Goal: Task Accomplishment & Management: Manage account settings

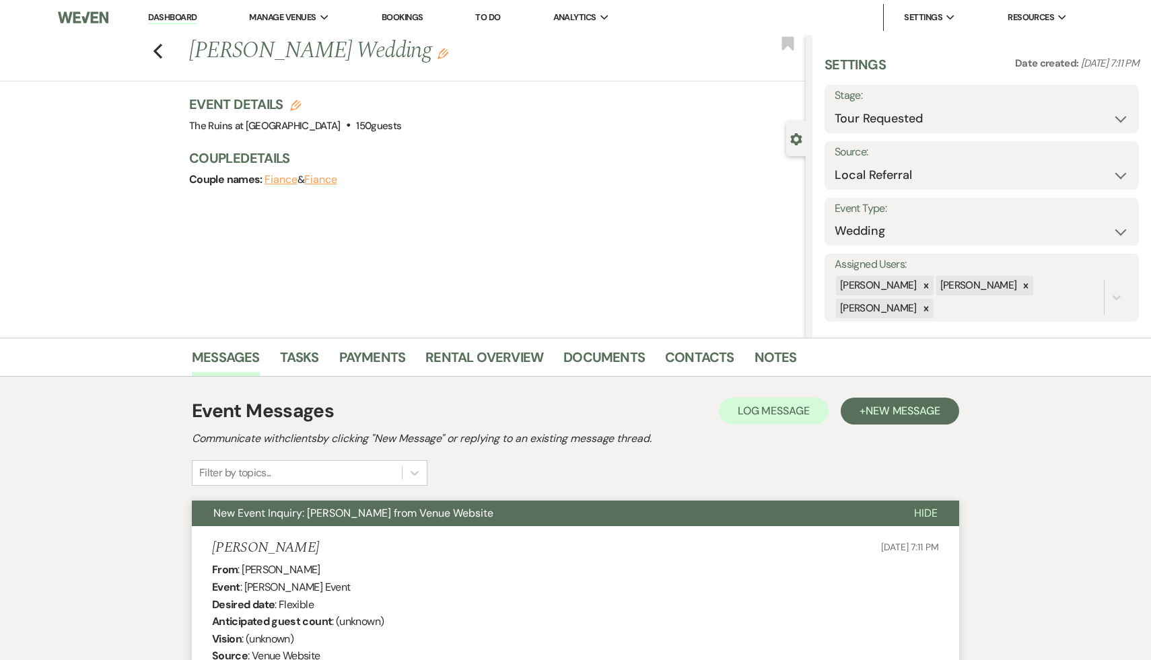
select select "2"
select select "20"
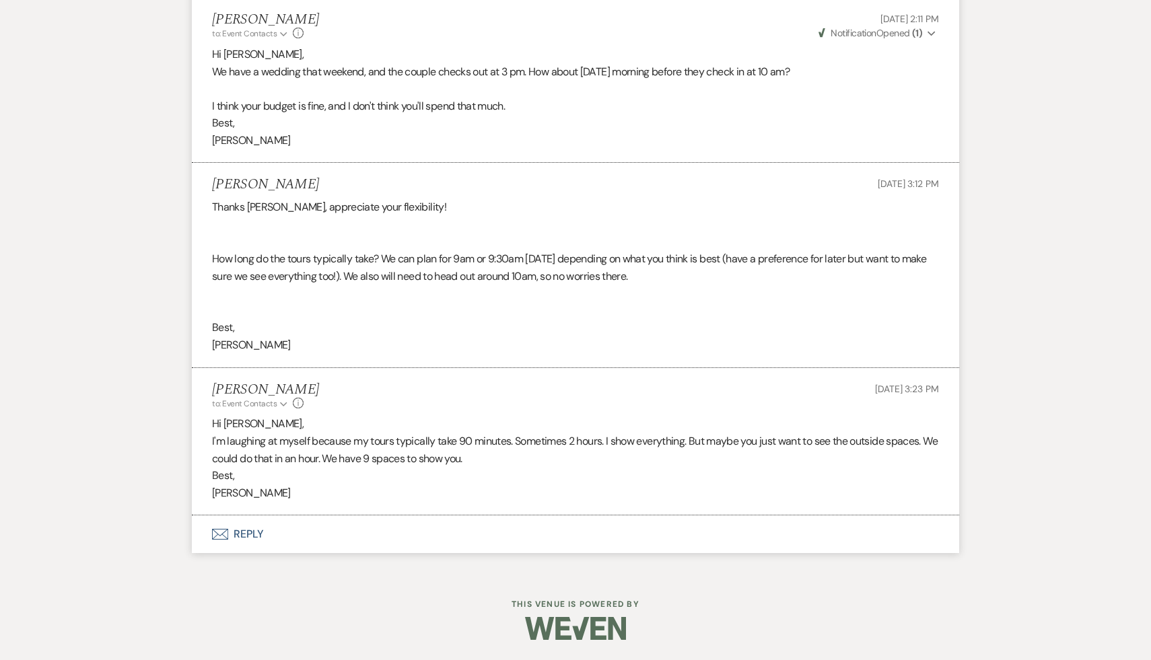
select select "2"
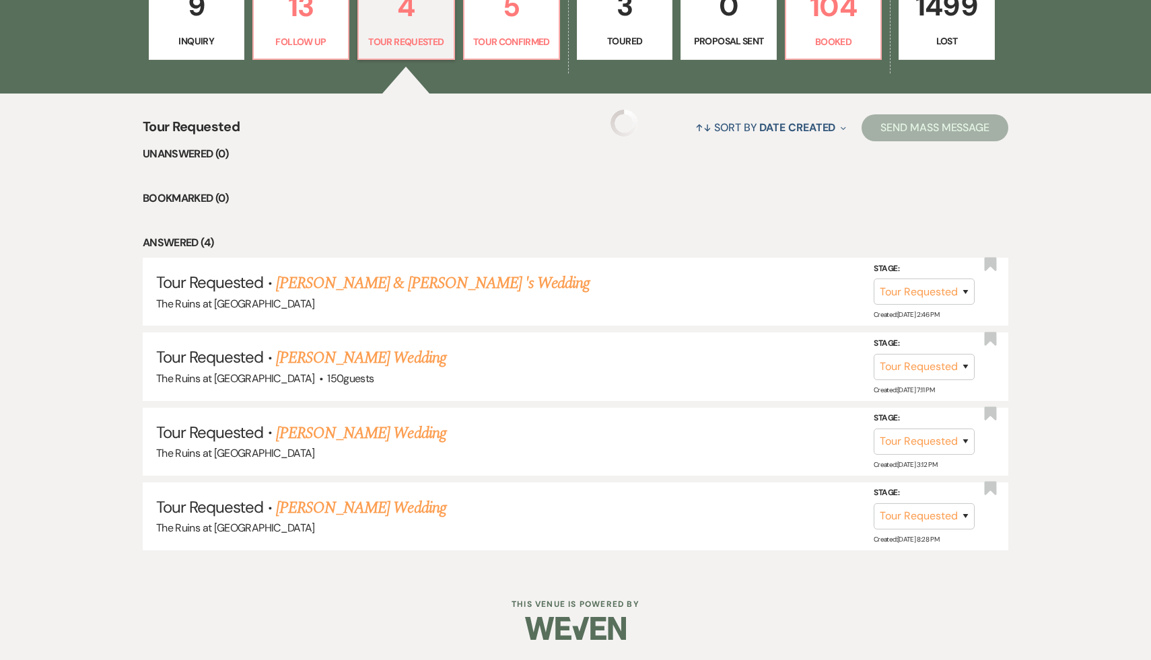
scroll to position [240, 0]
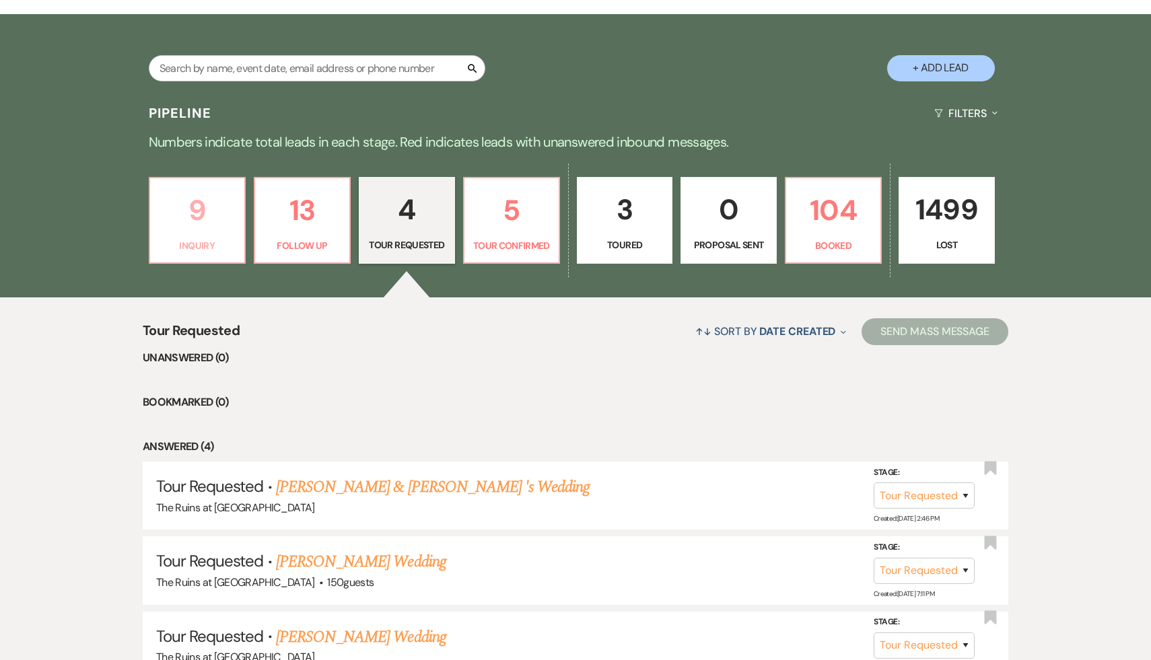
click at [198, 218] on p "9" at bounding box center [197, 210] width 78 height 45
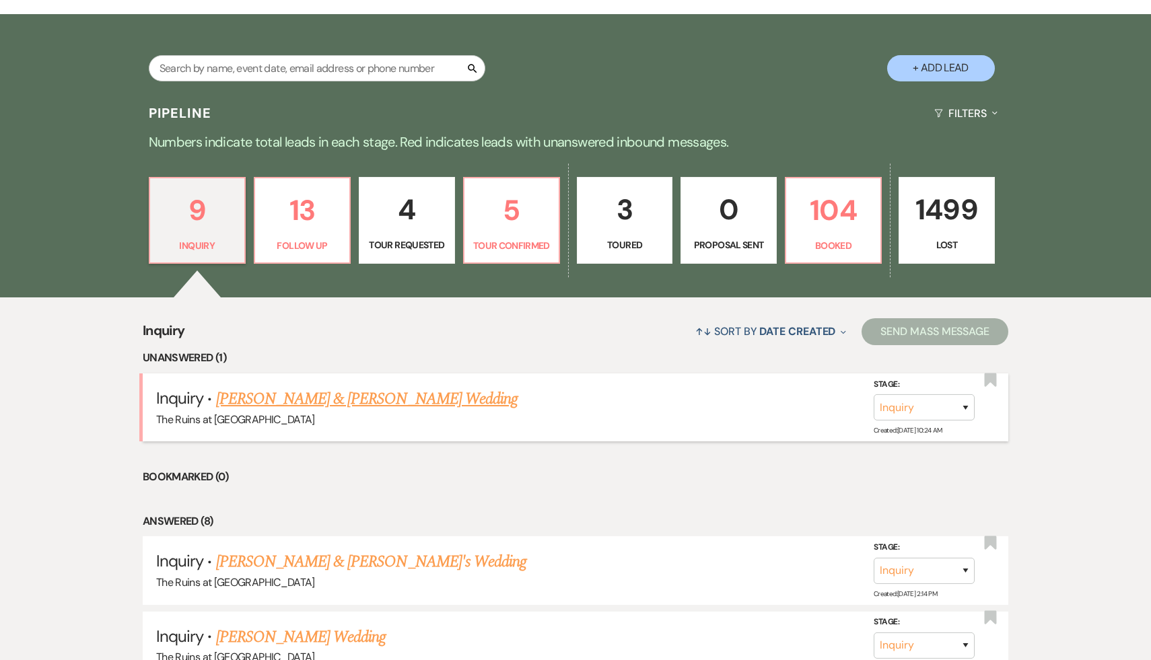
click at [338, 400] on link "[PERSON_NAME] & [PERSON_NAME] Wedding" at bounding box center [366, 399] width 301 height 24
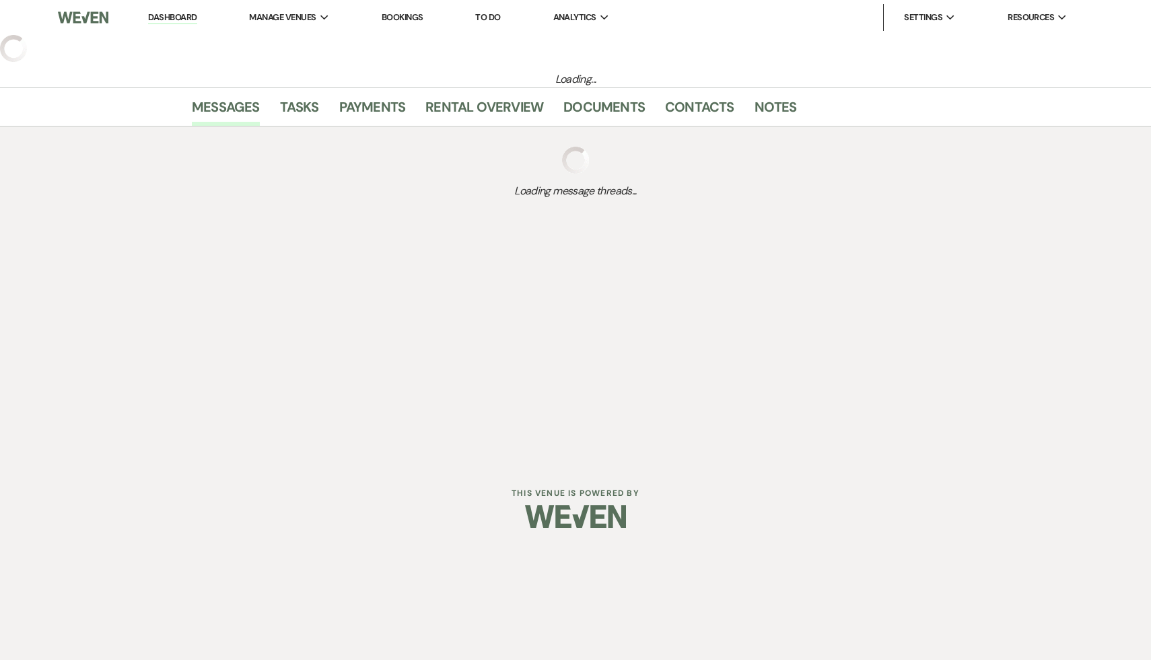
select select "17"
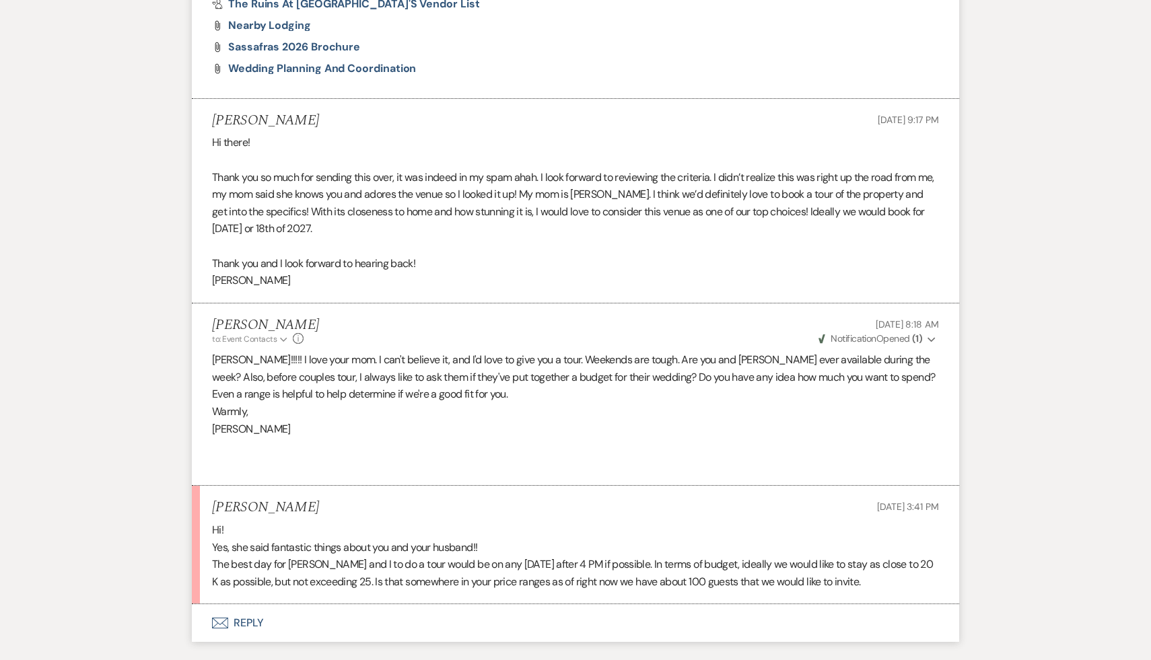
scroll to position [989, 0]
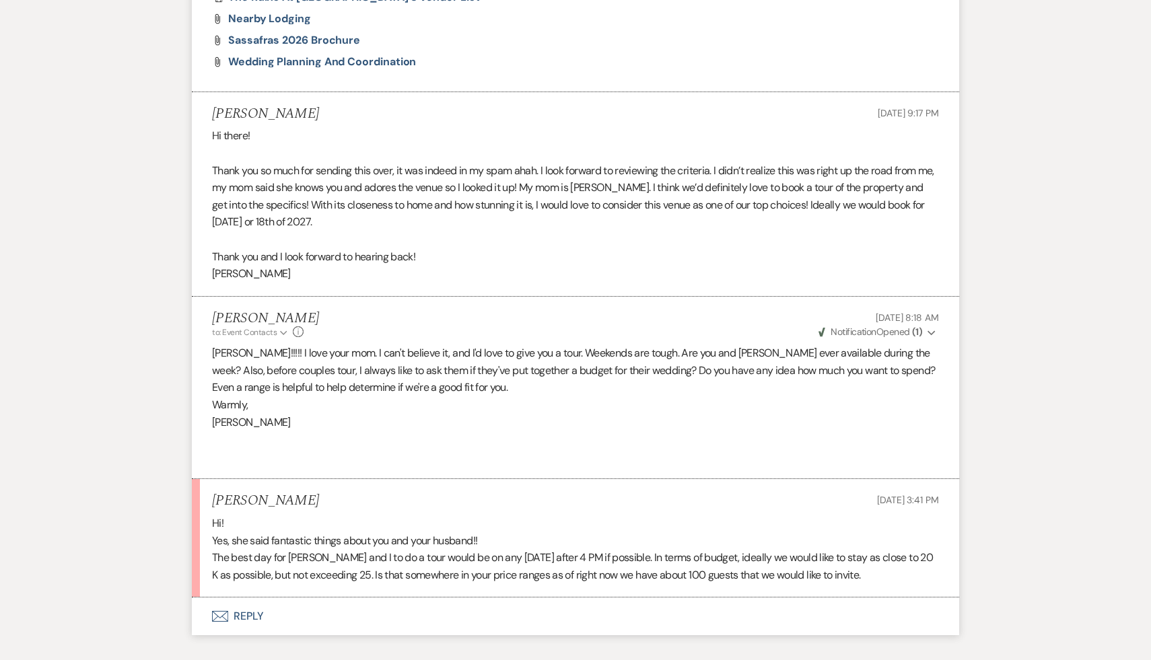
click at [256, 611] on button "Envelope Reply" at bounding box center [575, 616] width 767 height 38
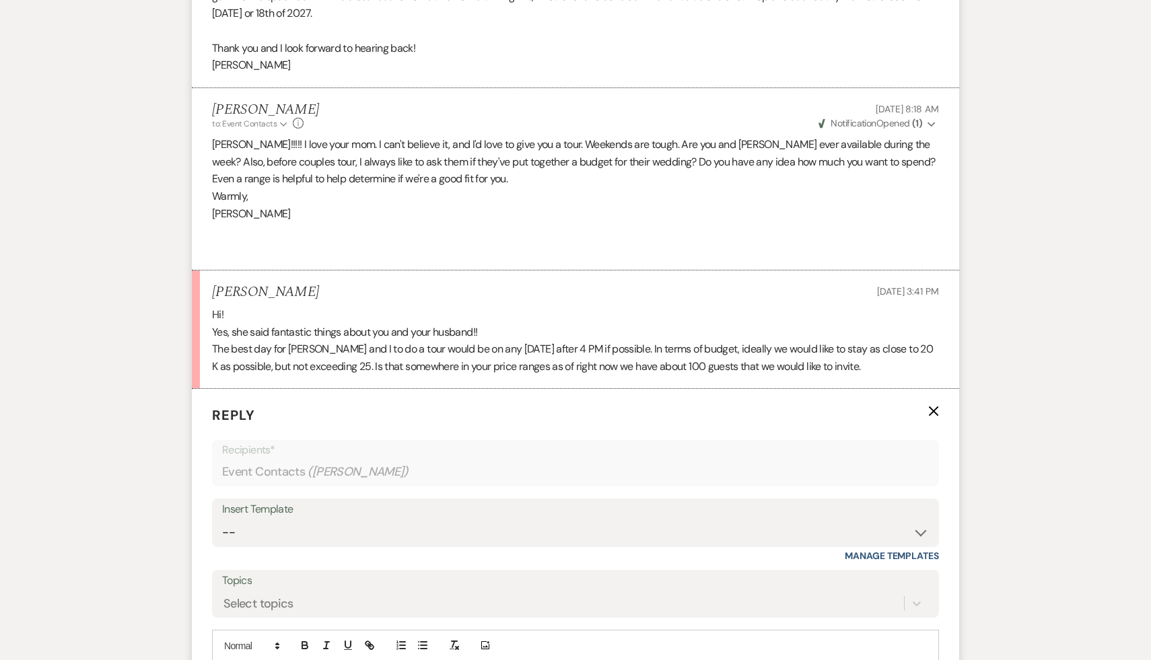
scroll to position [1320, 0]
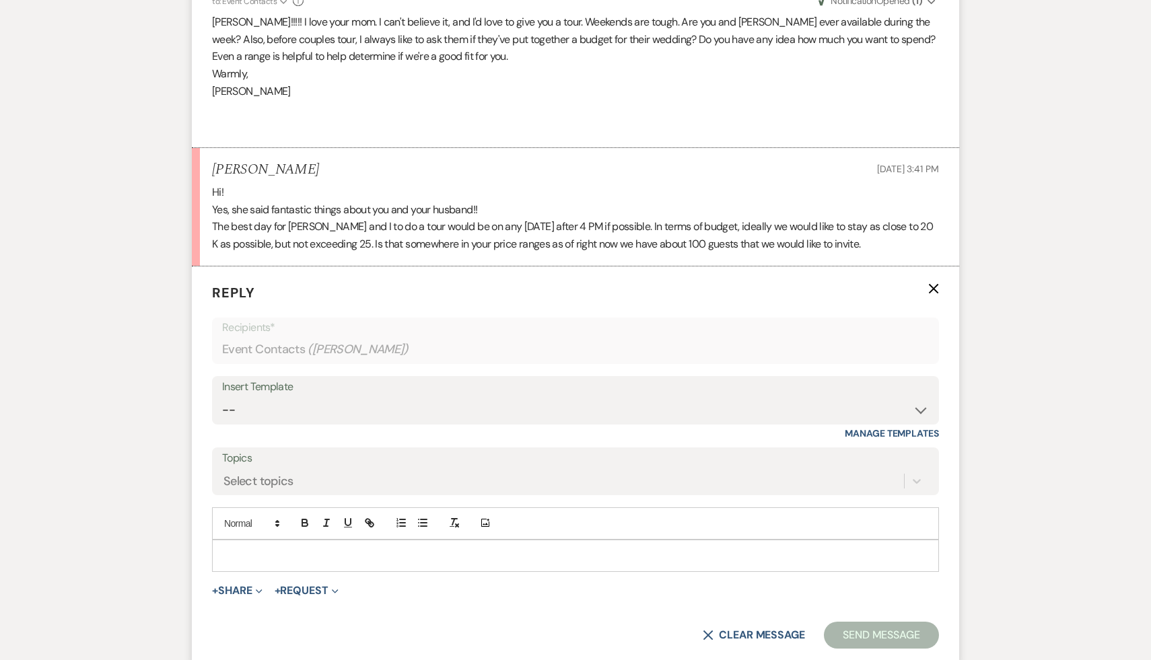
click at [366, 554] on p at bounding box center [575, 555] width 705 height 15
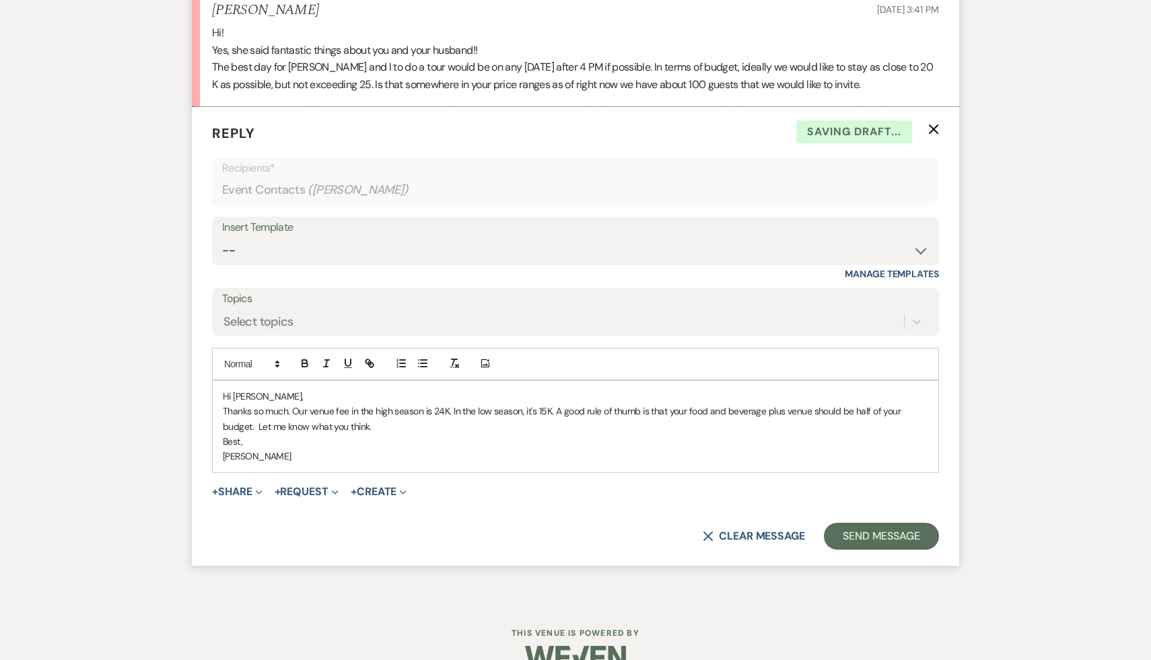
scroll to position [1508, 0]
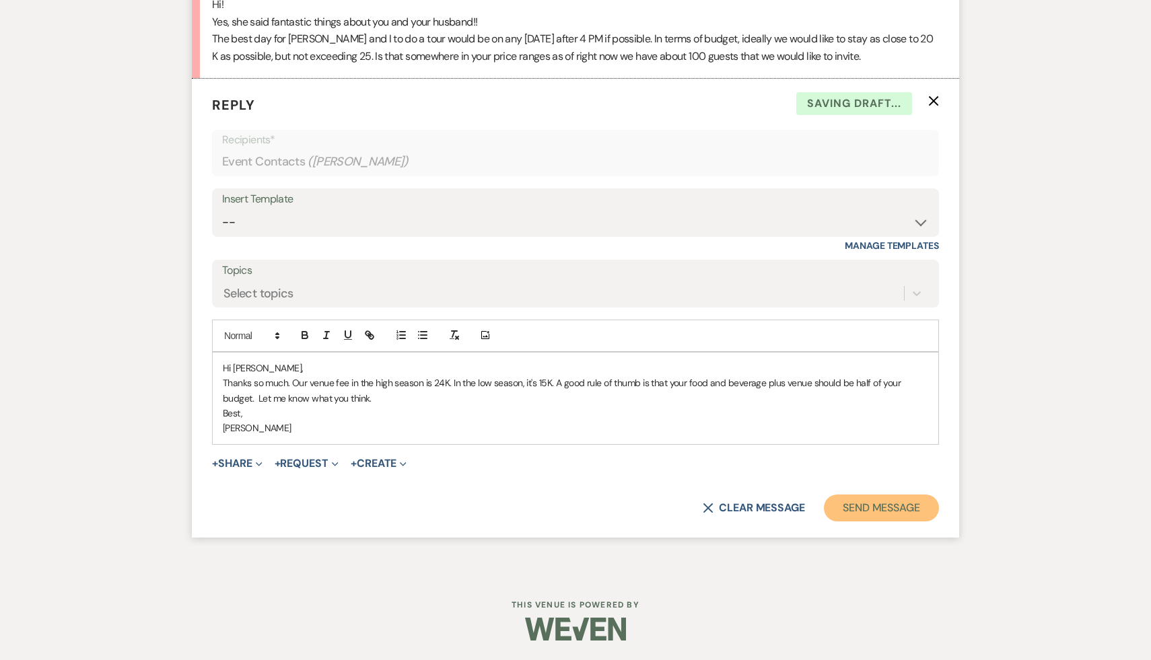
click at [916, 509] on button "Send Message" at bounding box center [881, 508] width 115 height 27
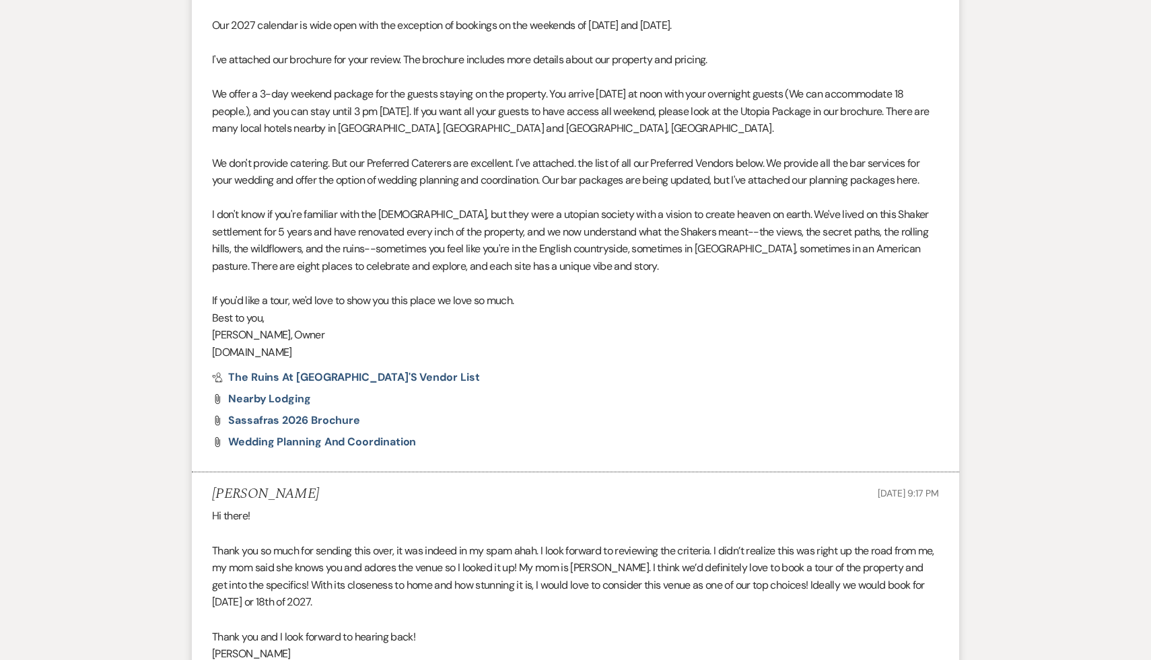
scroll to position [0, 0]
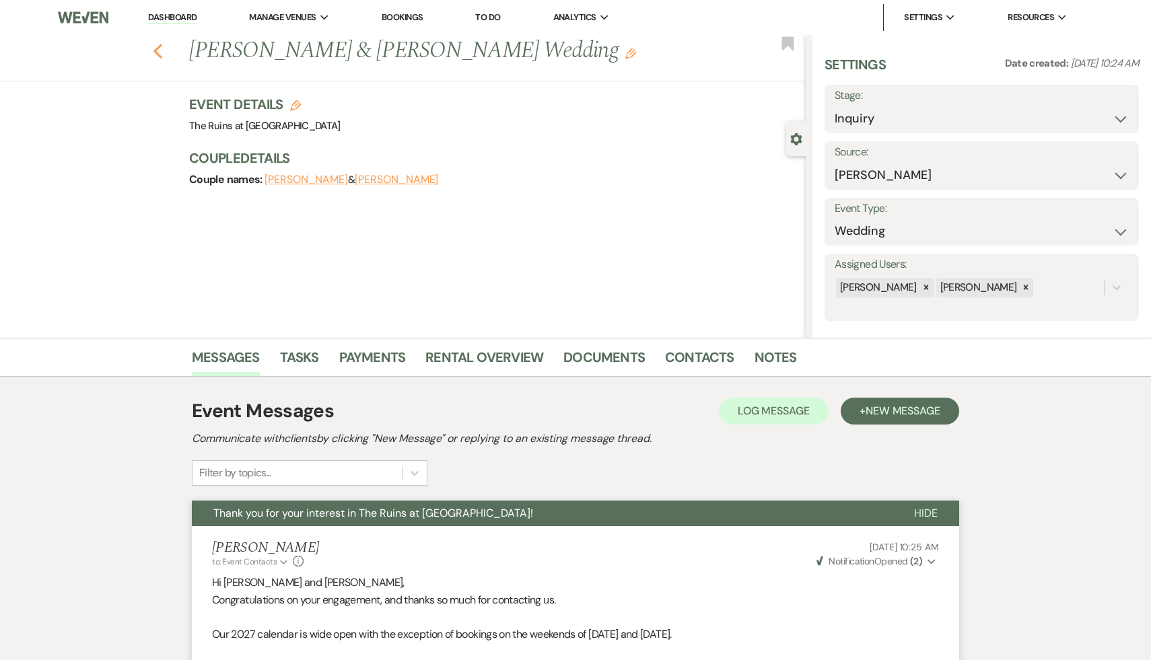
click at [156, 42] on button "Previous" at bounding box center [158, 49] width 10 height 19
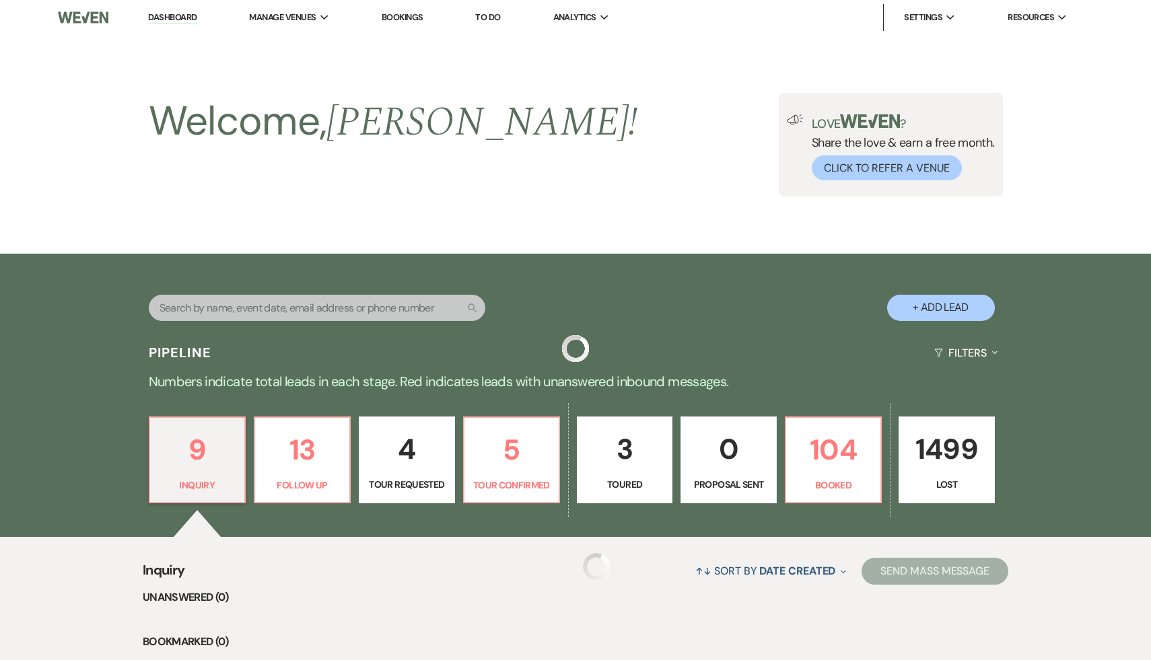
scroll to position [240, 0]
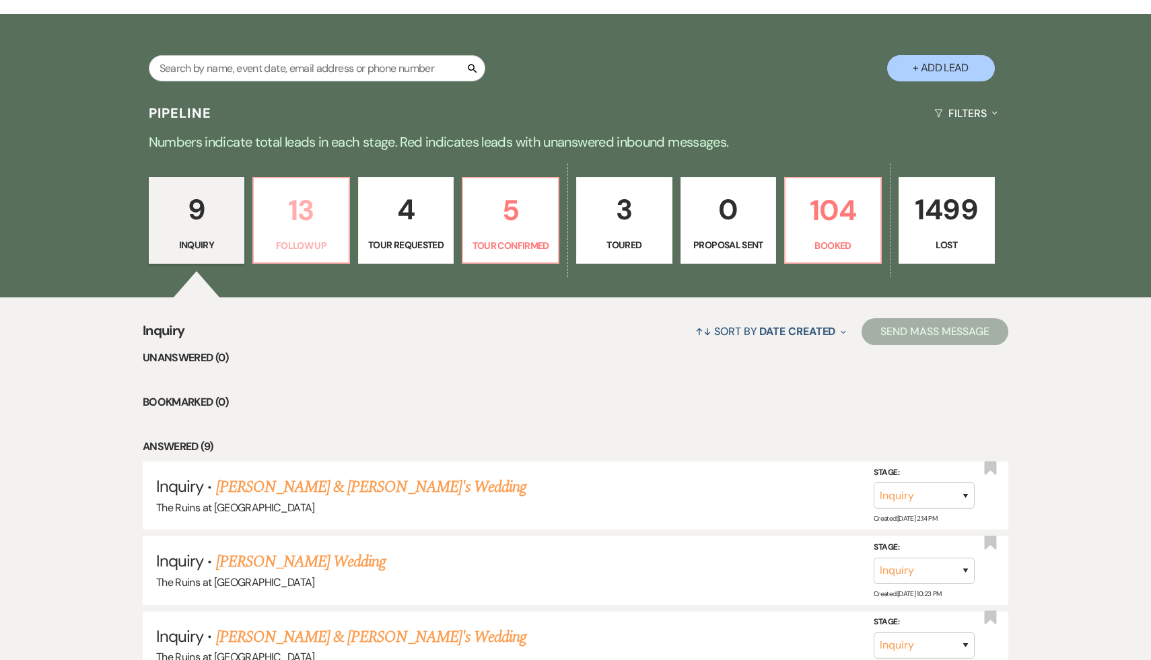
click at [307, 215] on p "13" at bounding box center [301, 210] width 79 height 45
select select "9"
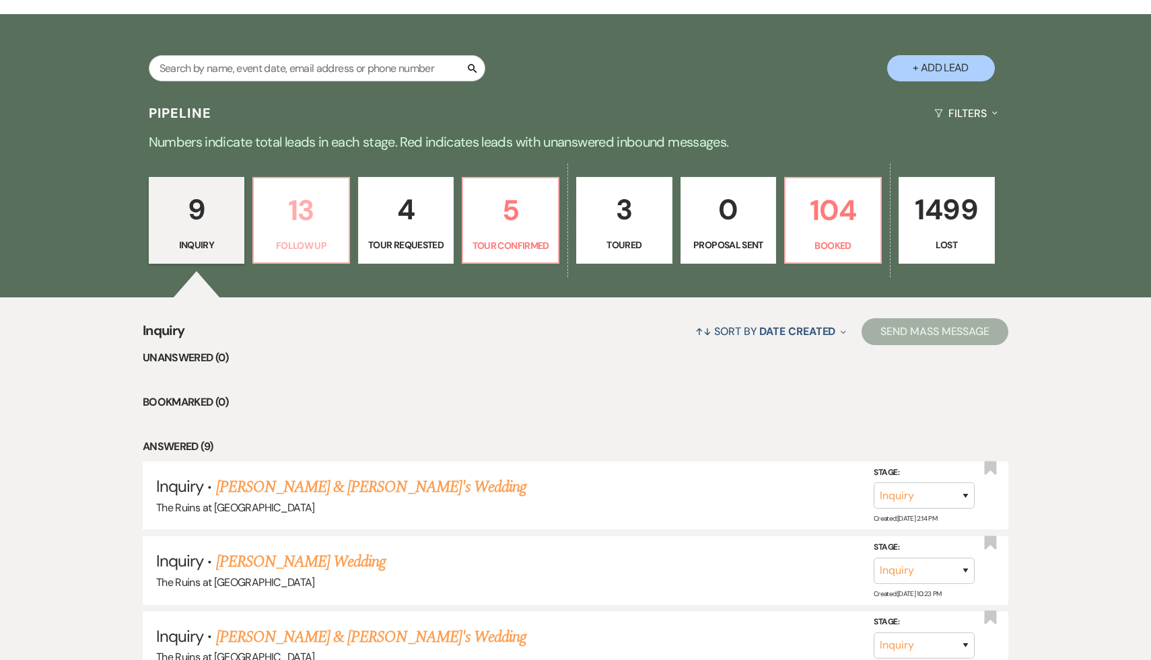
select select "9"
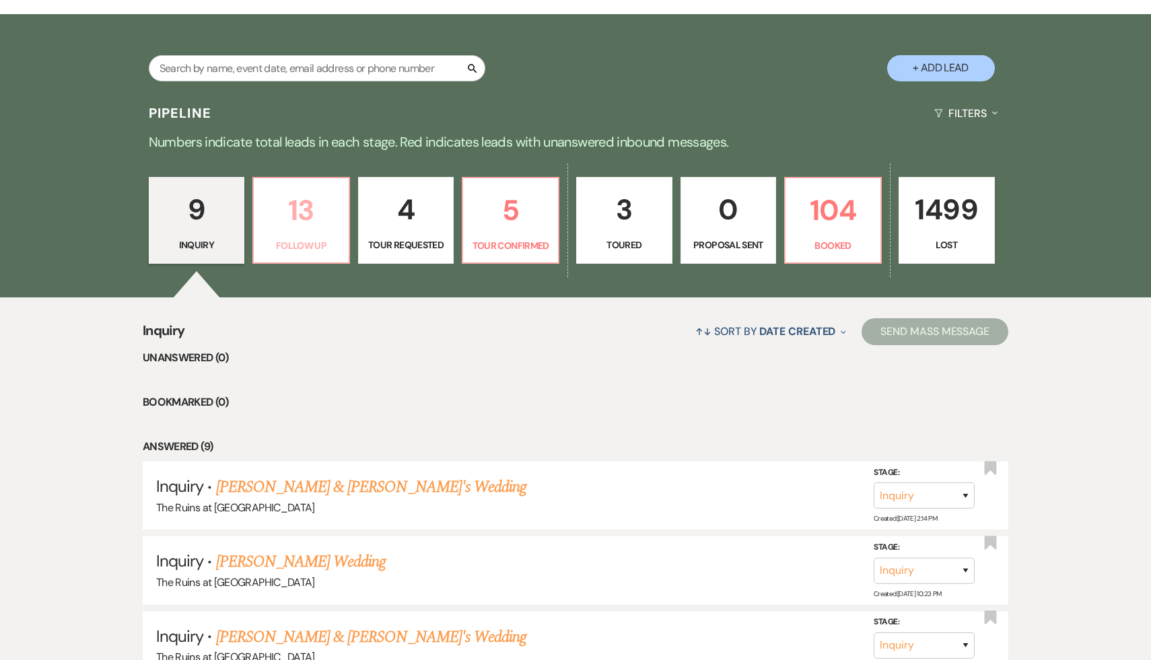
select select "9"
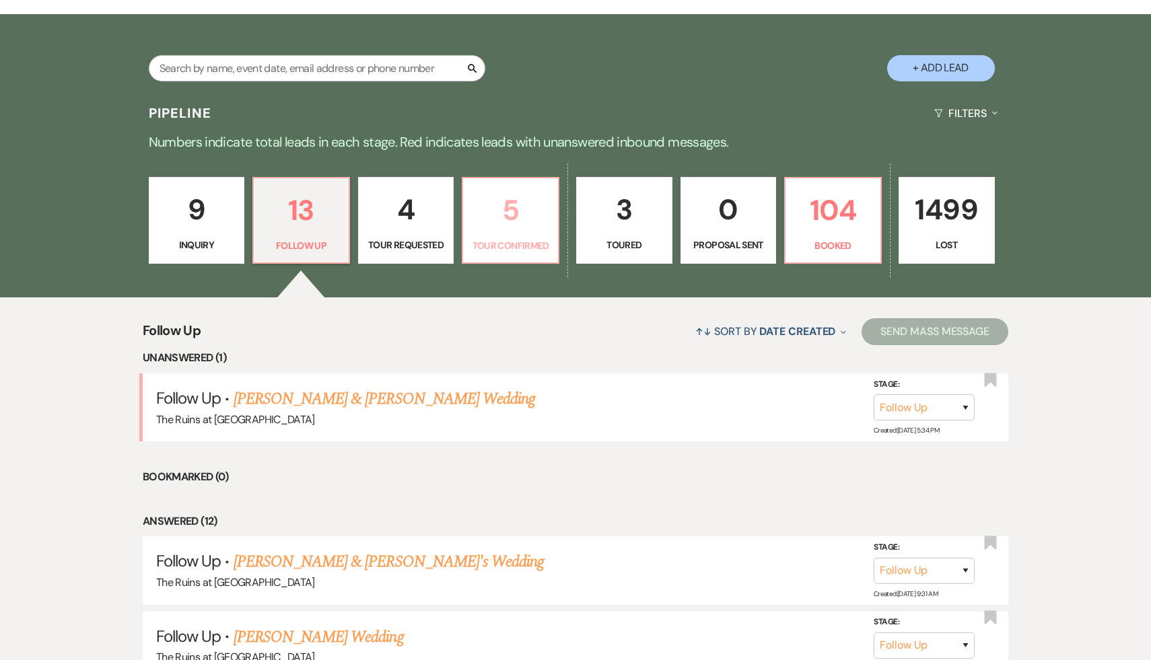
click at [511, 212] on p "5" at bounding box center [510, 210] width 79 height 45
select select "4"
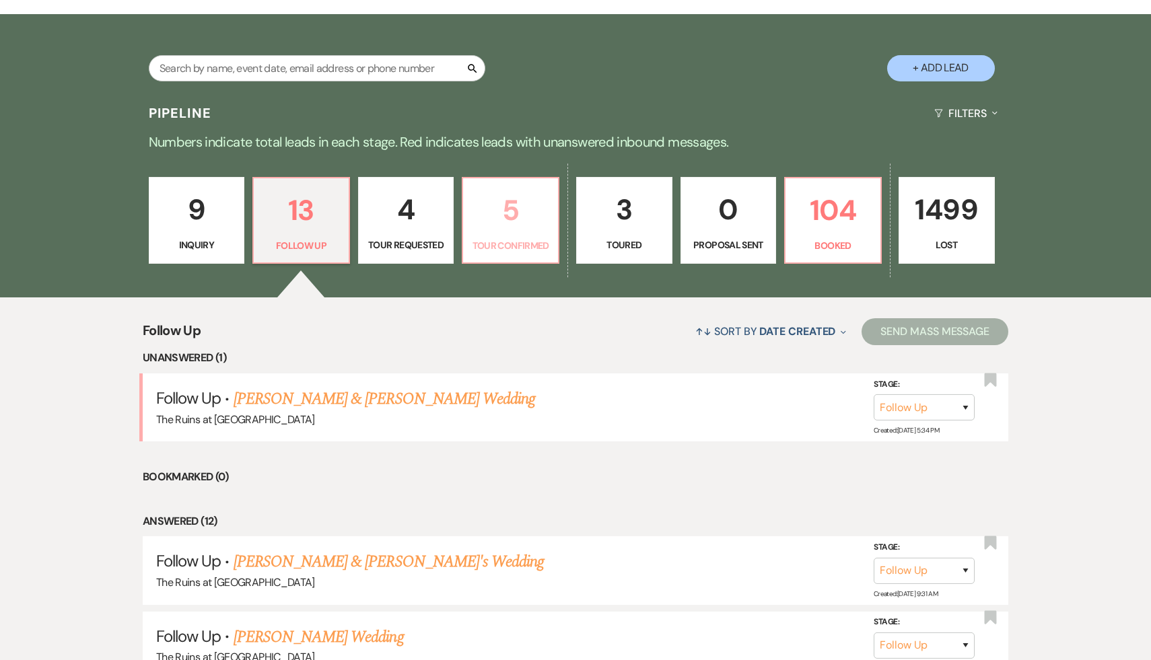
select select "4"
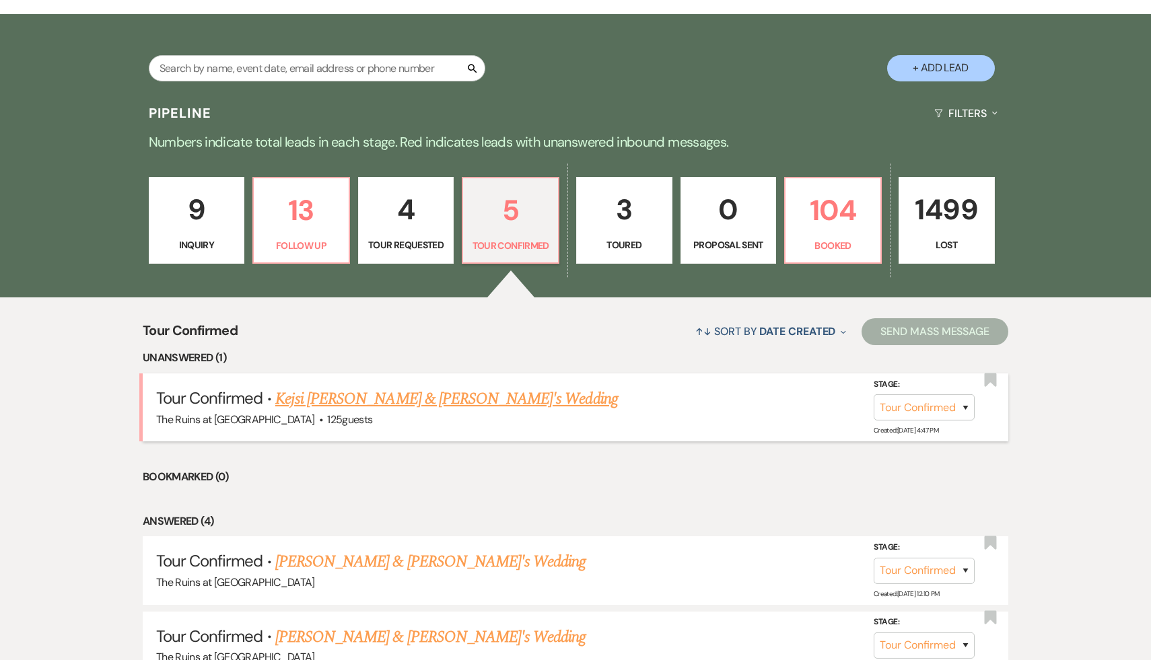
click at [442, 397] on link "Kejsi Kaca & Nick Zorbs's Wedding" at bounding box center [446, 399] width 342 height 24
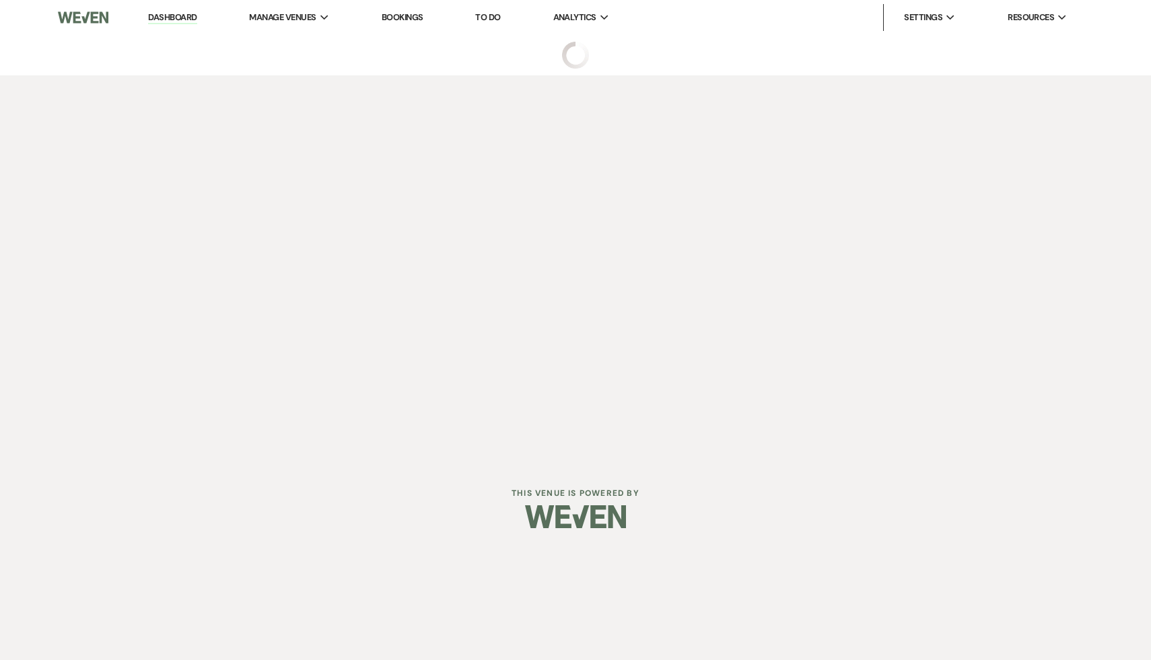
select select "4"
select select "6"
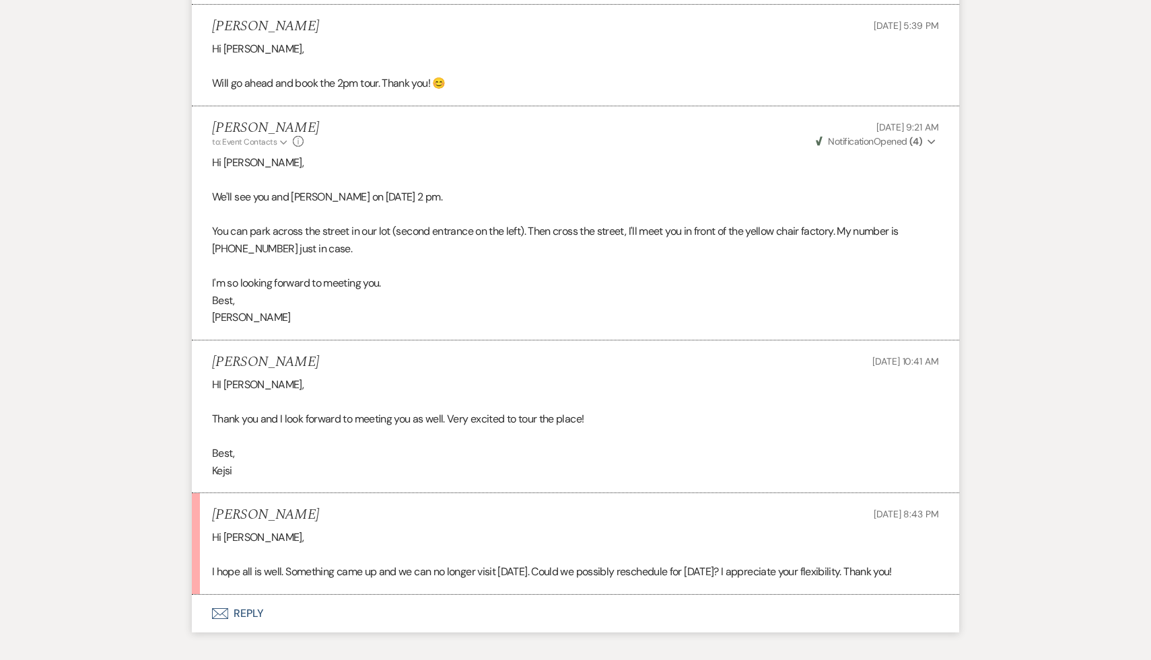
scroll to position [3126, 0]
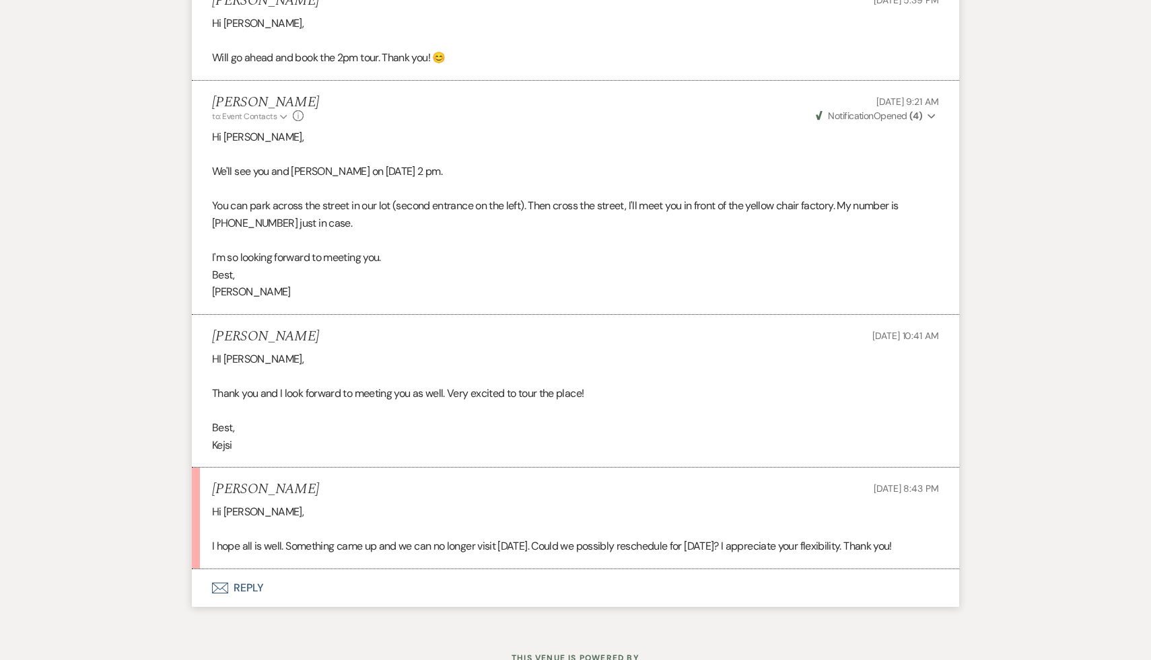
select select "4"
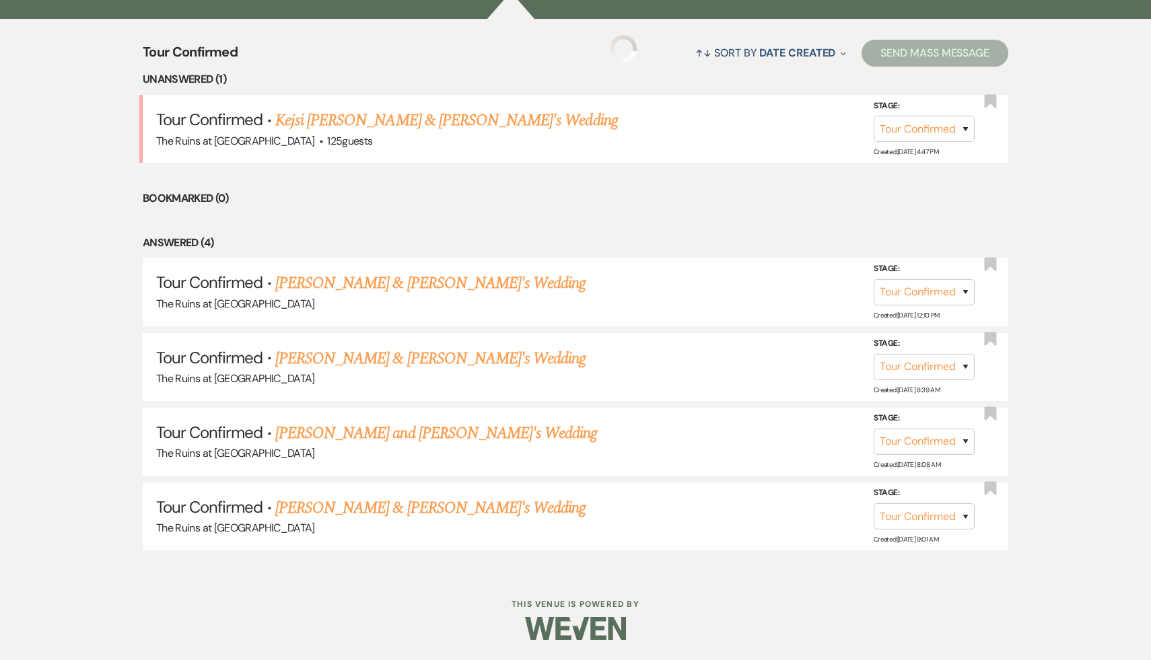
scroll to position [240, 0]
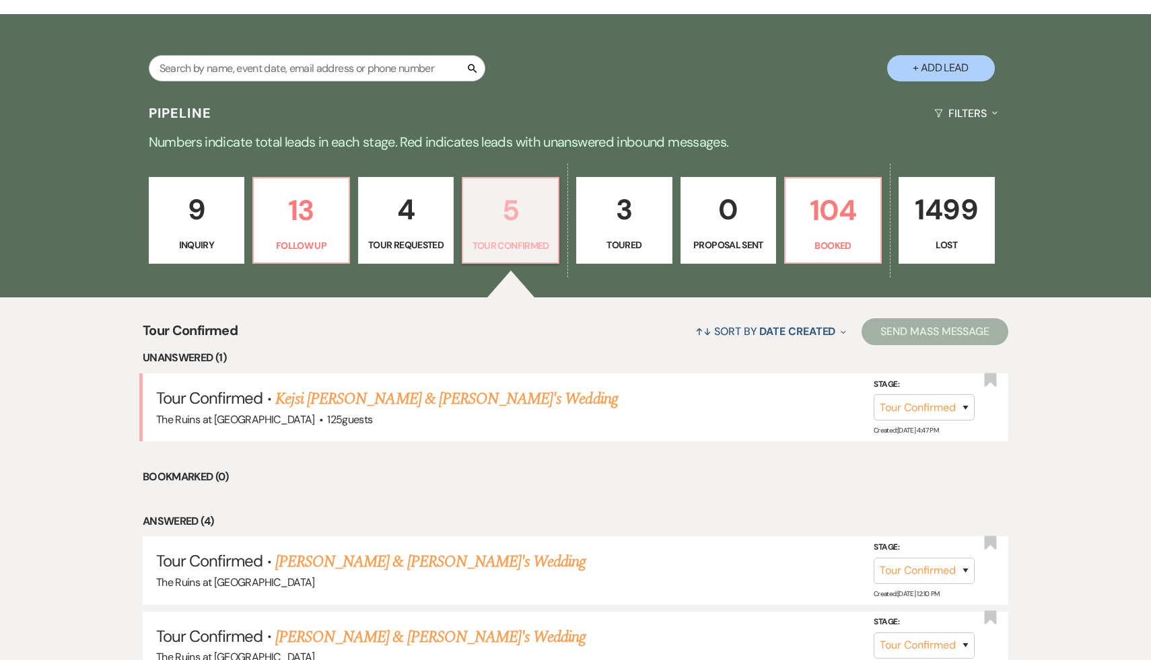
click at [513, 215] on p "5" at bounding box center [510, 210] width 79 height 45
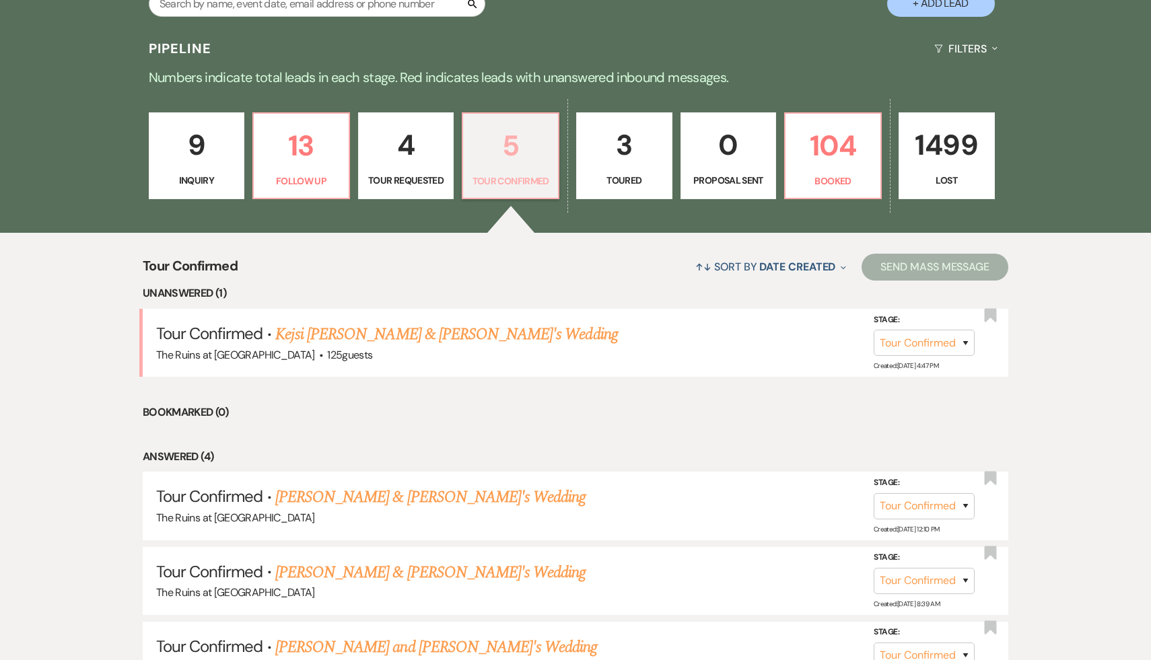
scroll to position [398, 0]
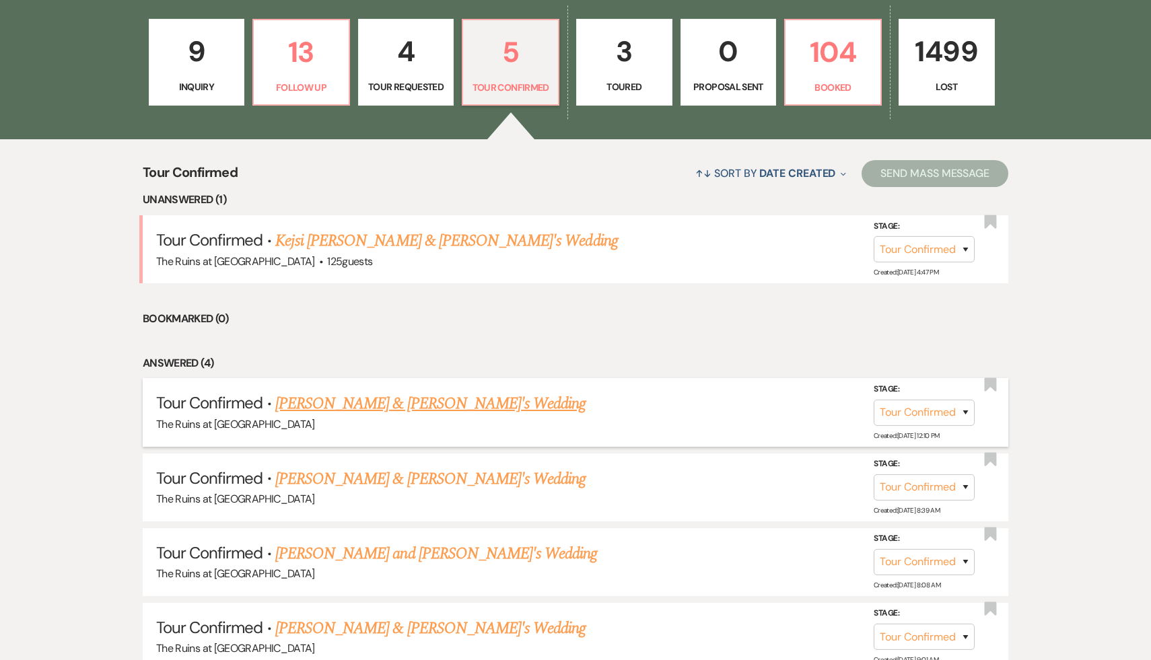
click at [474, 402] on link "Julia Caffey & William Saltonstall Jr.'s Wedding" at bounding box center [430, 404] width 311 height 24
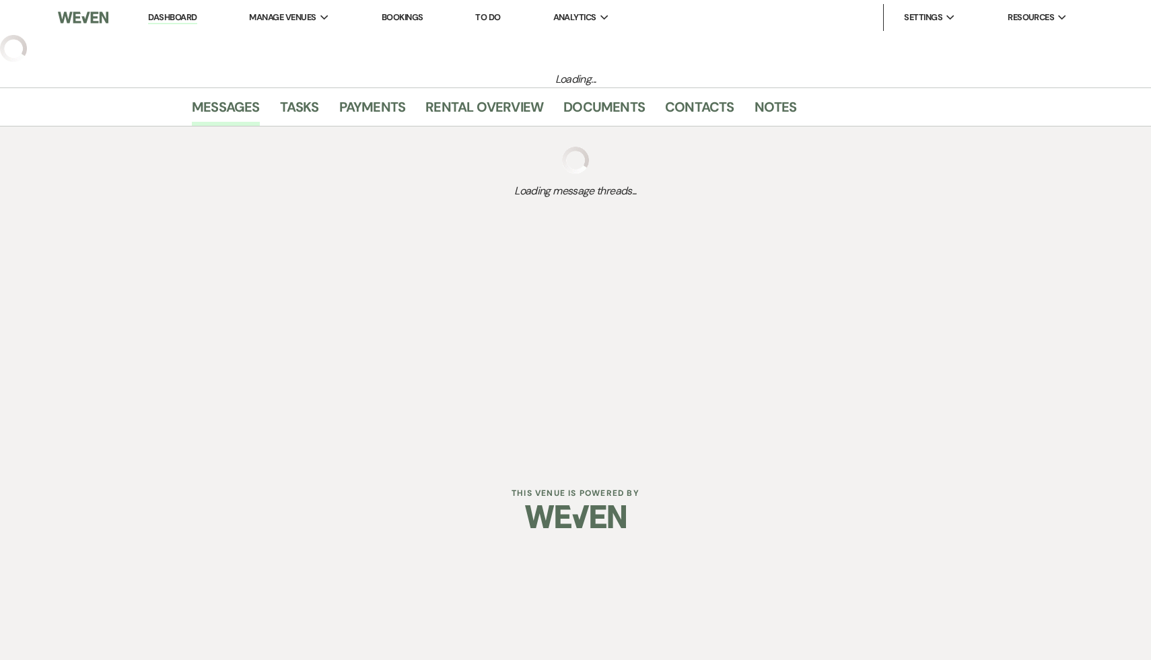
select select "4"
select select "6"
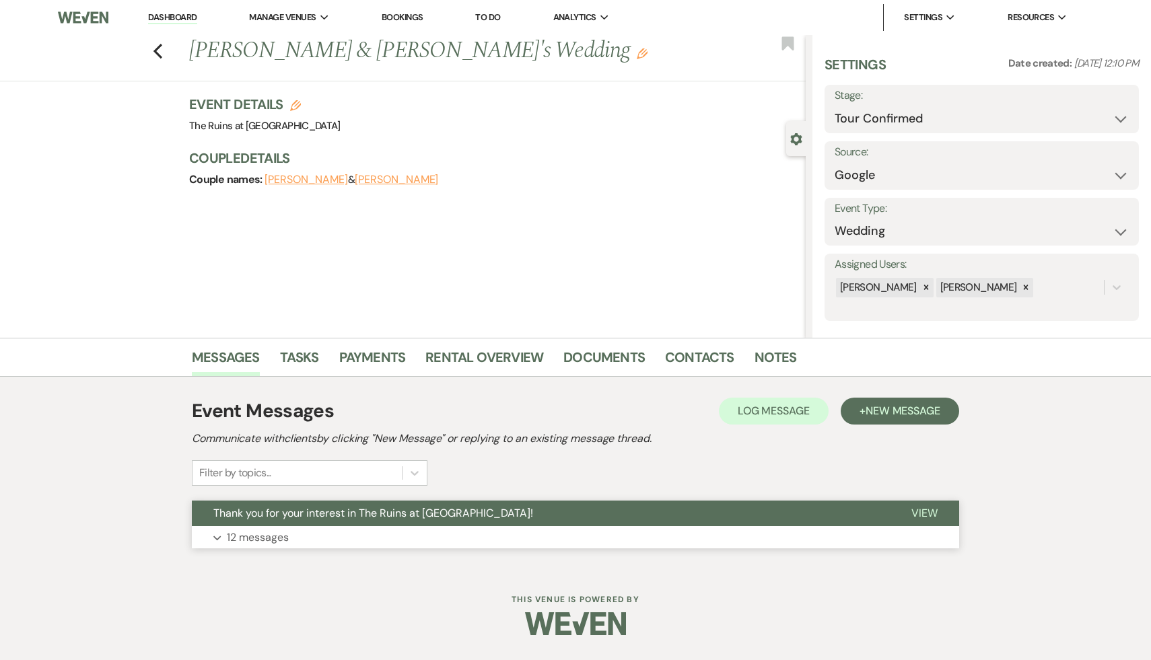
click at [458, 509] on span "Thank you for your interest in The Ruins at [GEOGRAPHIC_DATA]!" at bounding box center [373, 513] width 320 height 14
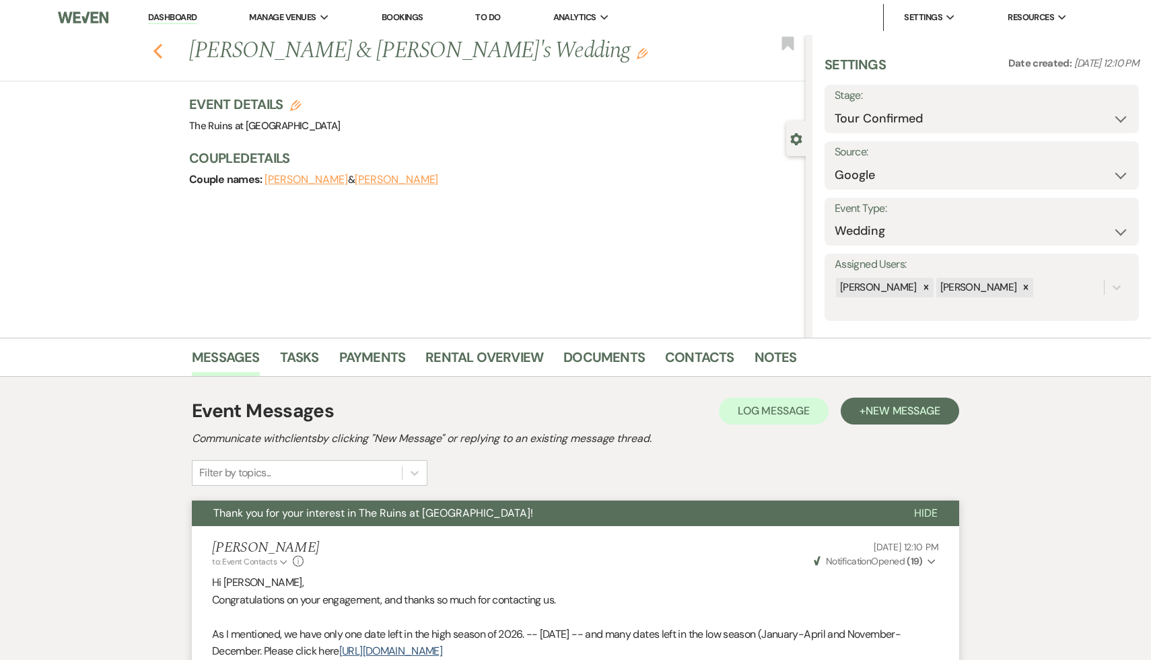
click at [156, 51] on use "button" at bounding box center [157, 51] width 9 height 15
select select "4"
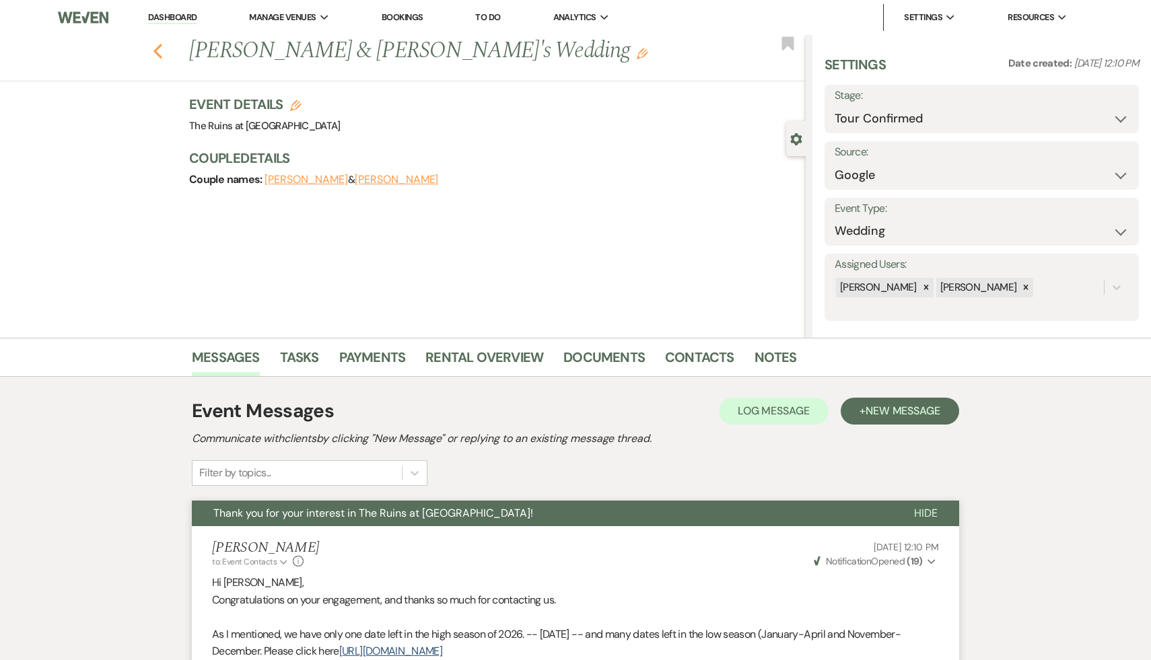
select select "4"
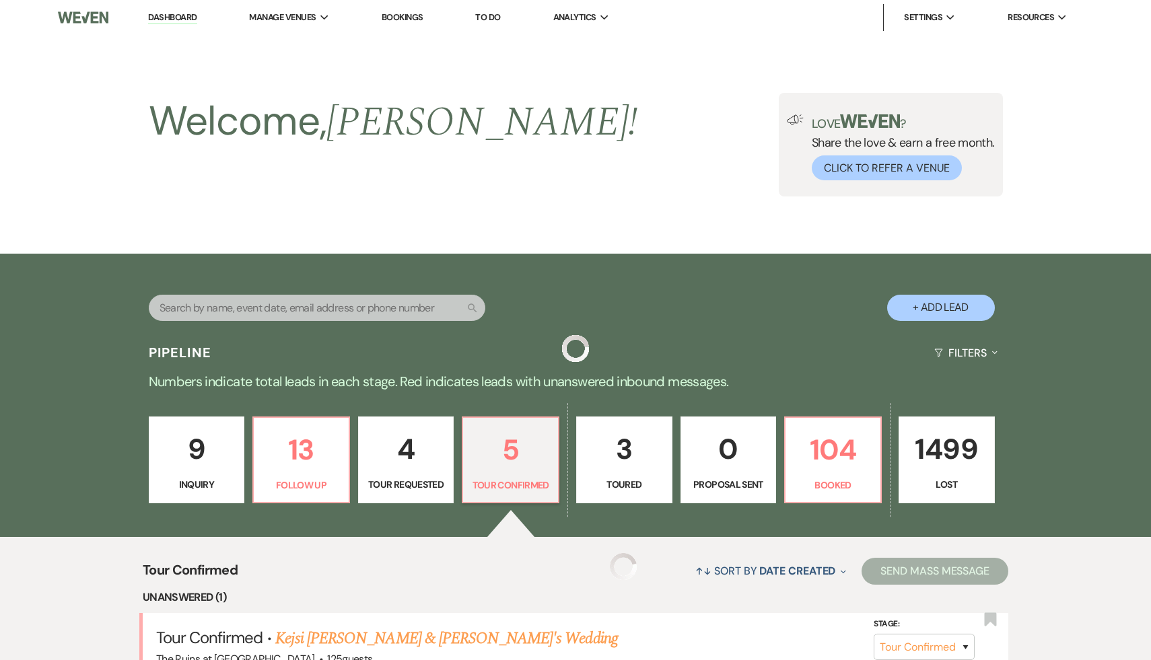
scroll to position [398, 0]
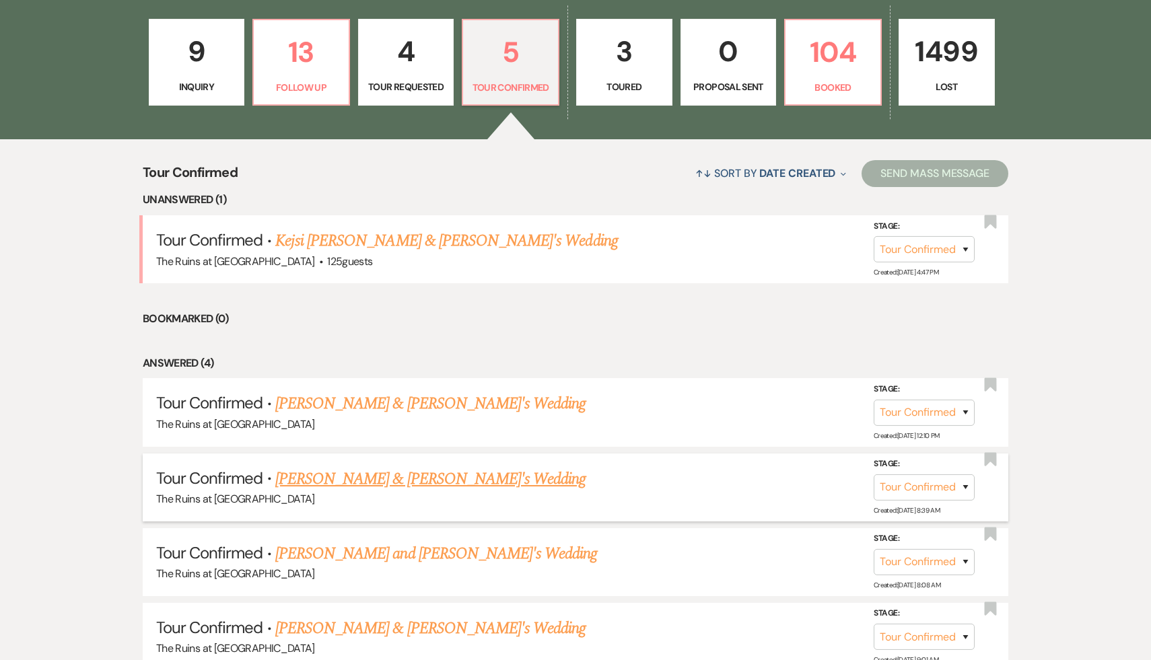
click at [370, 476] on link "Kate & Will's Wedding" at bounding box center [430, 479] width 311 height 24
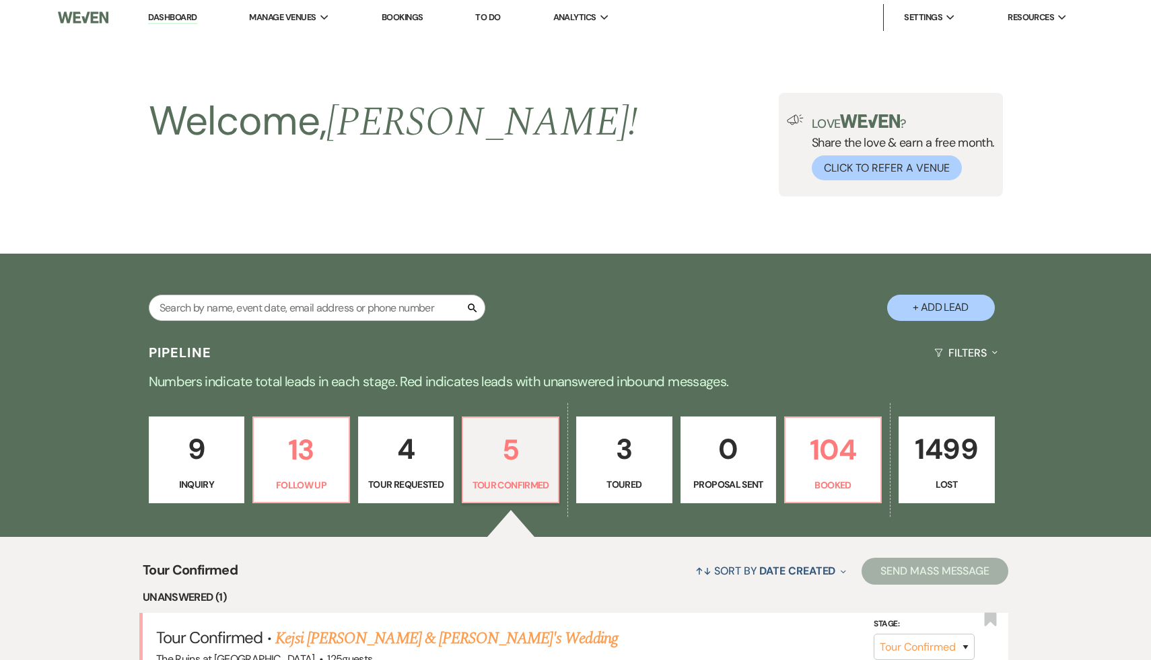
select select "4"
select select "6"
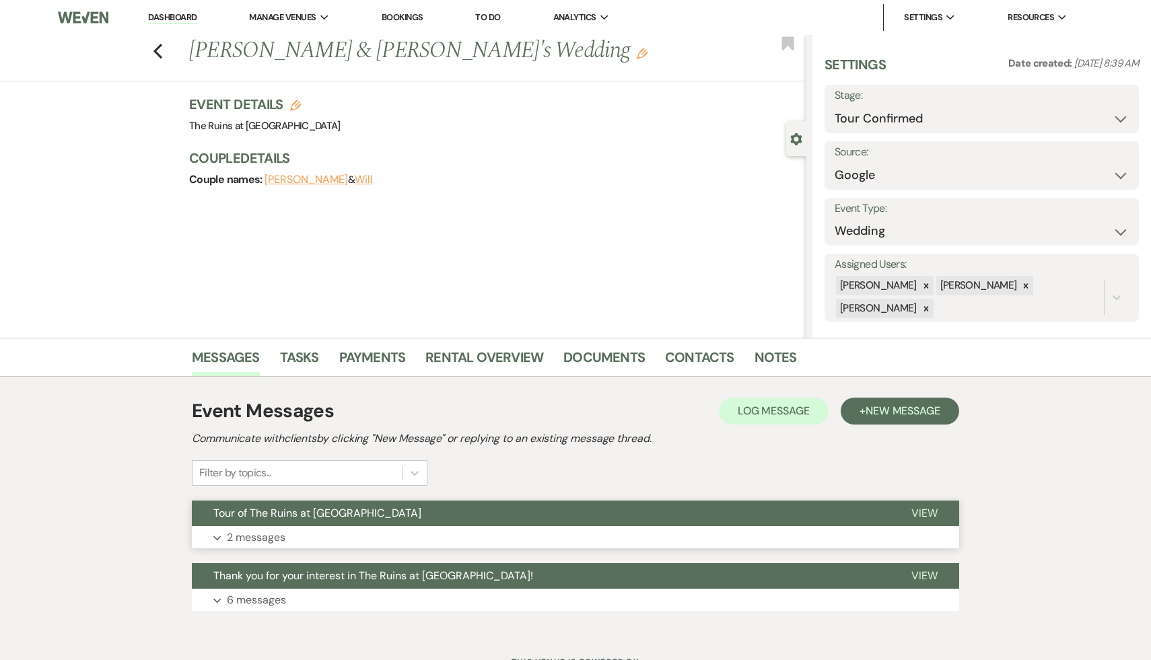
click at [356, 510] on span "Tour of The Ruins at Sassafras Museum" at bounding box center [317, 513] width 208 height 14
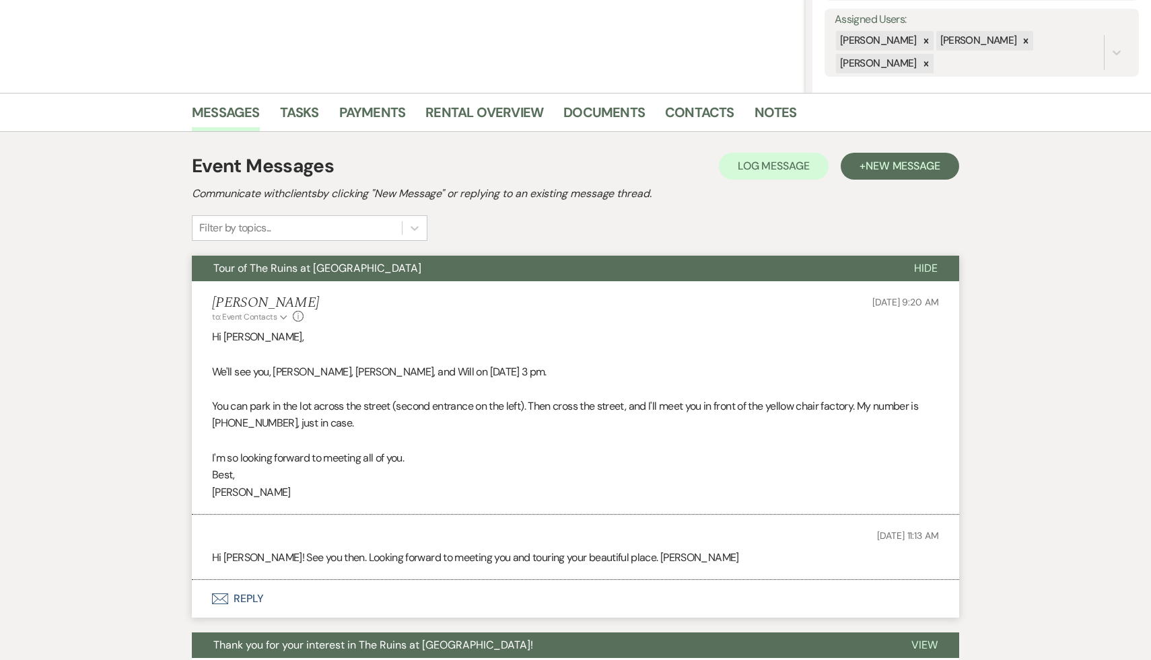
scroll to position [372, 0]
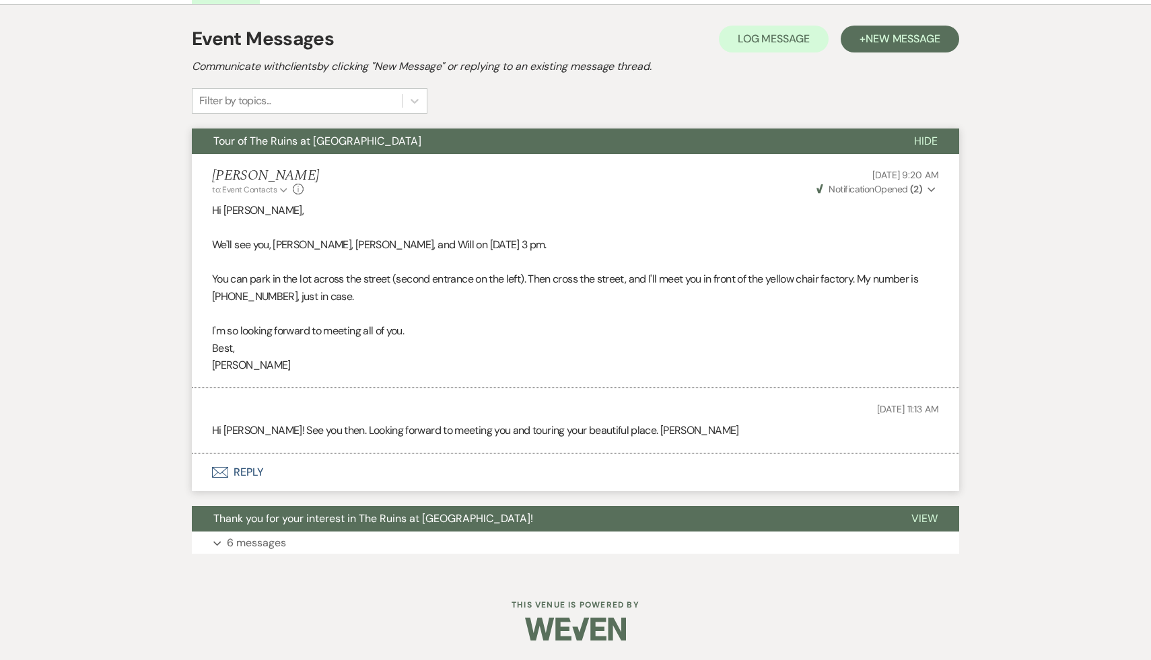
select select "4"
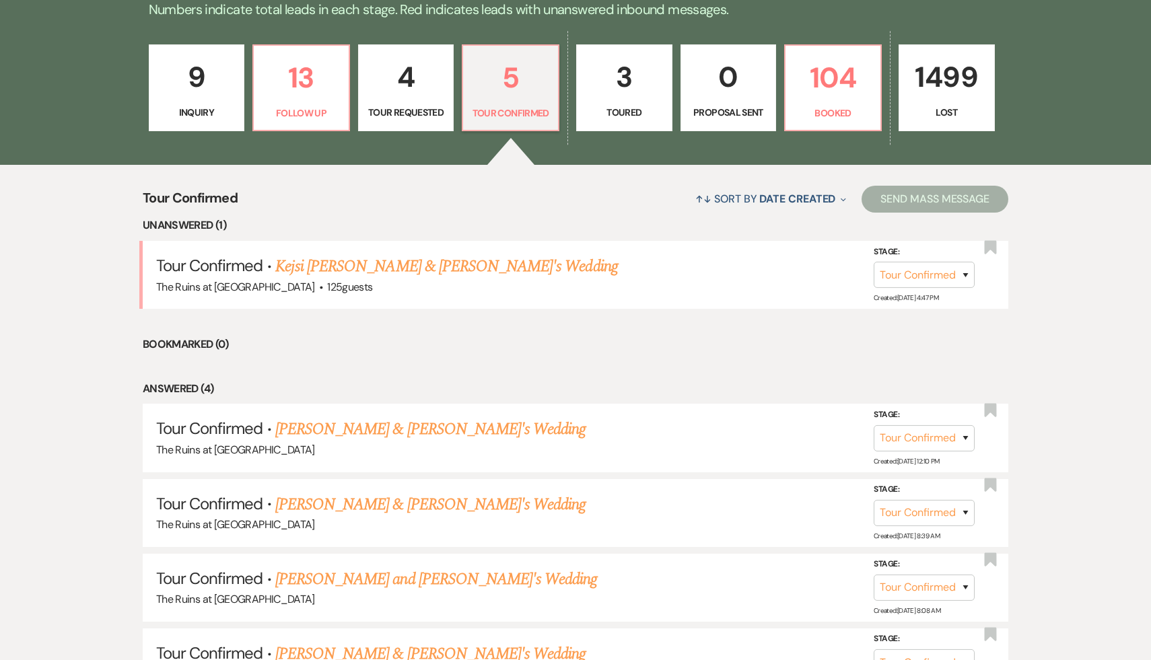
scroll to position [398, 0]
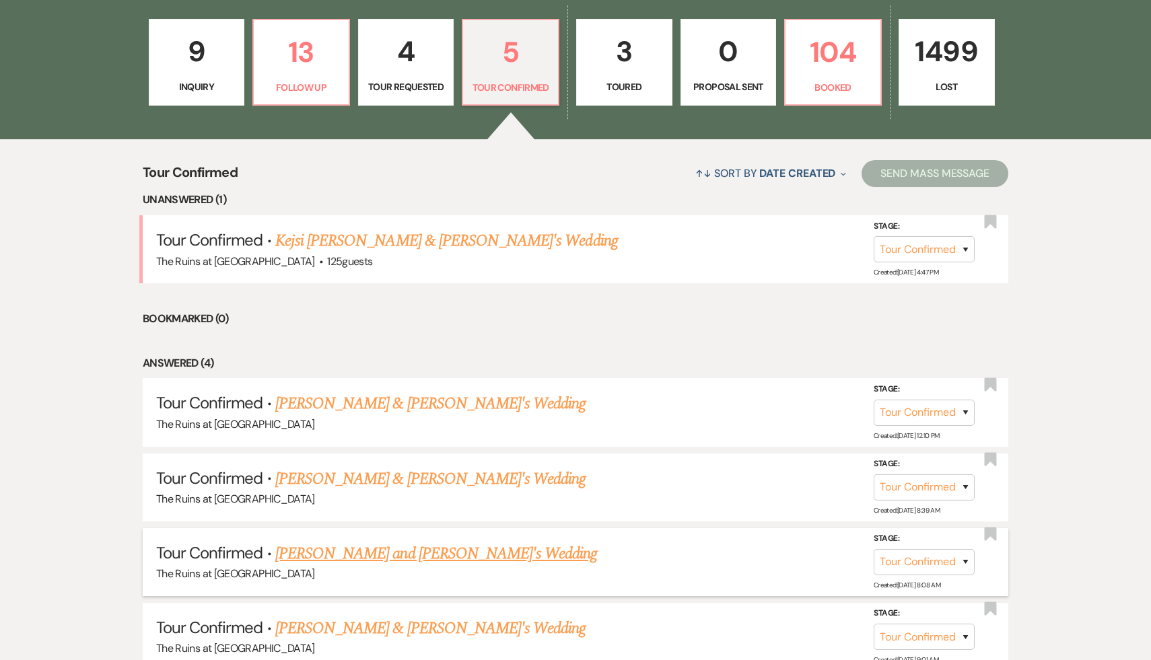
click at [405, 548] on link "[PERSON_NAME] and [PERSON_NAME]'s Wedding" at bounding box center [436, 554] width 322 height 24
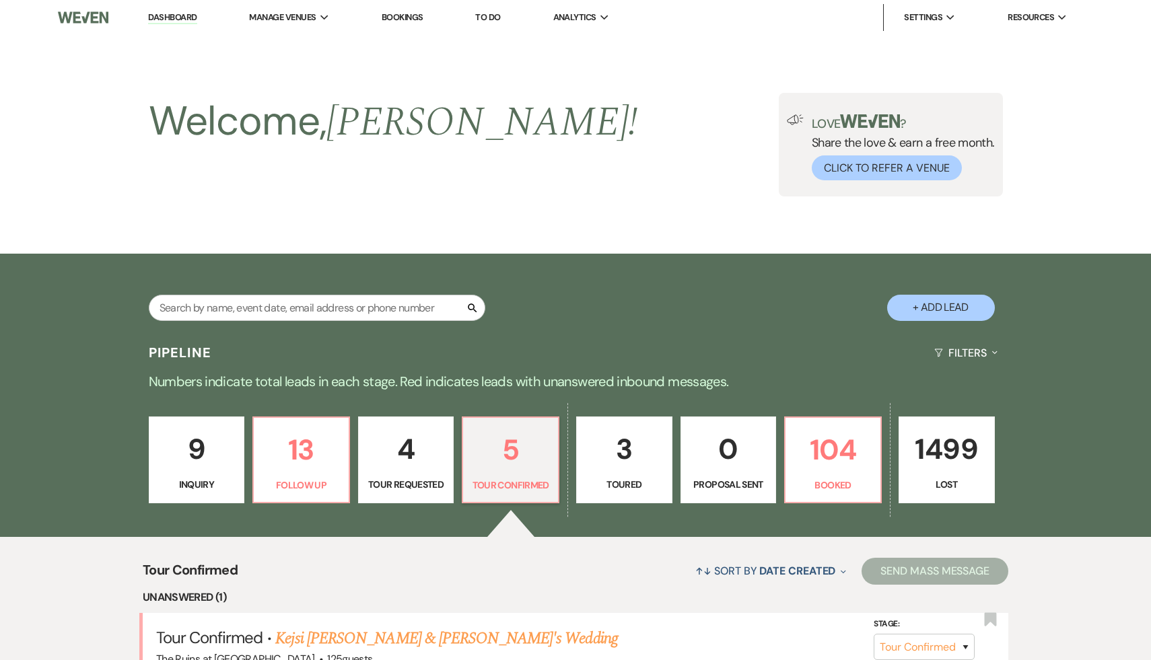
select select "4"
select select "6"
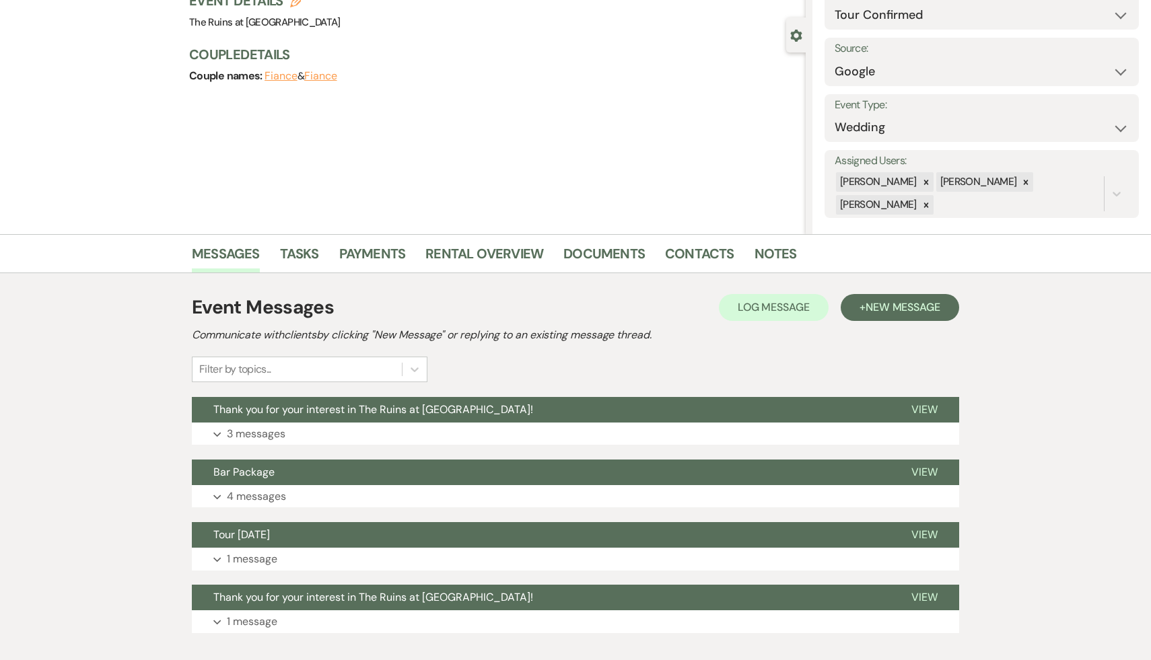
scroll to position [132, 0]
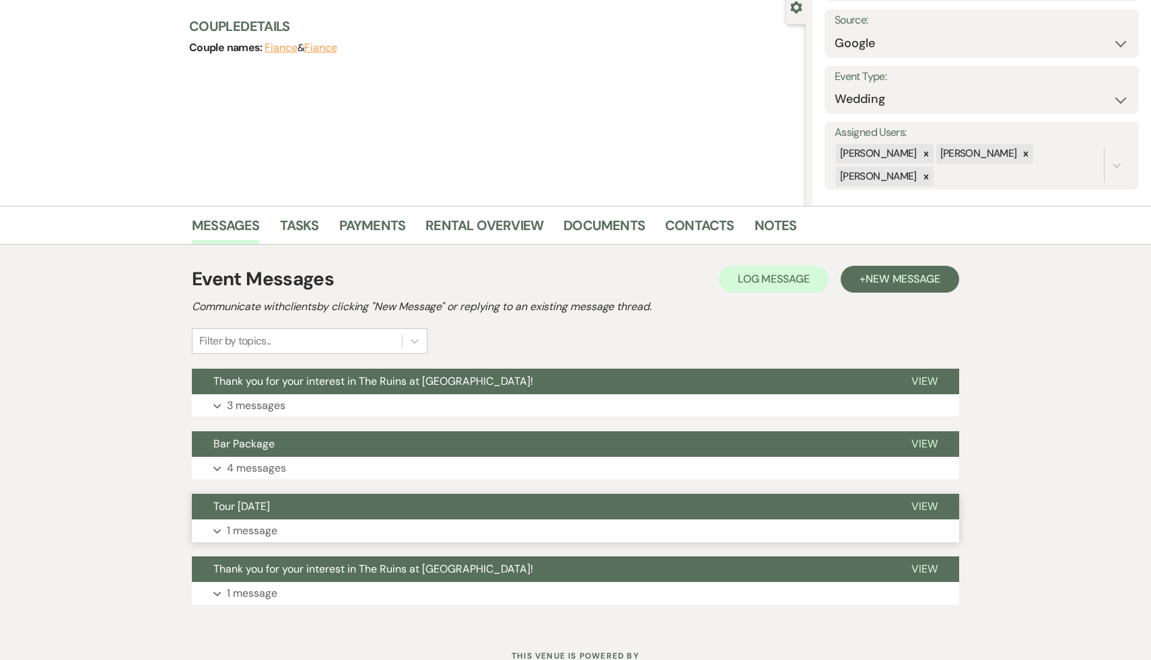
click at [262, 503] on span "Tour on Sunday" at bounding box center [241, 506] width 57 height 14
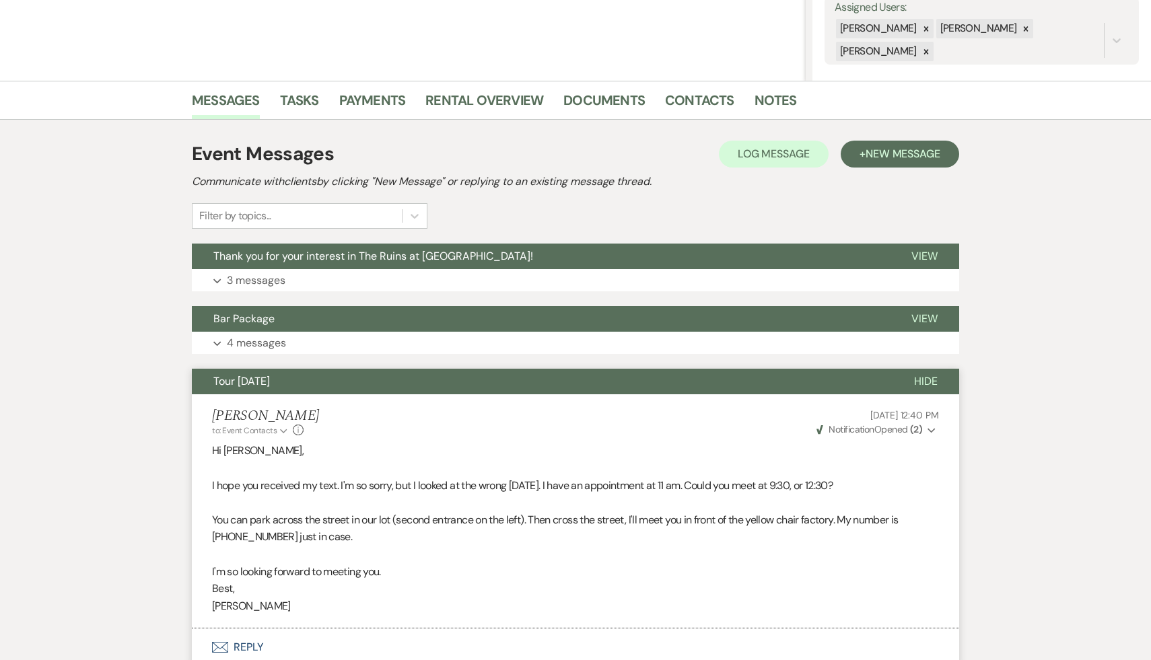
scroll to position [0, 0]
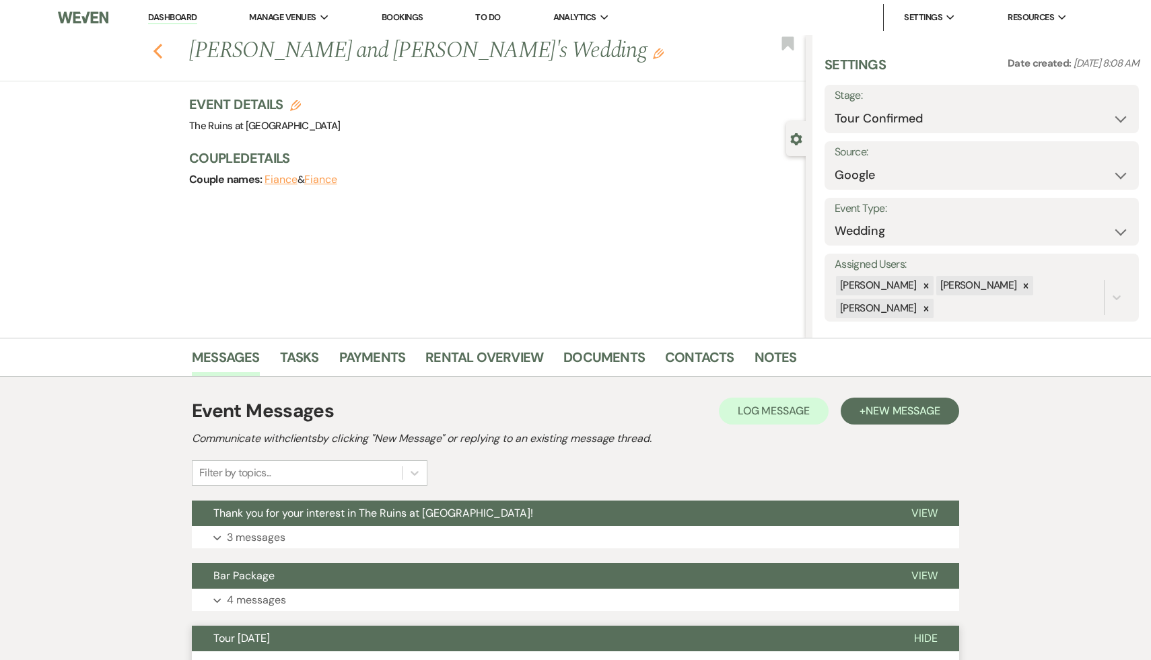
click at [158, 55] on use "button" at bounding box center [157, 51] width 9 height 15
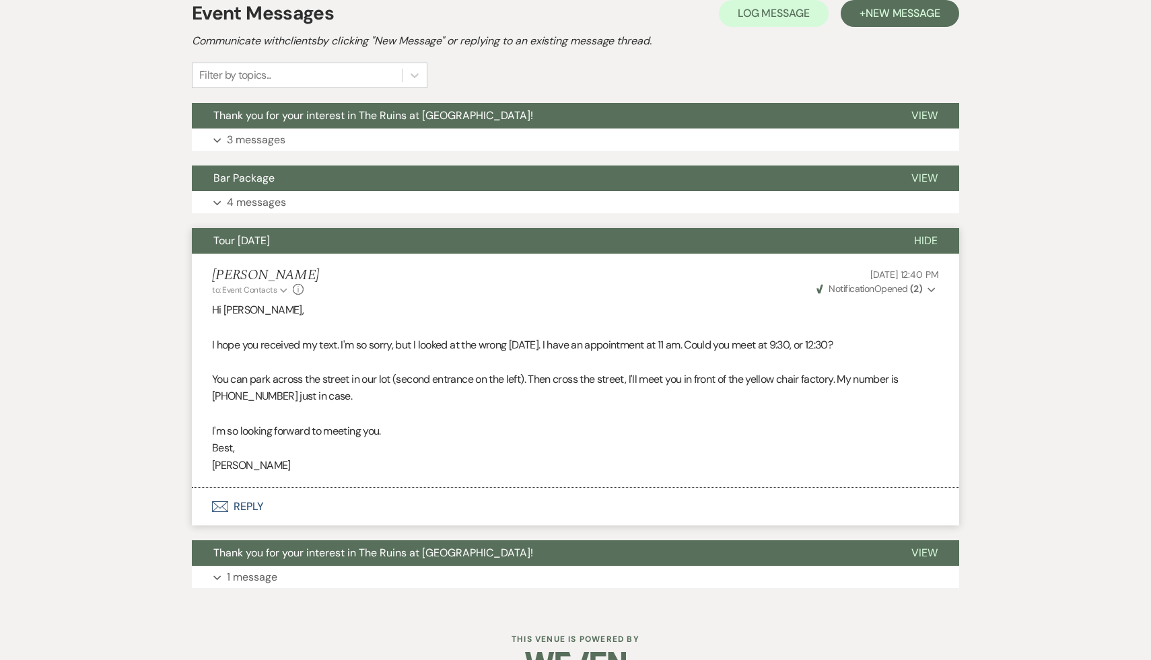
select select "4"
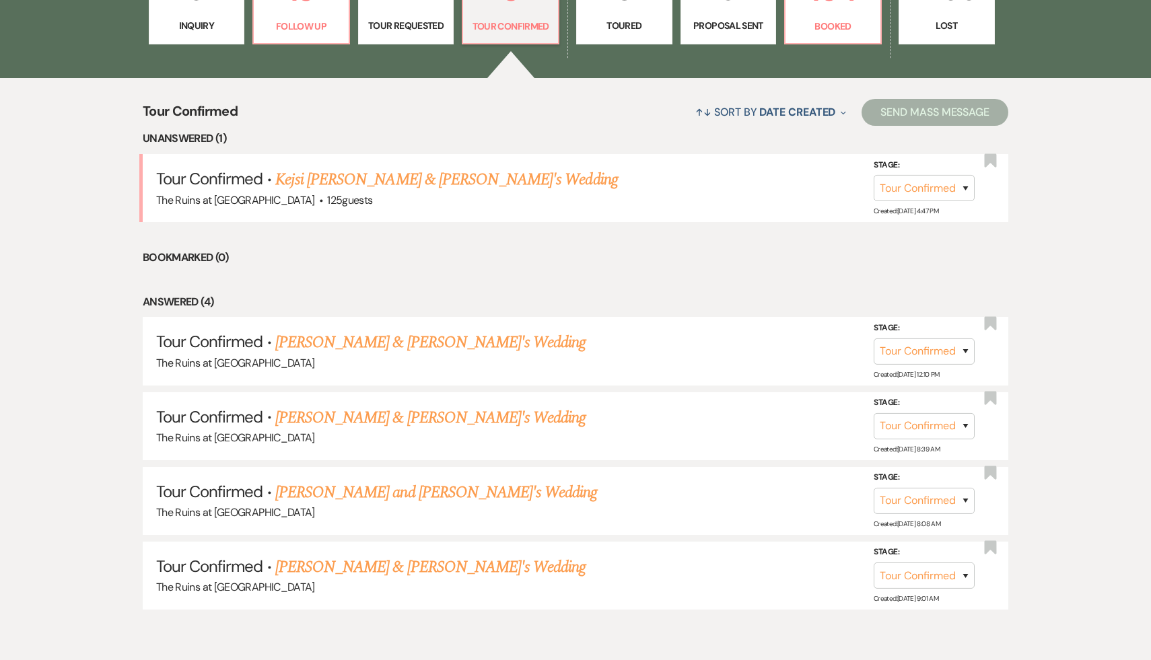
scroll to position [490, 0]
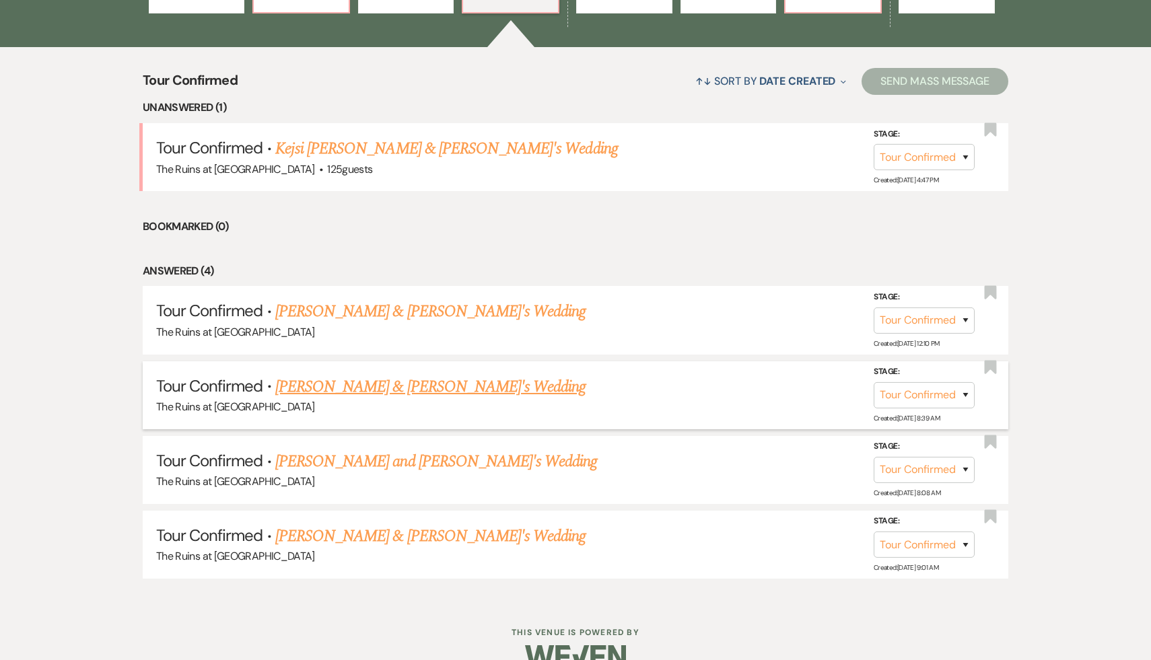
click at [373, 384] on link "Kate & Will's Wedding" at bounding box center [430, 387] width 311 height 24
select select "4"
select select "6"
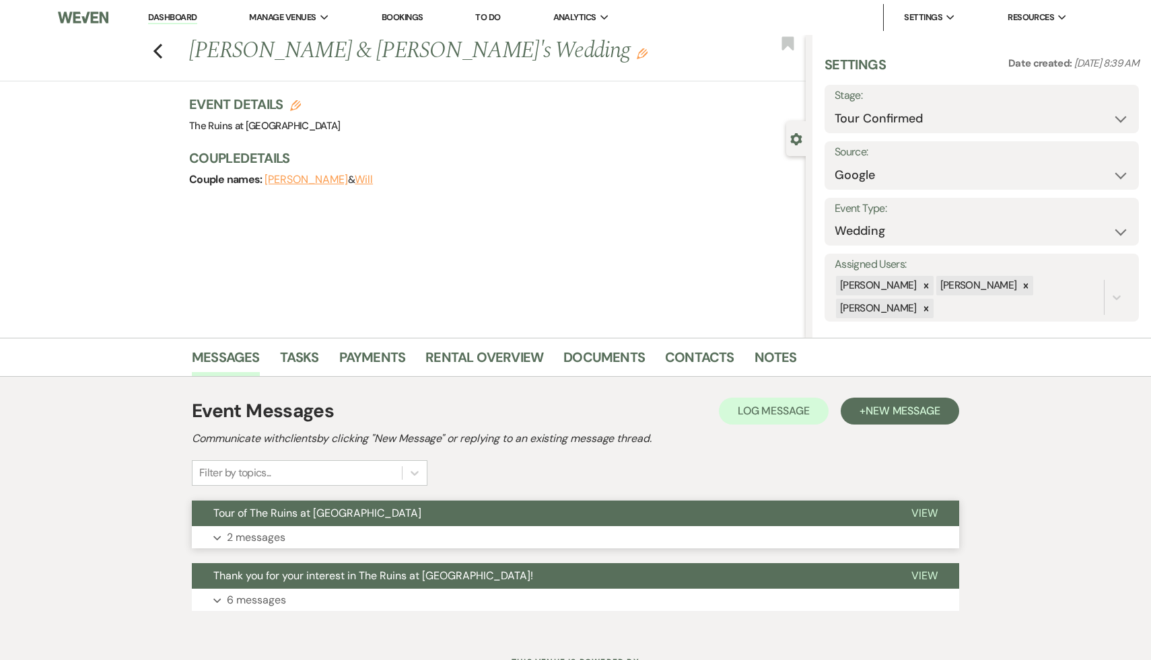
click at [336, 517] on span "Tour of The Ruins at Sassafras Museum" at bounding box center [317, 513] width 208 height 14
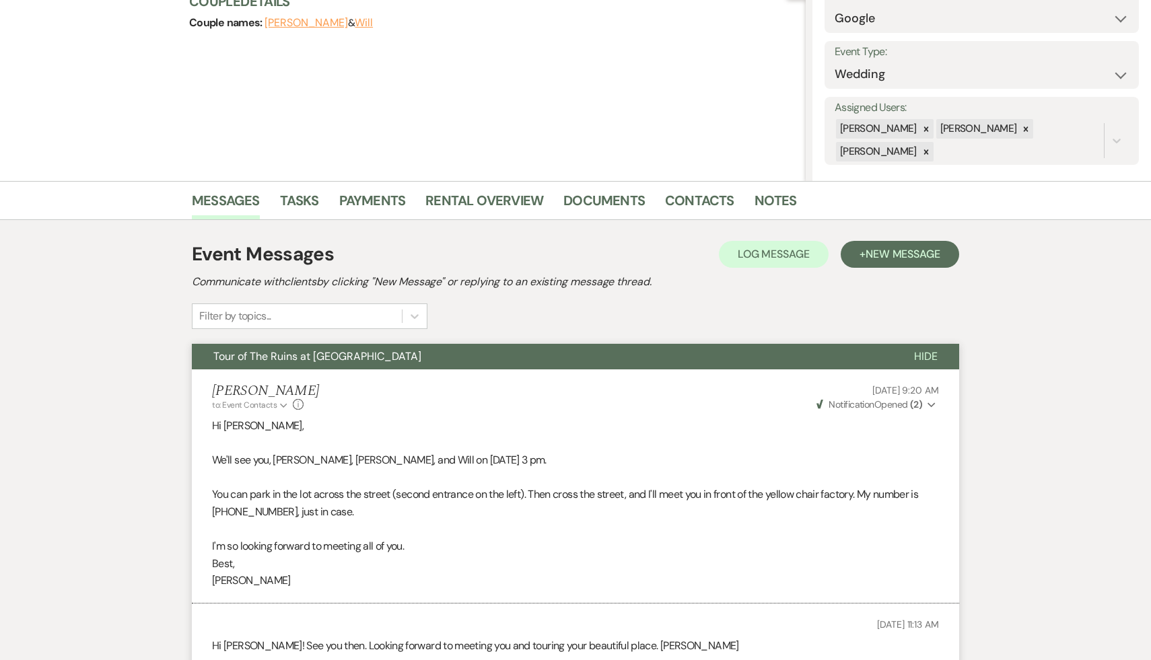
scroll to position [373, 0]
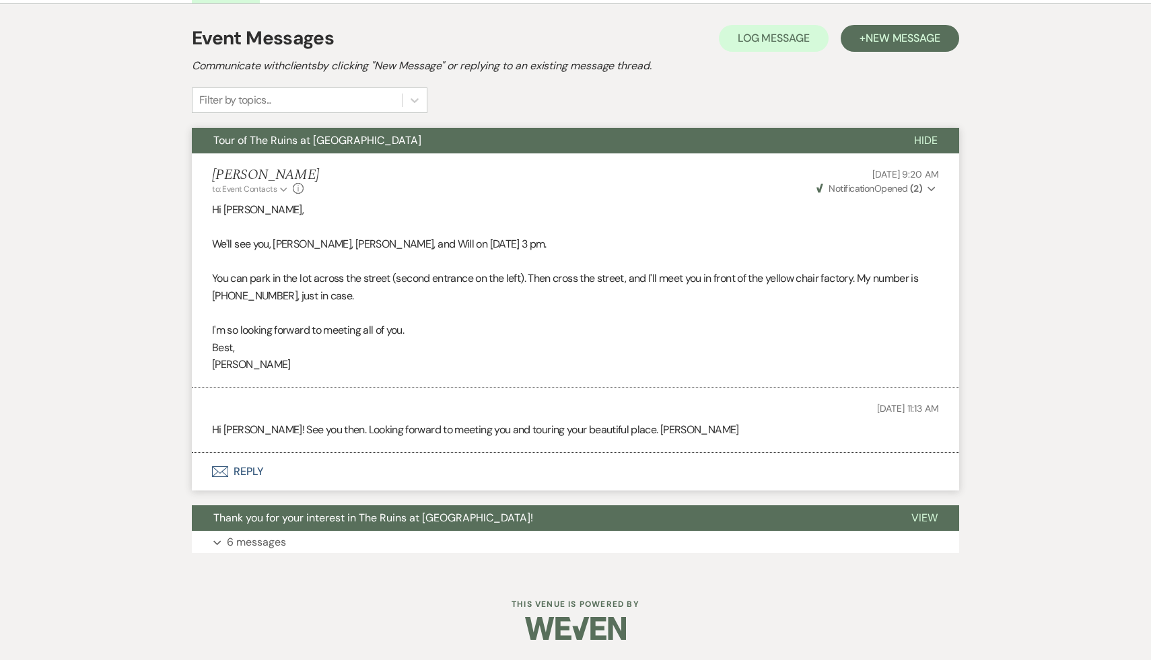
scroll to position [490, 0]
select select "4"
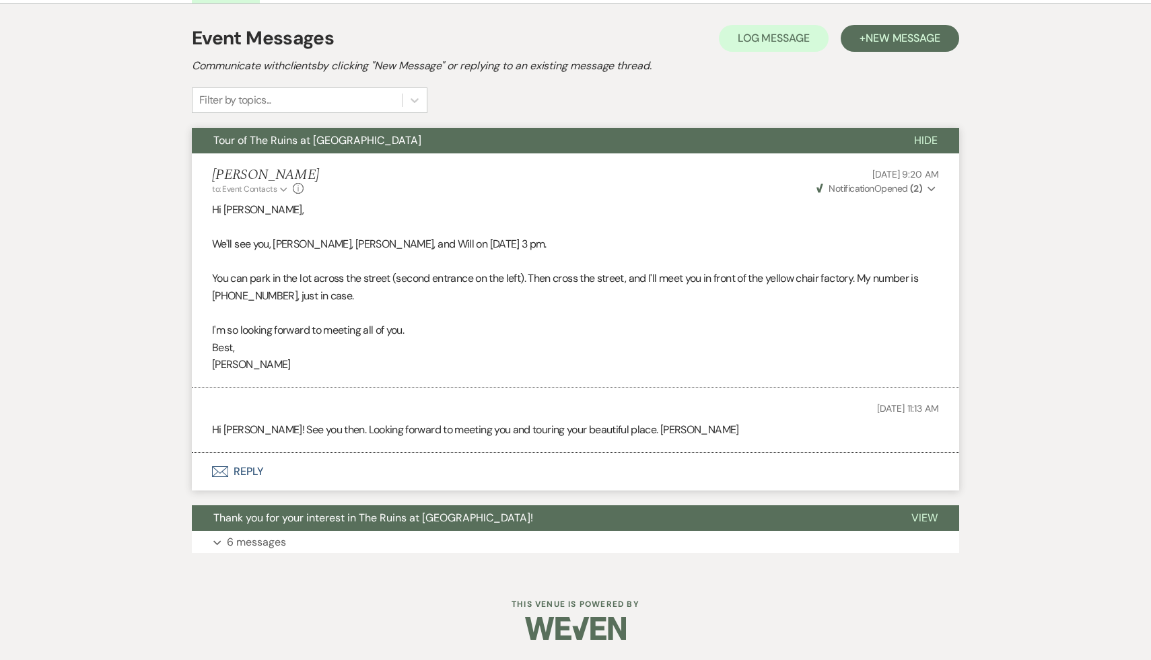
select select "4"
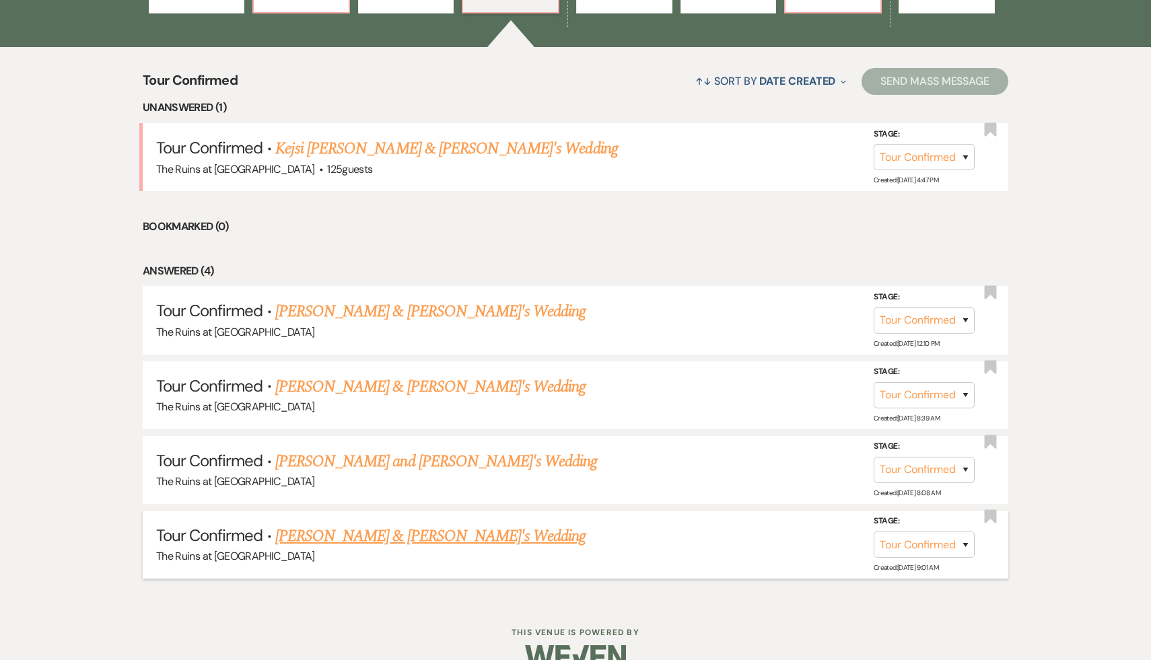
click at [401, 534] on link "Brie Rawson & Kevin's Wedding" at bounding box center [430, 536] width 311 height 24
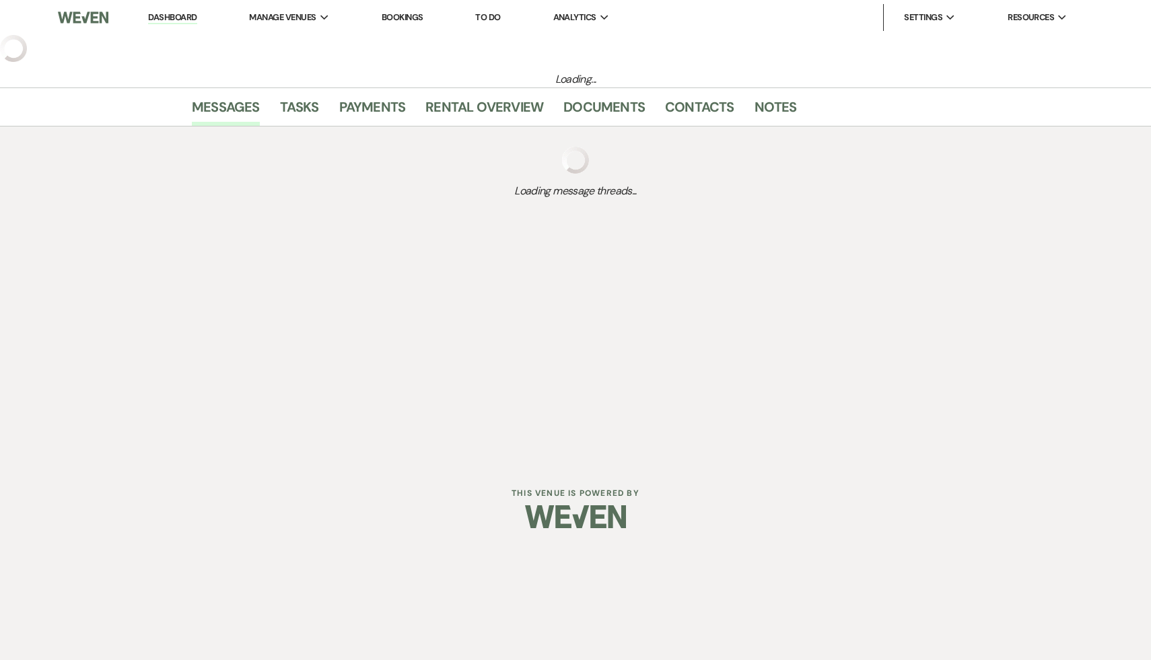
select select "4"
select select "6"
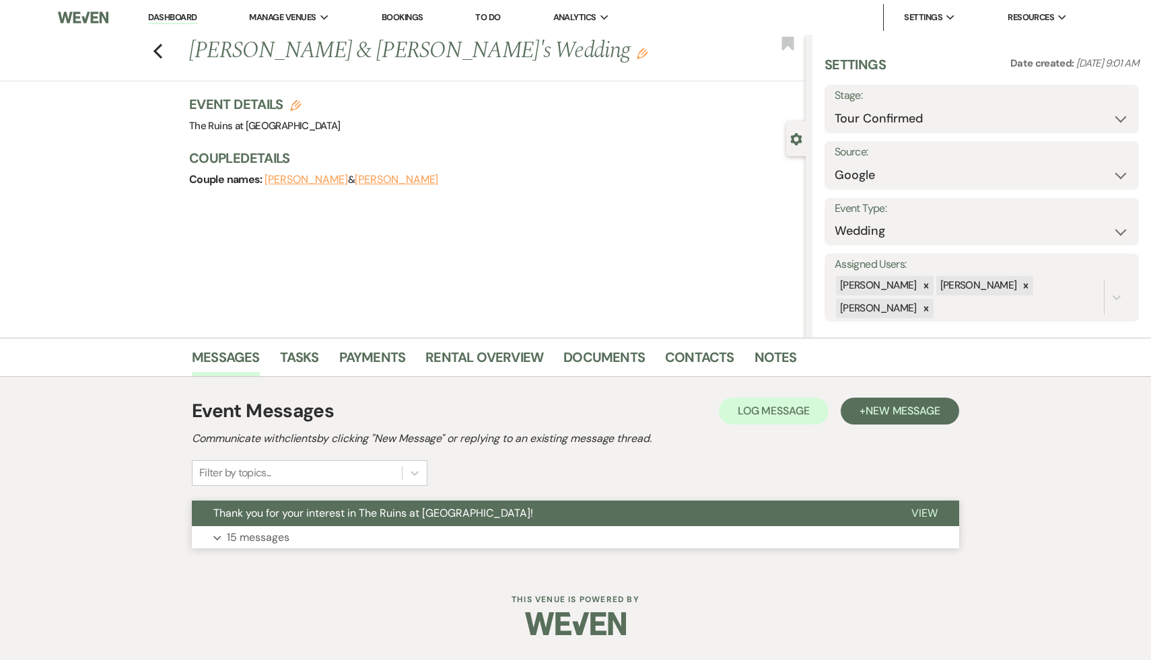
click at [402, 513] on span "Thank you for your interest in The Ruins at Sassafras!" at bounding box center [373, 513] width 320 height 14
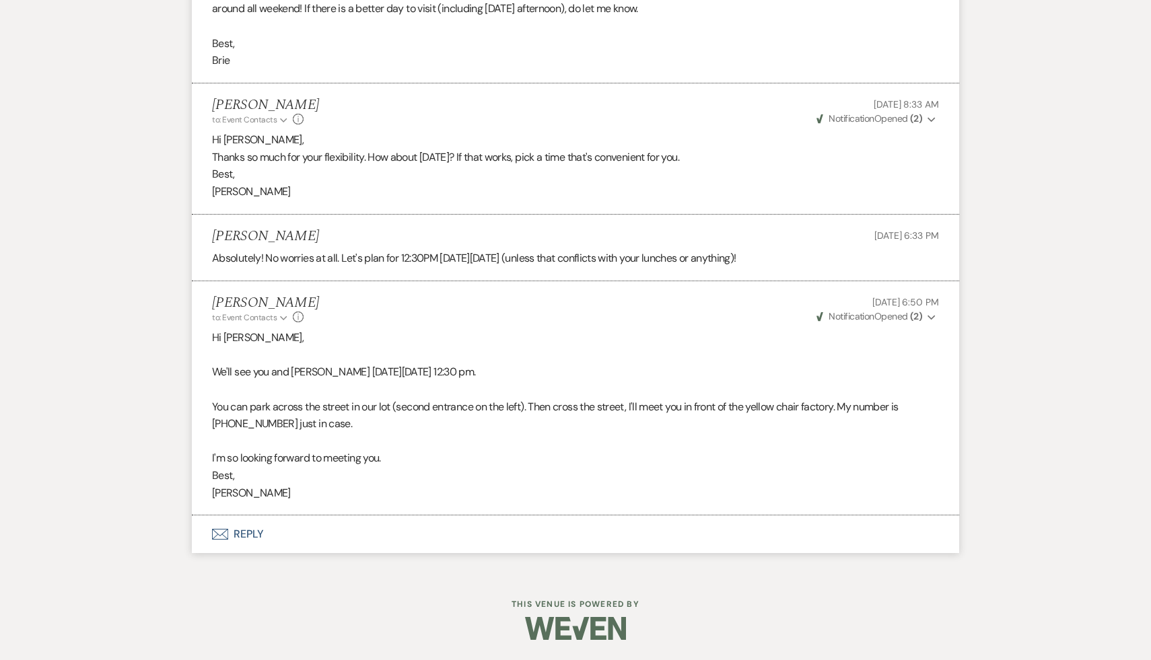
scroll to position [2418, 0]
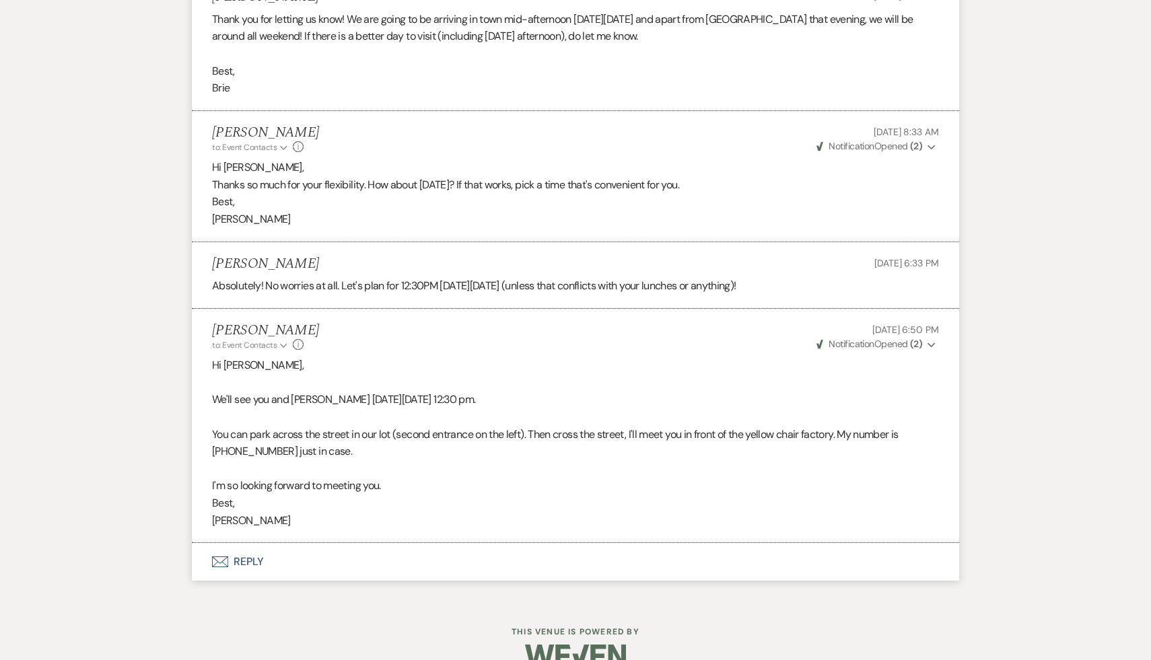
select select "4"
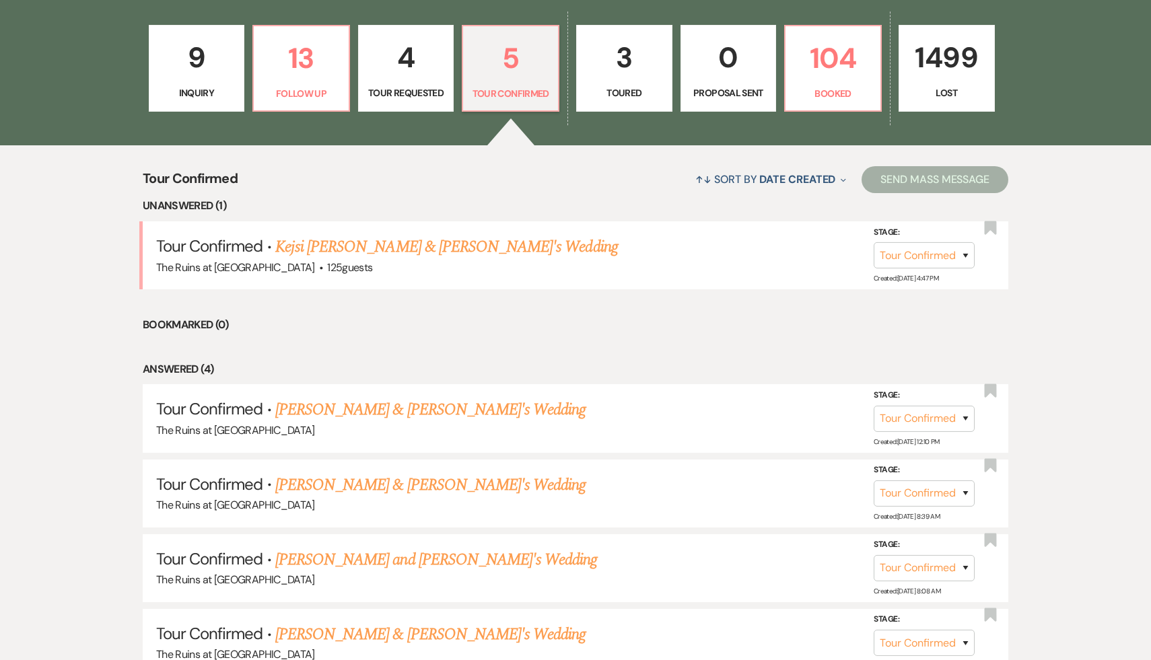
scroll to position [312, 0]
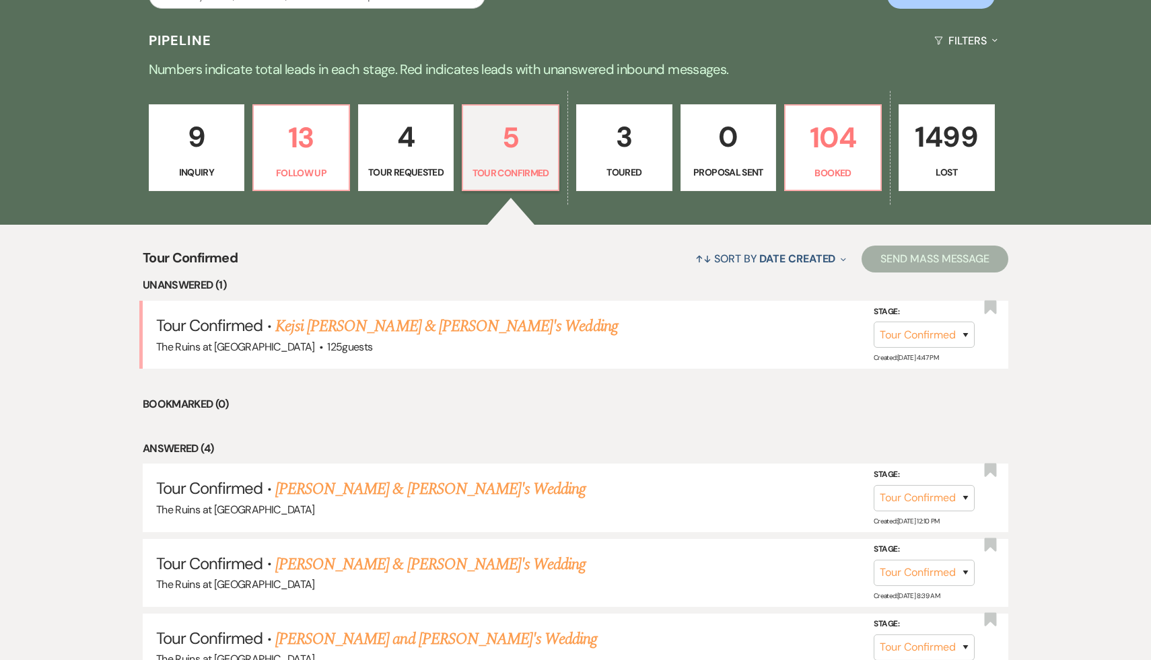
click at [408, 143] on p "4" at bounding box center [406, 136] width 79 height 45
select select "2"
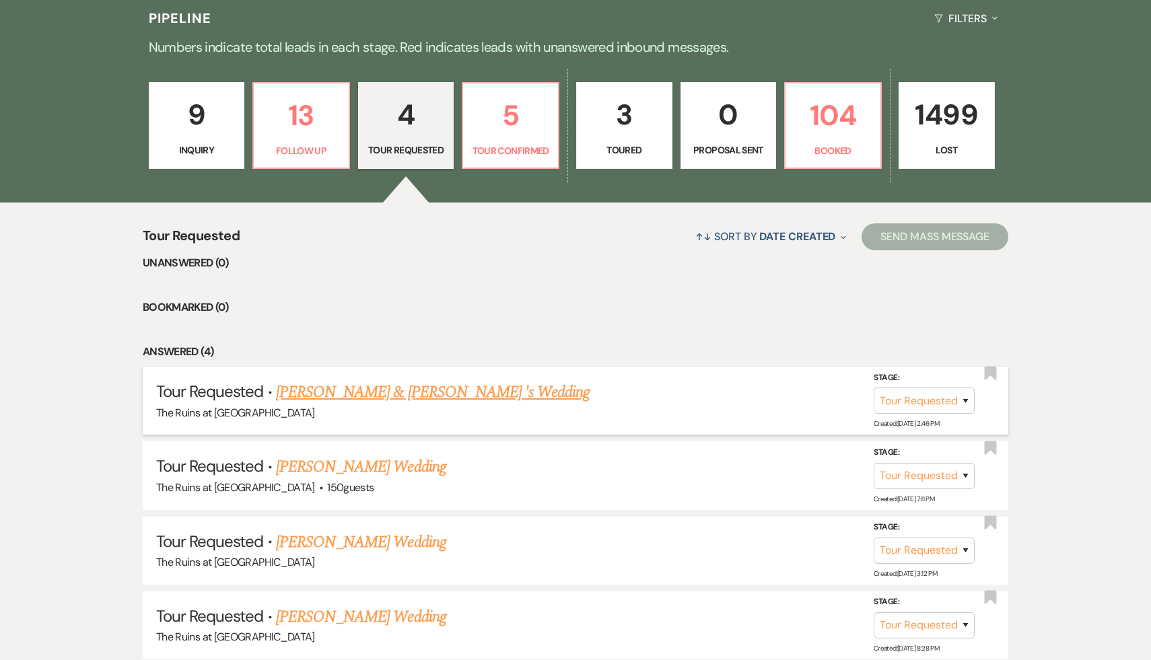
scroll to position [341, 0]
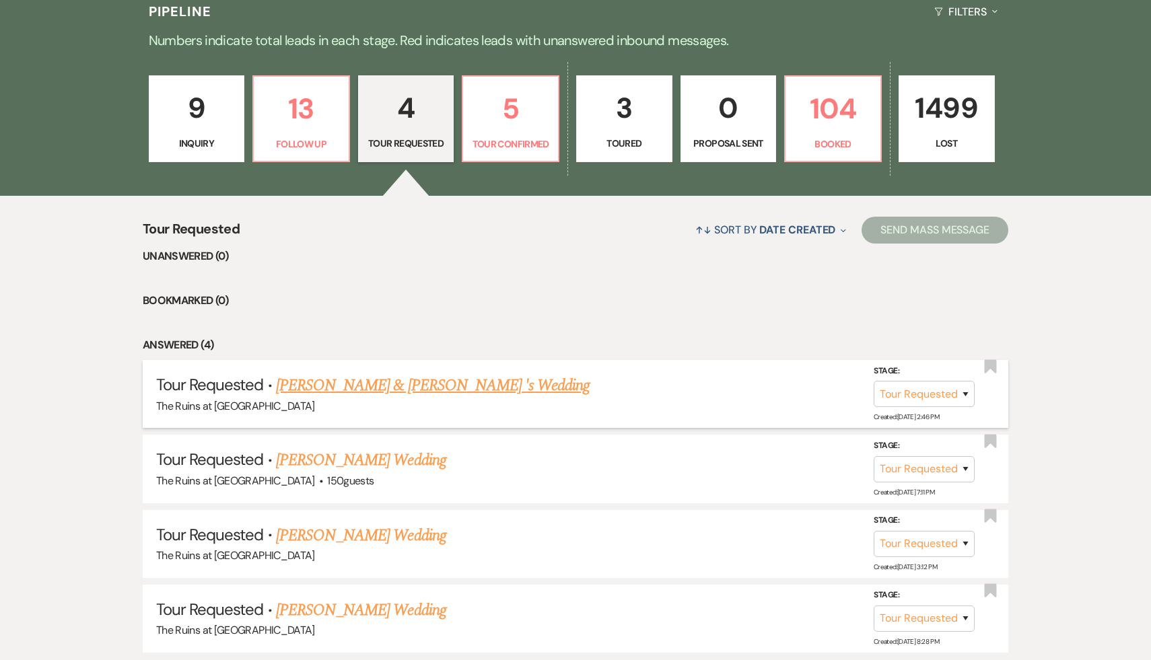
click at [460, 392] on link "[PERSON_NAME] & [PERSON_NAME] 's Wedding" at bounding box center [433, 385] width 314 height 24
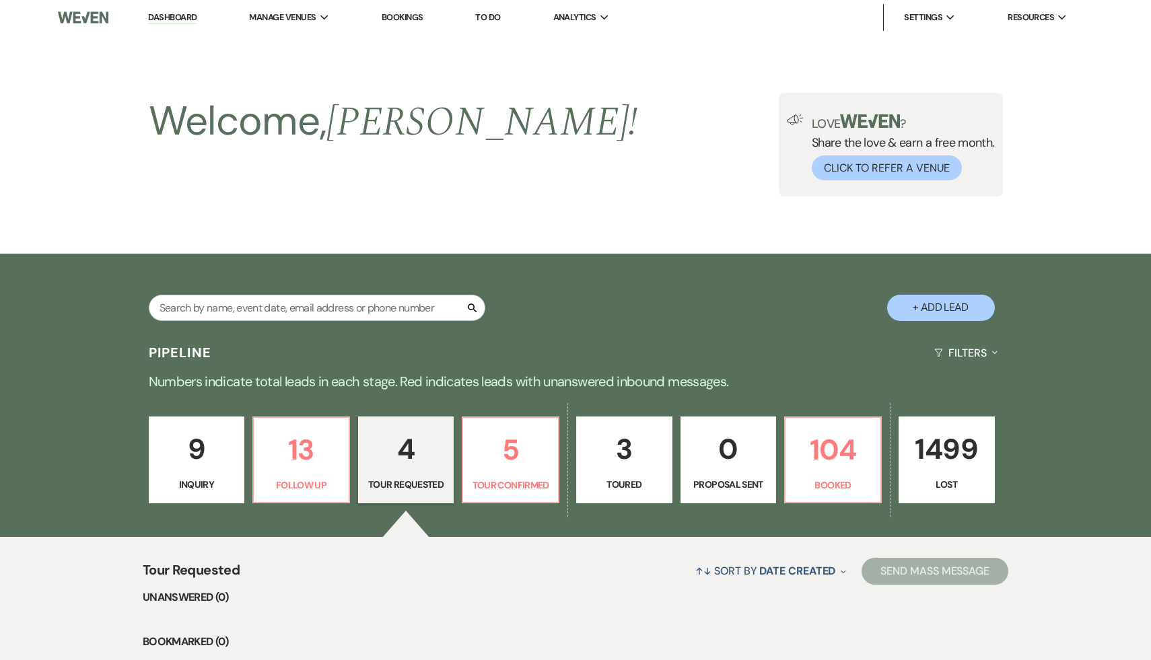
select select "2"
select select "20"
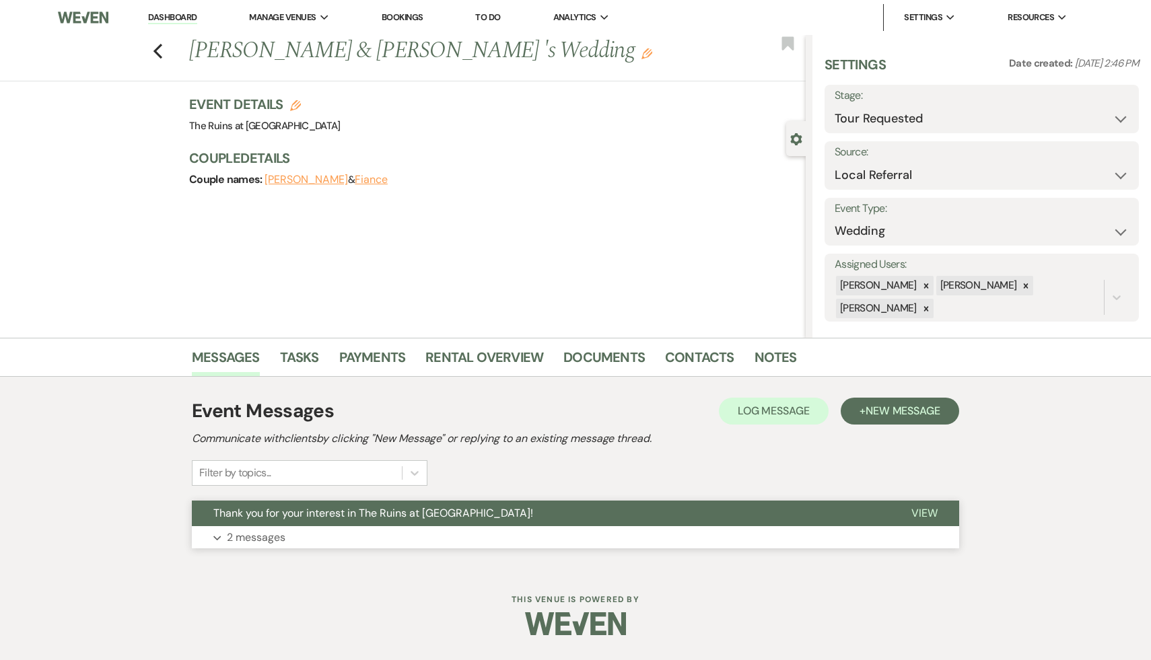
click at [420, 517] on span "Thank you for your interest in The Ruins at [GEOGRAPHIC_DATA]!" at bounding box center [373, 513] width 320 height 14
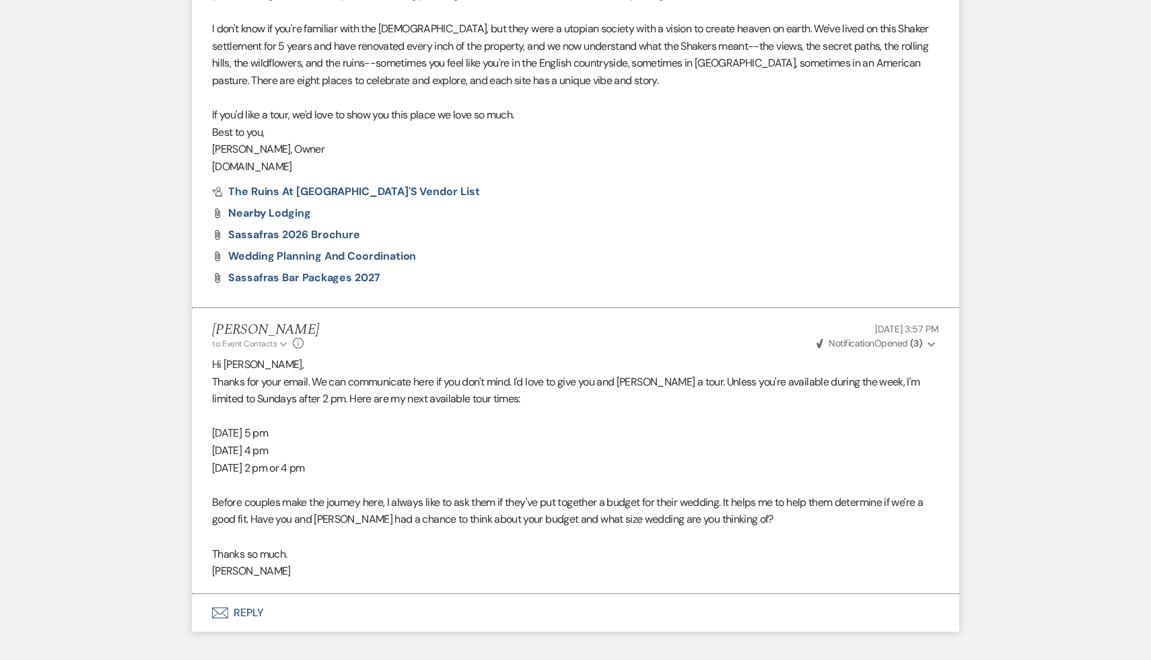
scroll to position [873, 0]
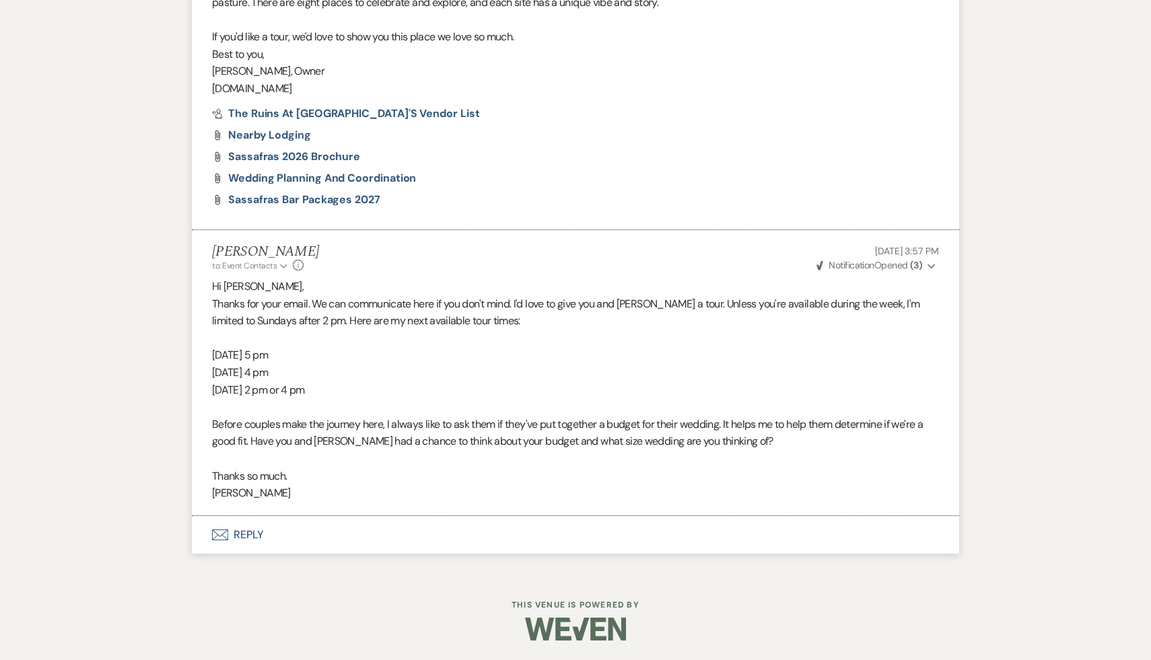
select select "2"
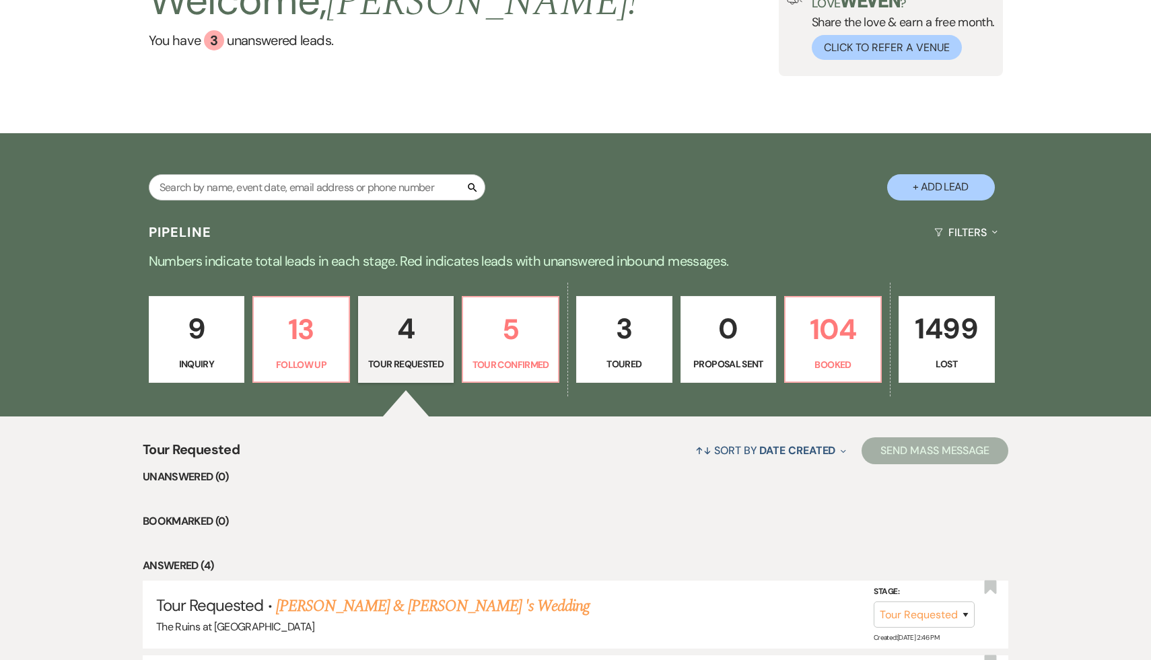
scroll to position [104, 0]
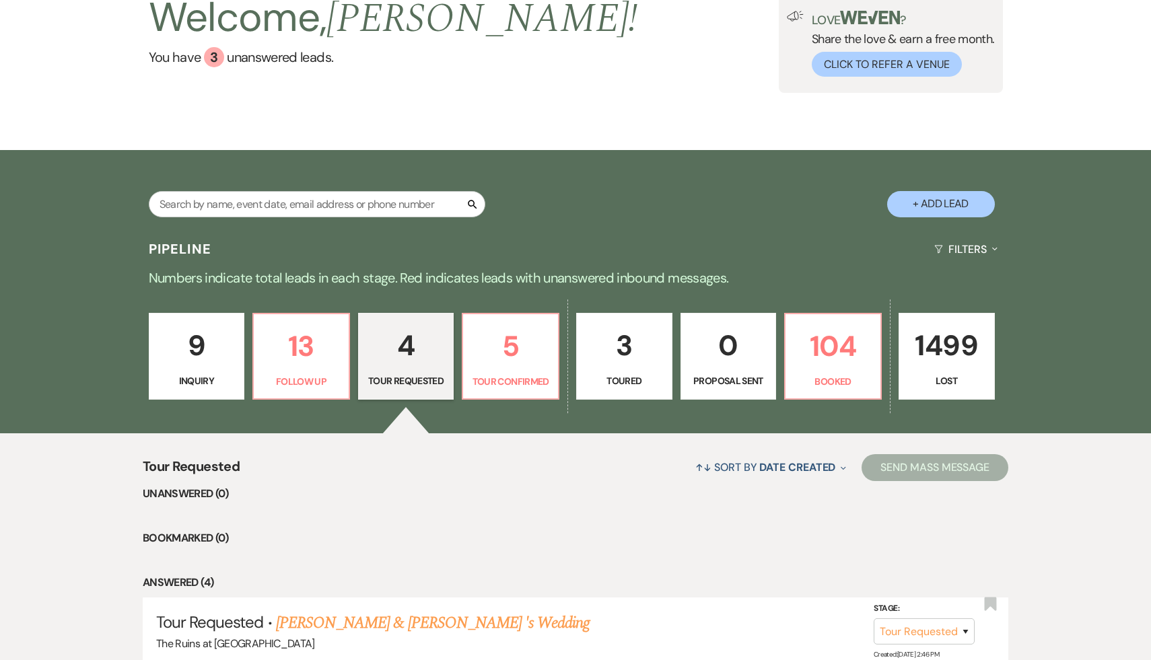
click at [201, 350] on p "9" at bounding box center [196, 345] width 79 height 45
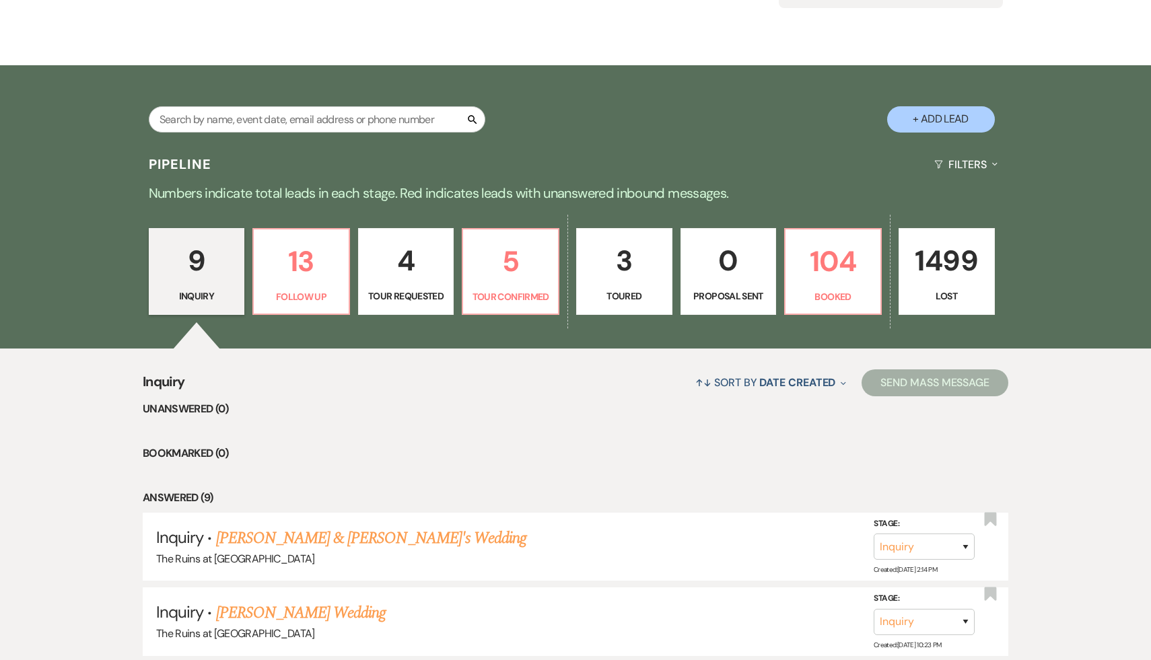
scroll to position [195, 0]
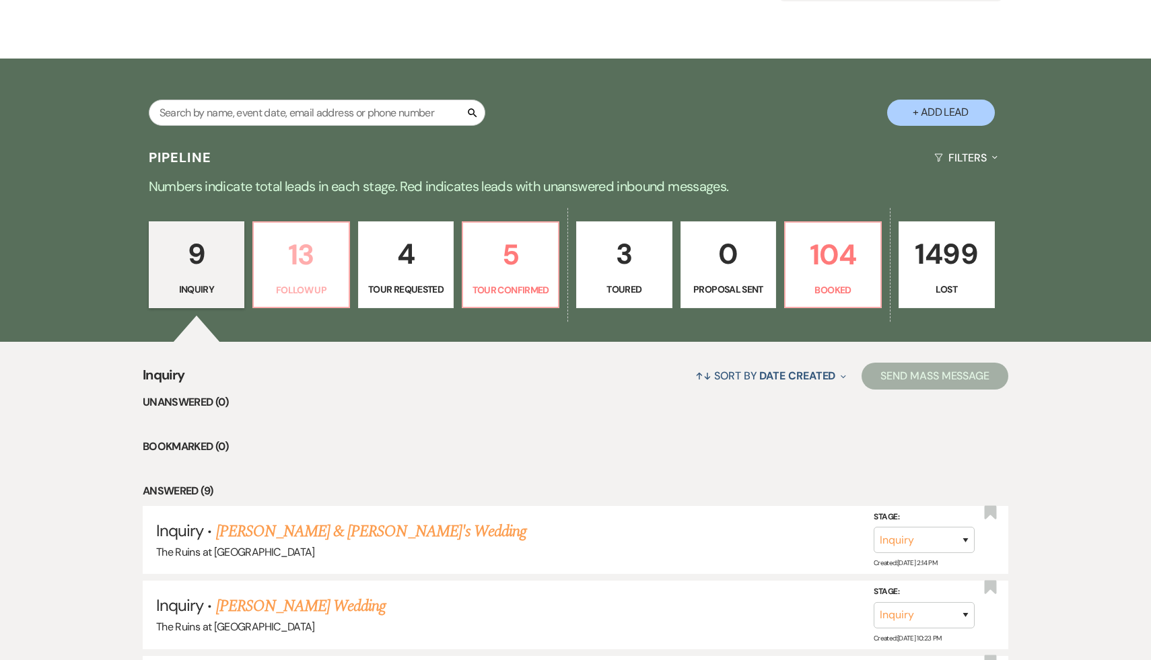
click at [303, 267] on p "13" at bounding box center [301, 254] width 79 height 45
select select "9"
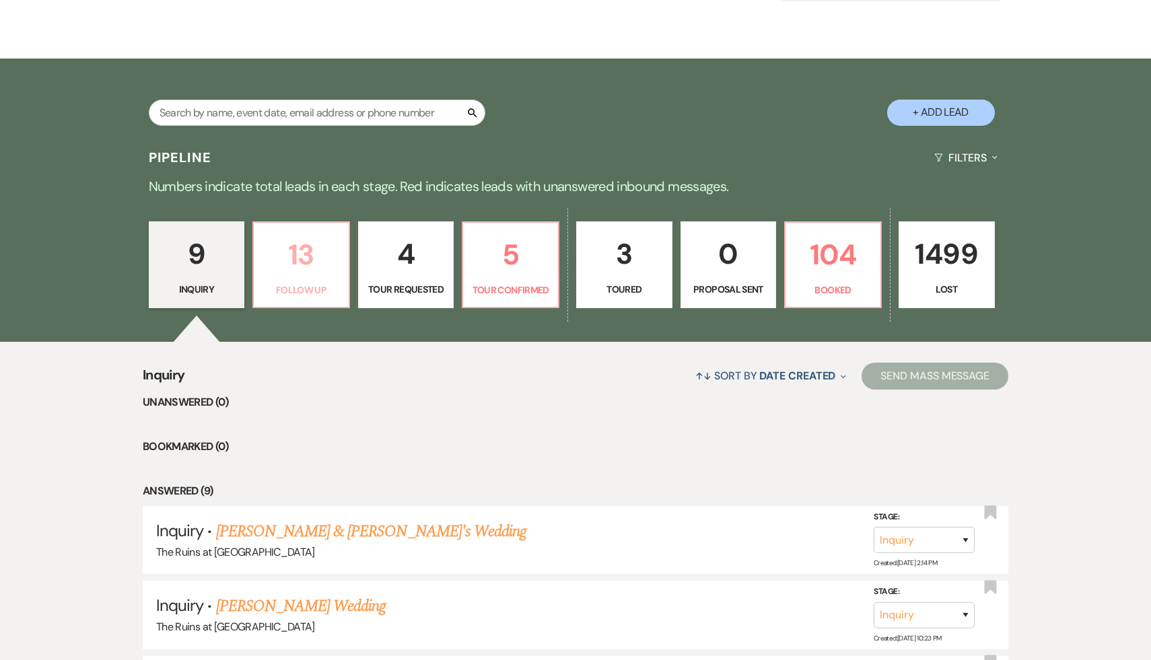
select select "9"
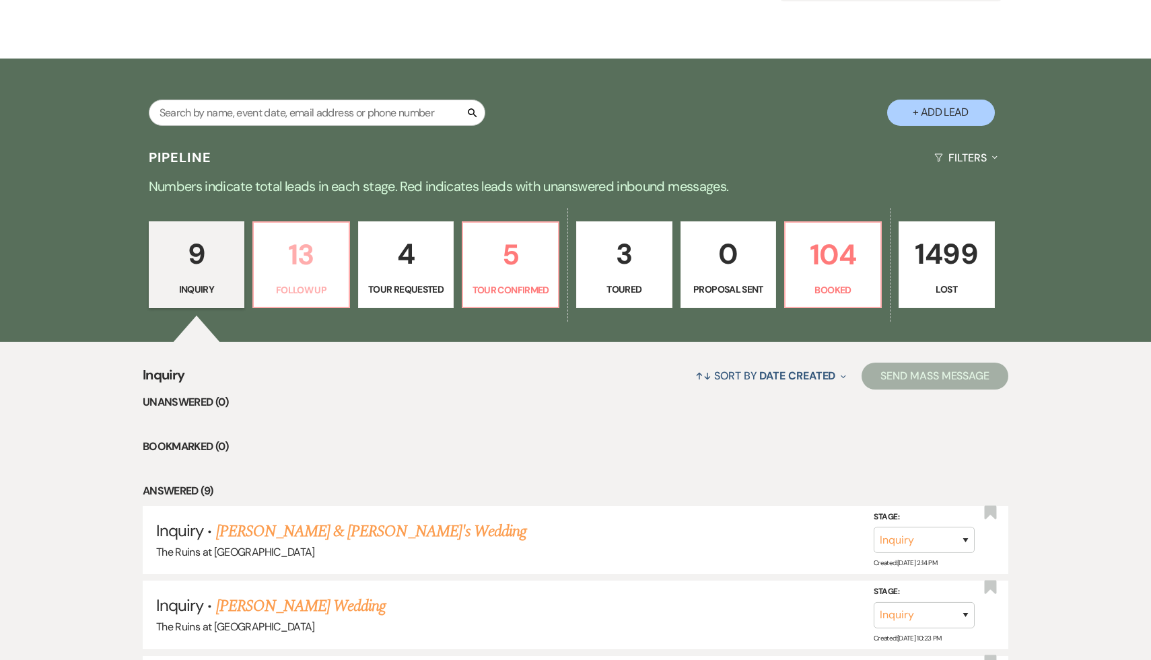
select select "9"
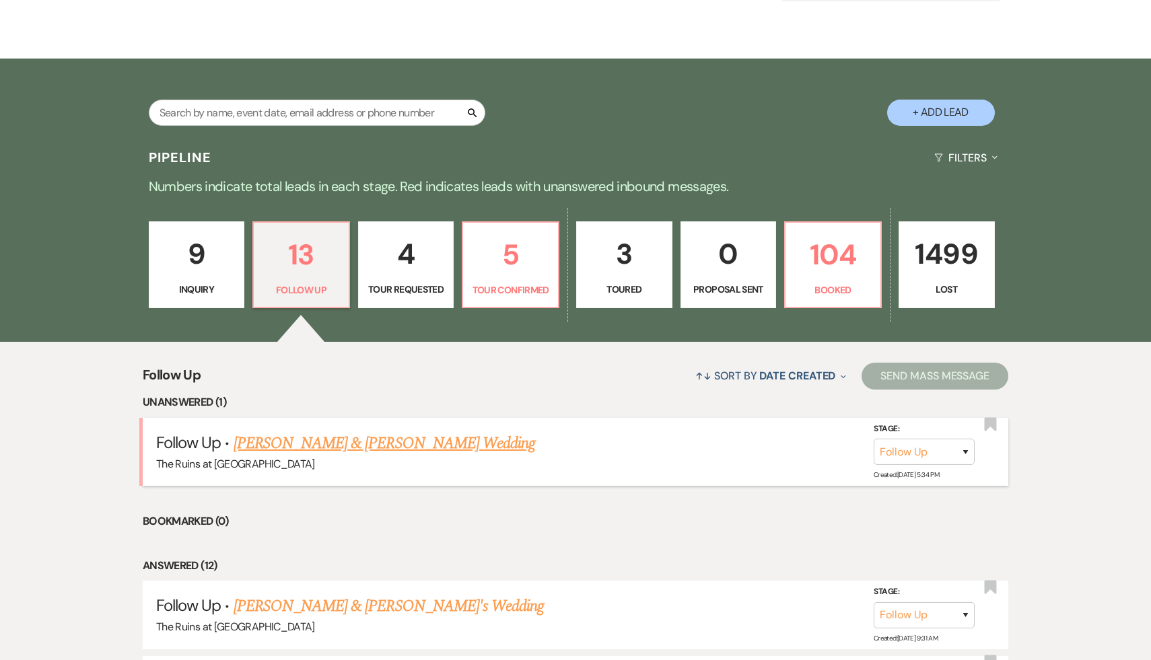
click at [406, 449] on link "[PERSON_NAME] & [PERSON_NAME] Wedding" at bounding box center [383, 443] width 301 height 24
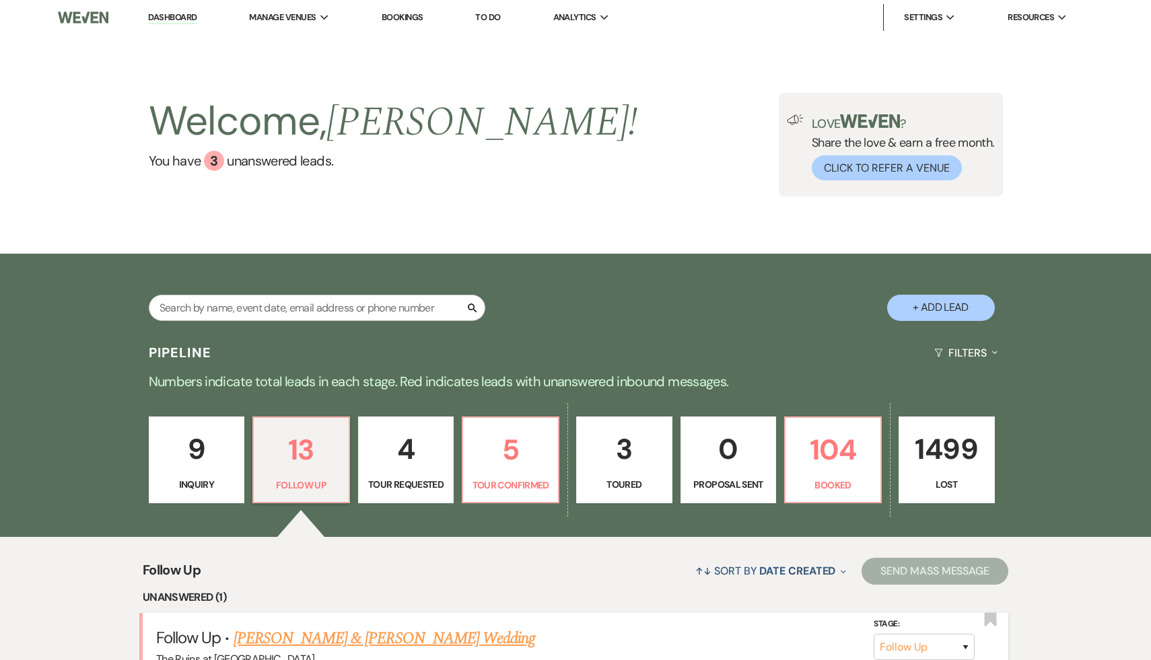
select select "9"
select select "20"
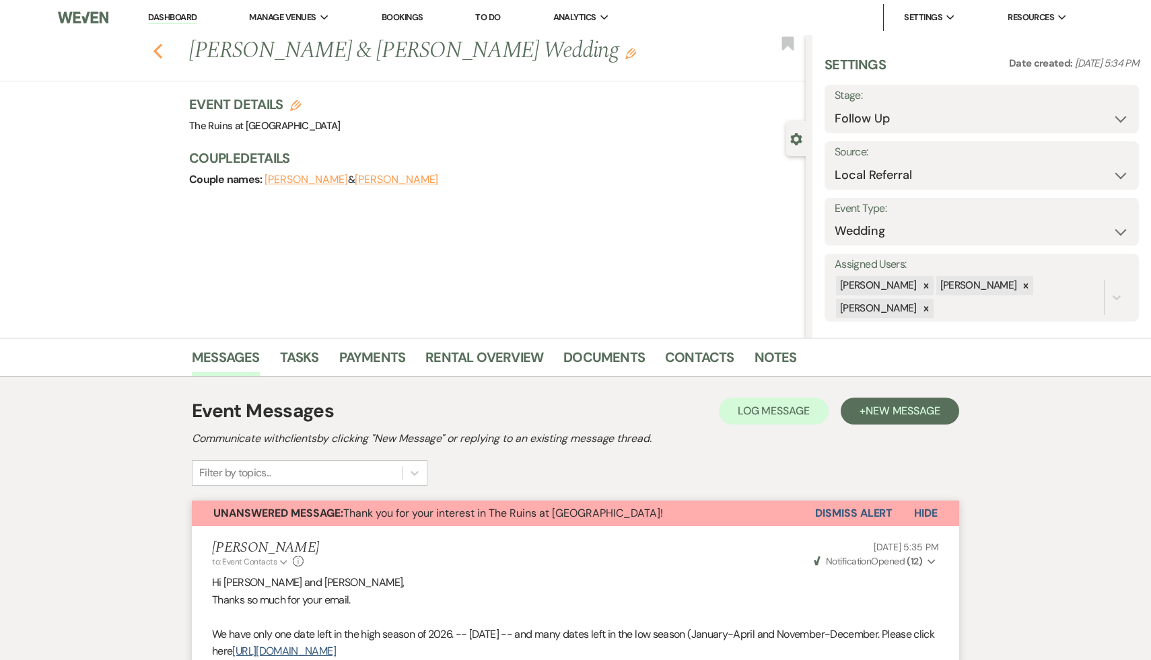
click at [159, 52] on icon "Previous" at bounding box center [158, 51] width 10 height 16
select select "9"
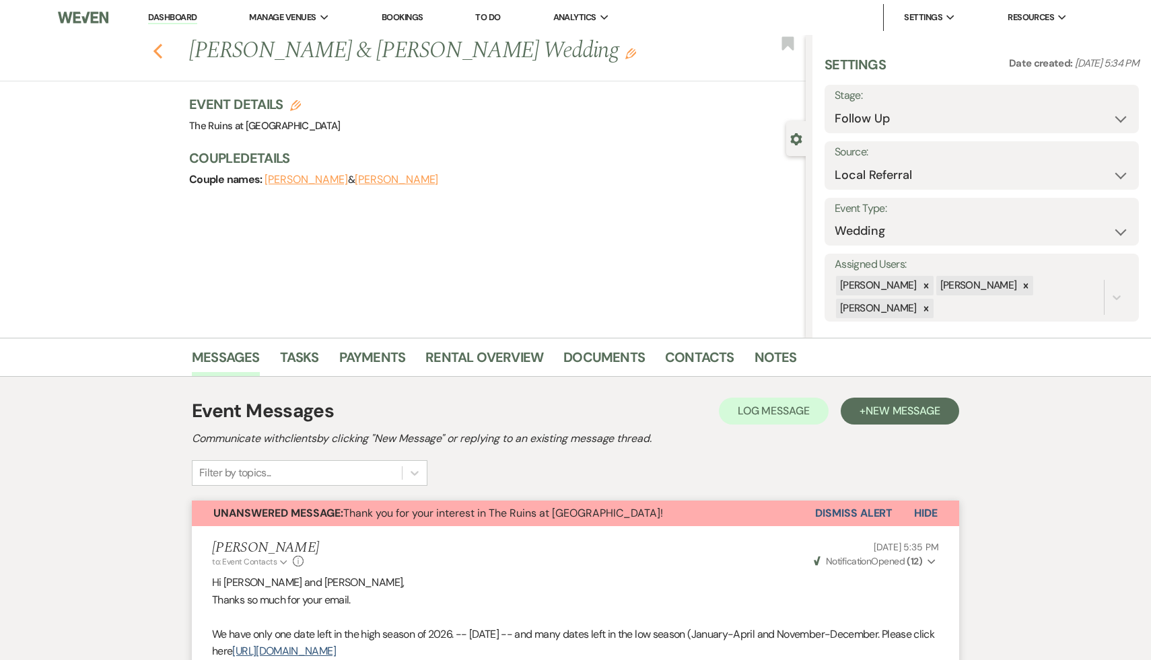
select select "9"
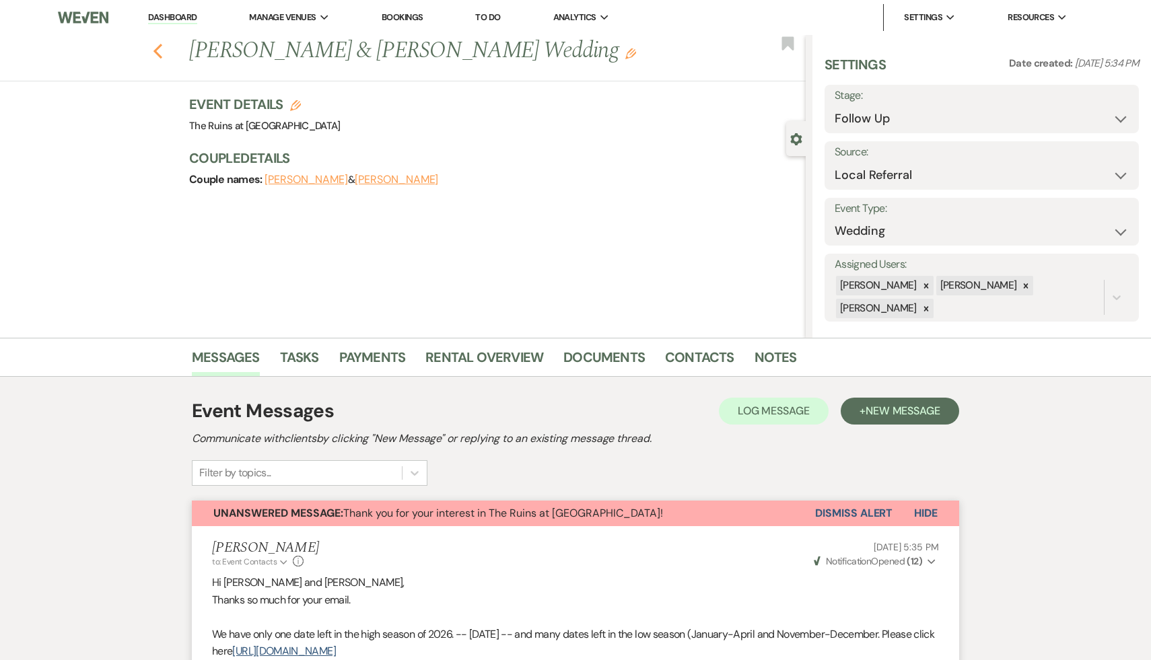
select select "9"
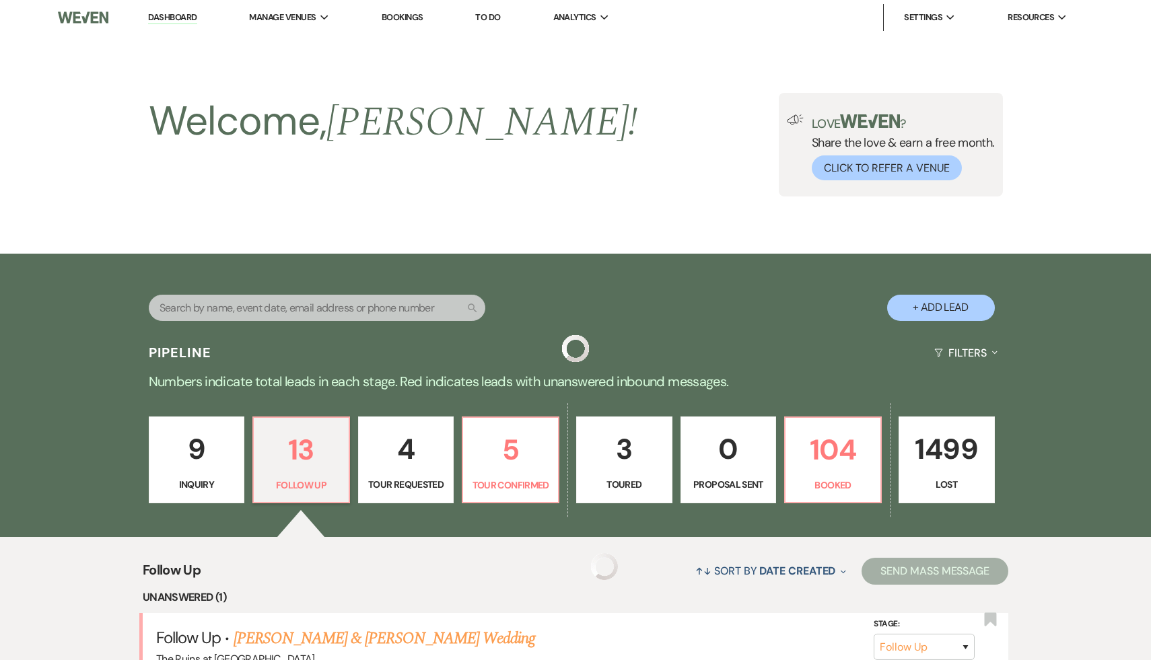
scroll to position [195, 0]
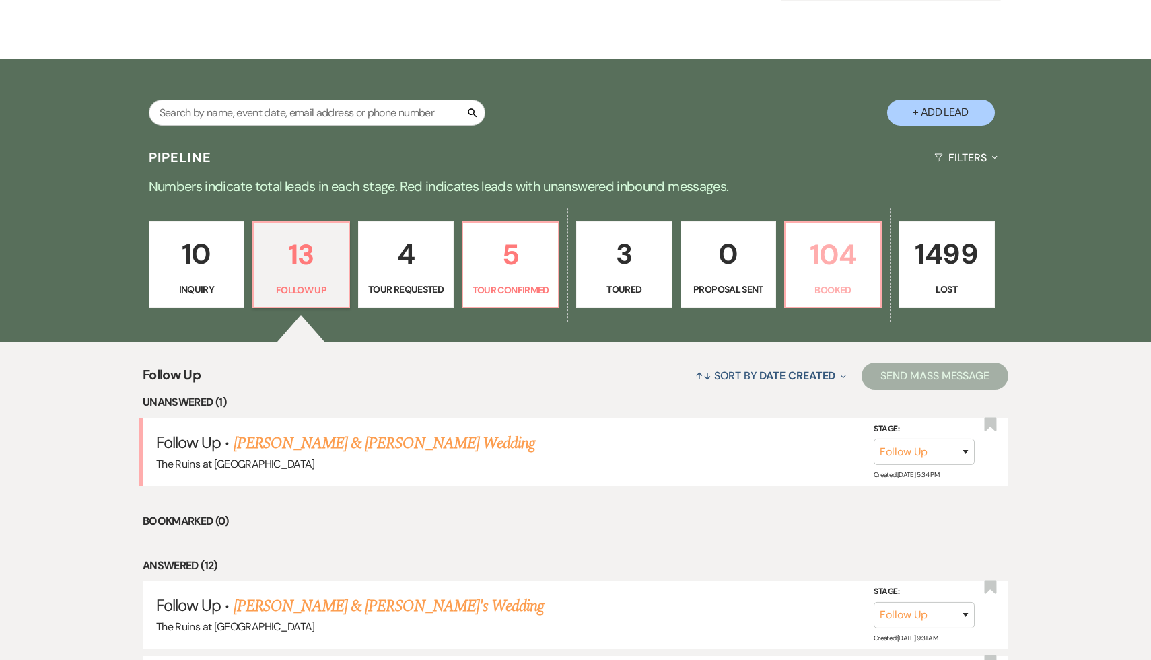
click at [826, 260] on p "104" at bounding box center [832, 254] width 79 height 45
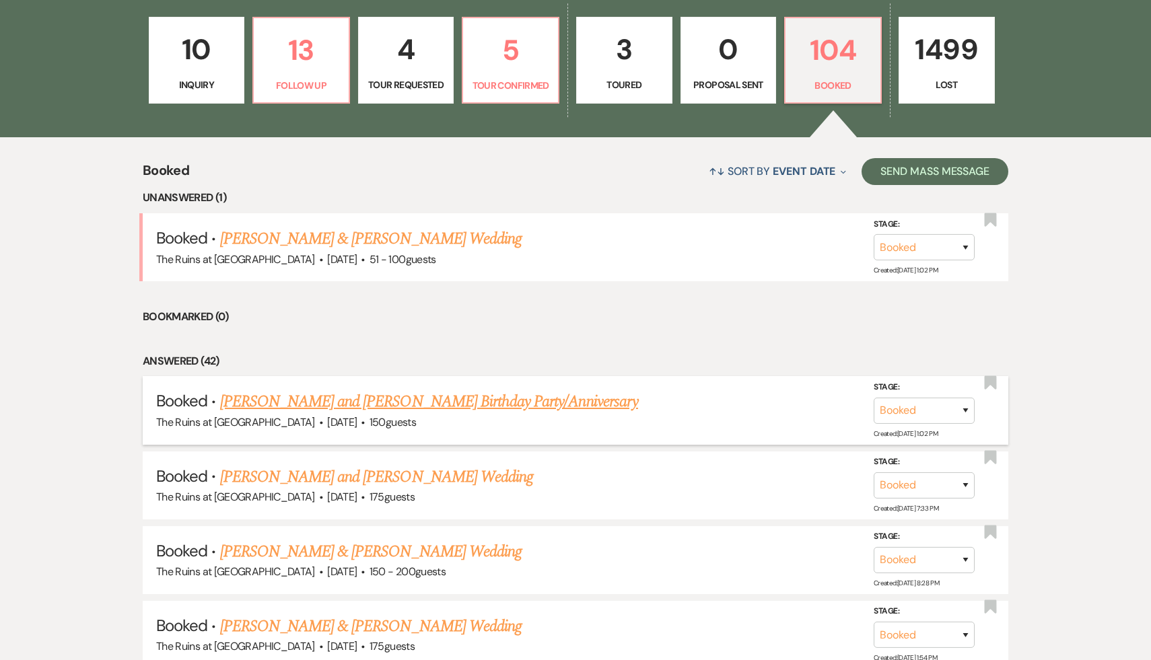
scroll to position [405, 0]
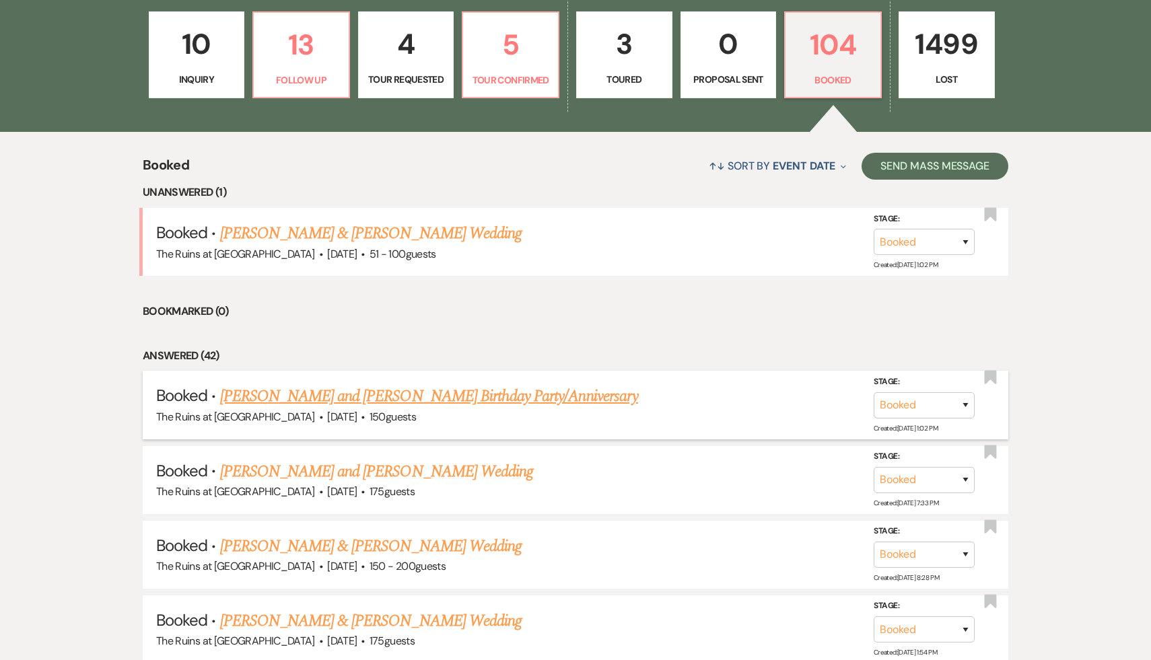
click at [489, 401] on link "Lizbeth and George Krupp's Birthday Party/Anniversary" at bounding box center [429, 396] width 418 height 24
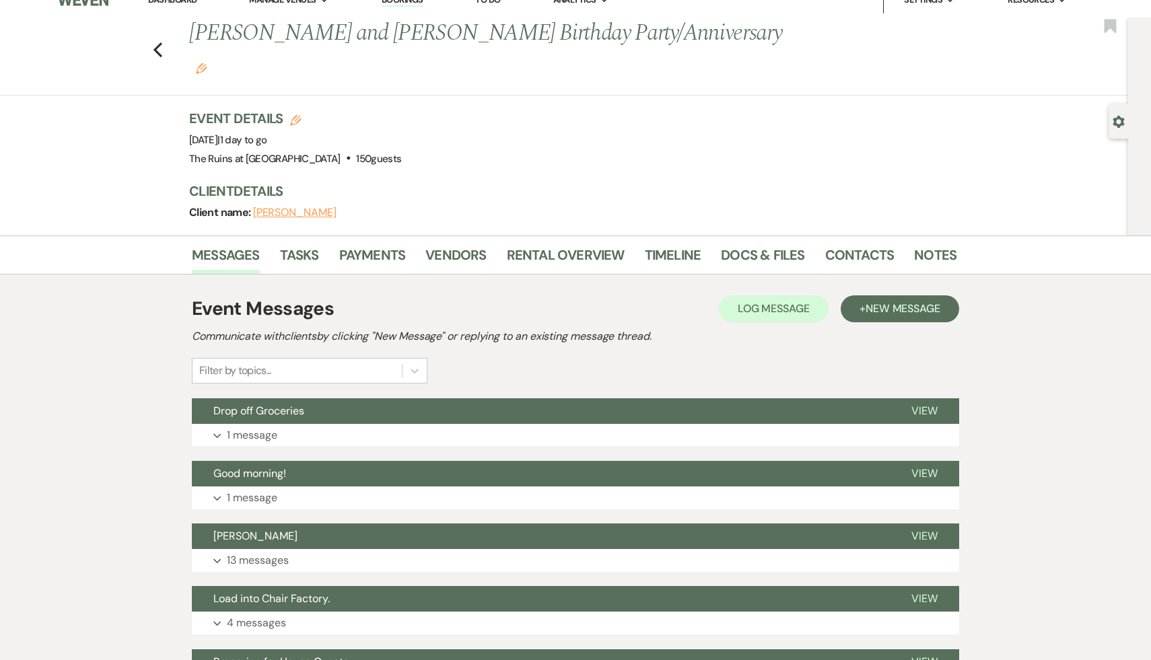
scroll to position [19, 0]
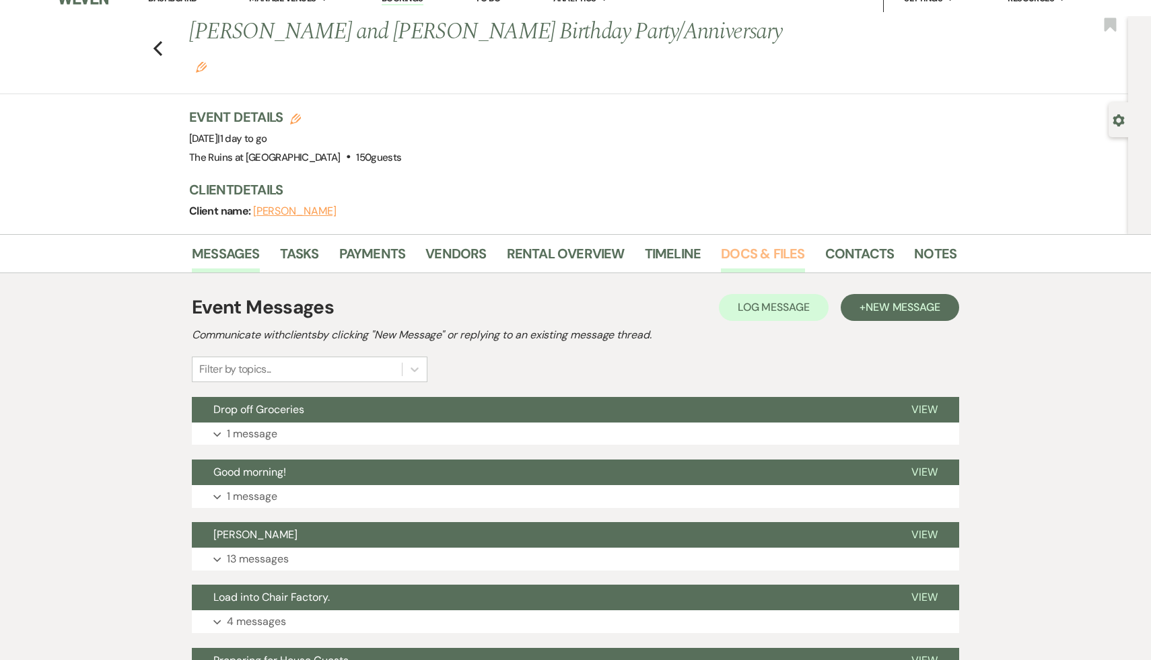
click at [771, 243] on link "Docs & Files" at bounding box center [762, 258] width 83 height 30
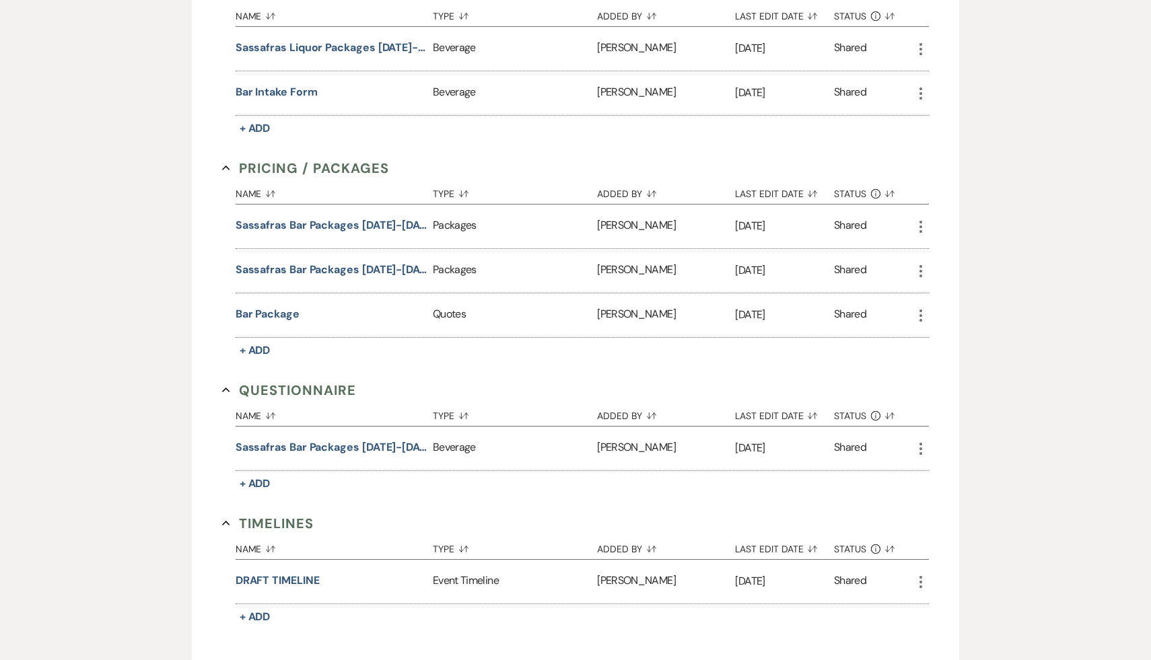
scroll to position [2516, 0]
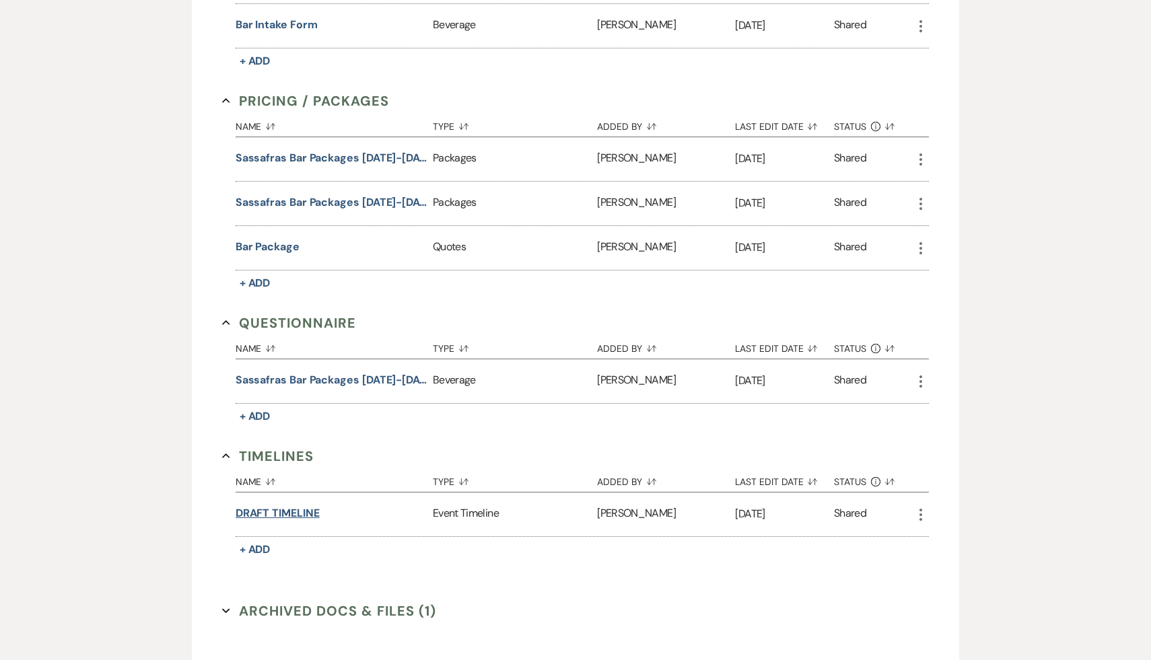
click at [302, 505] on button "DRAFT TIMELINE" at bounding box center [277, 513] width 84 height 16
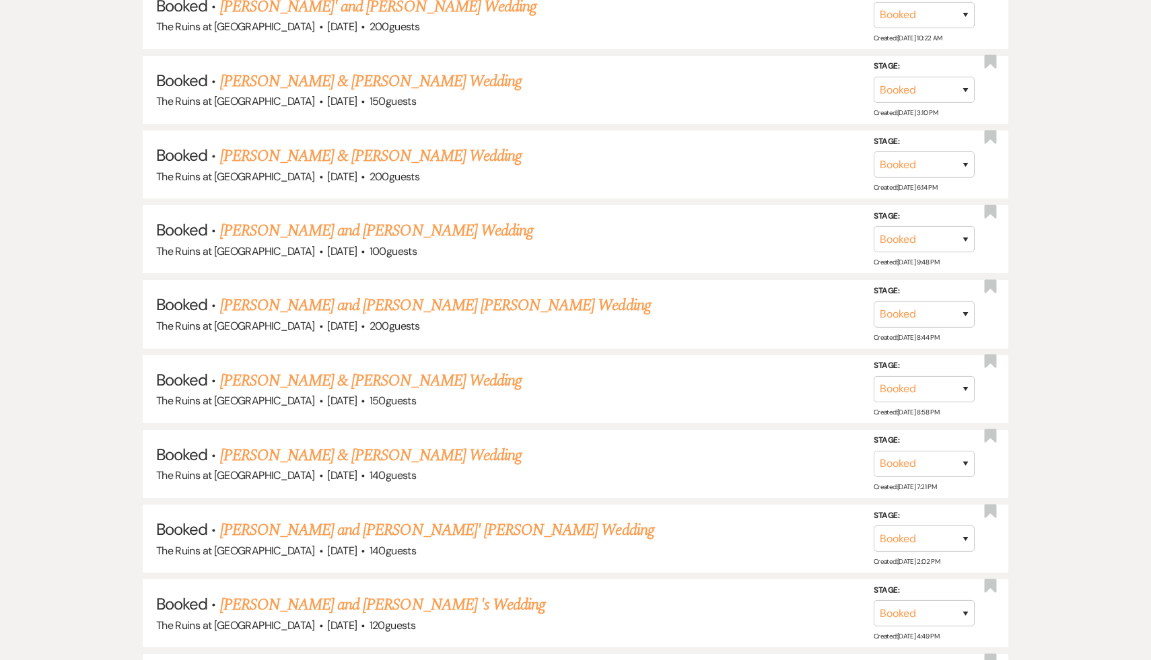
scroll to position [405, 0]
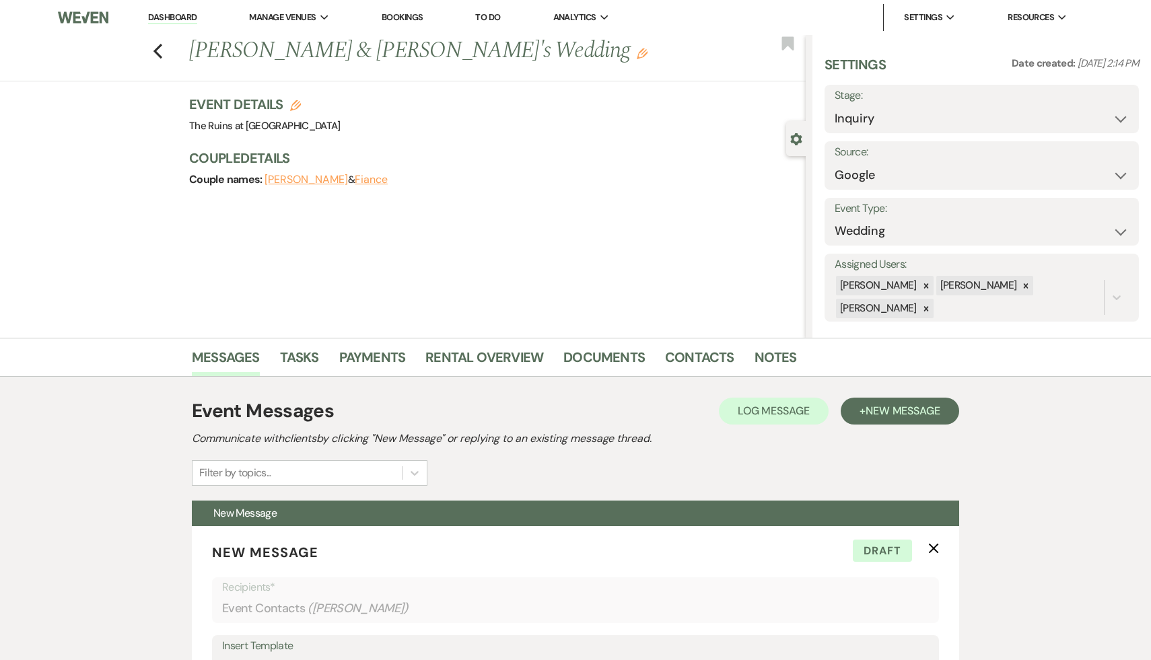
select select "6"
select select "566"
click at [310, 46] on li "The Ruins at [GEOGRAPHIC_DATA]" at bounding box center [325, 44] width 138 height 13
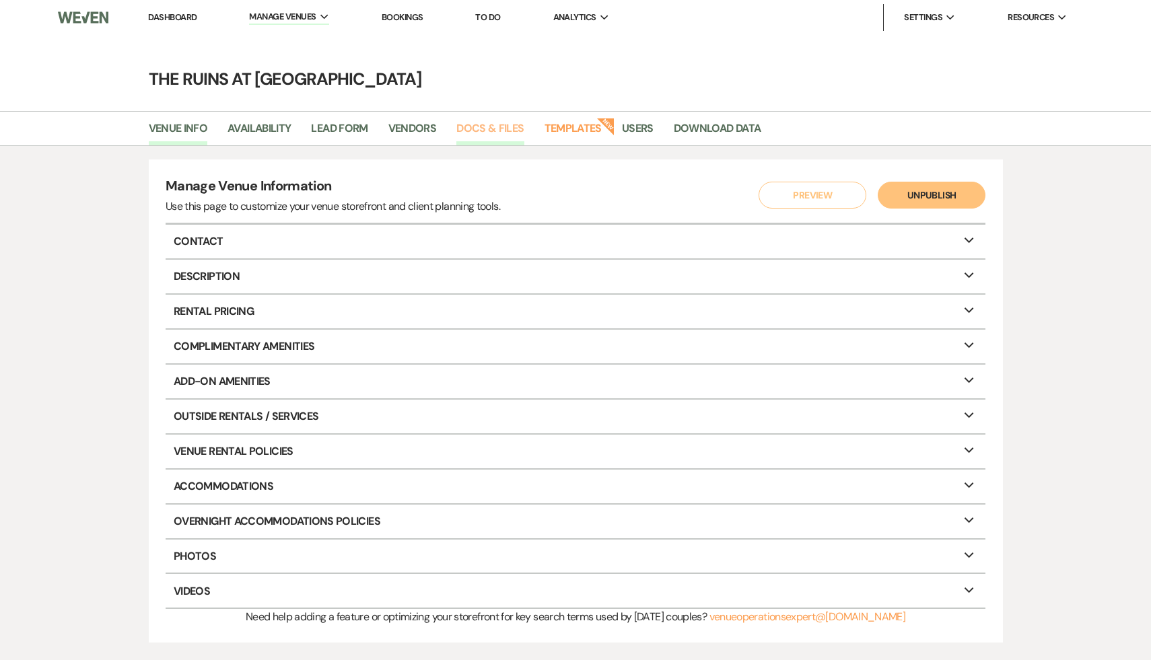
click at [490, 125] on link "Docs & Files" at bounding box center [489, 133] width 67 height 26
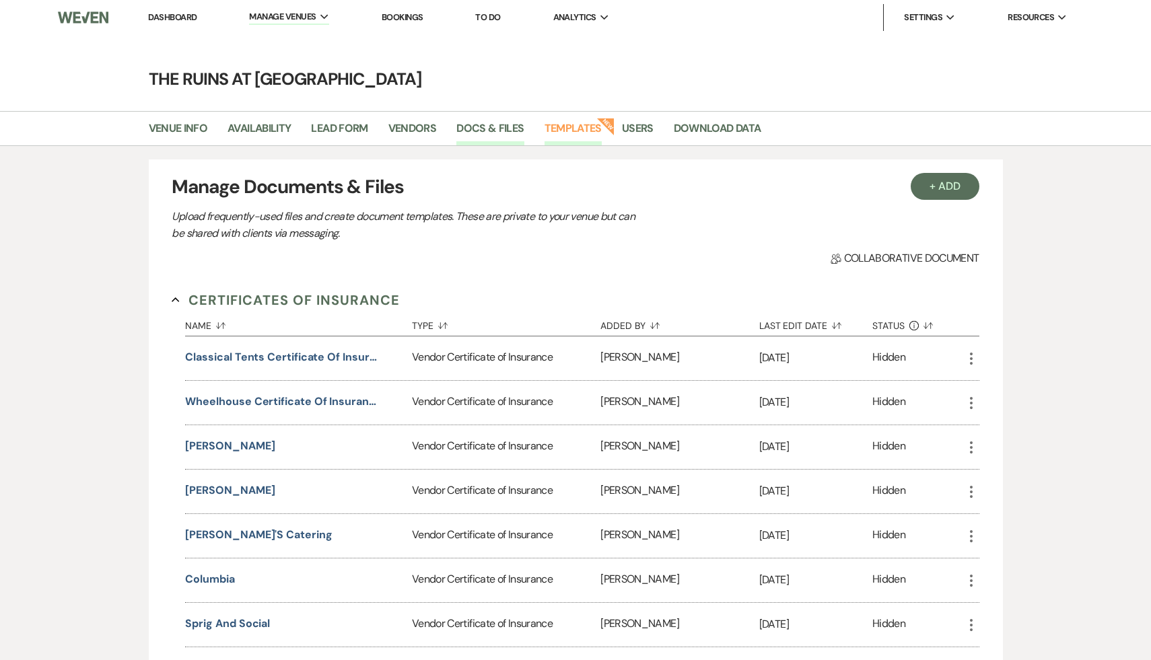
click at [584, 127] on link "Templates" at bounding box center [572, 133] width 57 height 26
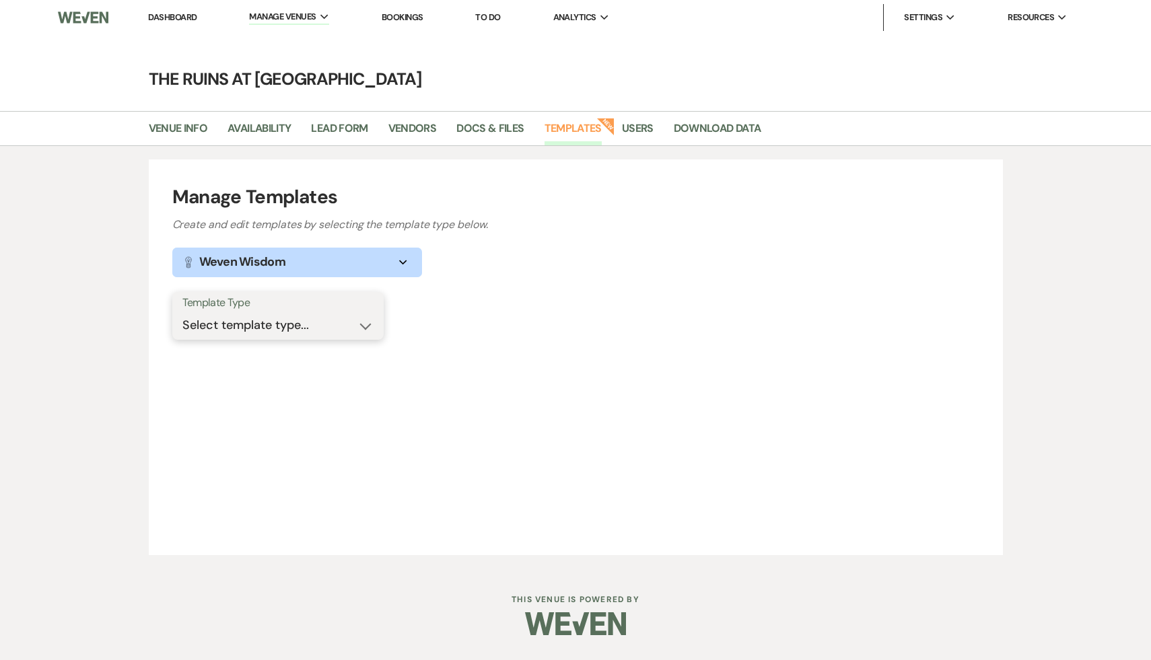
click at [362, 325] on select "Select template type... Task List Message Templates Payment Plan Inventory Item…" at bounding box center [277, 325] width 191 height 26
select select "Message Templates"
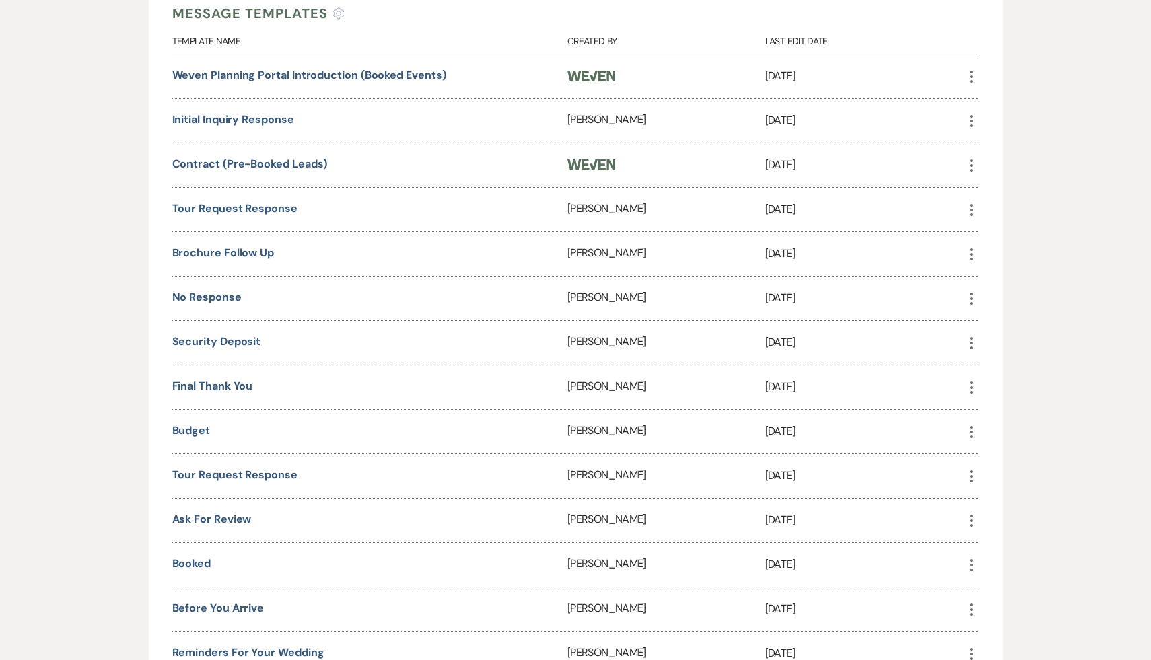
scroll to position [366, 0]
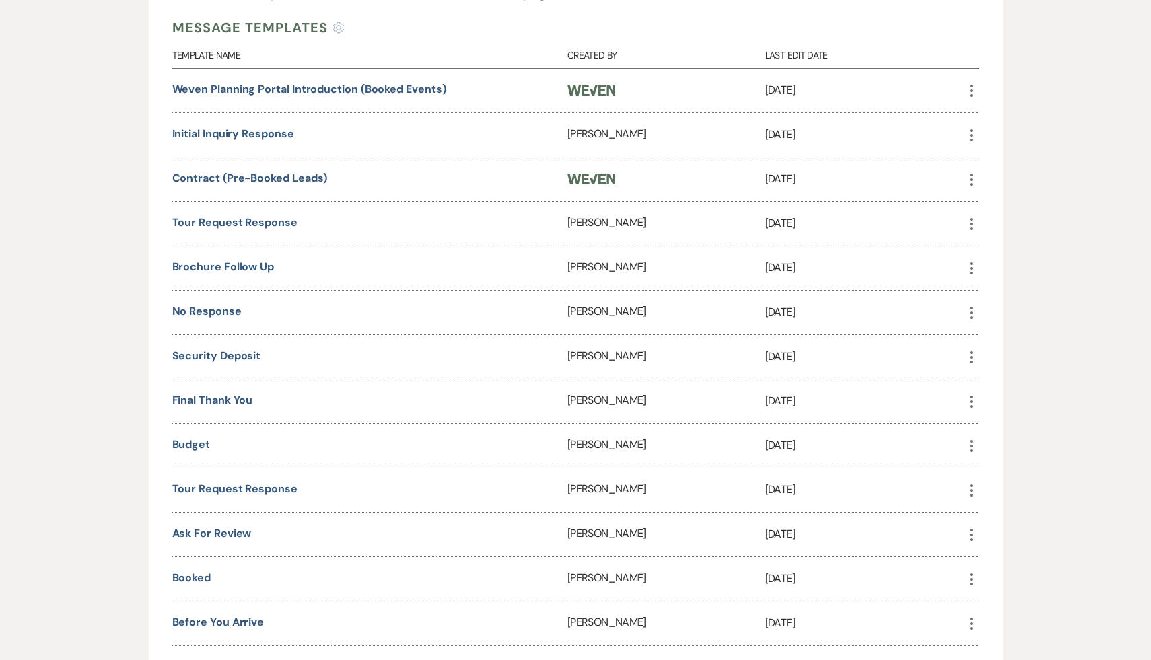
click at [48, 602] on div "Manage Templates Create and edit templates by selecting the template type below…" at bounding box center [575, 485] width 1151 height 1410
click at [192, 446] on link "Budget" at bounding box center [191, 444] width 38 height 14
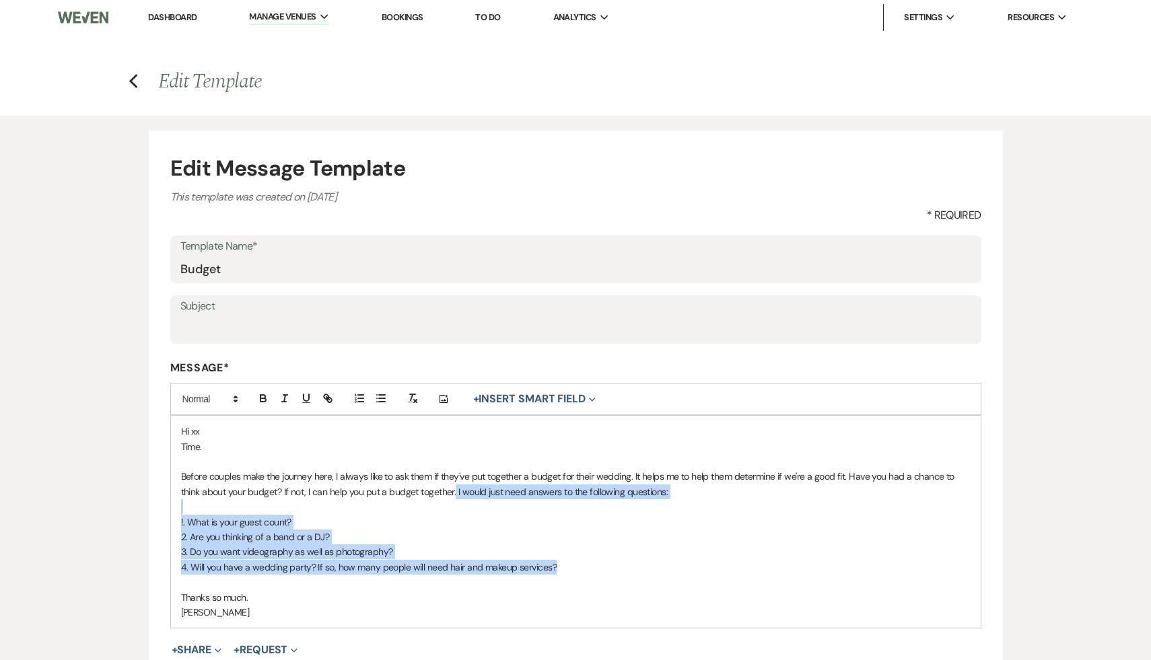
drag, startPoint x: 585, startPoint y: 564, endPoint x: 454, endPoint y: 493, distance: 149.3
click at [454, 493] on div "Hi xx Time. Before couples make the journey here, I always like to ask them if …" at bounding box center [575, 522] width 809 height 212
copy div "I would just need answers to the following questions: !. What is your guest cou…"
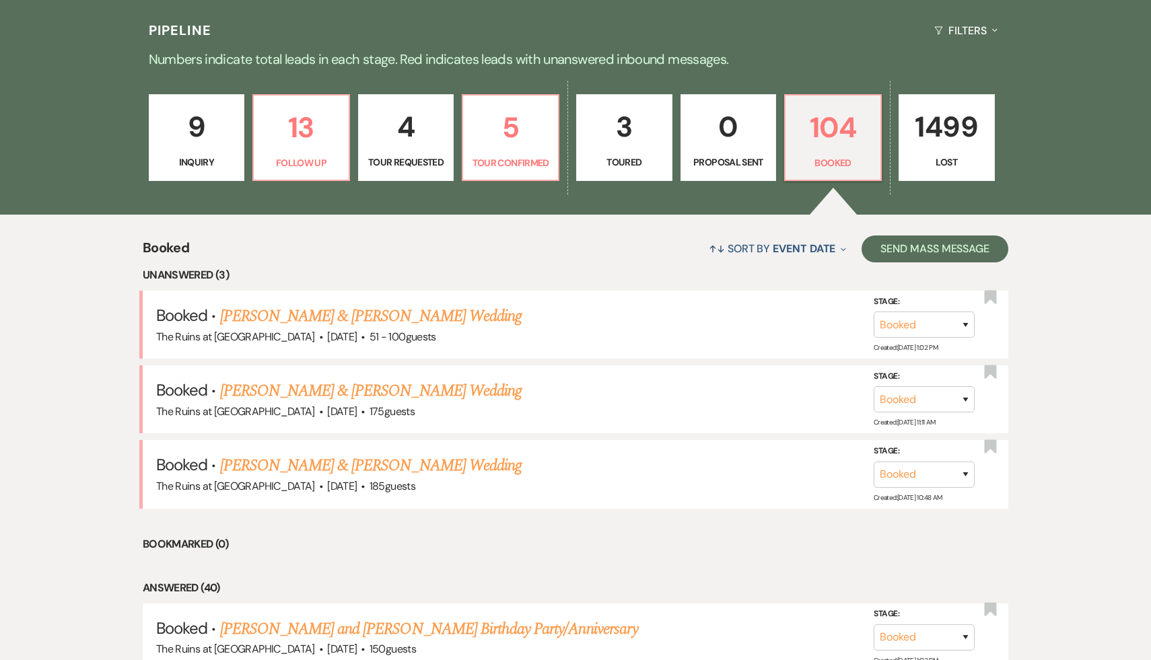
scroll to position [253, 0]
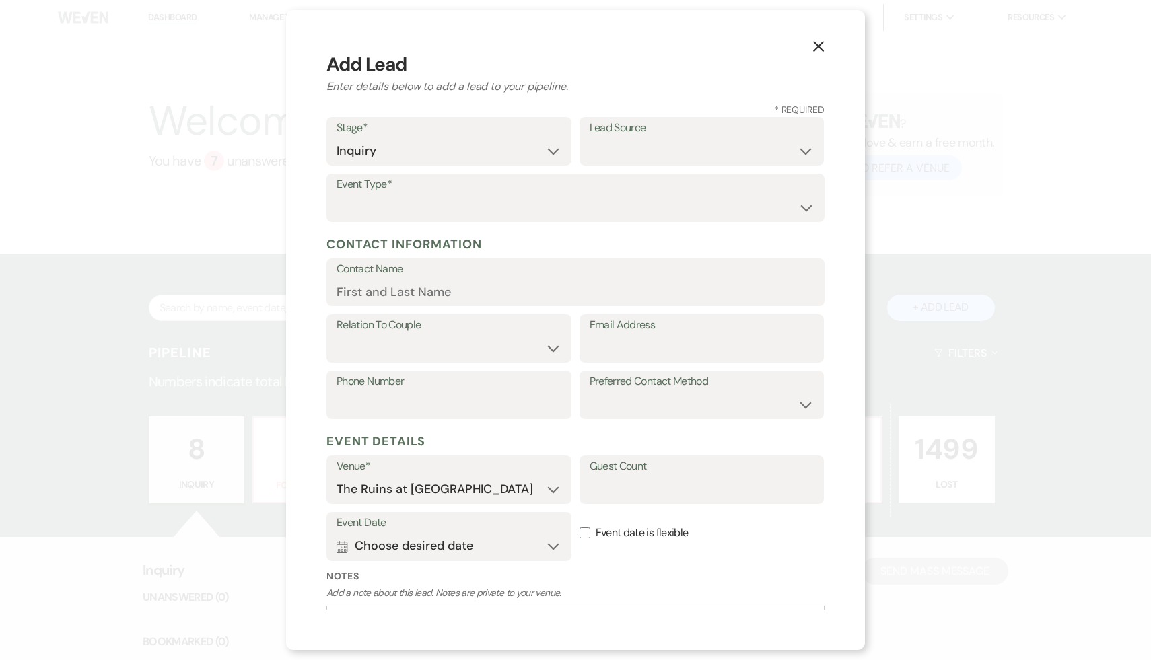
select select "1"
select select "534"
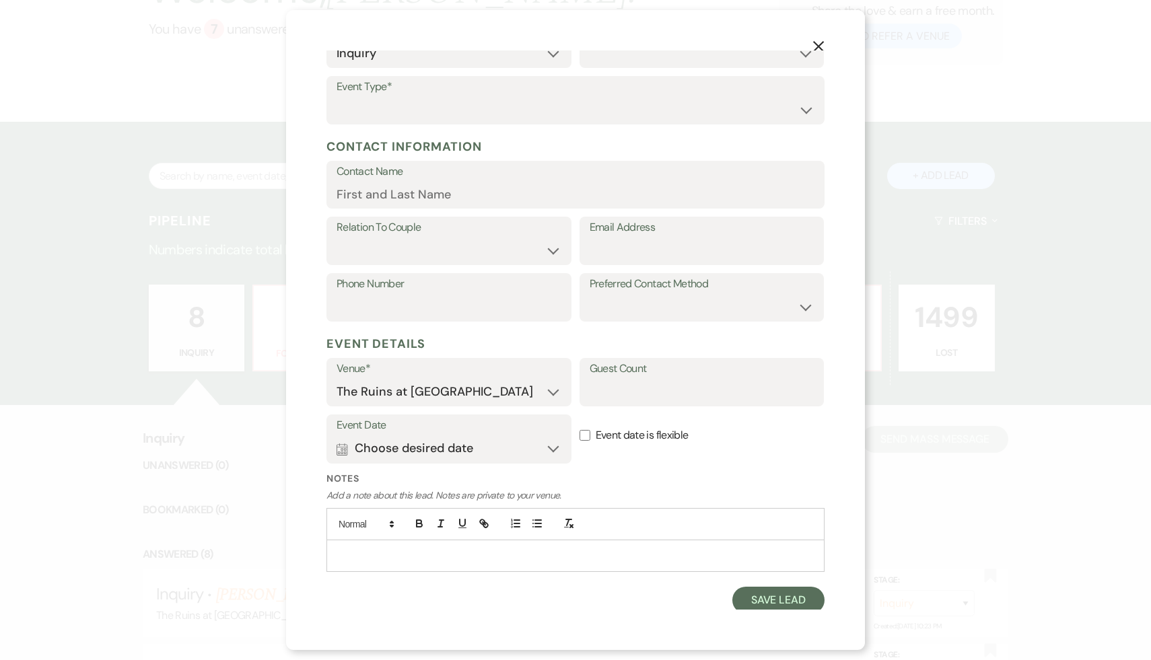
scroll to position [101, 0]
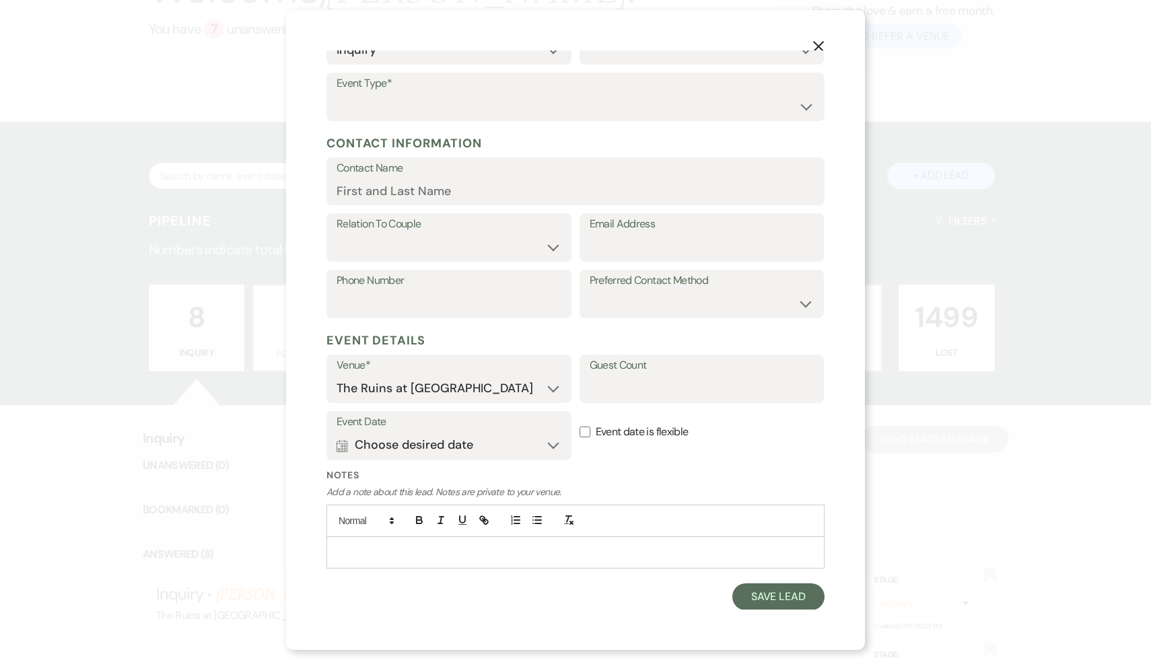
click at [817, 44] on use "button" at bounding box center [818, 46] width 11 height 11
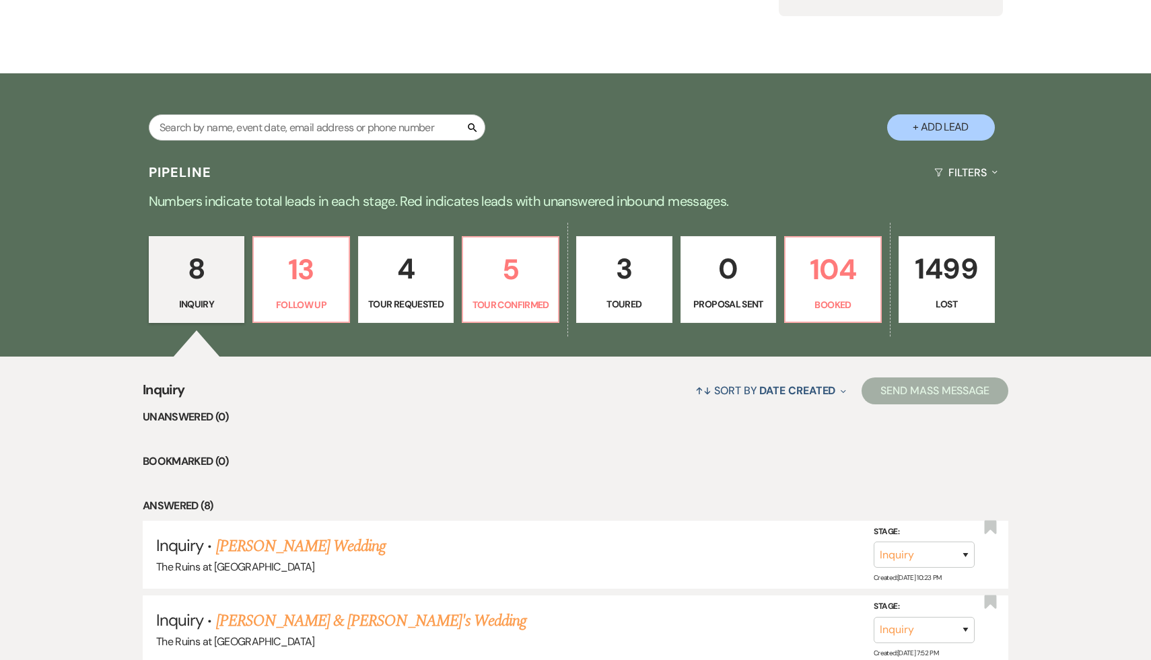
scroll to position [140, 0]
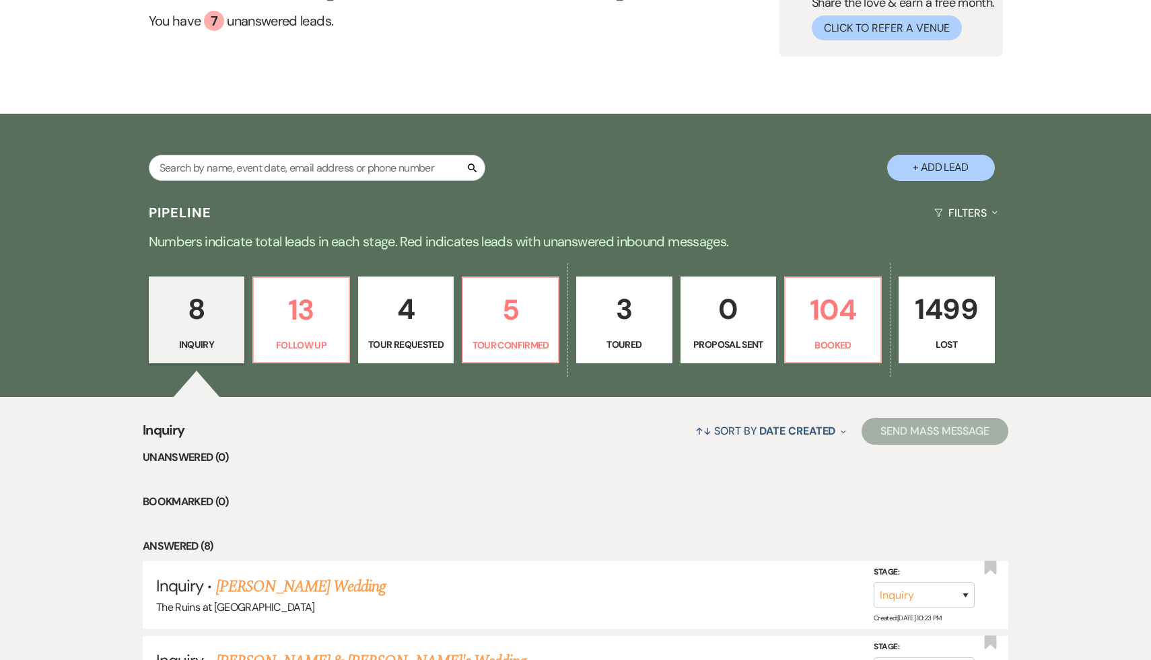
click at [947, 173] on button "+ Add Lead" at bounding box center [941, 168] width 108 height 26
select select "534"
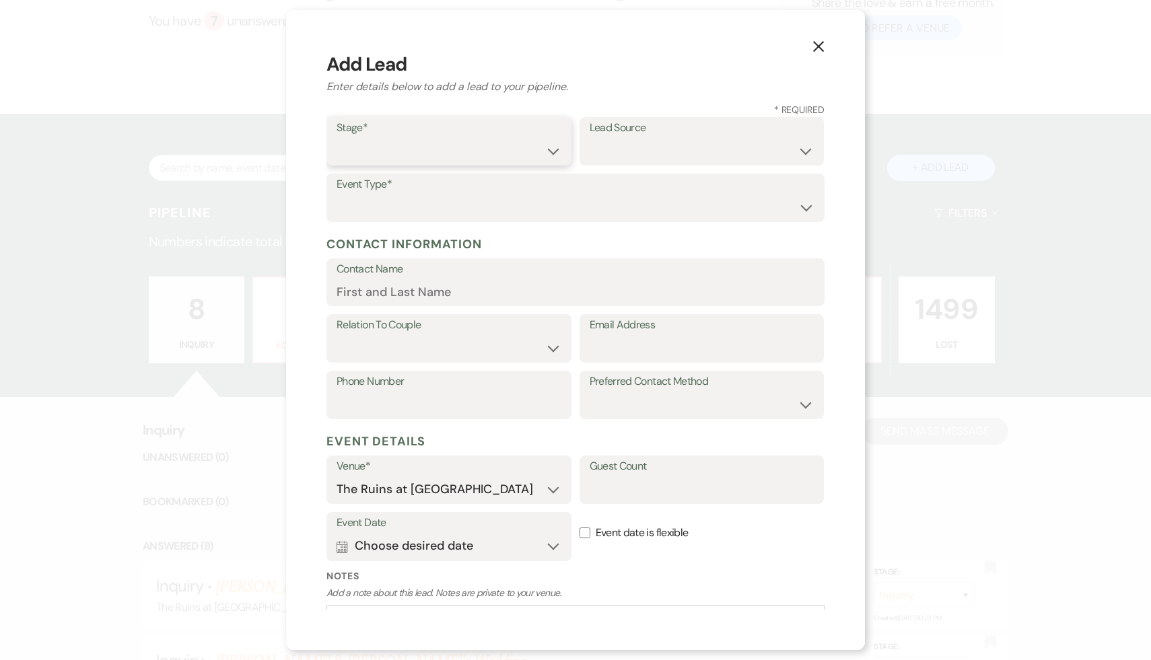
click at [550, 149] on select "Inquiry Follow Up Tour Requested Tour Confirmed Toured Proposal Sent Booked Lost" at bounding box center [448, 151] width 225 height 26
select select "1"
click at [499, 622] on div "X Add Lead Enter details below to add a lead to your pipeline. * Required Stage…" at bounding box center [575, 330] width 579 height 640
click at [433, 630] on div "X Add Lead Enter details below to add a lead to your pipeline. * Required Stage…" at bounding box center [575, 330] width 579 height 640
click at [803, 149] on select "Weven Venue Website Instagram Facebook Pinterest Google The Knot Wedding Wire H…" at bounding box center [701, 151] width 225 height 26
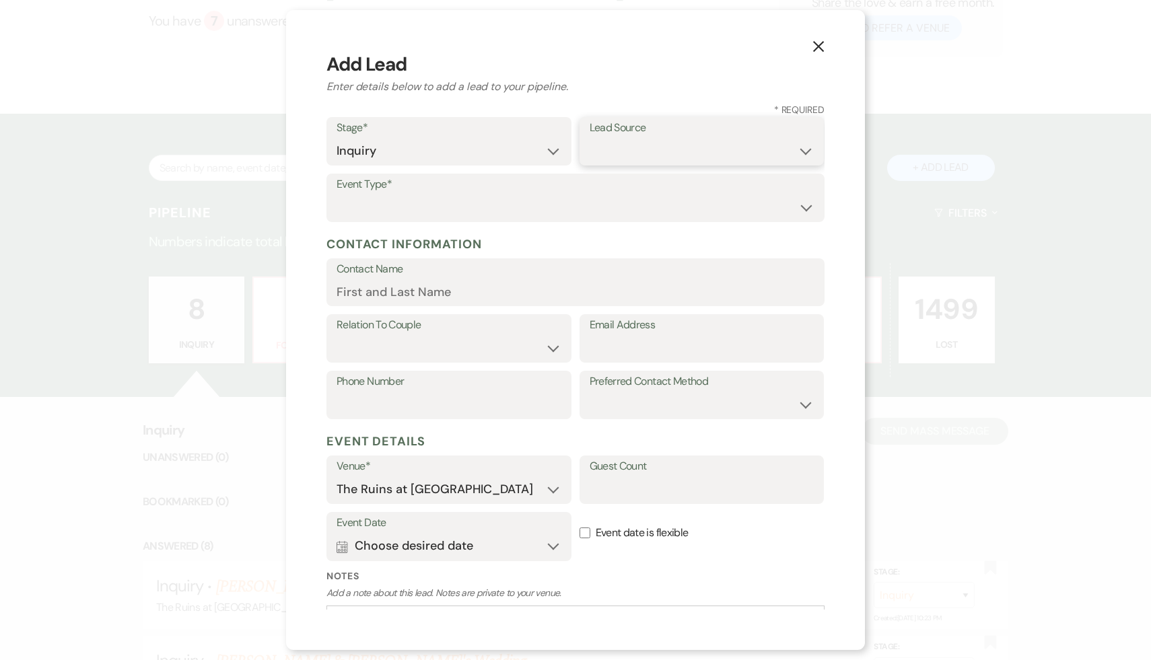
select select "6"
click at [805, 206] on select "Wedding Anniversary Party Baby Shower Bachelorette / Bachelor Party Birthday Pa…" at bounding box center [575, 207] width 478 height 26
select select "1"
click at [505, 295] on input "Contact Name" at bounding box center [575, 292] width 478 height 26
type input "Melessa Mott"
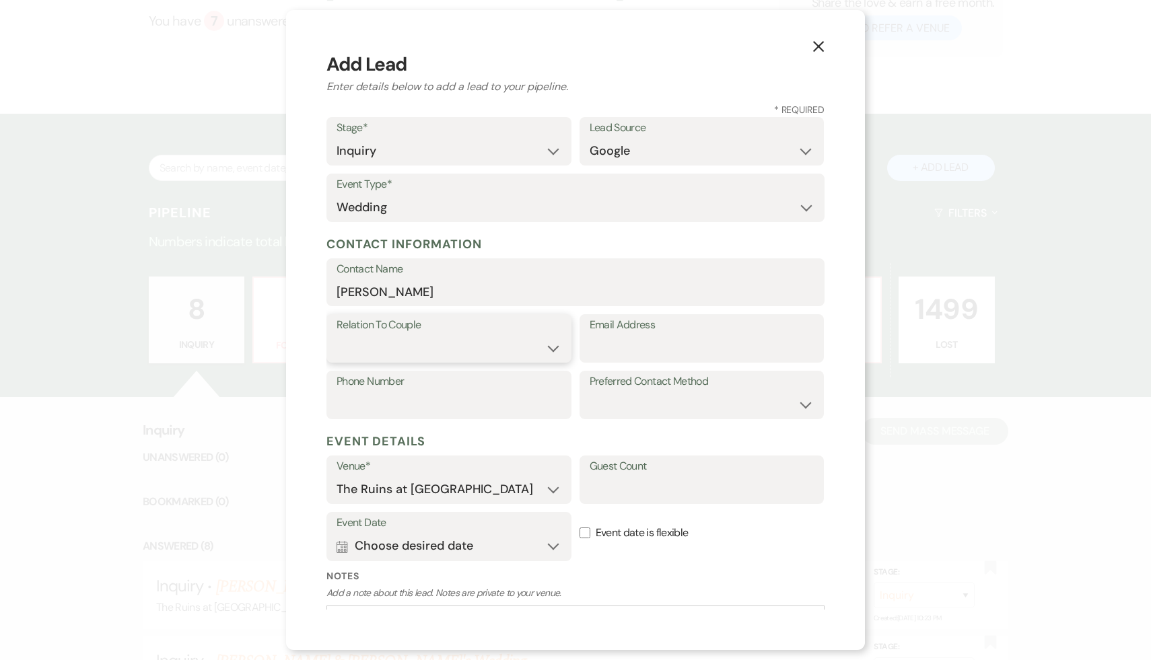
click at [551, 351] on select "Couple Planner Parent of Couple Family Member Friend Other" at bounding box center [448, 348] width 225 height 26
select select "1"
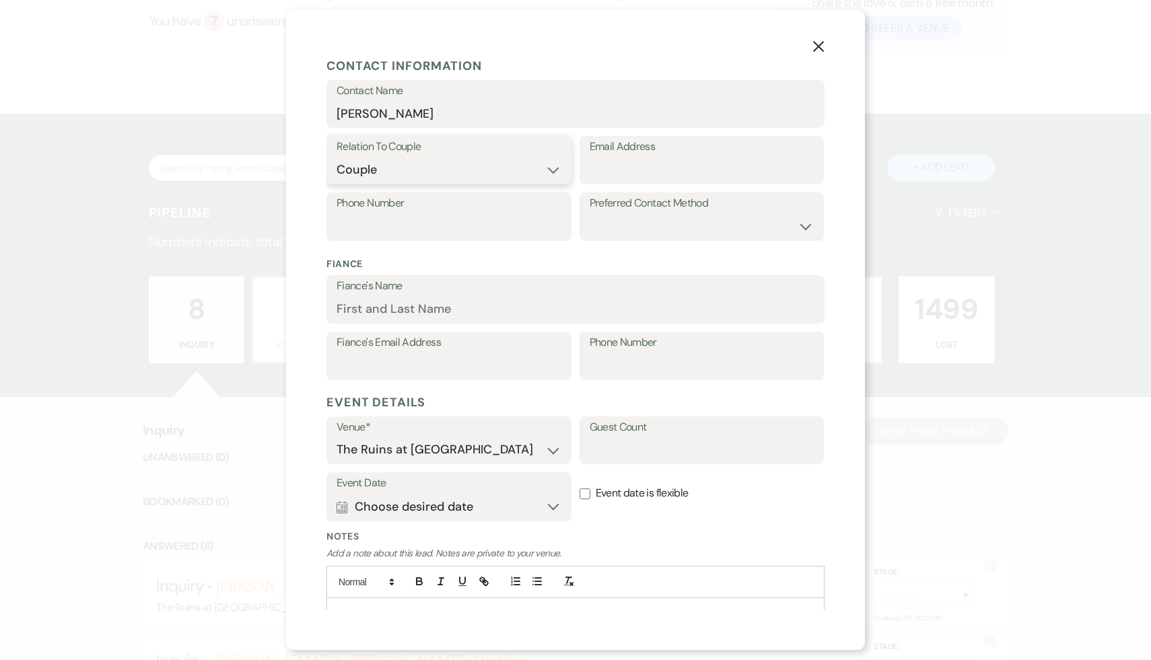
scroll to position [240, 0]
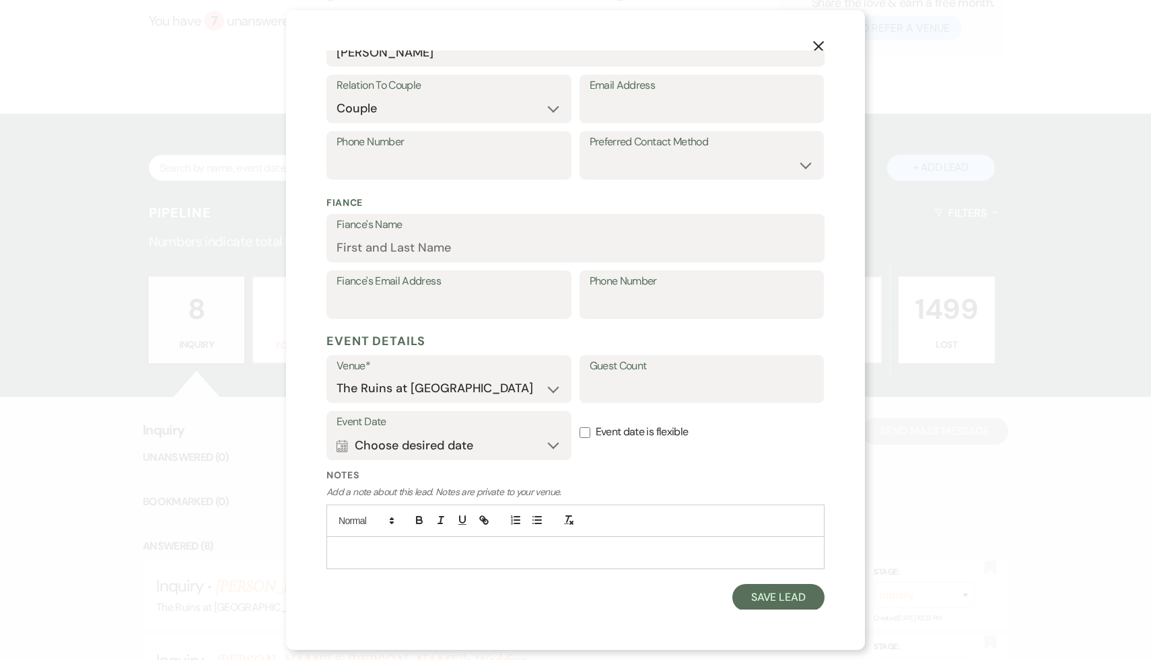
click at [437, 550] on p at bounding box center [575, 552] width 476 height 15
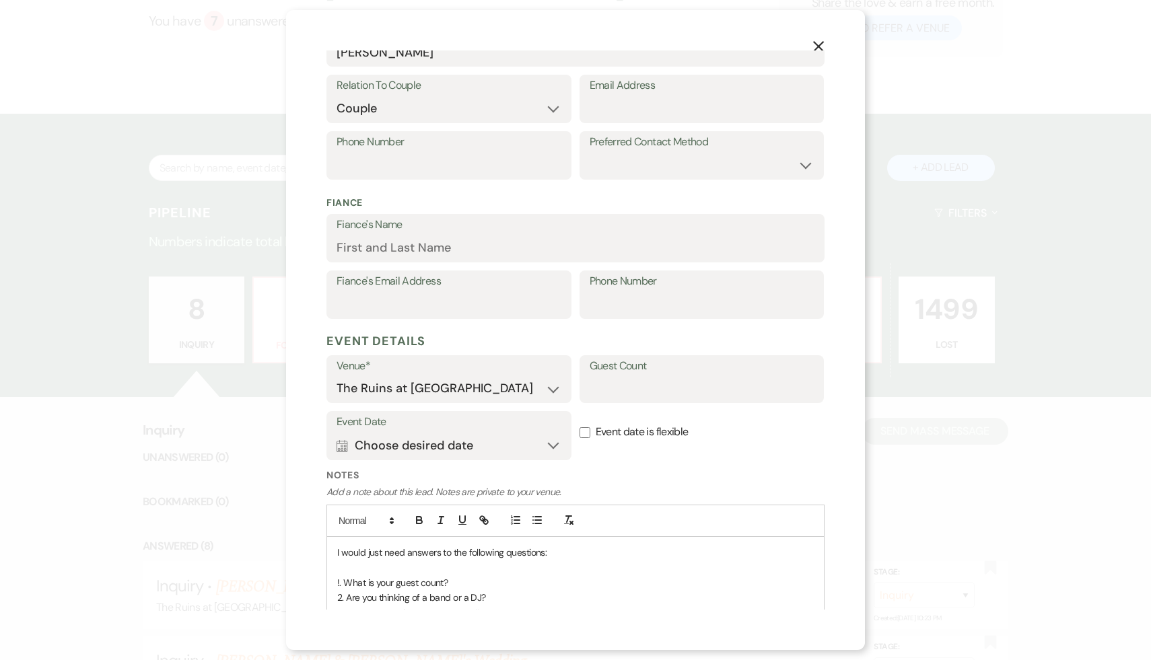
scroll to position [237, 0]
click at [680, 115] on input "Email Address" at bounding box center [701, 111] width 225 height 26
paste input "melessa.g.mott@gmail.com"
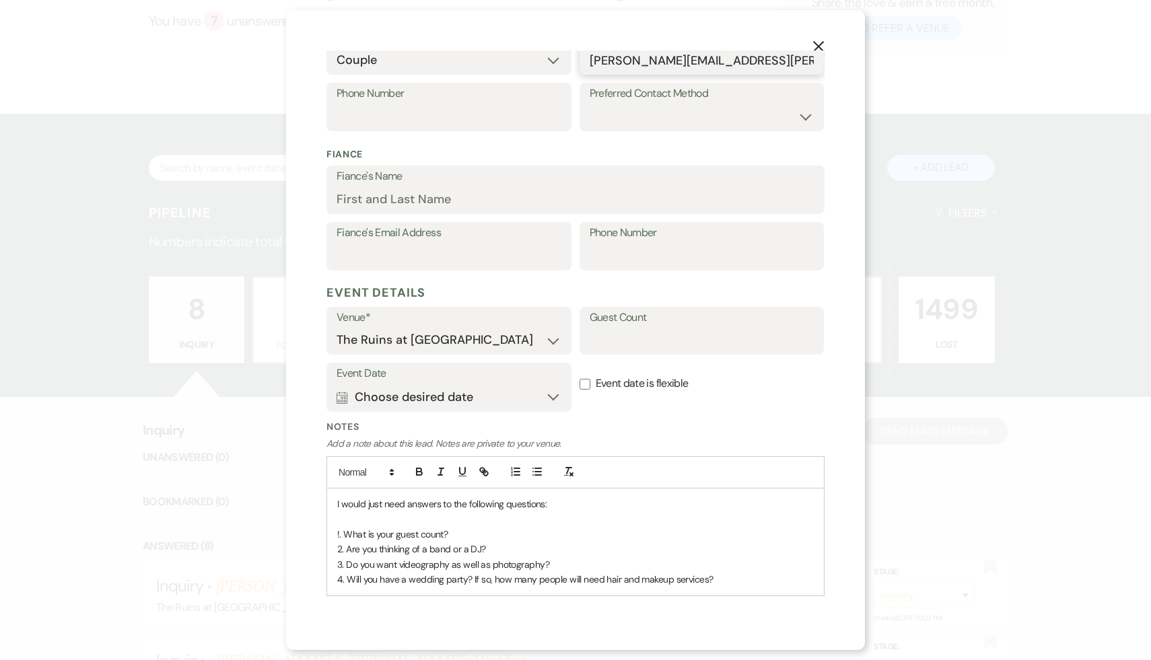
scroll to position [315, 0]
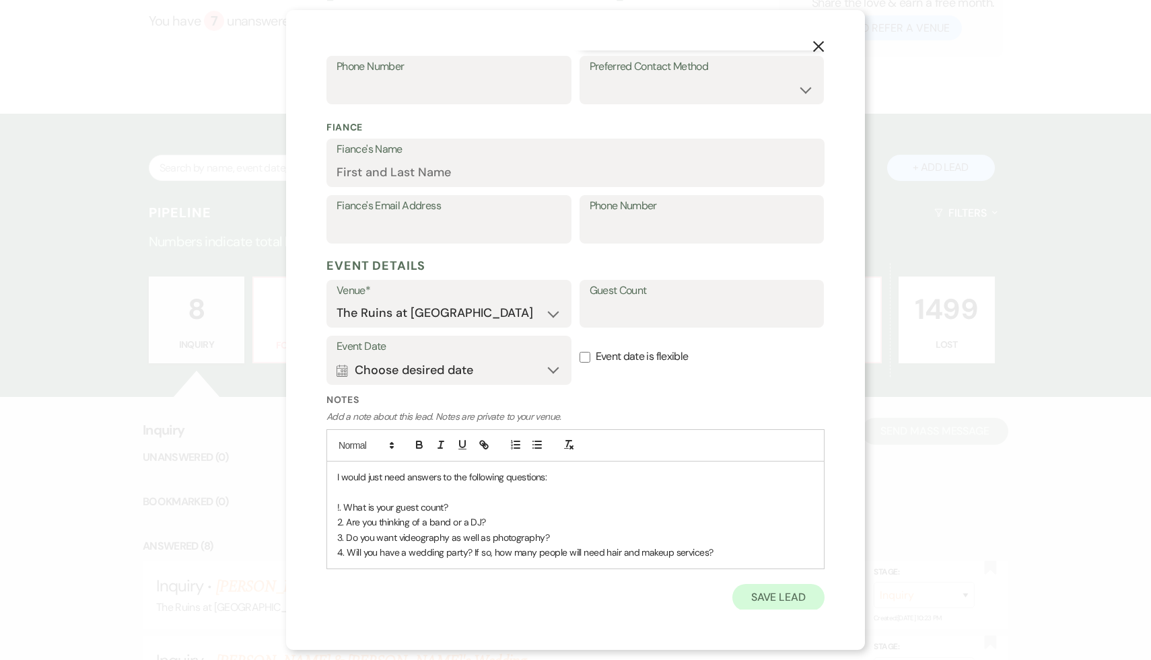
type input "melessa.g.mott@gmail.com"
click at [791, 599] on button "Save Lead" at bounding box center [778, 597] width 92 height 27
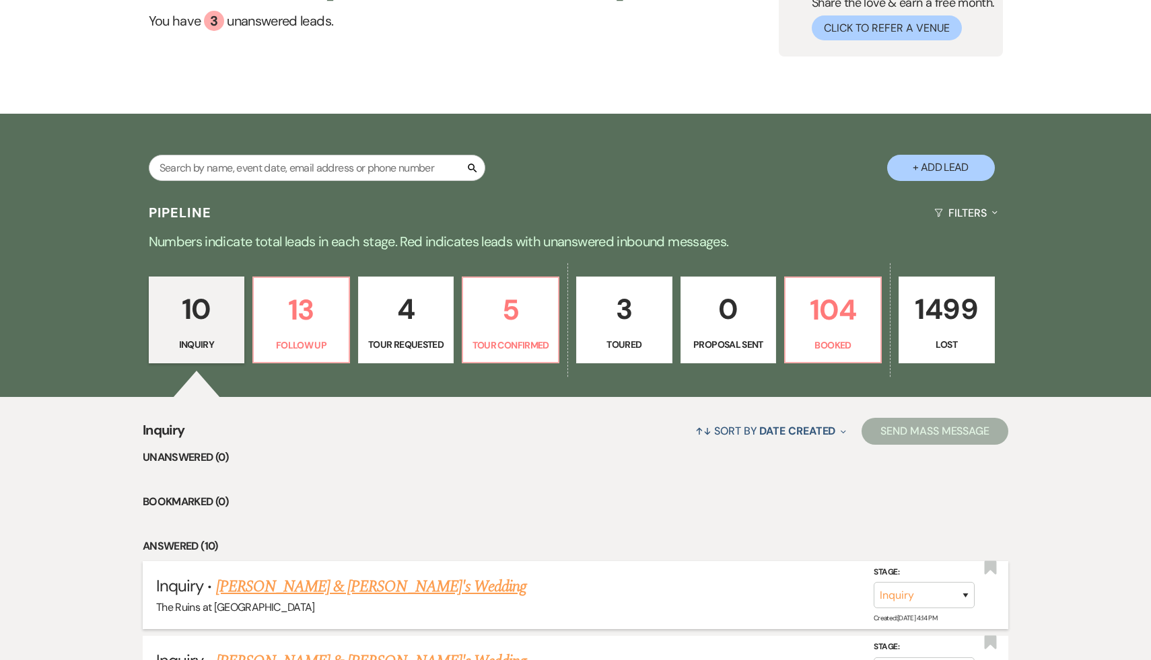
click at [328, 587] on link "[PERSON_NAME] & [PERSON_NAME]'s Wedding" at bounding box center [371, 587] width 311 height 24
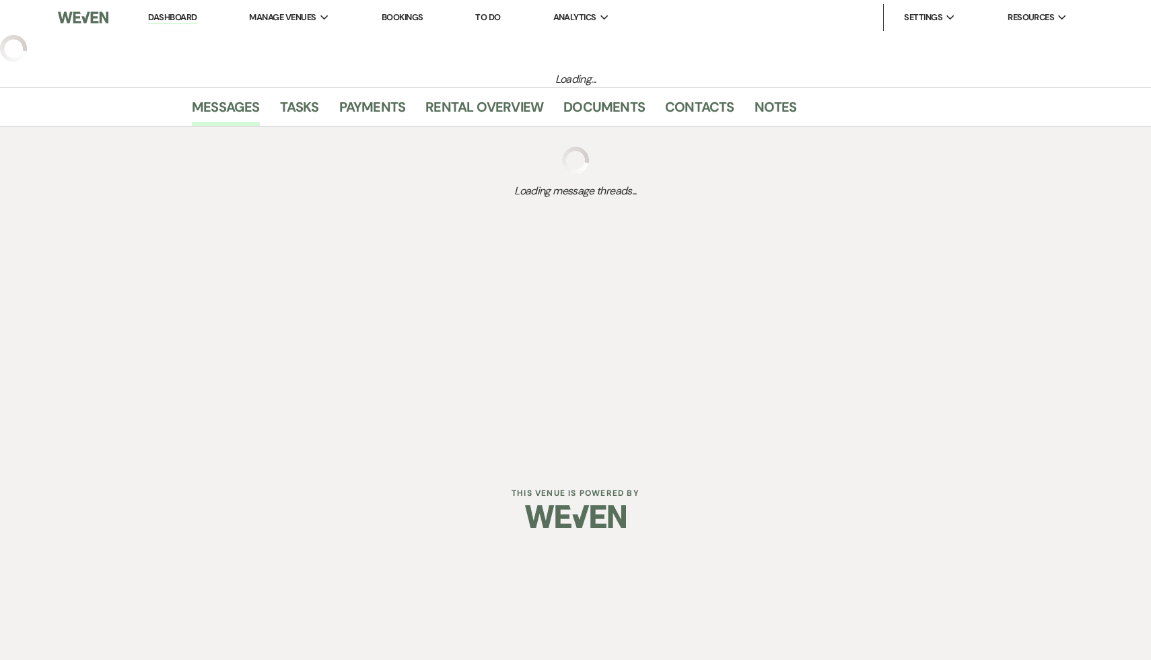
select select "6"
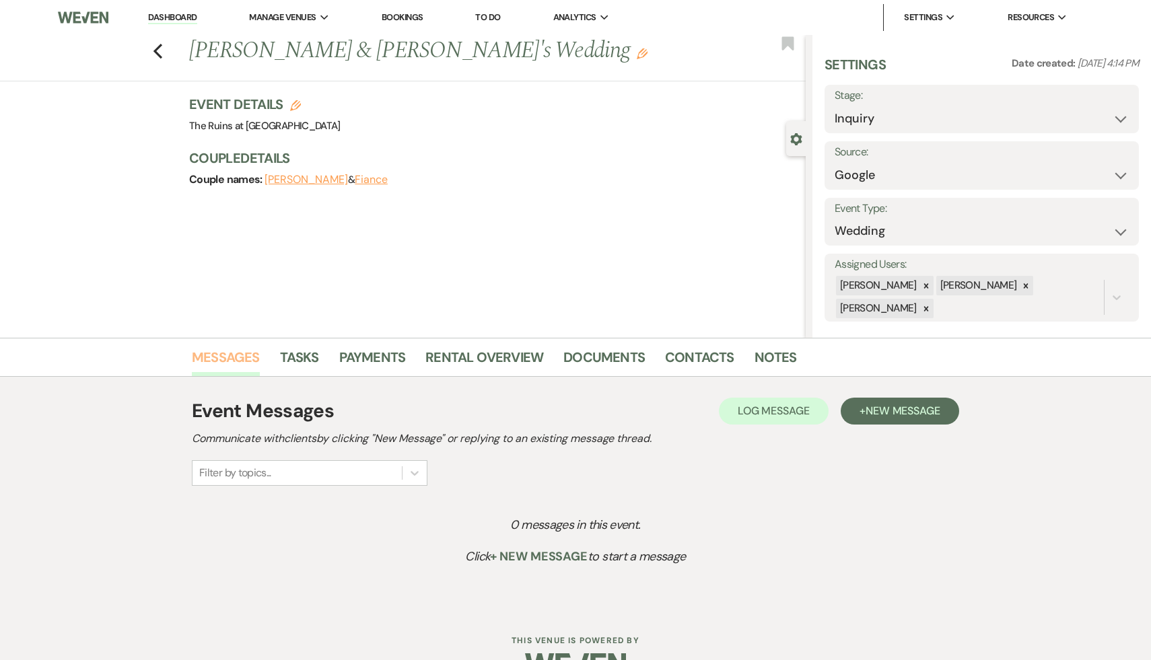
click at [243, 358] on link "Messages" at bounding box center [226, 362] width 68 height 30
click at [913, 407] on span "New Message" at bounding box center [902, 411] width 75 height 14
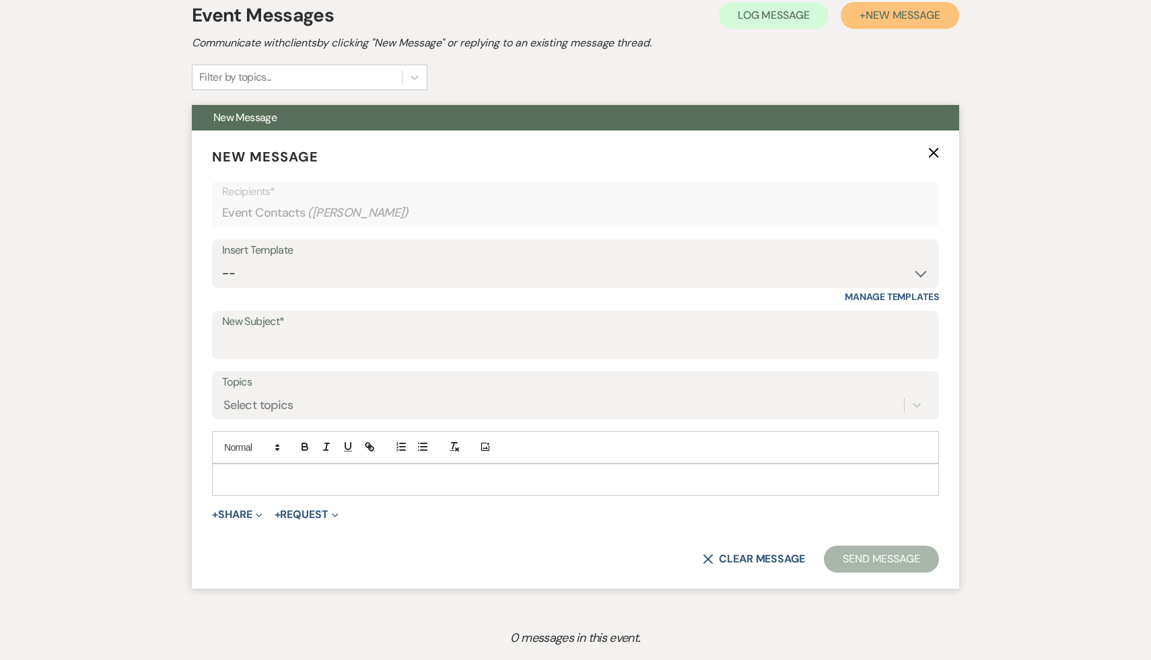
scroll to position [315, 0]
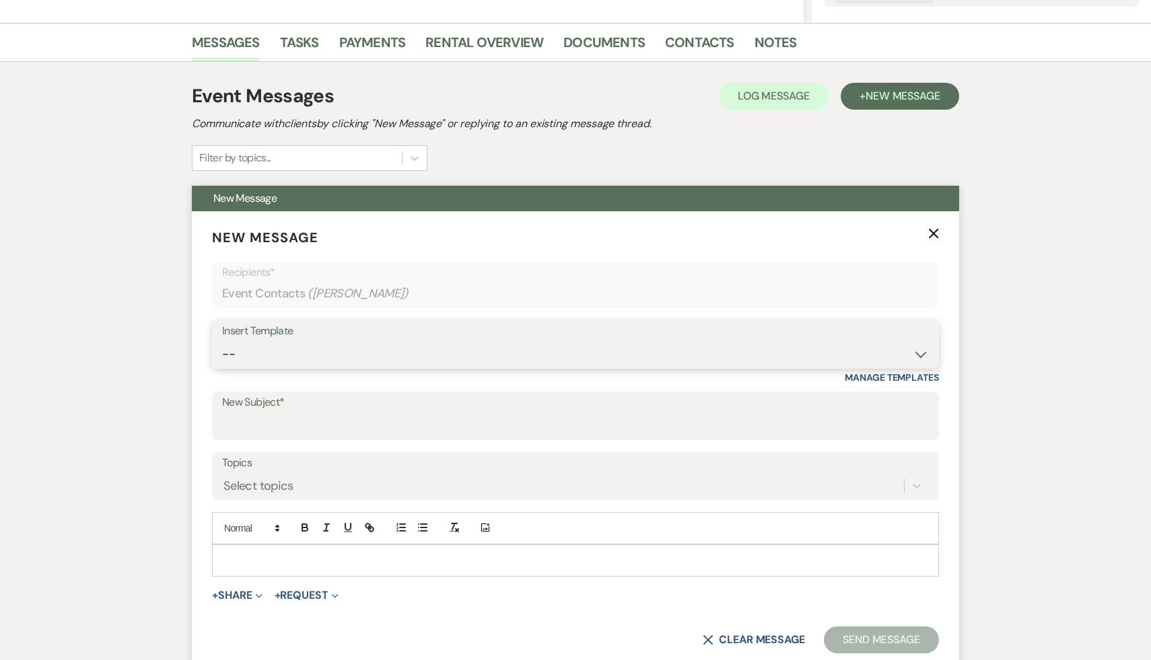
click at [919, 353] on select "-- Weven Planning Portal Introduction (Booked Events) Initial Inquiry Response …" at bounding box center [575, 354] width 706 height 26
select select "566"
type input "Thank you for your interest in The Ruins at Sassafras!"
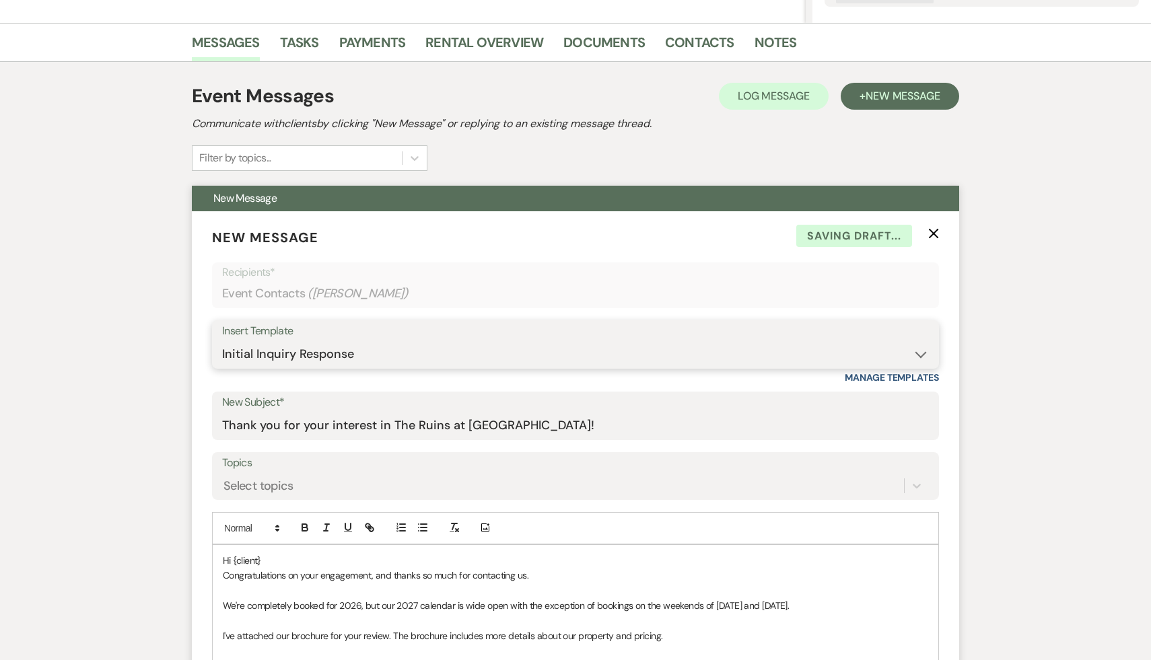
scroll to position [317, 0]
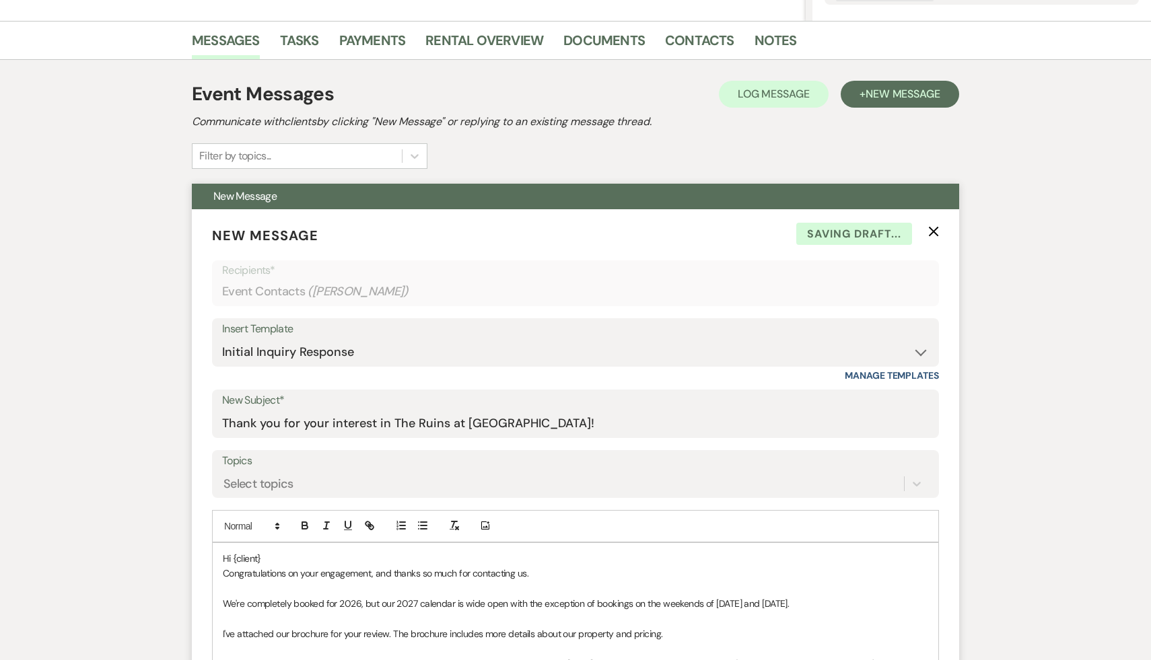
click at [286, 560] on p "Hi {client}" at bounding box center [575, 558] width 705 height 15
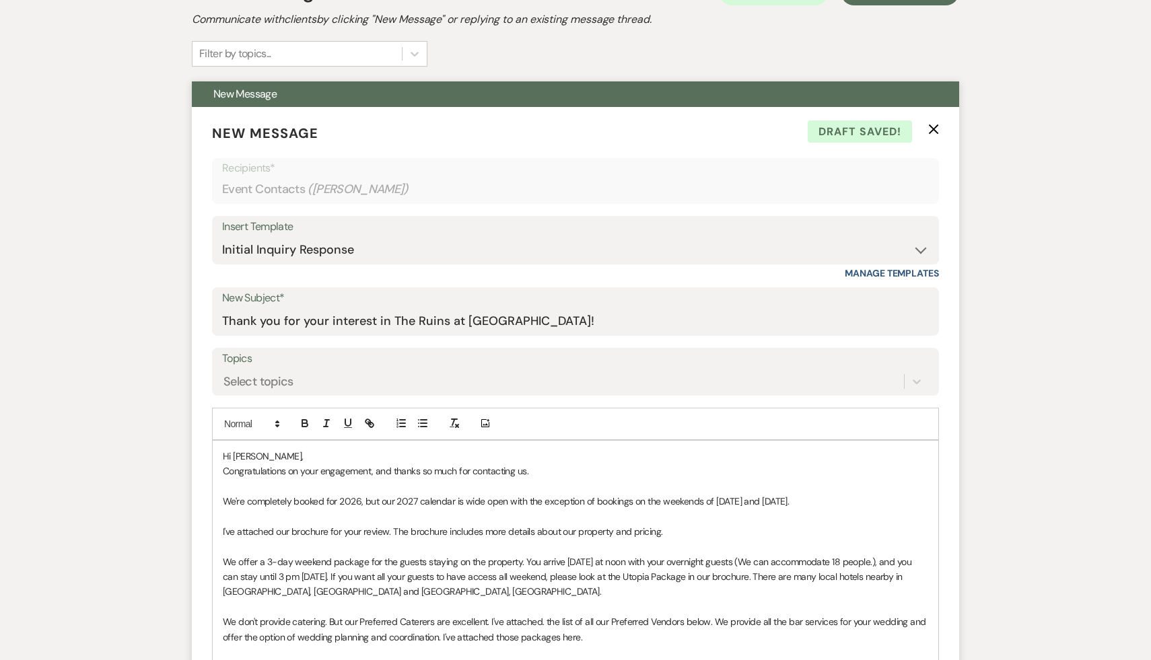
scroll to position [420, 0]
drag, startPoint x: 805, startPoint y: 501, endPoint x: 219, endPoint y: 462, distance: 588.0
click at [217, 462] on div "Hi Melessa, Congratulations on your engagement, and thanks so much for contacti…" at bounding box center [575, 621] width 725 height 363
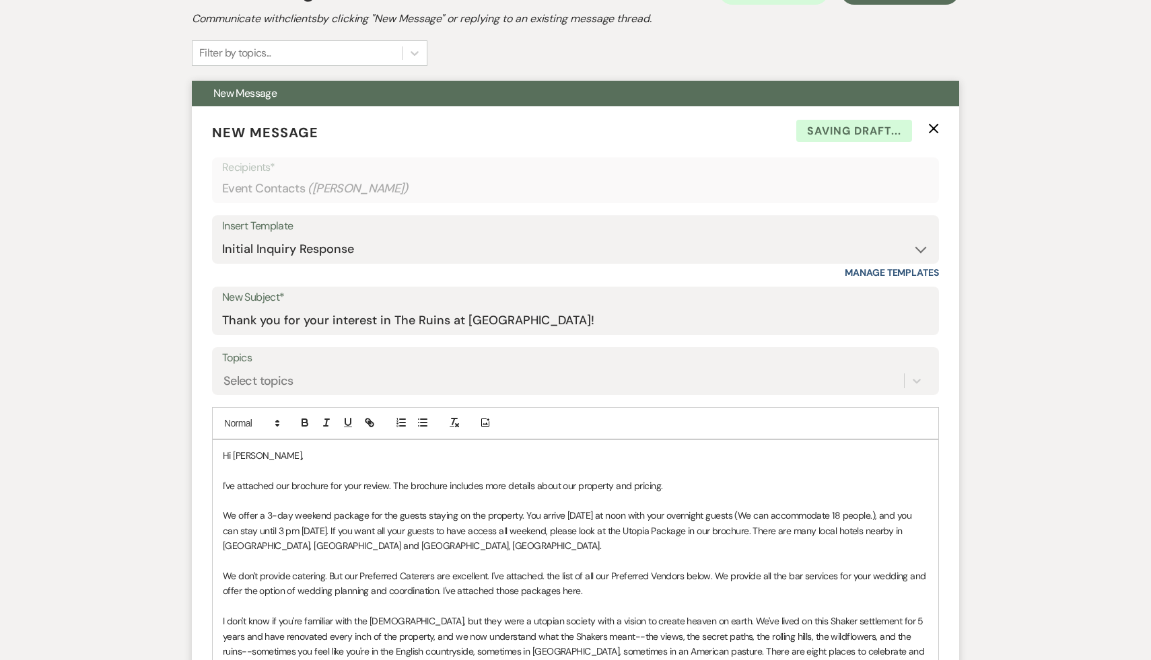
click at [671, 488] on p "I've attached our brochure for your review. The brochure includes more details …" at bounding box center [575, 485] width 705 height 15
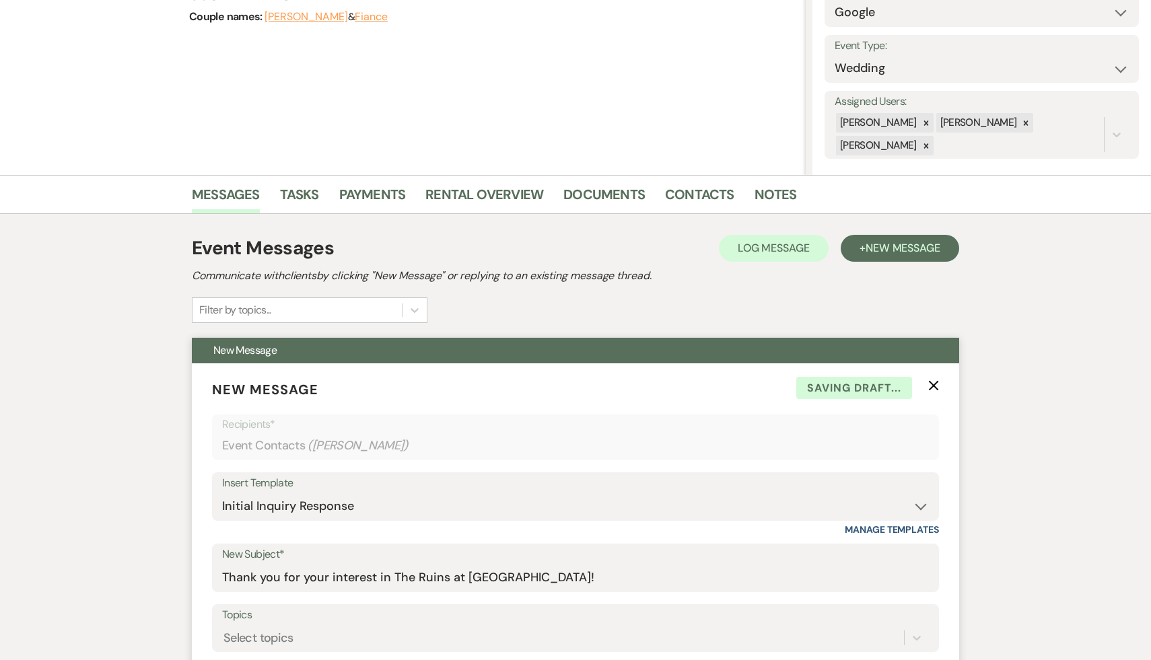
scroll to position [0, 0]
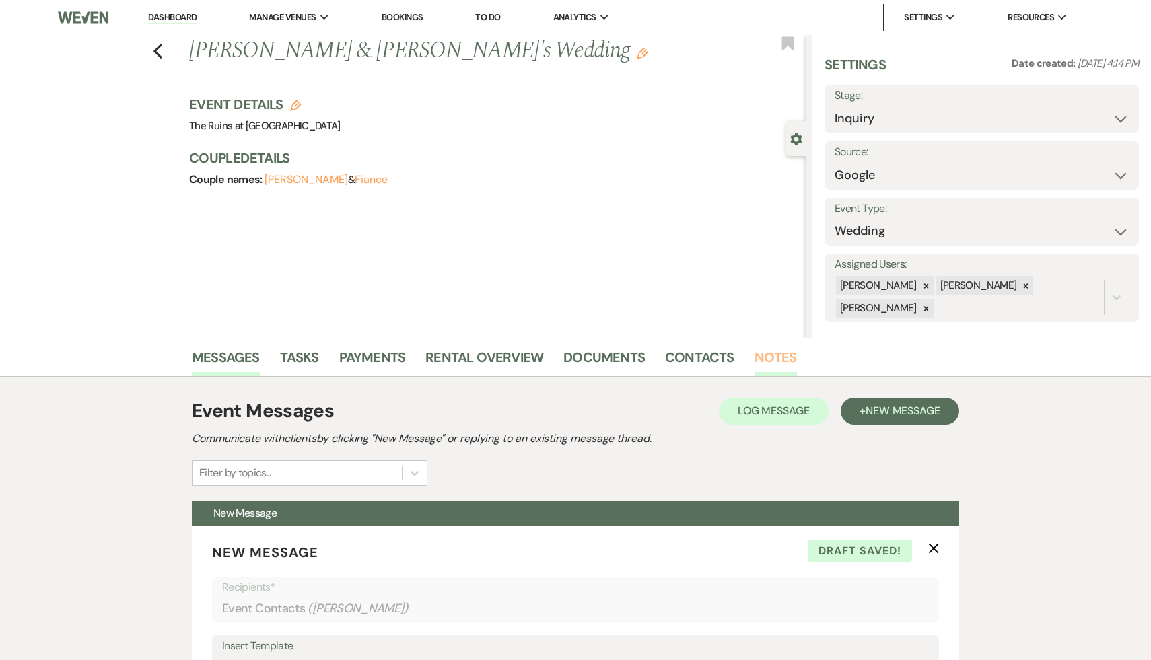
click at [767, 361] on link "Notes" at bounding box center [775, 362] width 42 height 30
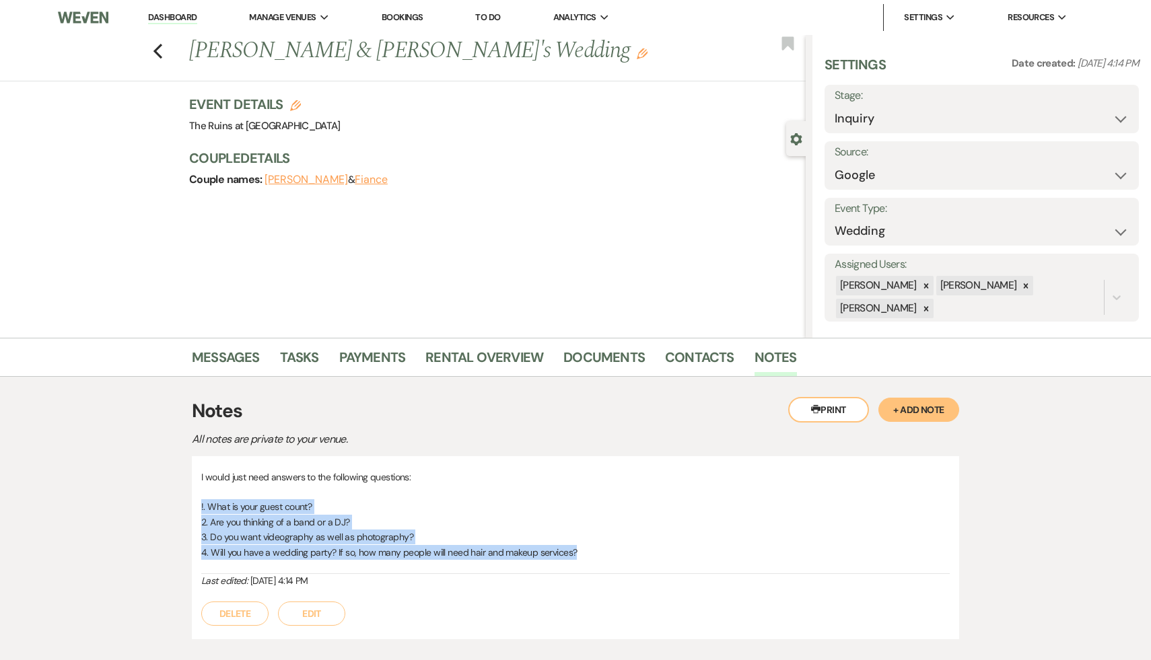
drag, startPoint x: 590, startPoint y: 554, endPoint x: 198, endPoint y: 507, distance: 394.3
click at [198, 507] on div "I would just need answers to the following questions: !. What is your guest cou…" at bounding box center [575, 547] width 767 height 183
copy div "!. What is your guest count? 2. Are you thinking of a band or a DJ? 3. Do you w…"
click at [157, 53] on use "button" at bounding box center [157, 51] width 9 height 15
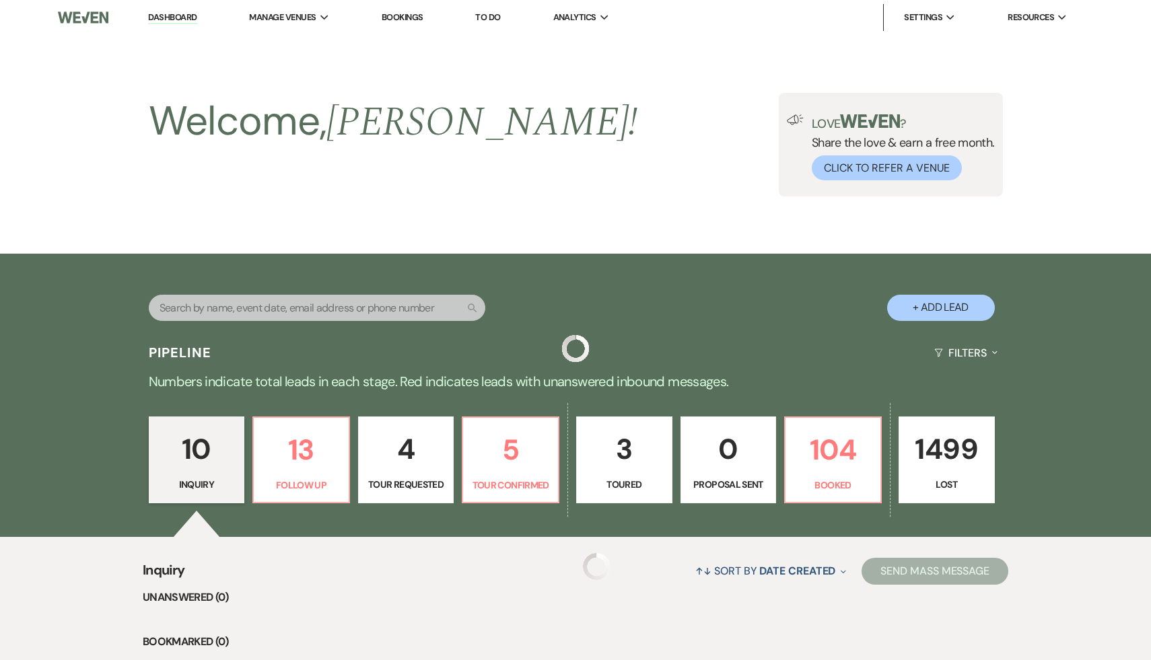
scroll to position [140, 0]
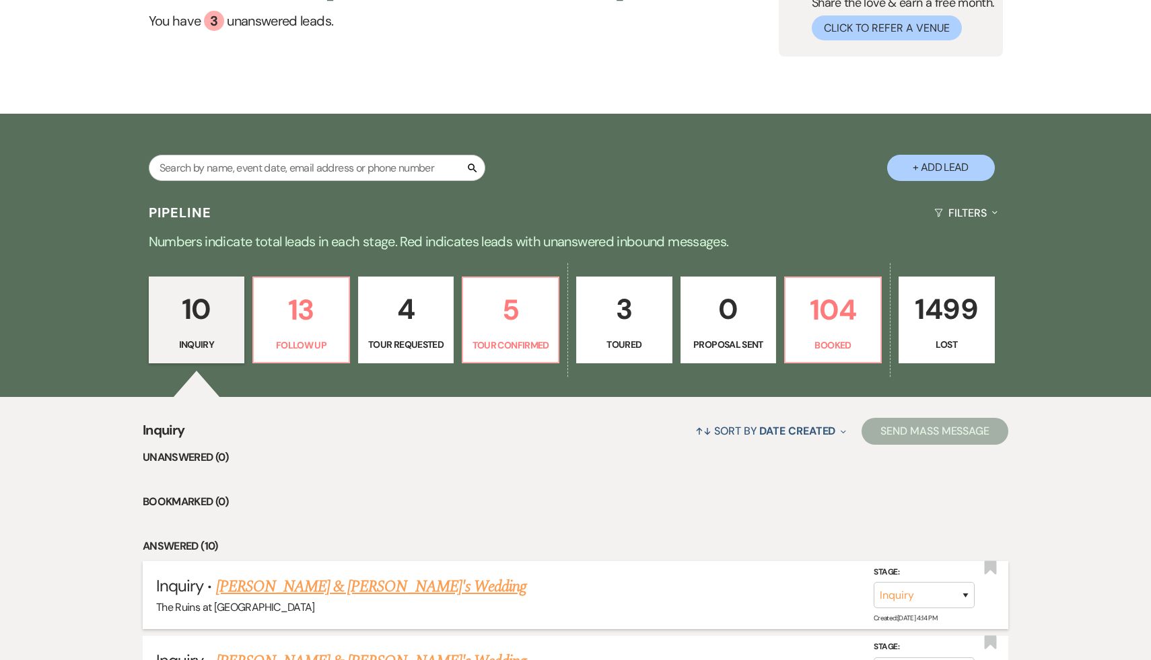
click at [314, 587] on link "Melessa Mott & Fiance's Wedding" at bounding box center [371, 587] width 311 height 24
select select "6"
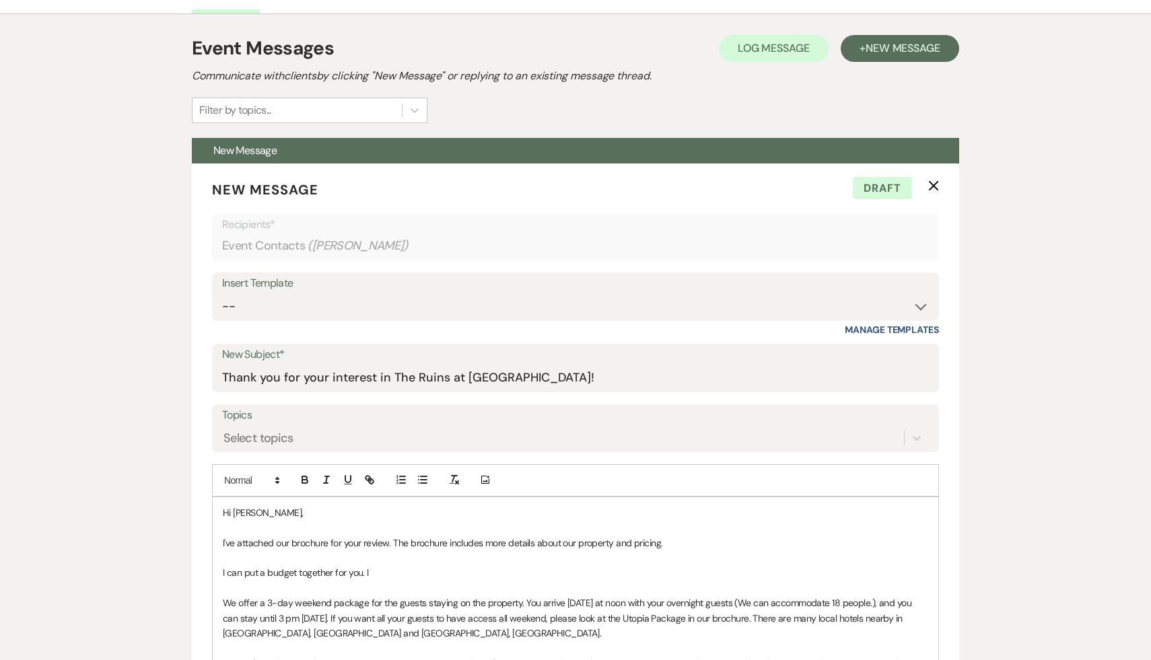
scroll to position [397, 0]
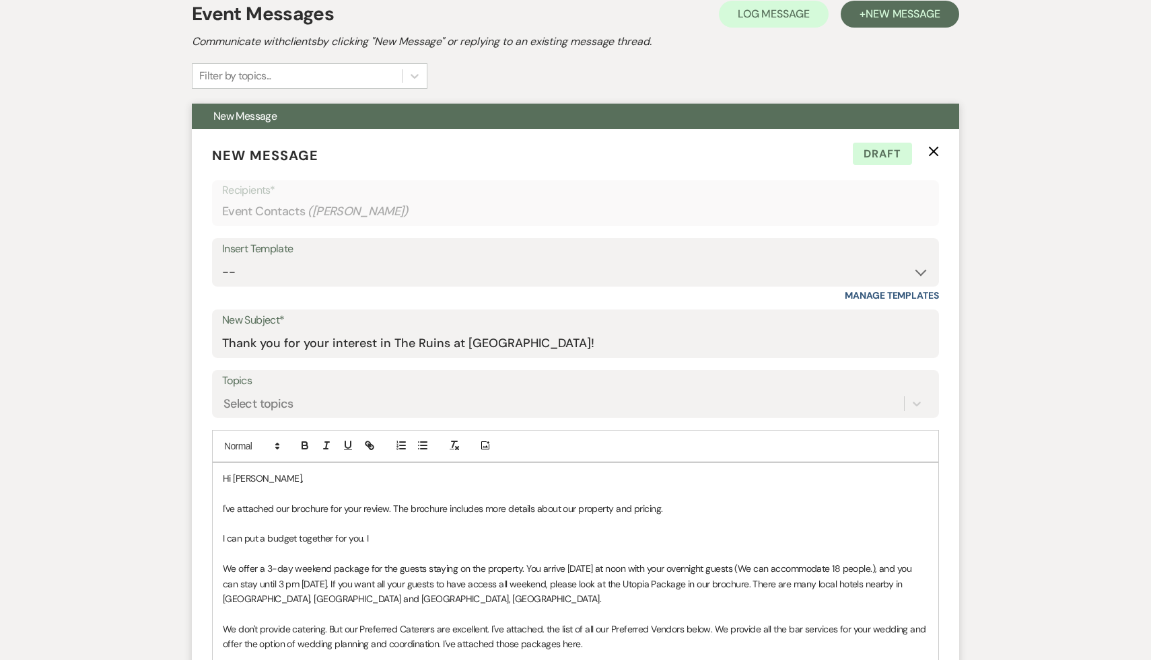
click at [382, 540] on p "I can put a budget together for you. I" at bounding box center [575, 538] width 705 height 15
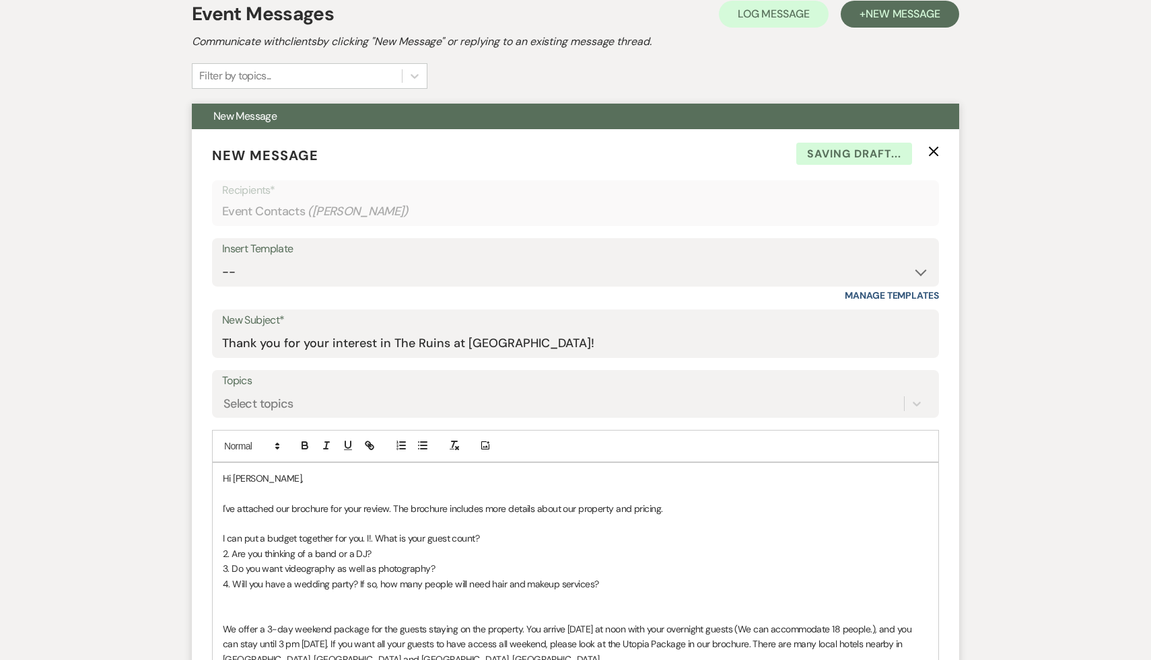
click at [369, 536] on span "!. What is your guest count?" at bounding box center [424, 538] width 110 height 12
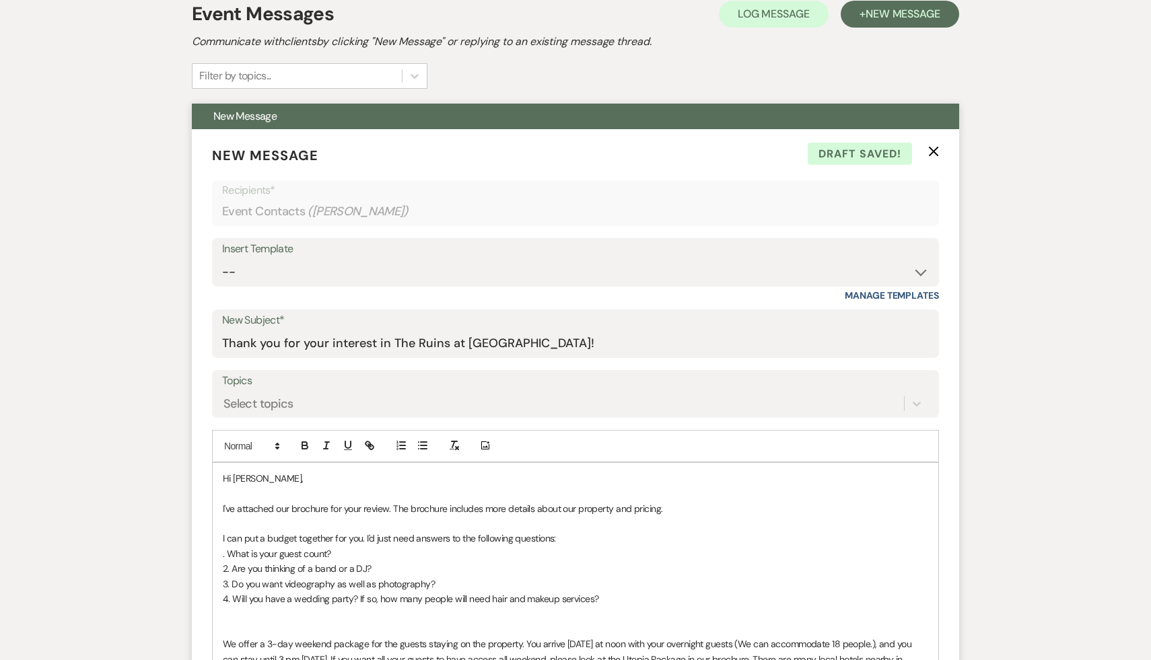
click at [278, 556] on span ". What is your guest count?" at bounding box center [277, 554] width 108 height 12
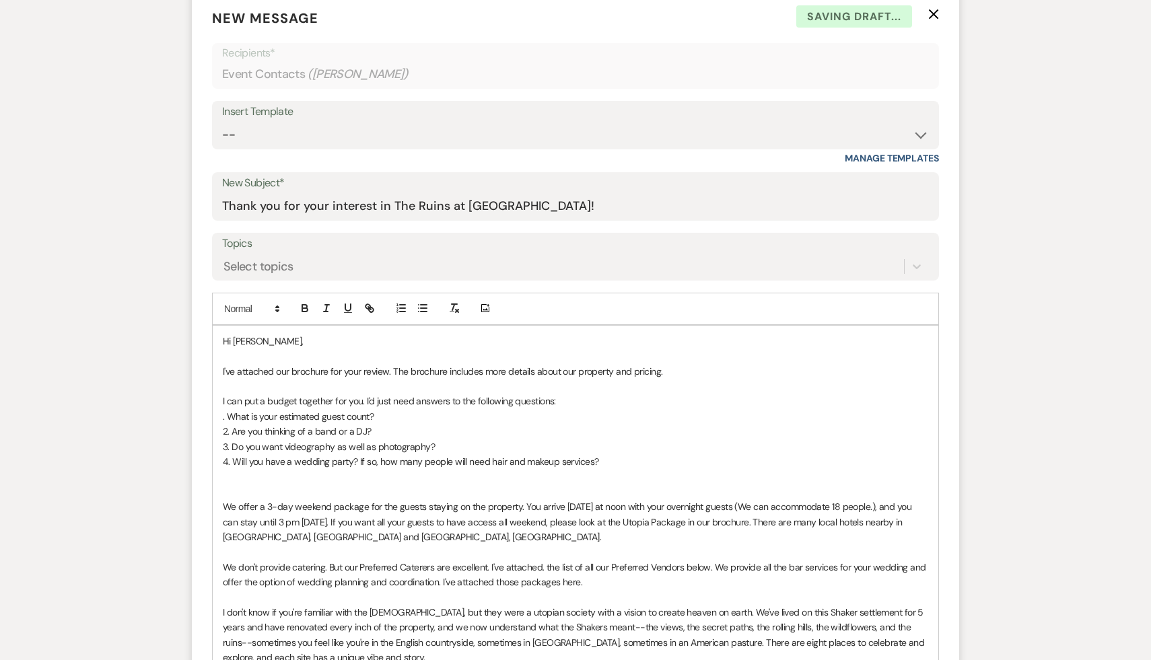
scroll to position [546, 0]
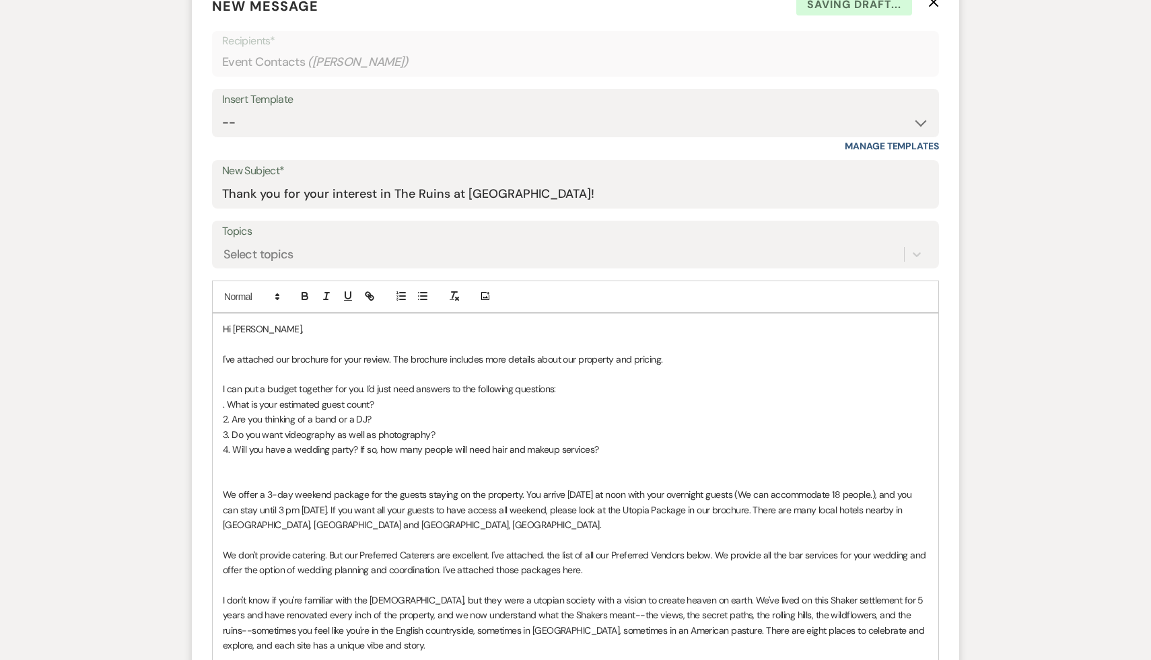
click at [238, 478] on p at bounding box center [575, 479] width 705 height 15
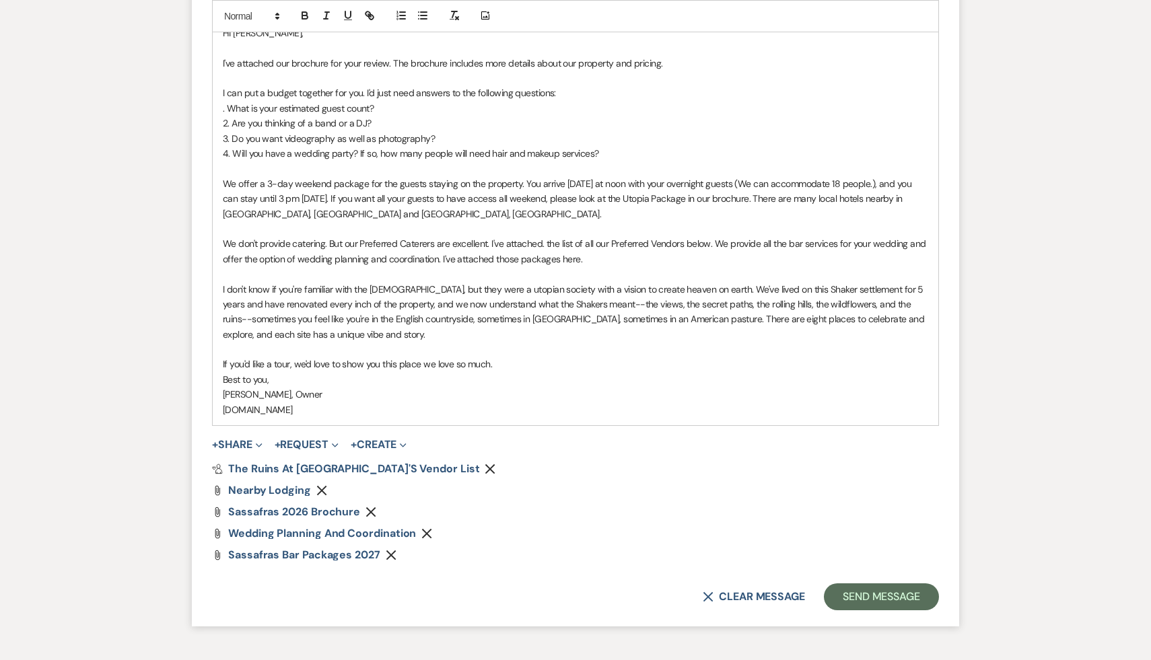
scroll to position [1003, 0]
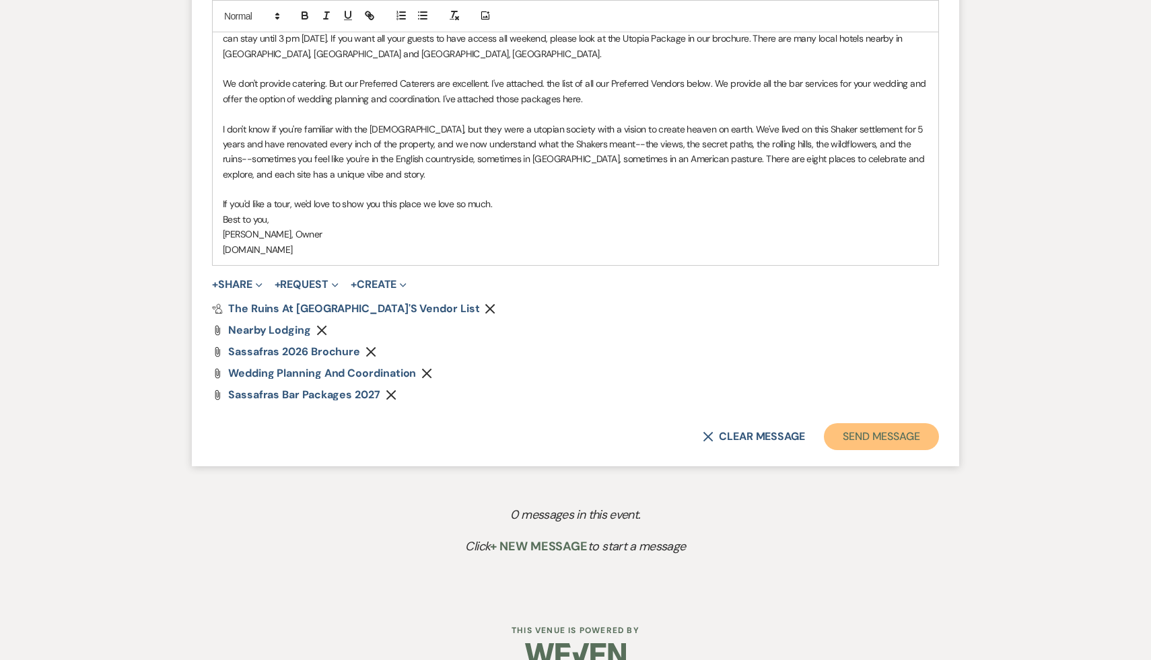
click at [894, 436] on button "Send Message" at bounding box center [881, 436] width 115 height 27
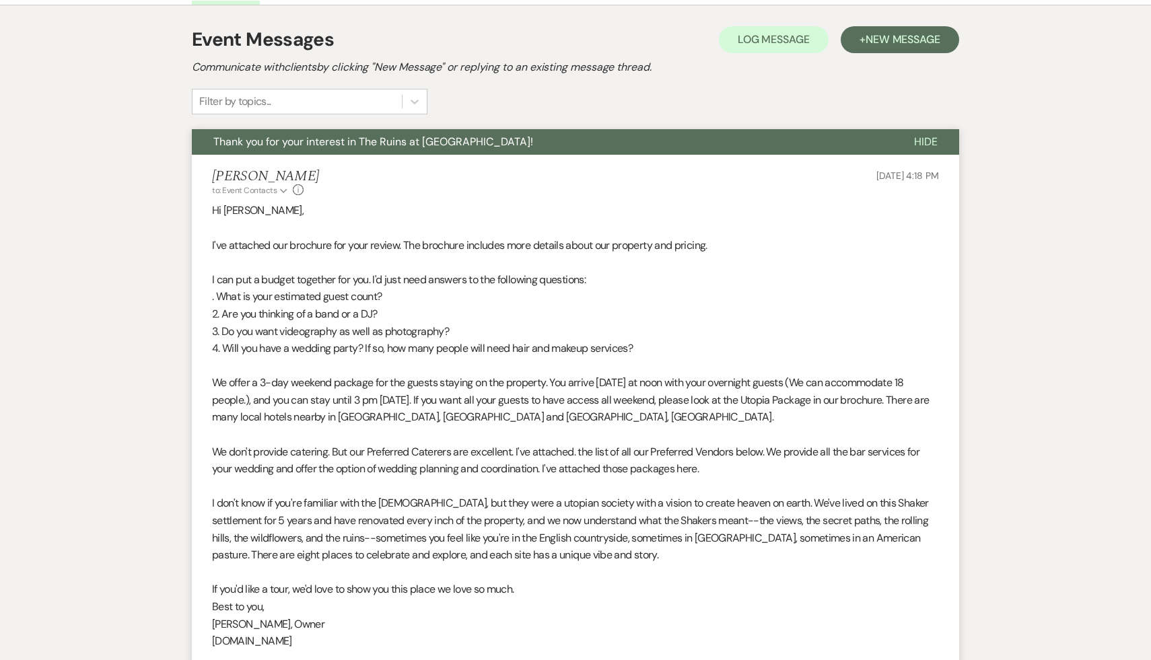
scroll to position [0, 0]
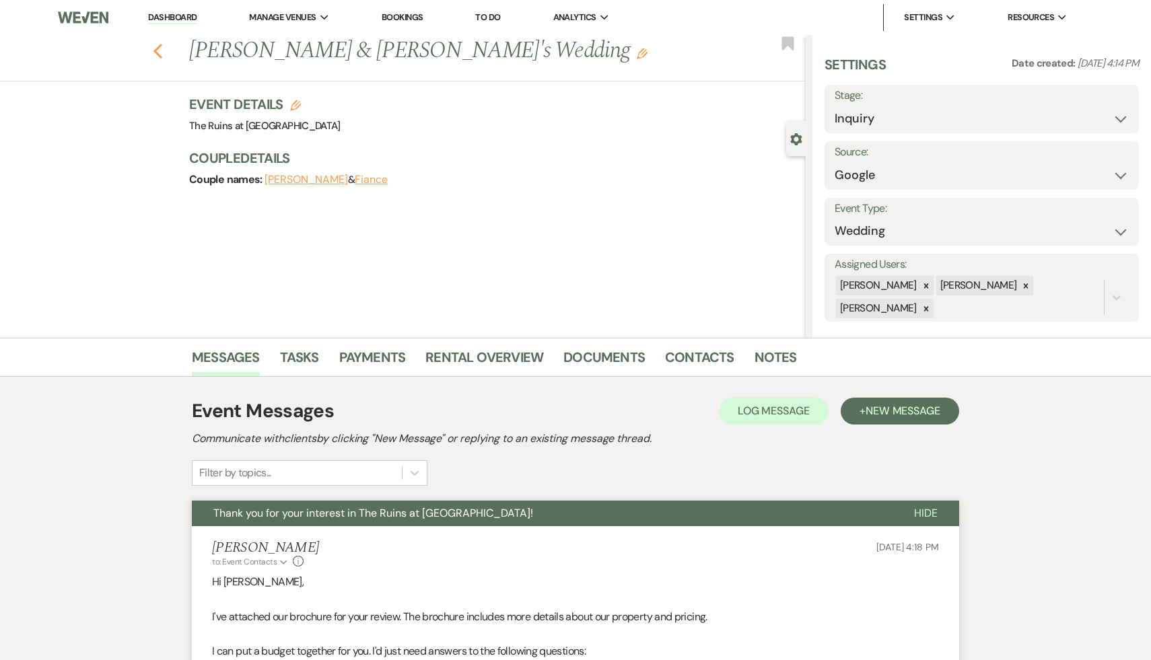
click at [157, 54] on icon "Previous" at bounding box center [158, 51] width 10 height 16
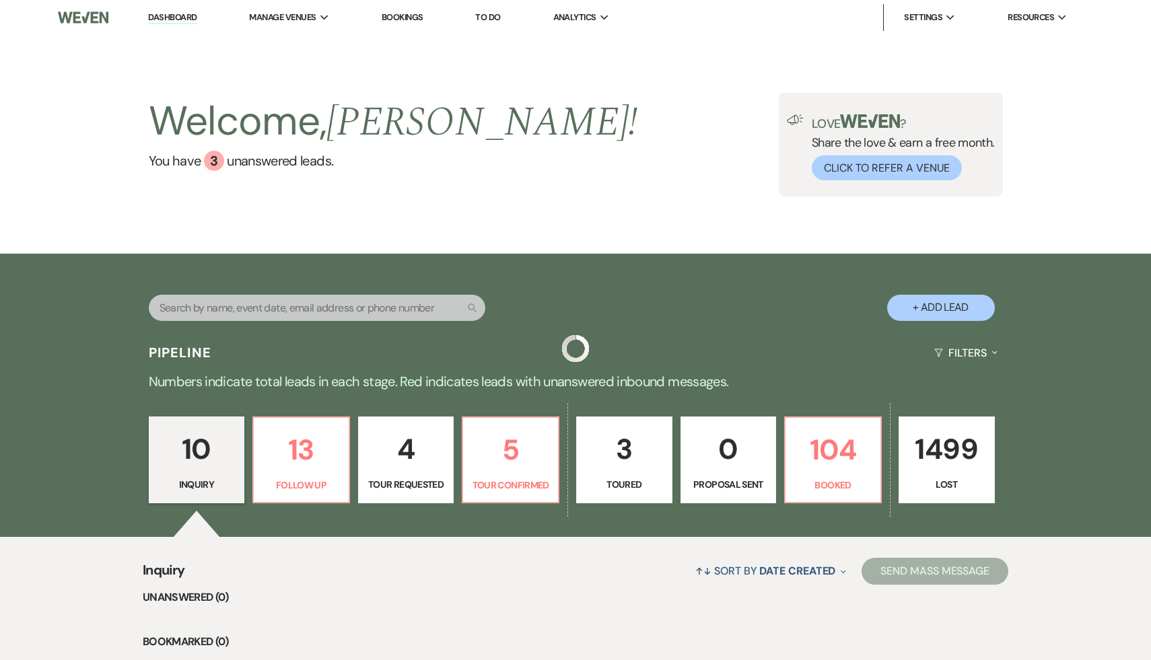
scroll to position [140, 0]
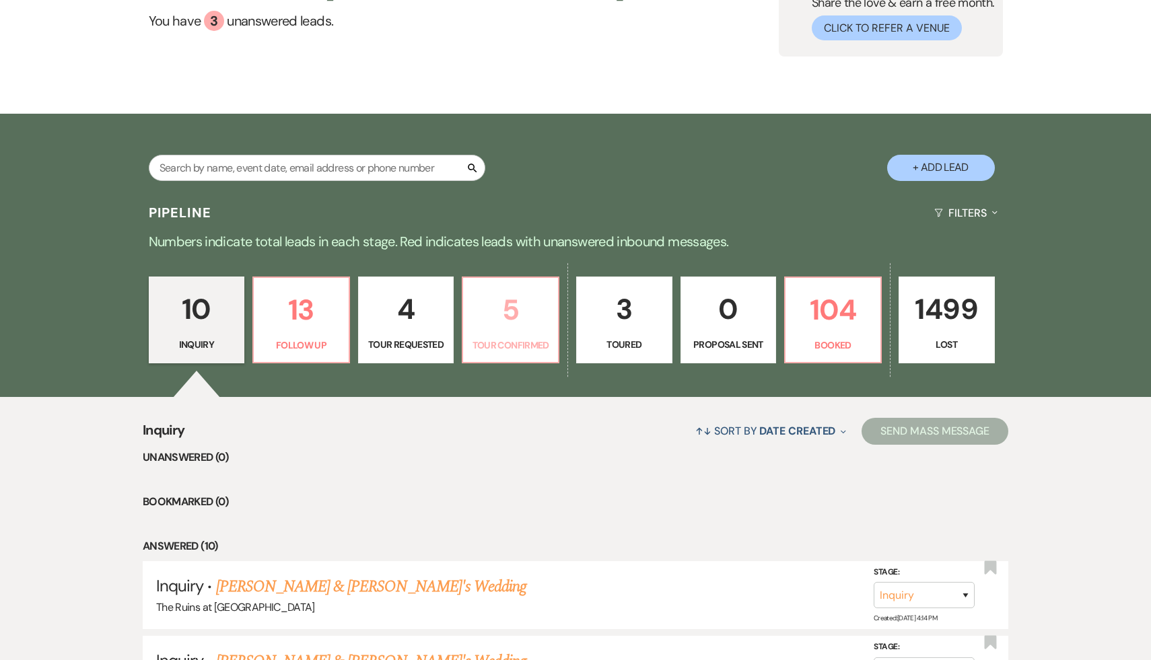
click at [507, 313] on p "5" at bounding box center [510, 309] width 79 height 45
select select "4"
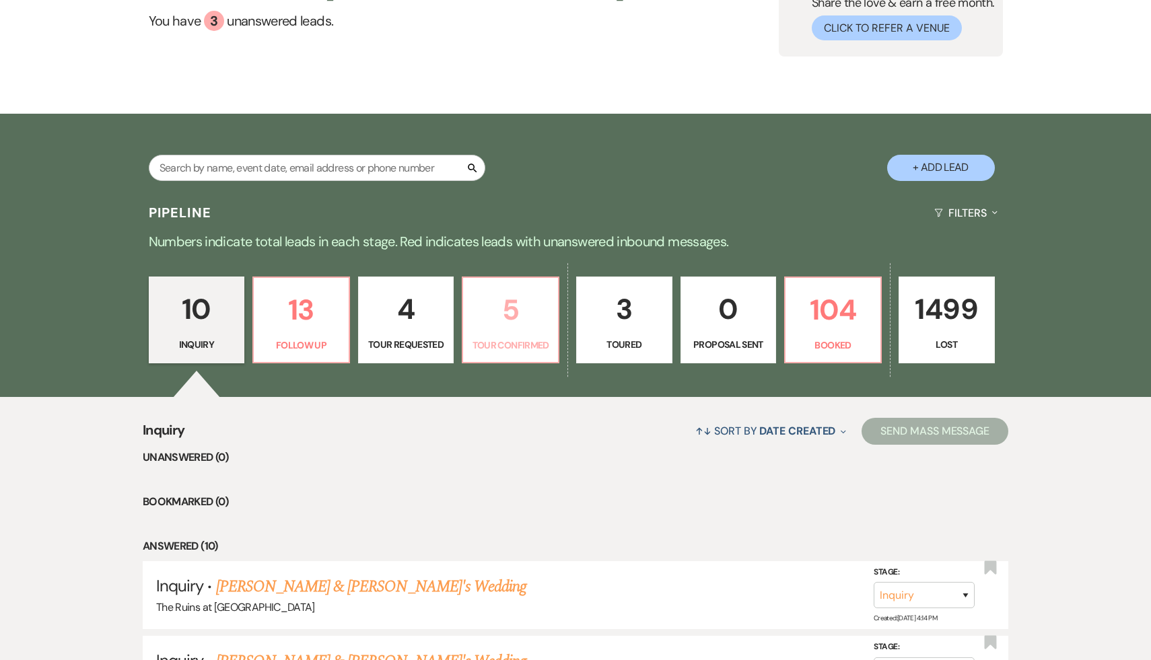
select select "4"
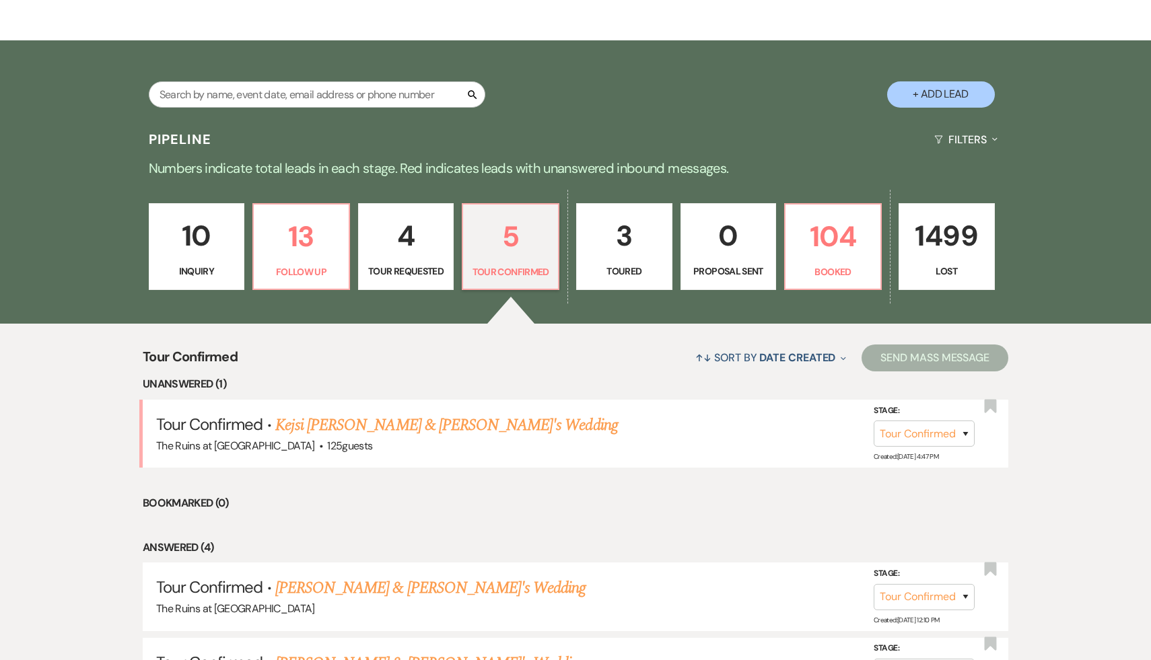
scroll to position [197, 0]
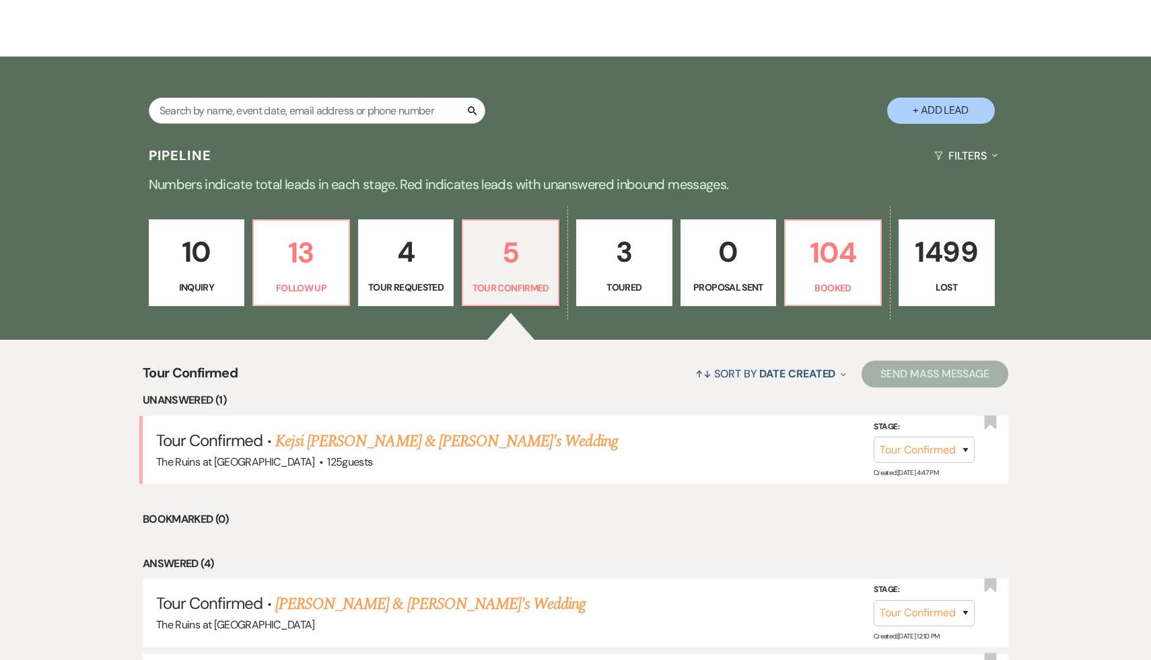
click at [201, 264] on p "10" at bounding box center [196, 251] width 79 height 45
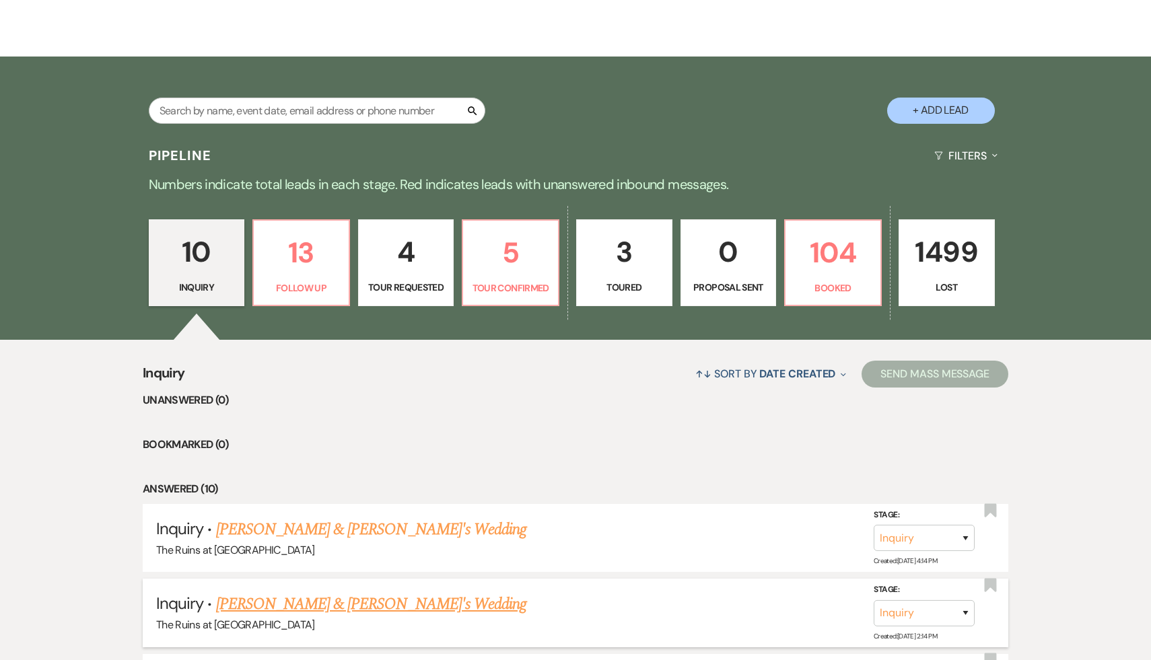
click at [299, 605] on link "[PERSON_NAME] & [PERSON_NAME]'s Wedding" at bounding box center [371, 604] width 311 height 24
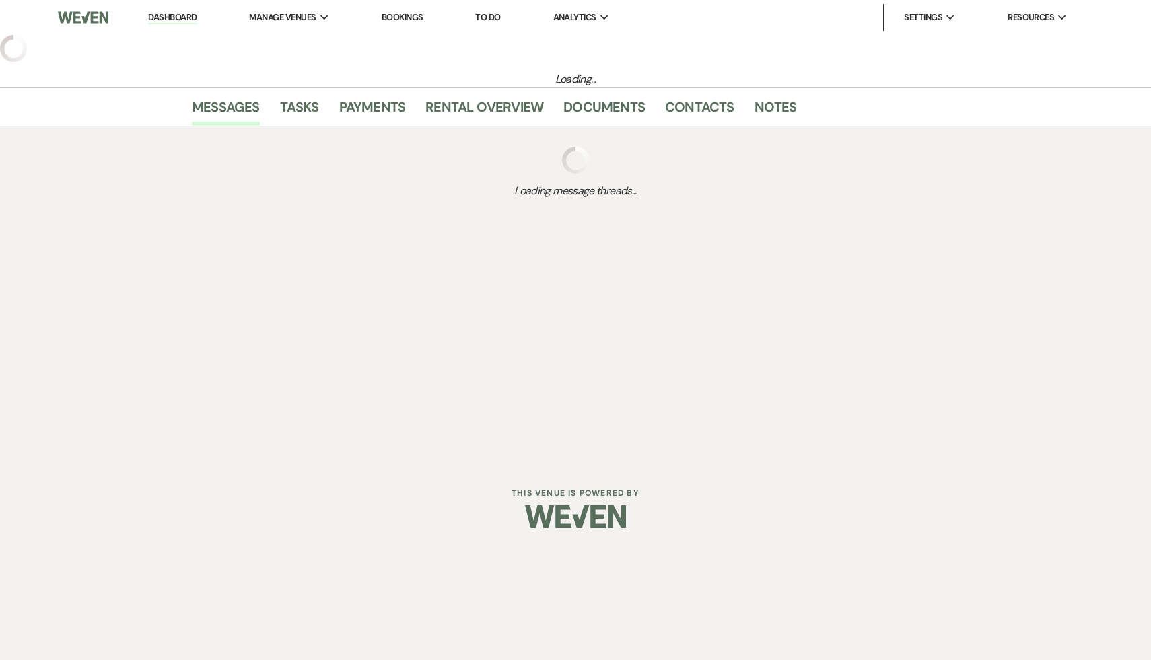
select select "6"
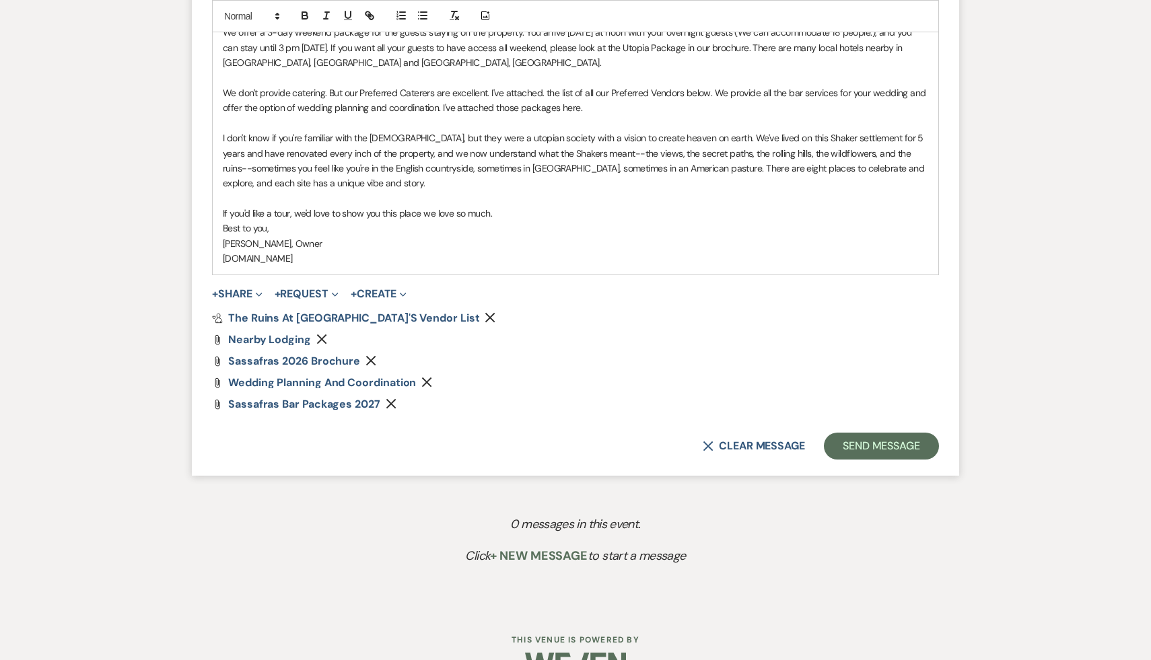
scroll to position [1013, 0]
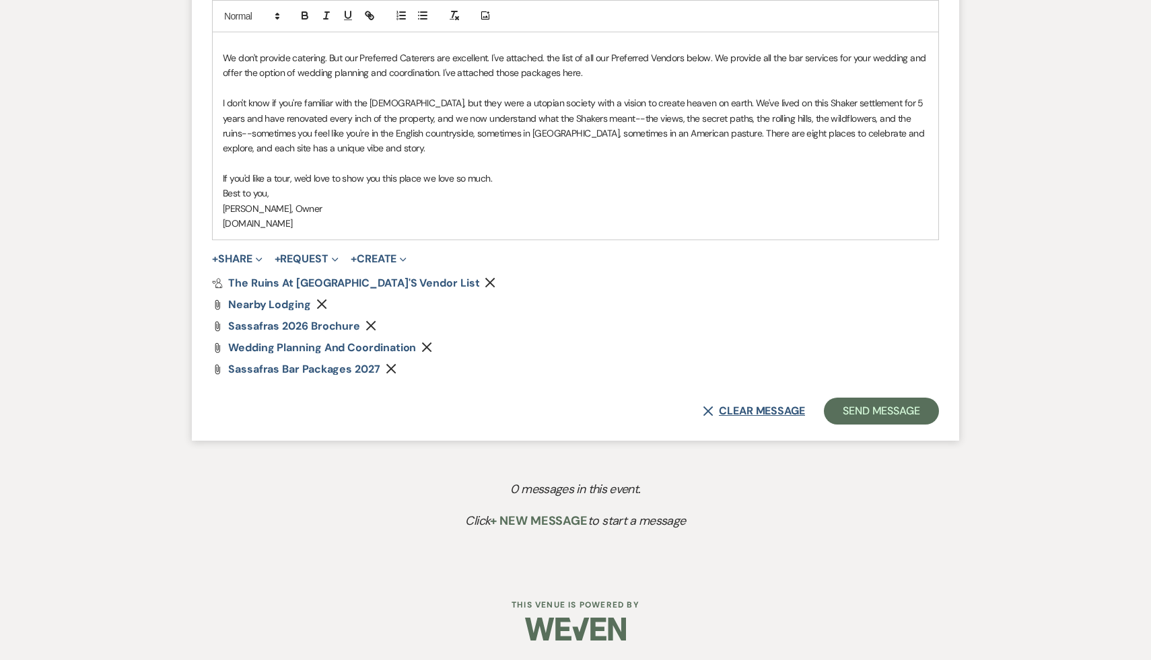
click at [755, 409] on button "X Clear message" at bounding box center [753, 411] width 102 height 11
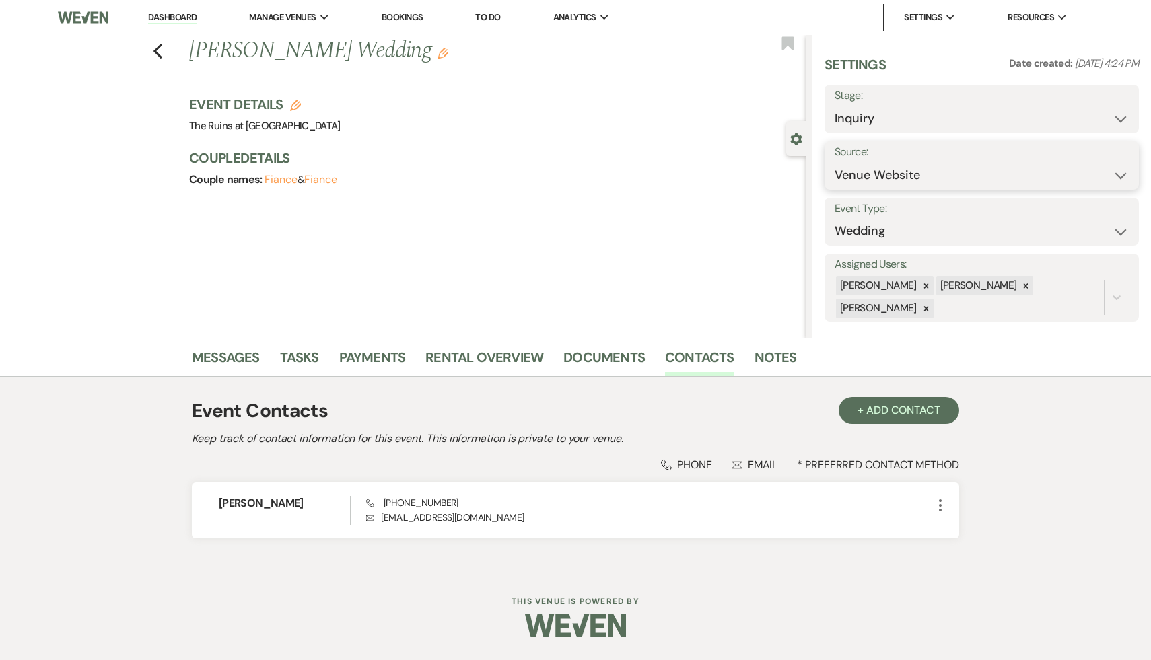
click at [1118, 172] on select "Weven Venue Website Instagram Facebook Pinterest Google The Knot Wedding Wire H…" at bounding box center [981, 175] width 294 height 26
select select "6"
click at [235, 361] on link "Messages" at bounding box center [226, 362] width 68 height 30
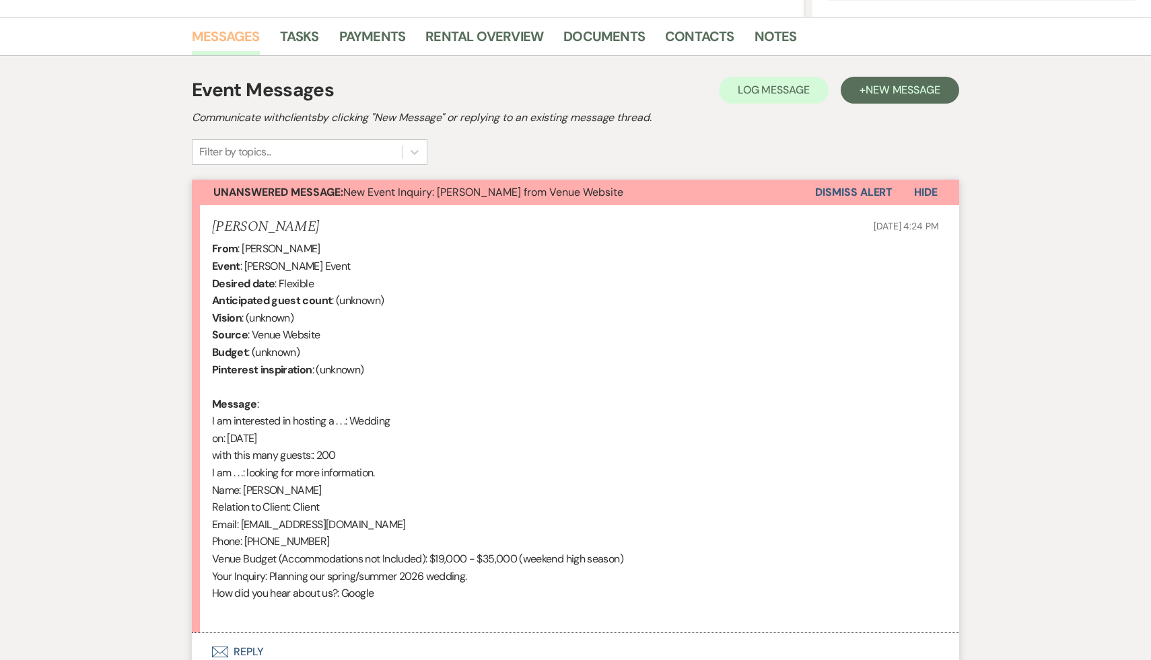
scroll to position [325, 0]
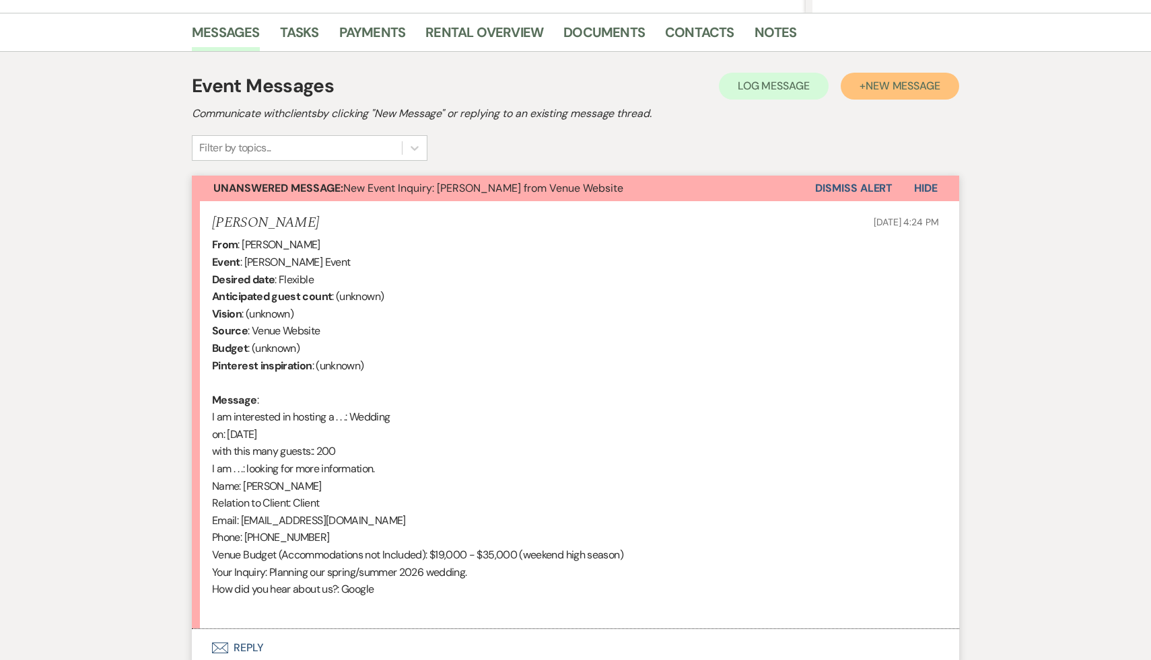
click at [916, 86] on span "New Message" at bounding box center [902, 86] width 75 height 14
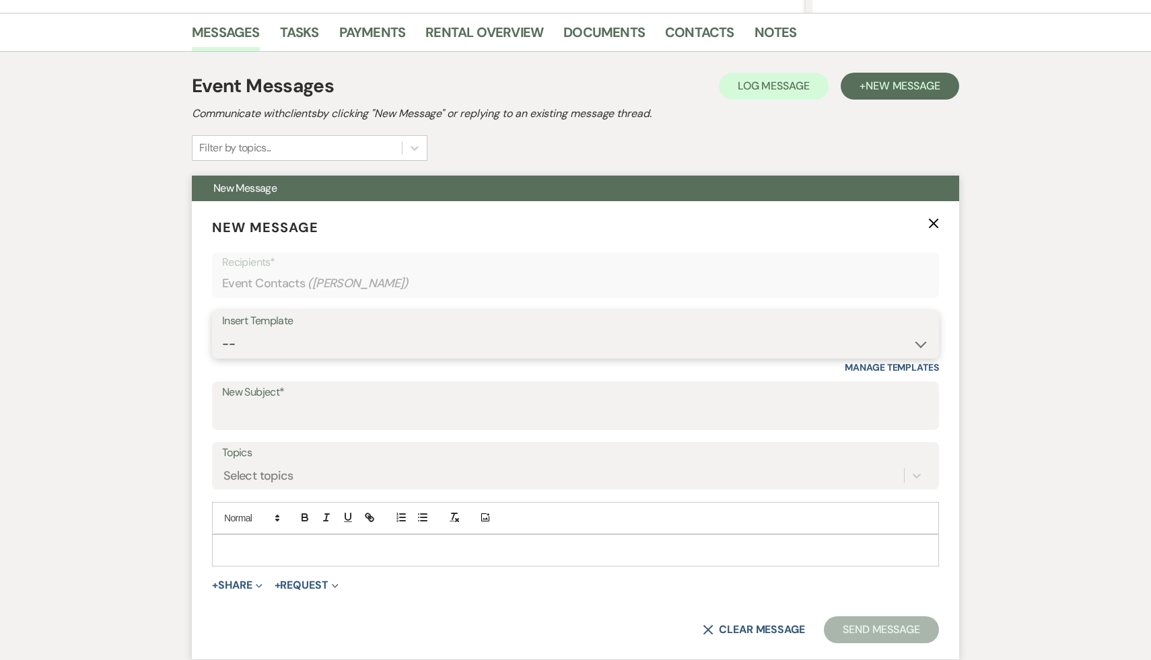
click at [922, 339] on select "-- Weven Planning Portal Introduction (Booked Events) Initial Inquiry Response …" at bounding box center [575, 344] width 706 height 26
select select "3991"
type input "Thank you for your interest in The Ruins at [GEOGRAPHIC_DATA]!"
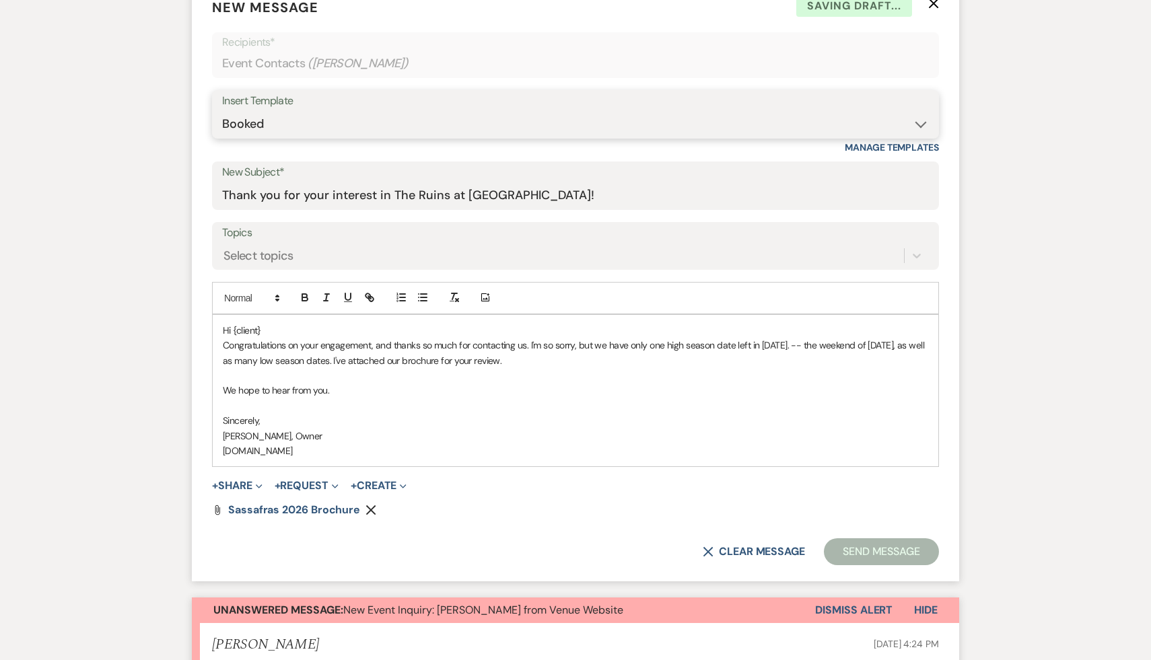
scroll to position [564, 0]
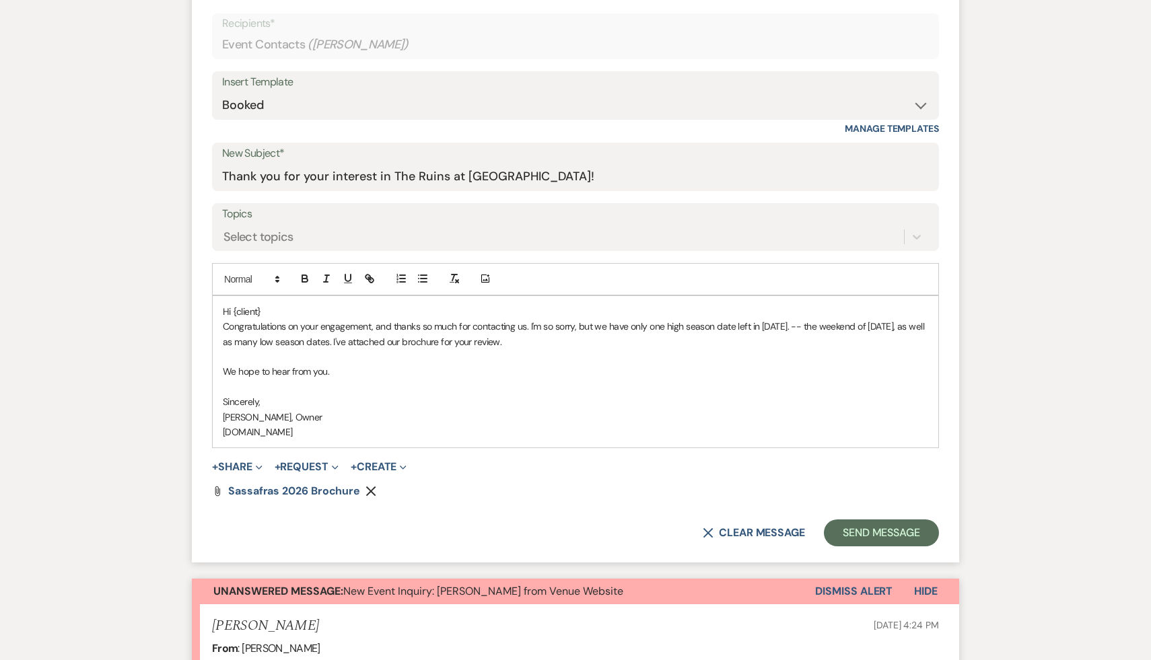
click at [297, 310] on p "Hi {client}" at bounding box center [575, 311] width 705 height 15
click at [606, 326] on p "Congratulations on your engagement, and thanks so much for contacting us. I'm s…" at bounding box center [575, 334] width 705 height 30
click at [366, 490] on icon "Remove" at bounding box center [370, 491] width 11 height 11
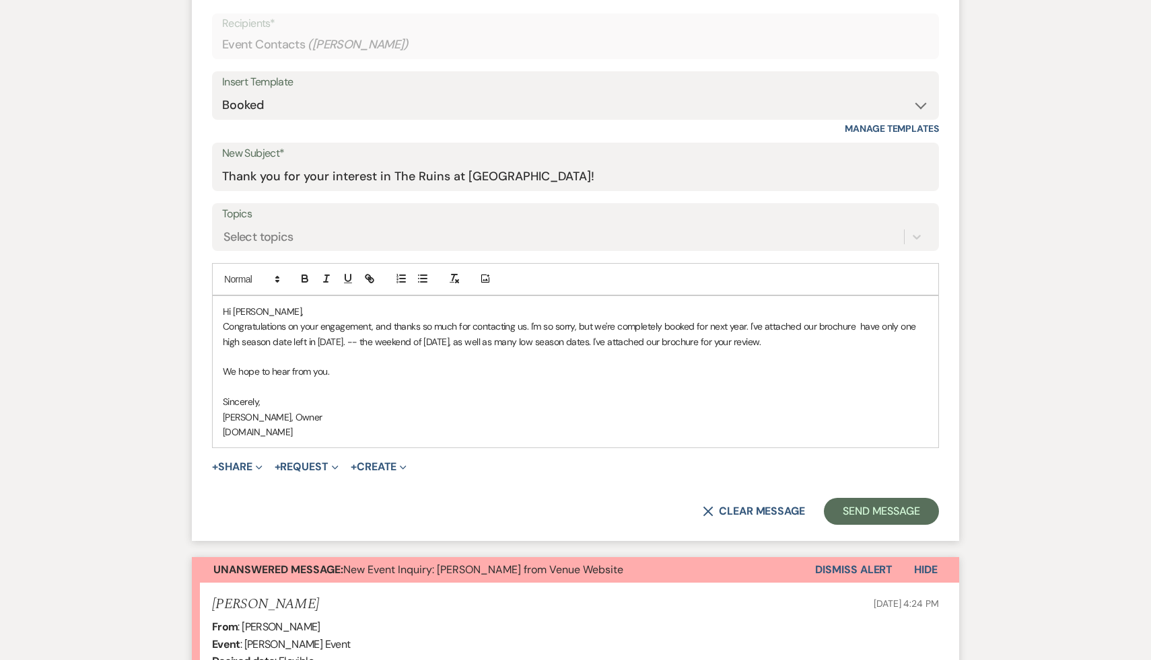
drag, startPoint x: 780, startPoint y: 344, endPoint x: 749, endPoint y: 330, distance: 34.6
click at [749, 330] on p "Congratulations on your engagement, and thanks so much for contacting us. I'm s…" at bounding box center [575, 334] width 705 height 30
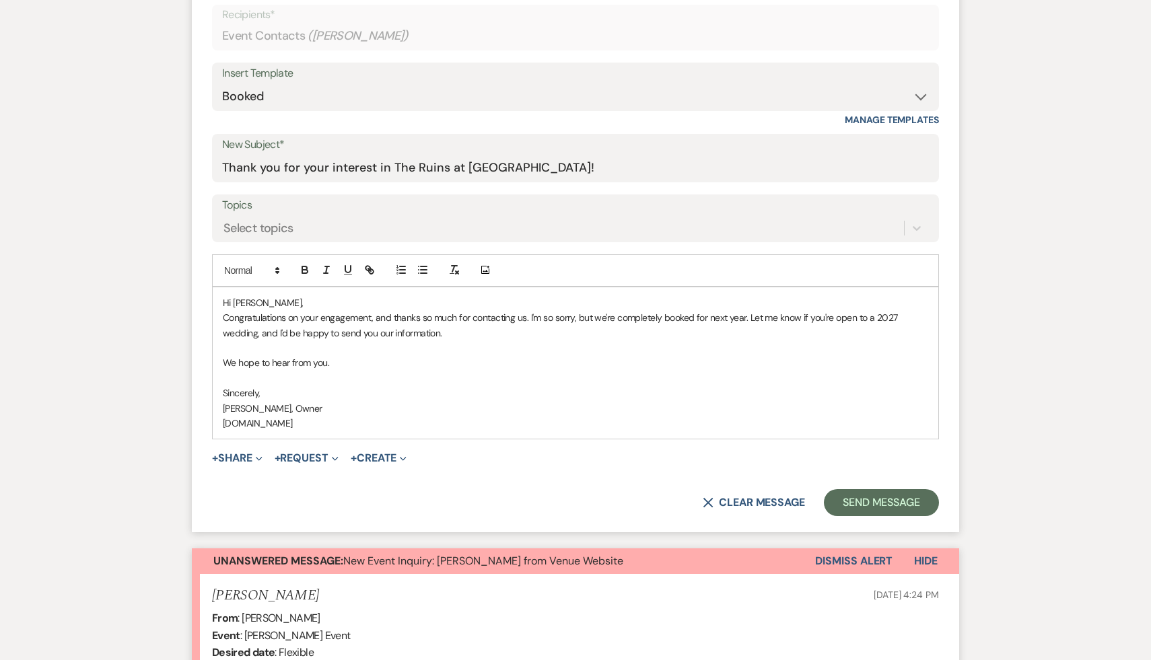
scroll to position [577, 0]
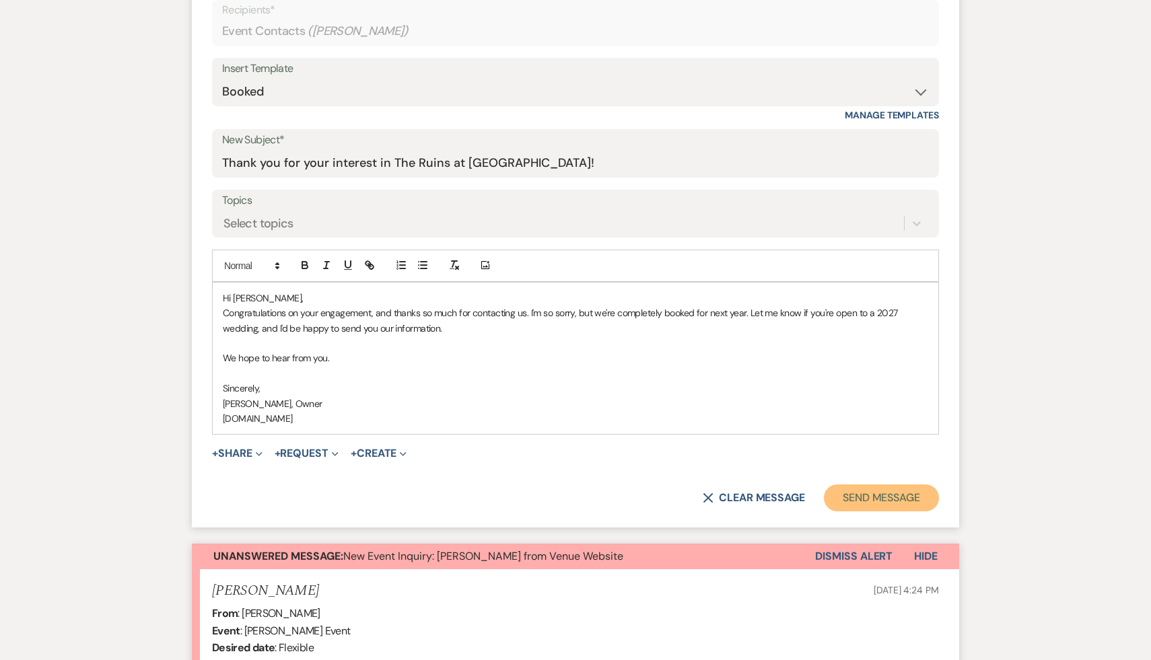
click at [916, 496] on button "Send Message" at bounding box center [881, 497] width 115 height 27
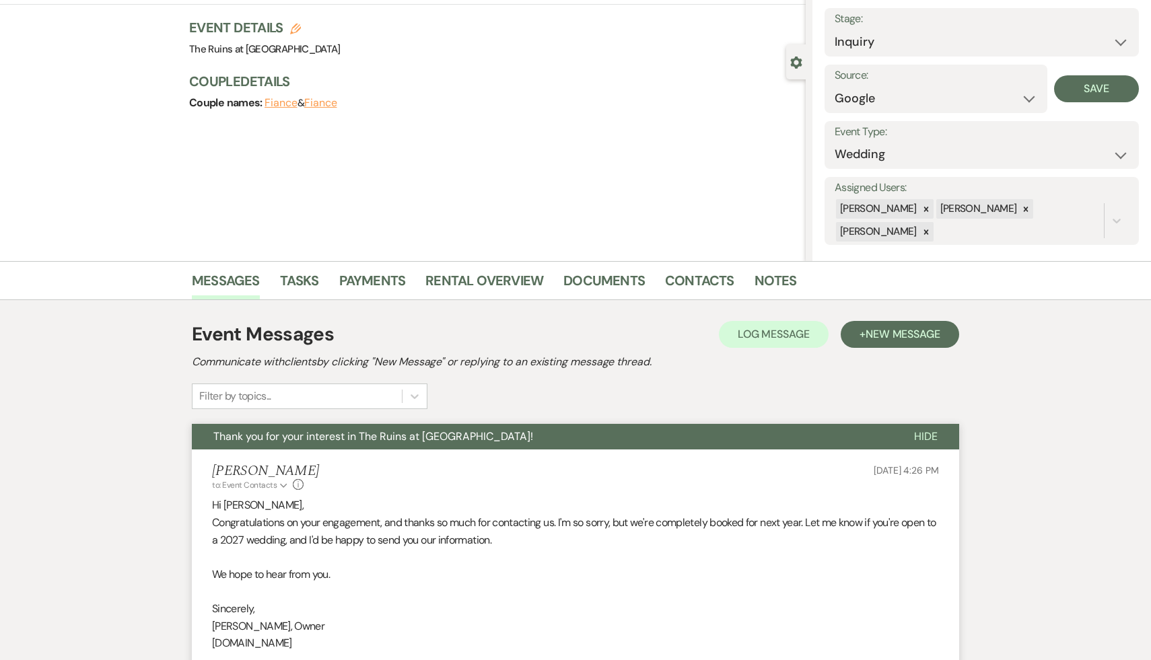
scroll to position [0, 0]
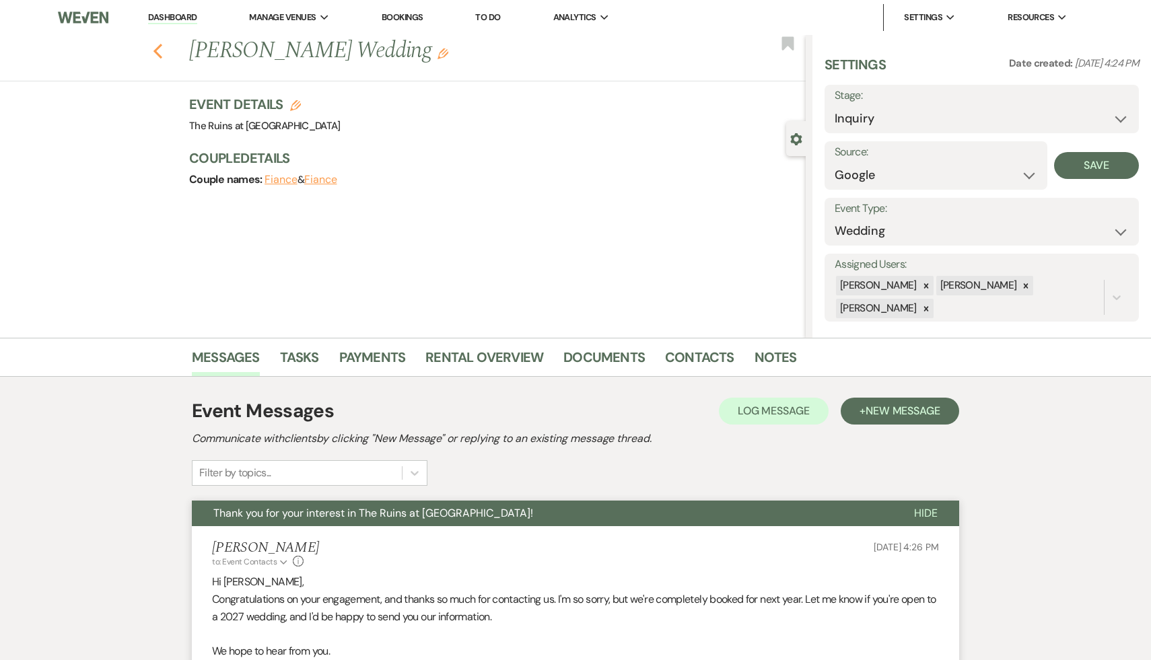
click at [158, 47] on use "button" at bounding box center [157, 51] width 9 height 15
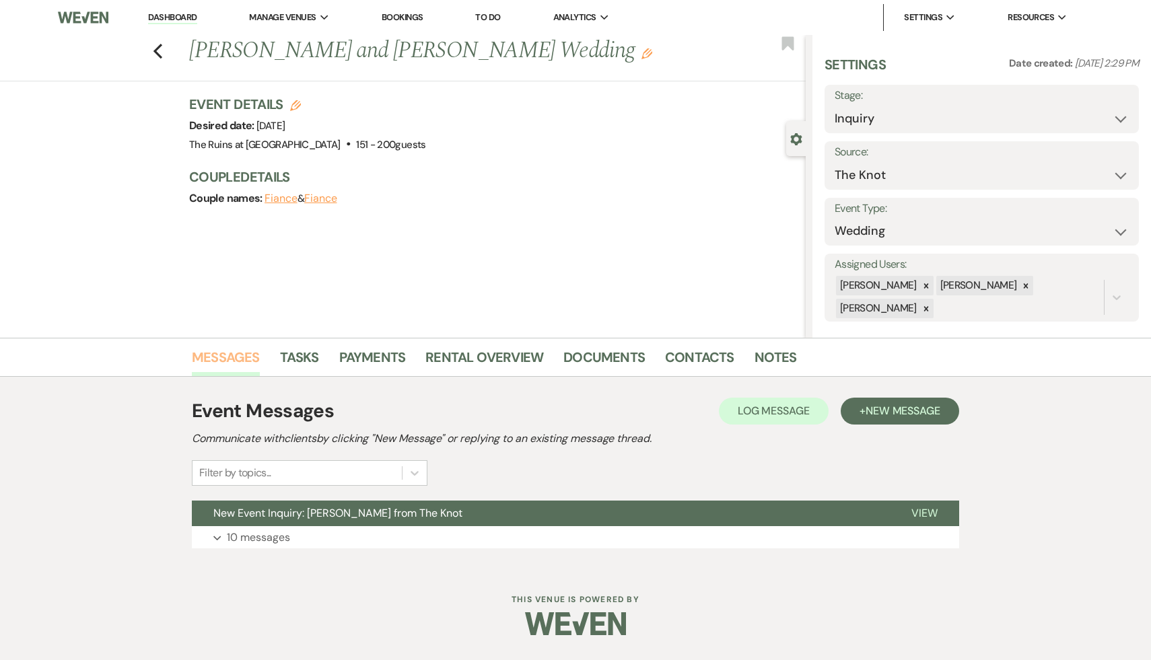
click at [234, 359] on link "Messages" at bounding box center [226, 362] width 68 height 30
click at [406, 515] on span "New Event Inquiry: [PERSON_NAME] from The Knot" at bounding box center [337, 513] width 249 height 14
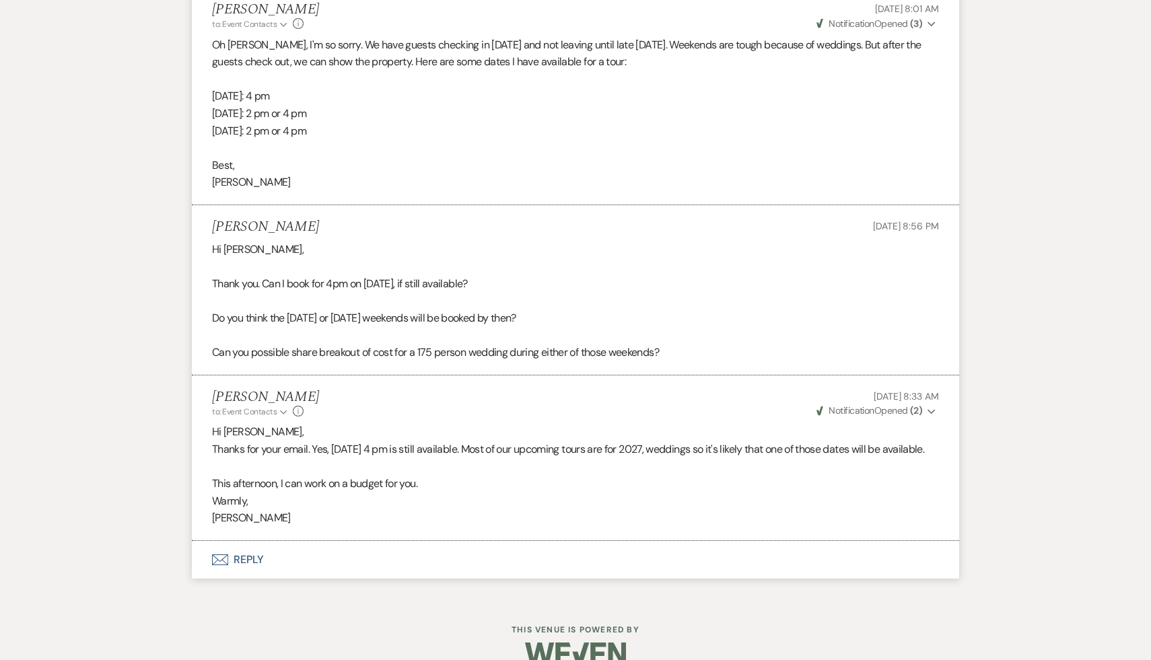
scroll to position [3048, 0]
click at [250, 575] on button "Envelope Reply" at bounding box center [575, 557] width 767 height 38
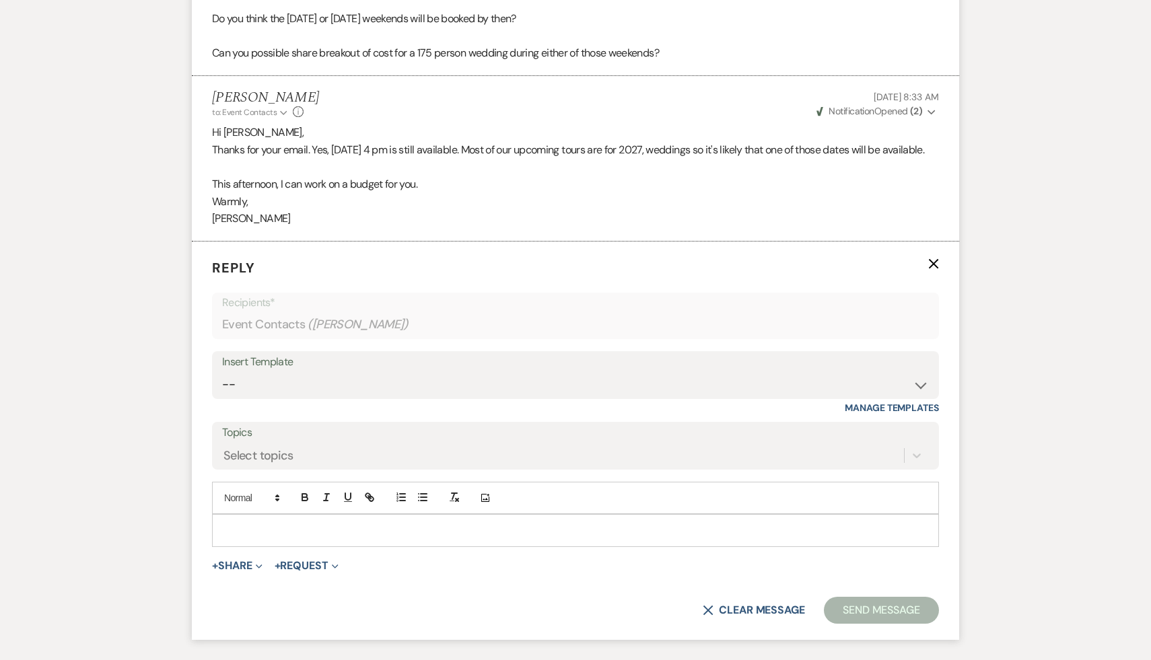
scroll to position [3396, 0]
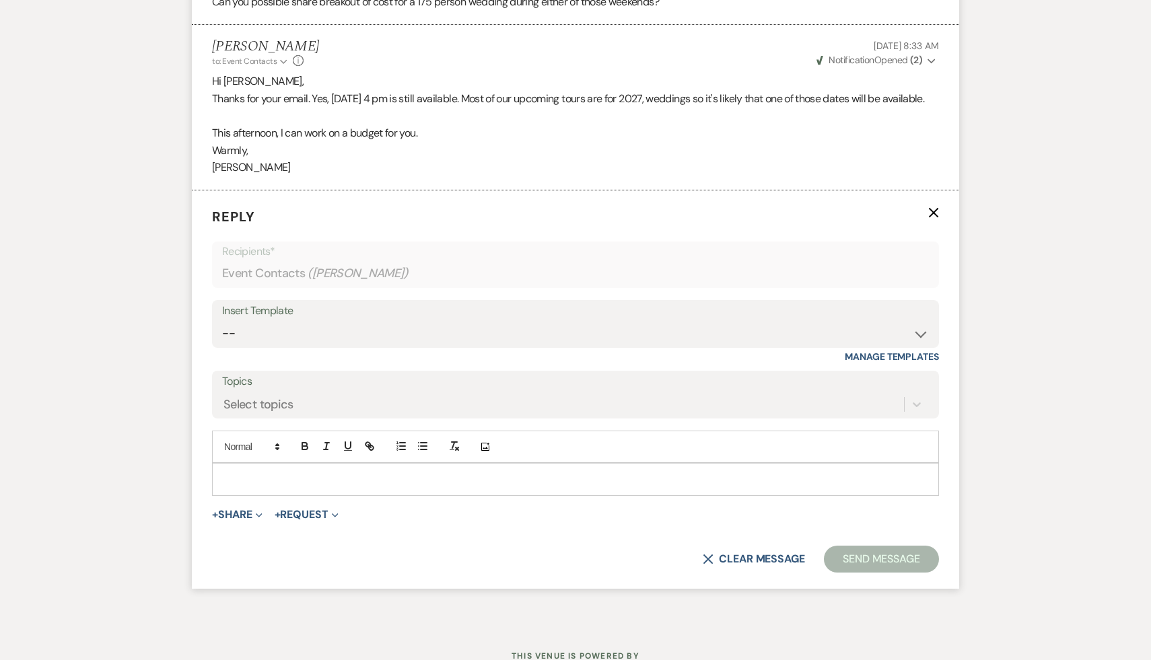
click at [324, 486] on p at bounding box center [575, 479] width 705 height 15
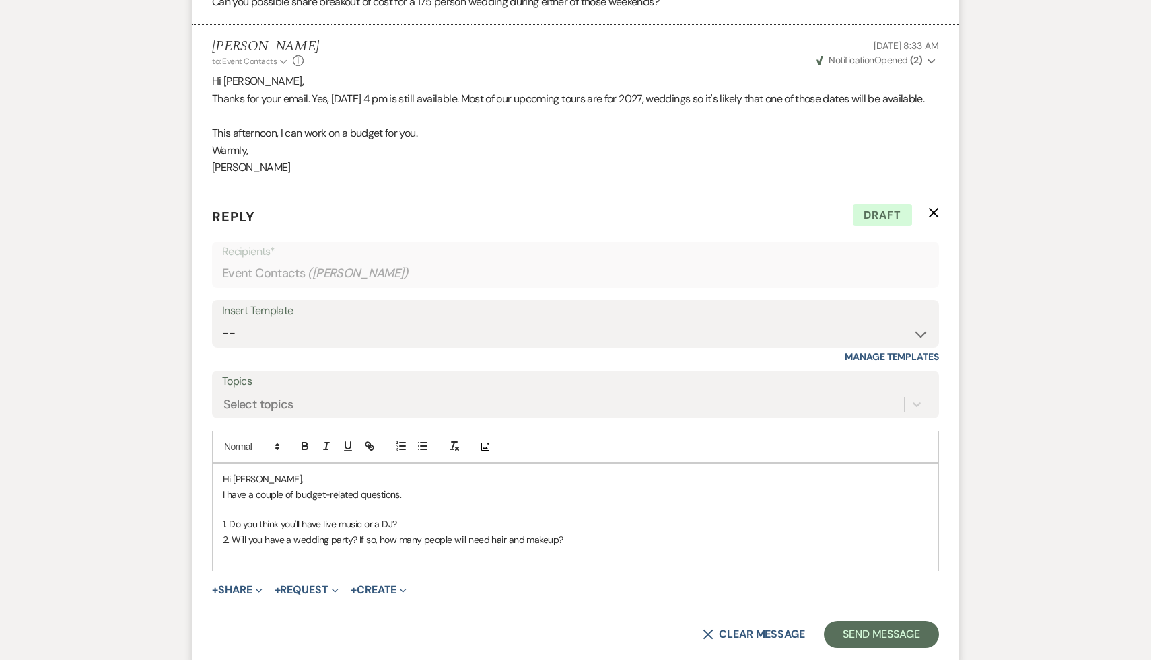
click at [610, 547] on p "2. Will you have a wedding party? If so, how many people will need hair and mak…" at bounding box center [575, 539] width 705 height 15
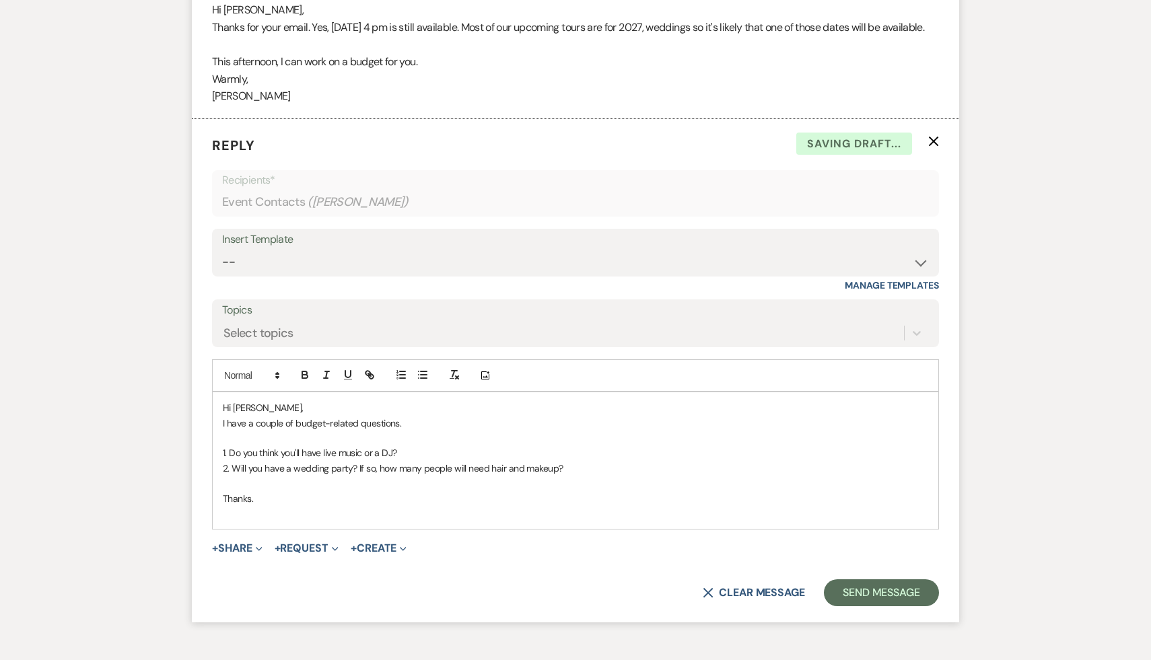
scroll to position [3569, 0]
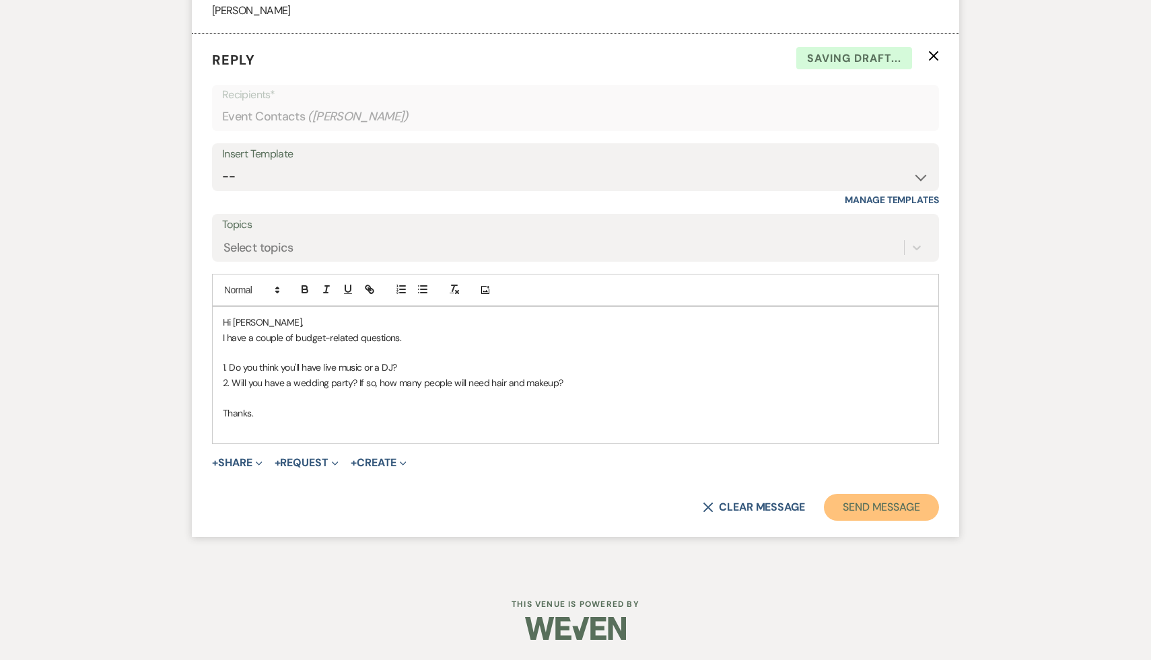
click at [887, 507] on button "Send Message" at bounding box center [881, 507] width 115 height 27
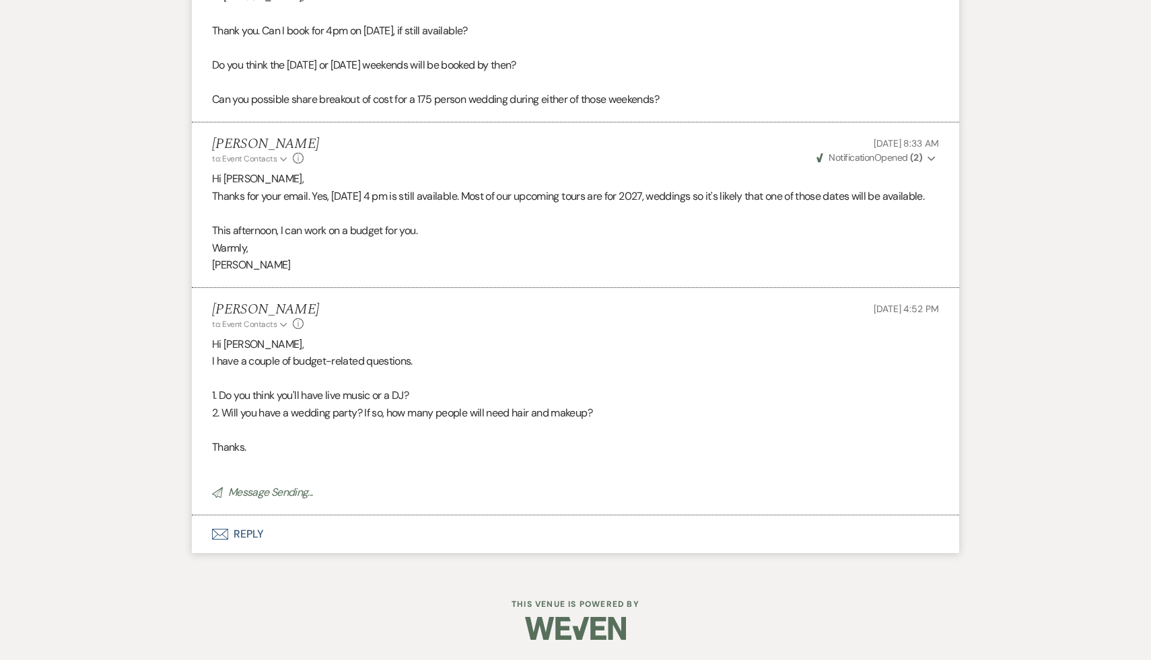
scroll to position [3287, 0]
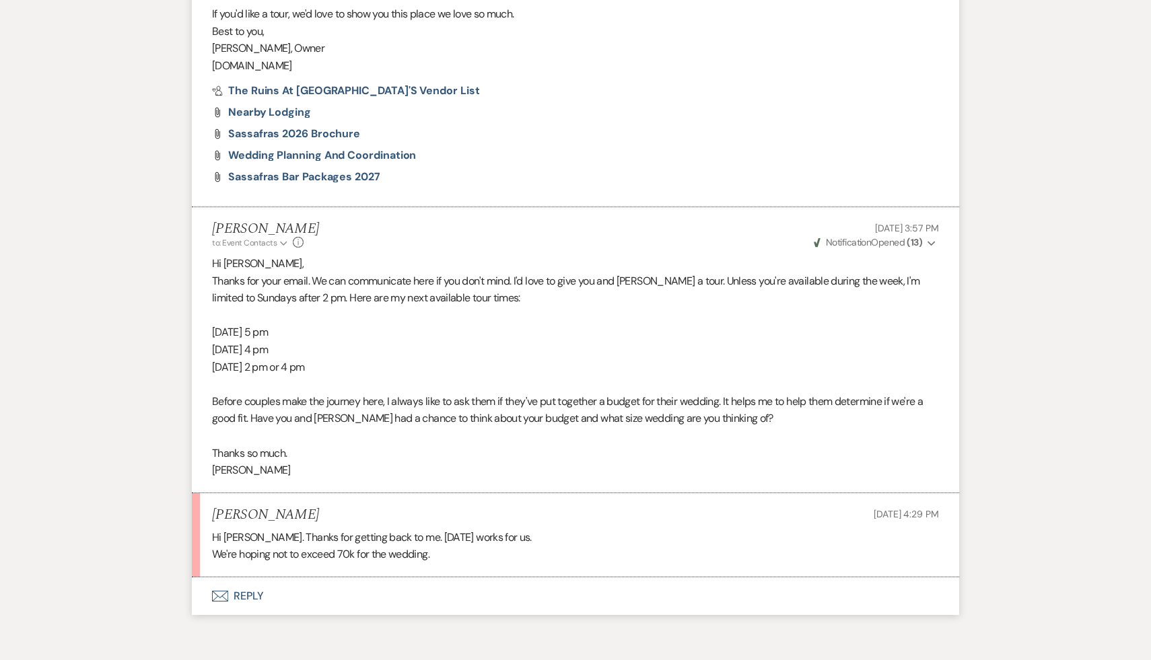
scroll to position [957, 0]
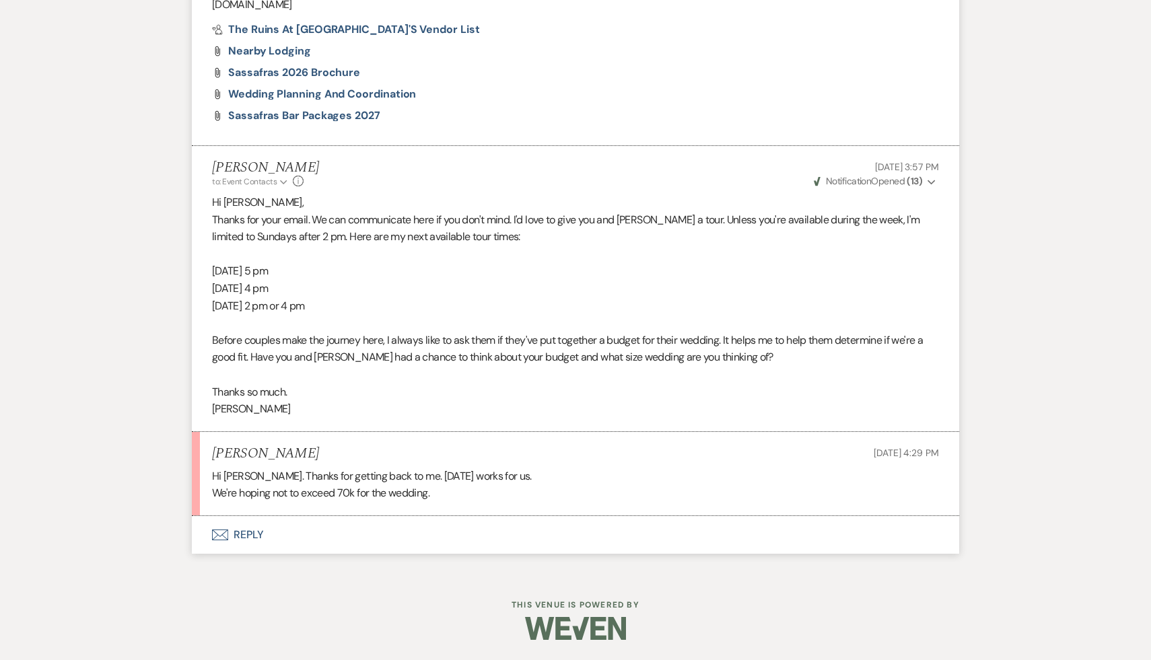
click at [248, 536] on button "Envelope Reply" at bounding box center [575, 535] width 767 height 38
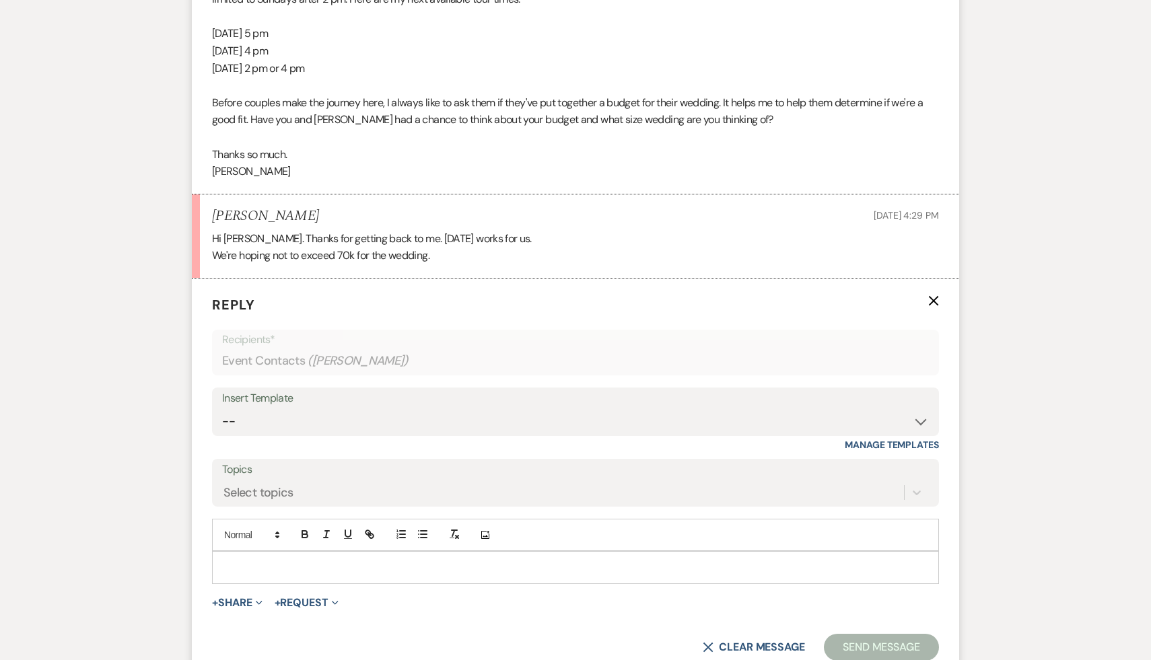
scroll to position [1334, 0]
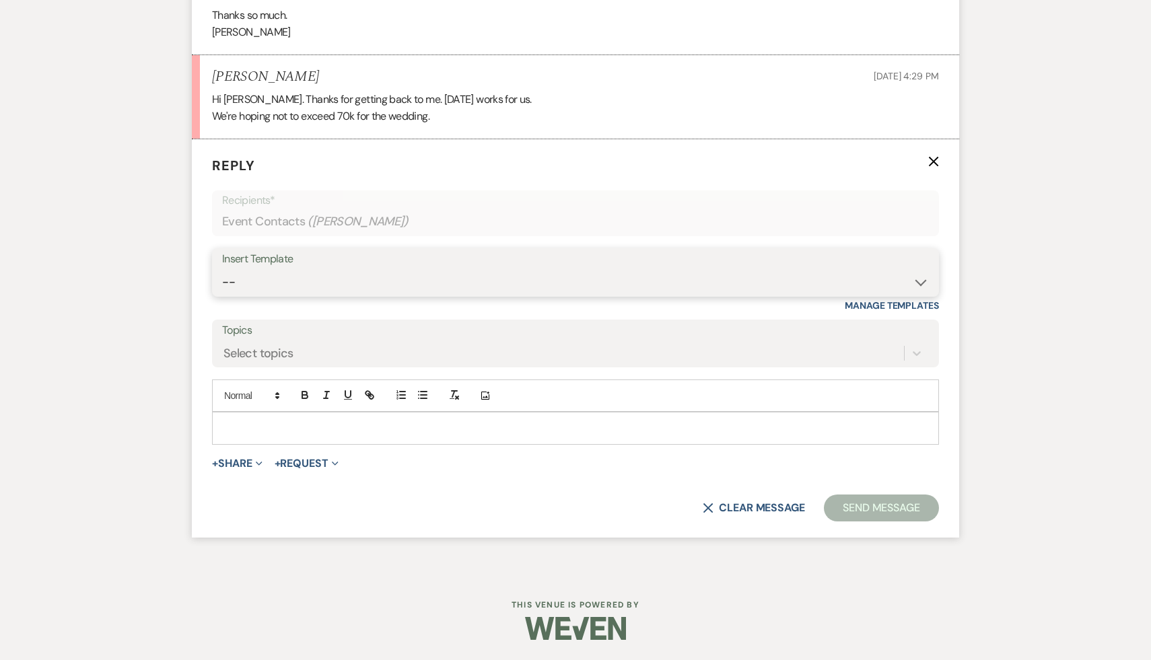
click at [920, 281] on select "-- Weven Planning Portal Introduction (Booked Events) Initial Inquiry Response …" at bounding box center [575, 282] width 706 height 26
click at [731, 433] on p at bounding box center [575, 428] width 705 height 15
click at [919, 281] on select "-- Weven Planning Portal Introduction (Booked Events) Initial Inquiry Response …" at bounding box center [575, 282] width 706 height 26
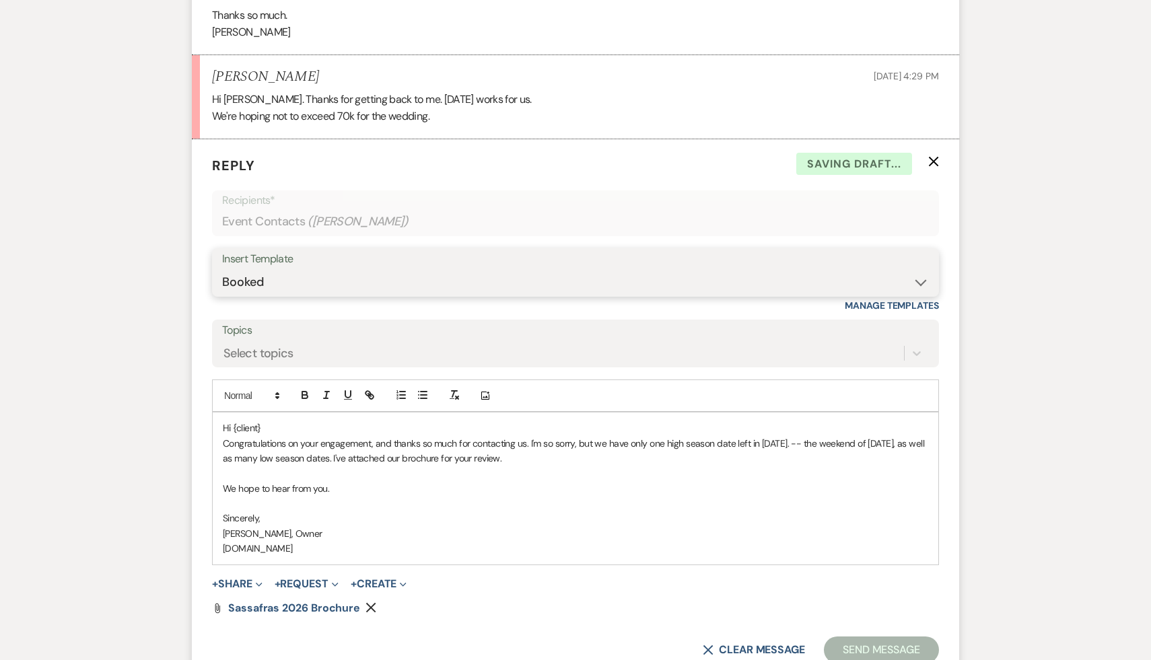
click at [918, 280] on select "-- Weven Planning Portal Introduction (Booked Events) Initial Inquiry Response …" at bounding box center [575, 282] width 706 height 26
select select "3774"
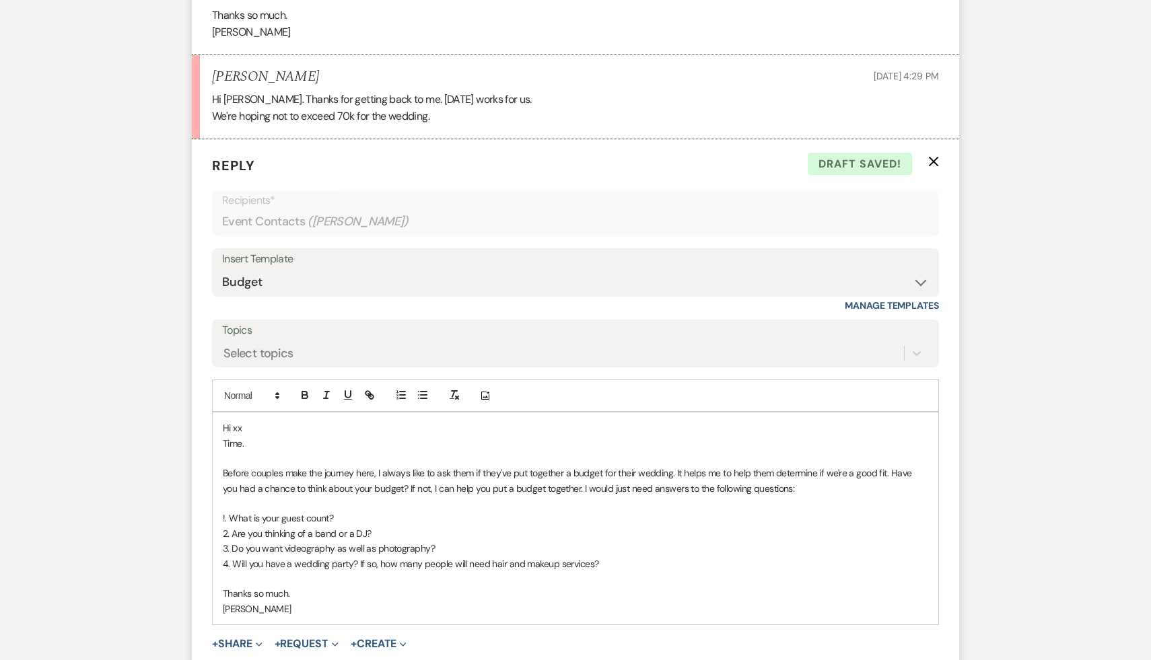
click at [303, 433] on p "Hi xx" at bounding box center [575, 428] width 705 height 15
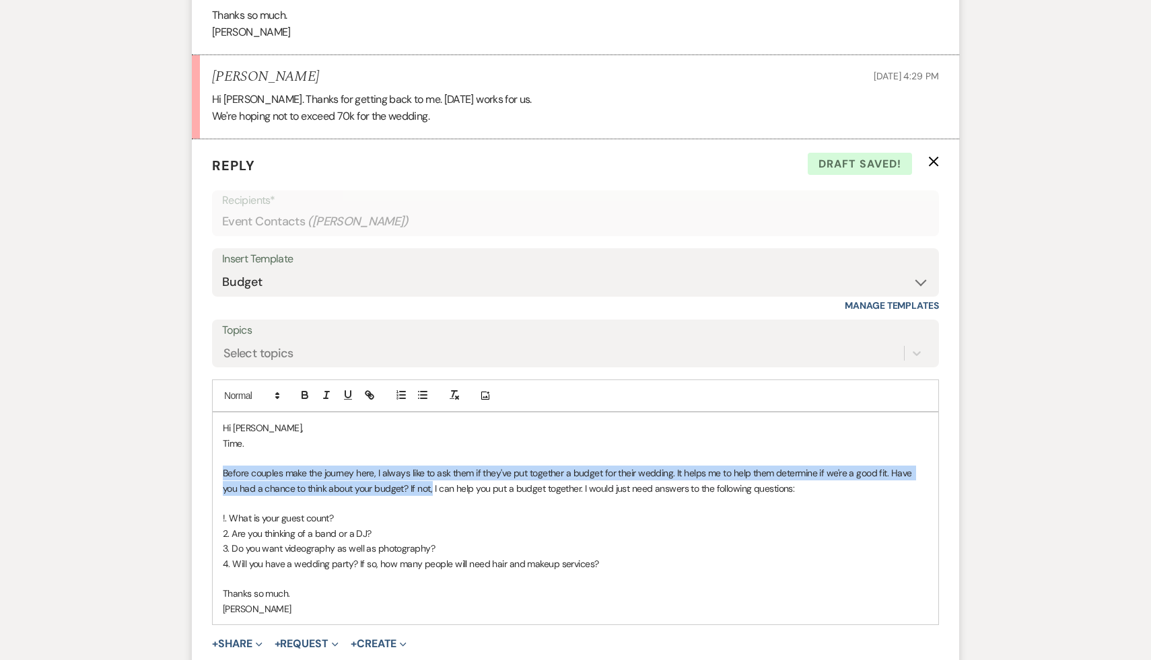
drag, startPoint x: 414, startPoint y: 489, endPoint x: 203, endPoint y: 470, distance: 212.8
click at [203, 470] on form "Reply X Draft saved! Recipients* Event Contacts ( [PERSON_NAME] ) Insert Templa…" at bounding box center [575, 439] width 767 height 601
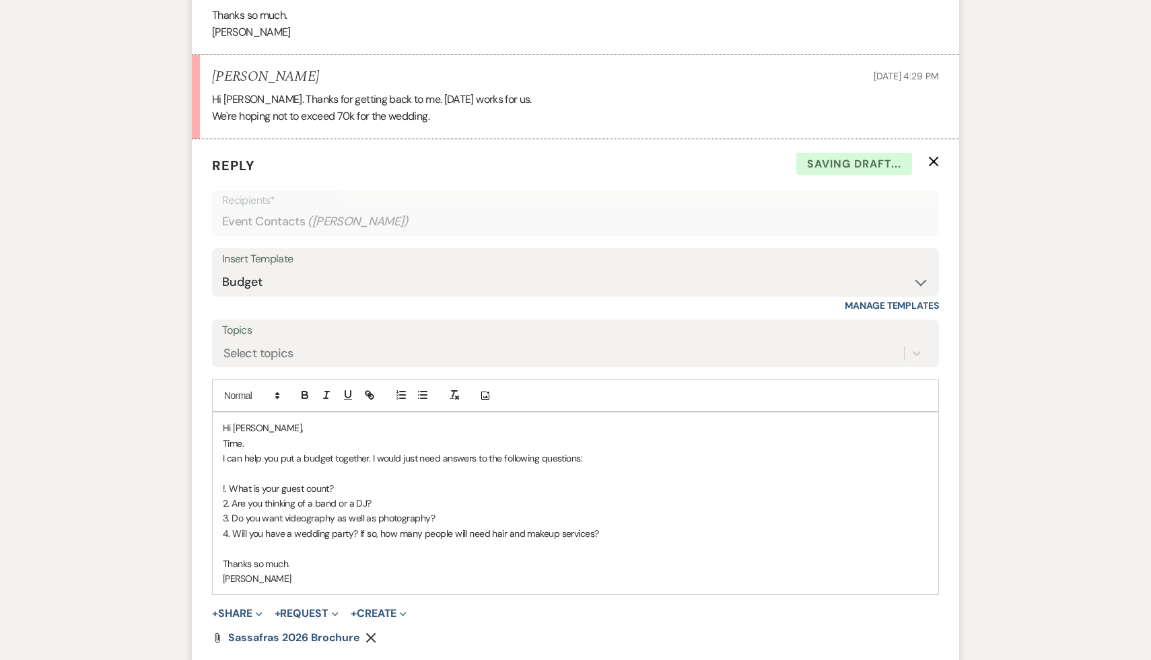
click at [256, 448] on p "Time." at bounding box center [575, 443] width 705 height 15
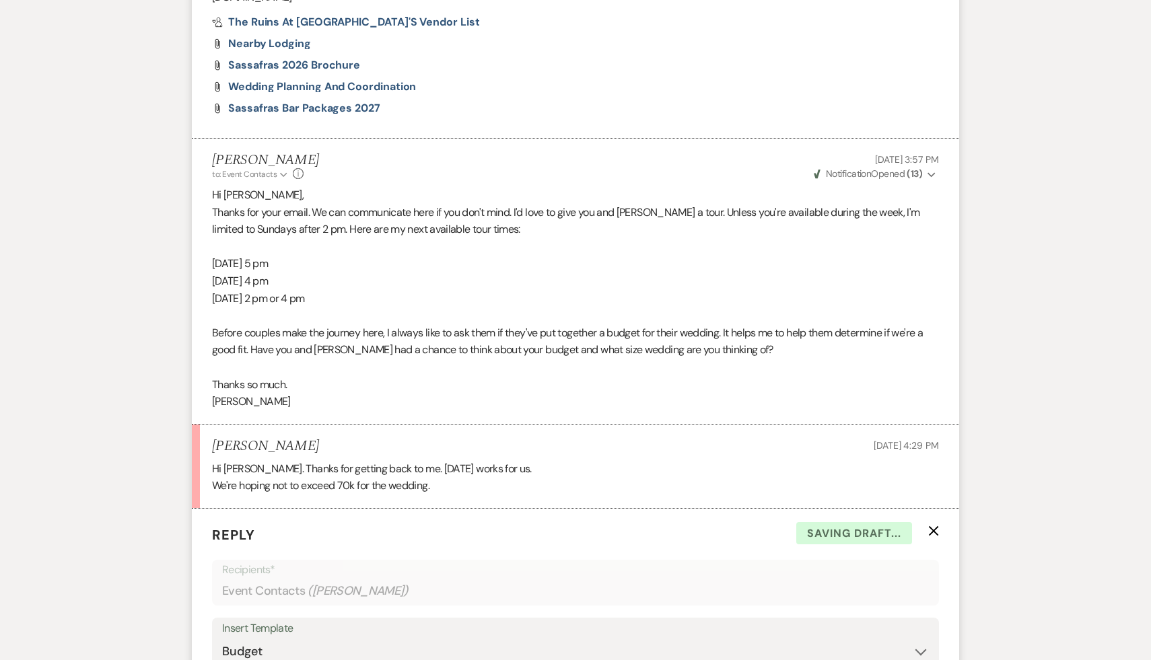
scroll to position [940, 0]
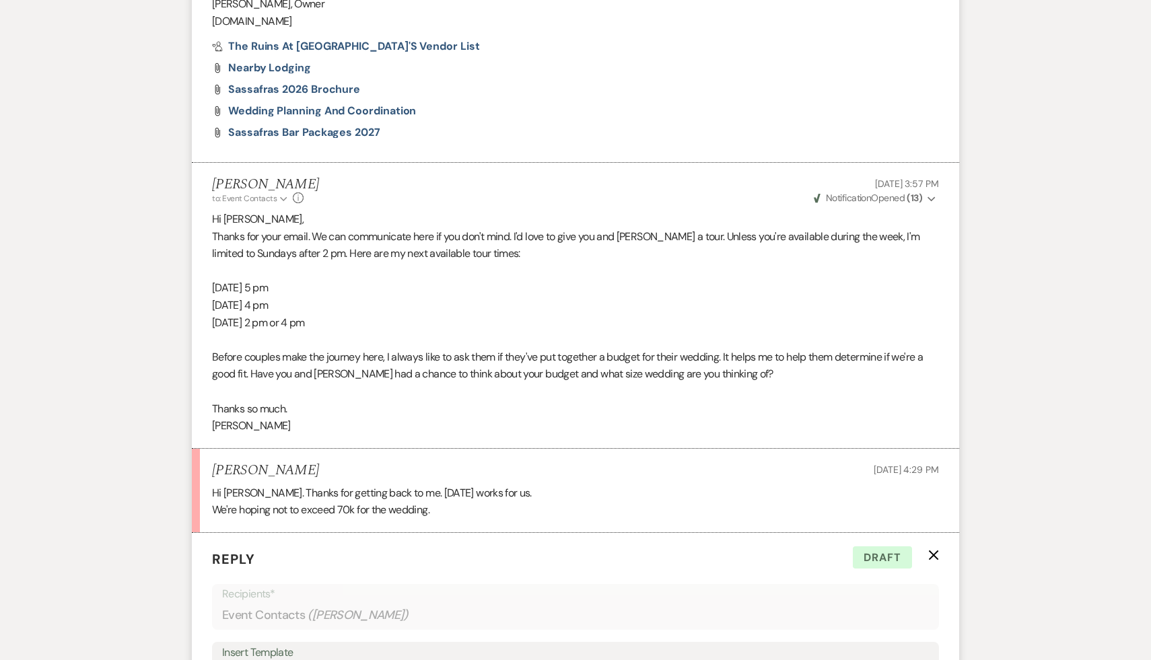
drag, startPoint x: 328, startPoint y: 291, endPoint x: 194, endPoint y: 289, distance: 133.9
click at [194, 289] on li "[PERSON_NAME] to: Event Contacts Expand Info [DATE] 3:57 PM Weven Check Notific…" at bounding box center [575, 306] width 767 height 286
copy p "[DATE] 5 pm"
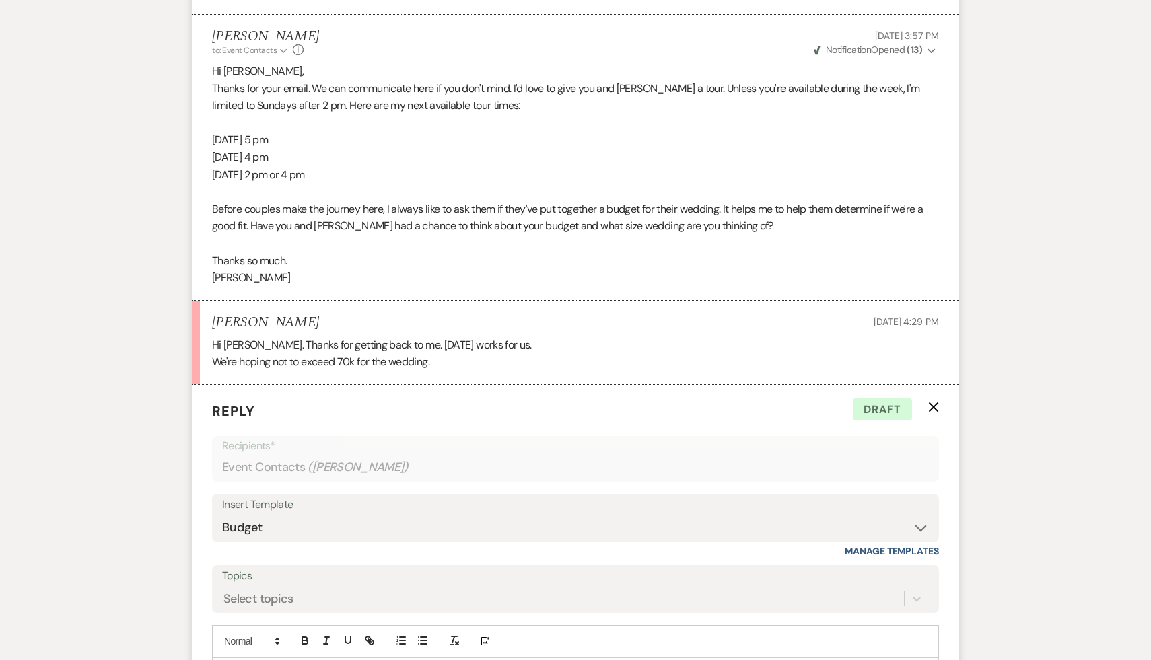
scroll to position [1207, 0]
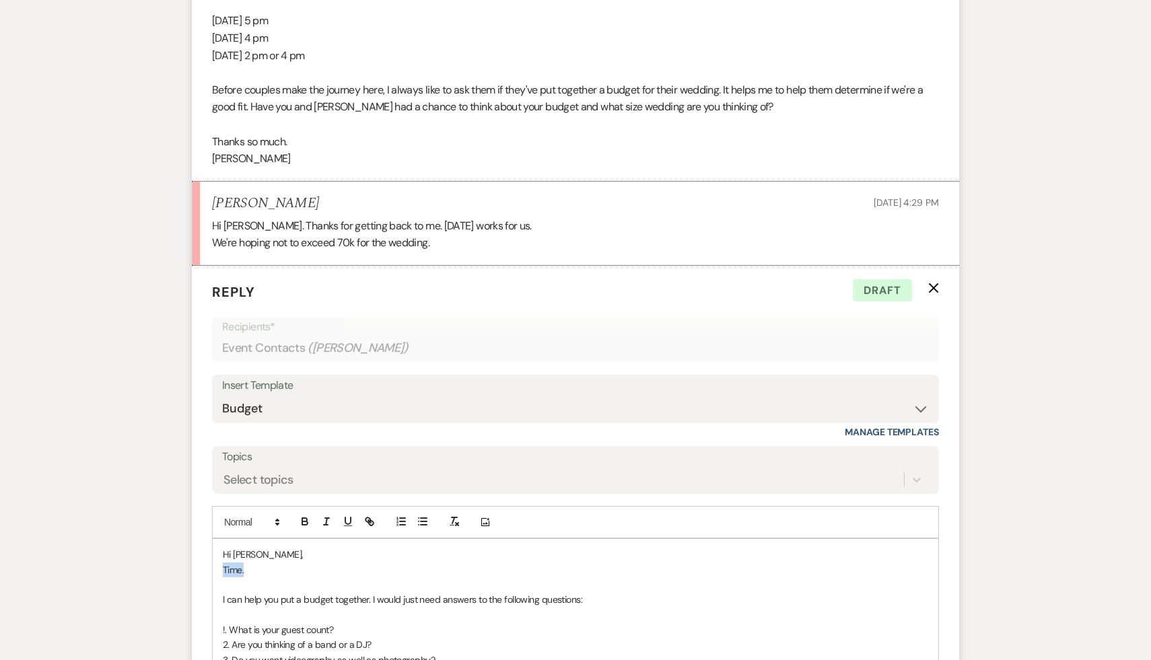
drag, startPoint x: 258, startPoint y: 573, endPoint x: 190, endPoint y: 572, distance: 67.3
click at [190, 572] on div "Messages Tasks Payments Rental Overview Documents Contacts Notes Event Messages…" at bounding box center [575, 9] width 1151 height 1757
click at [250, 570] on span "Sunday, August 24, 5 pm" at bounding box center [272, 570] width 49 height 12
click at [361, 572] on span "Sunday, August 24, 5 pm" at bounding box center [336, 570] width 49 height 12
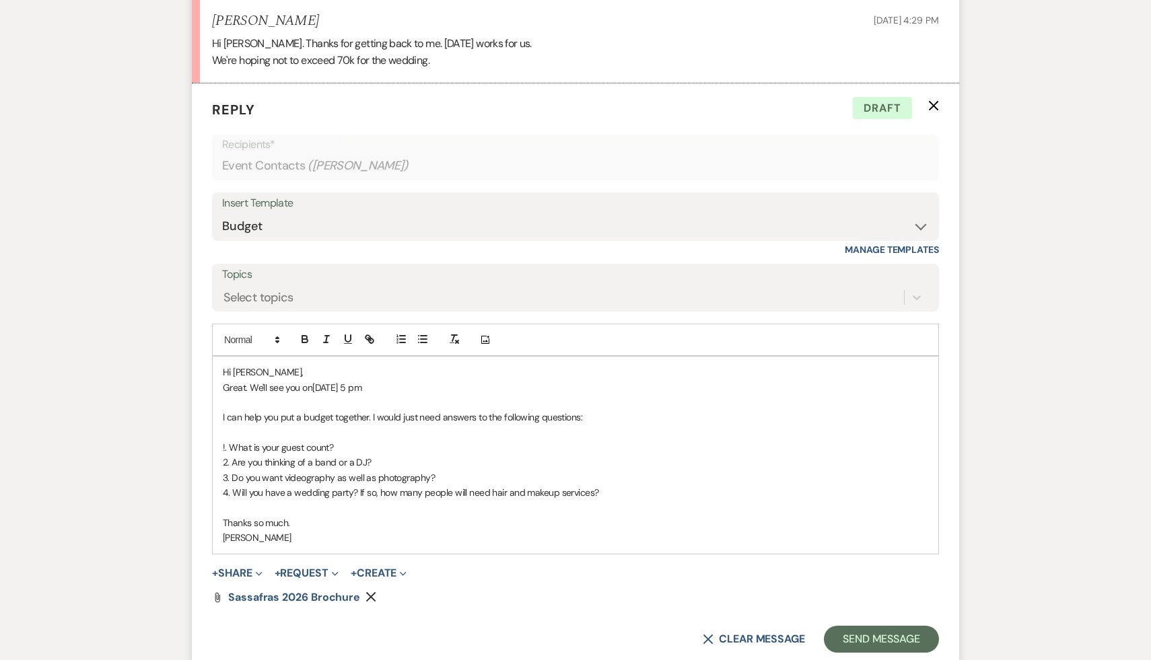
scroll to position [1472, 0]
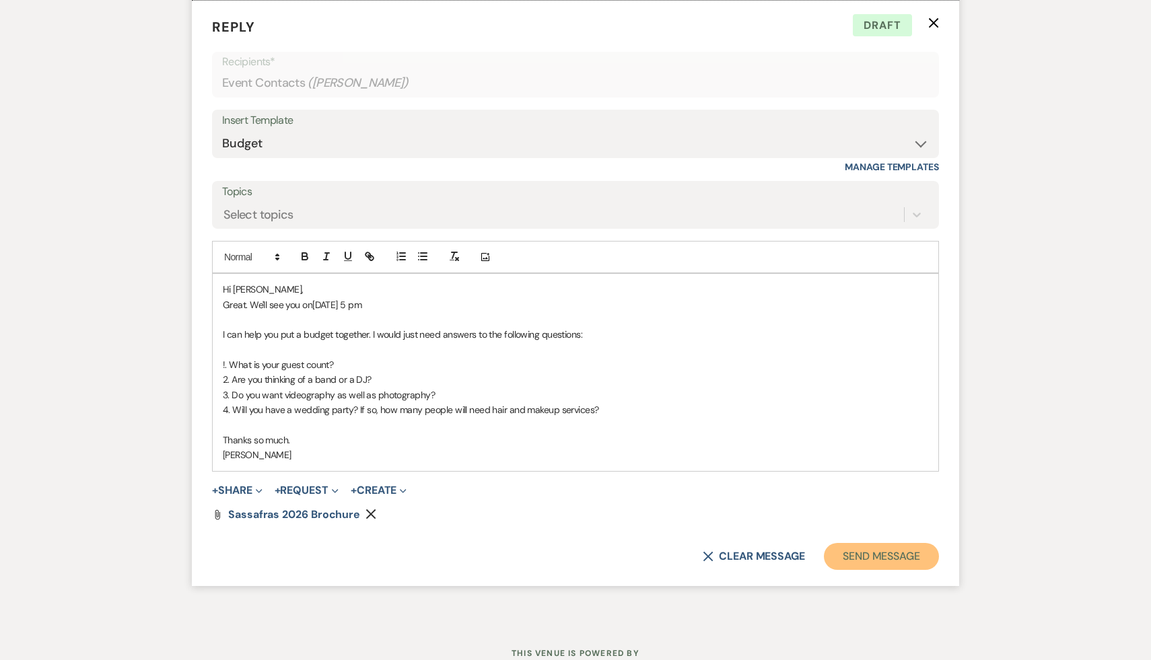
click at [901, 554] on button "Send Message" at bounding box center [881, 556] width 115 height 27
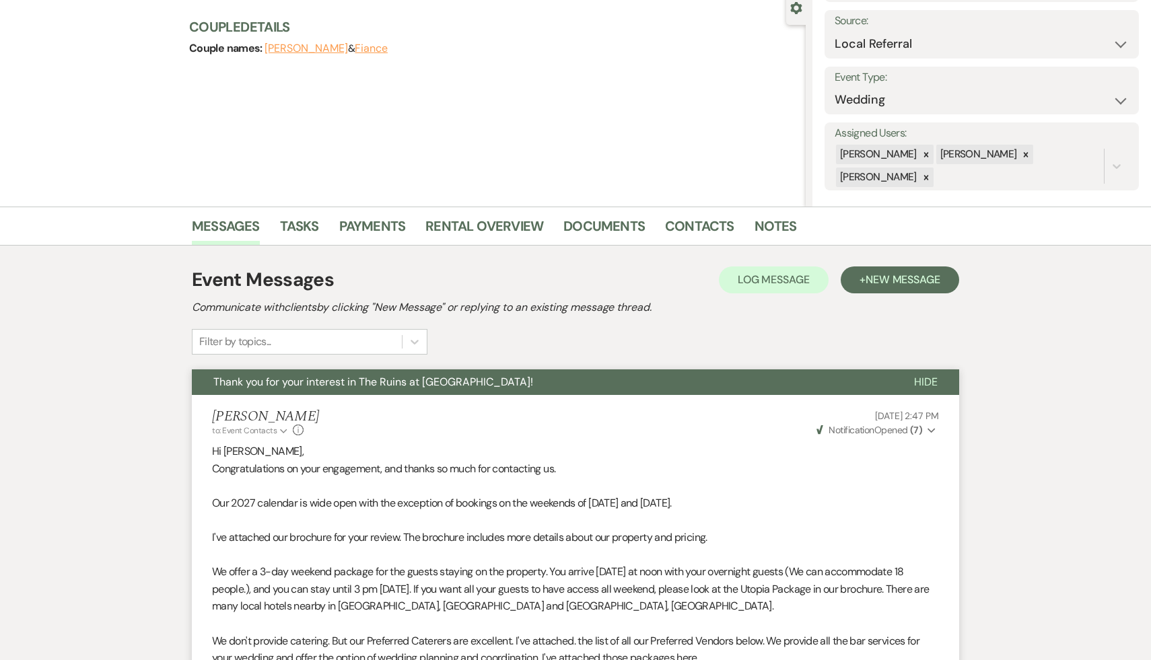
scroll to position [0, 0]
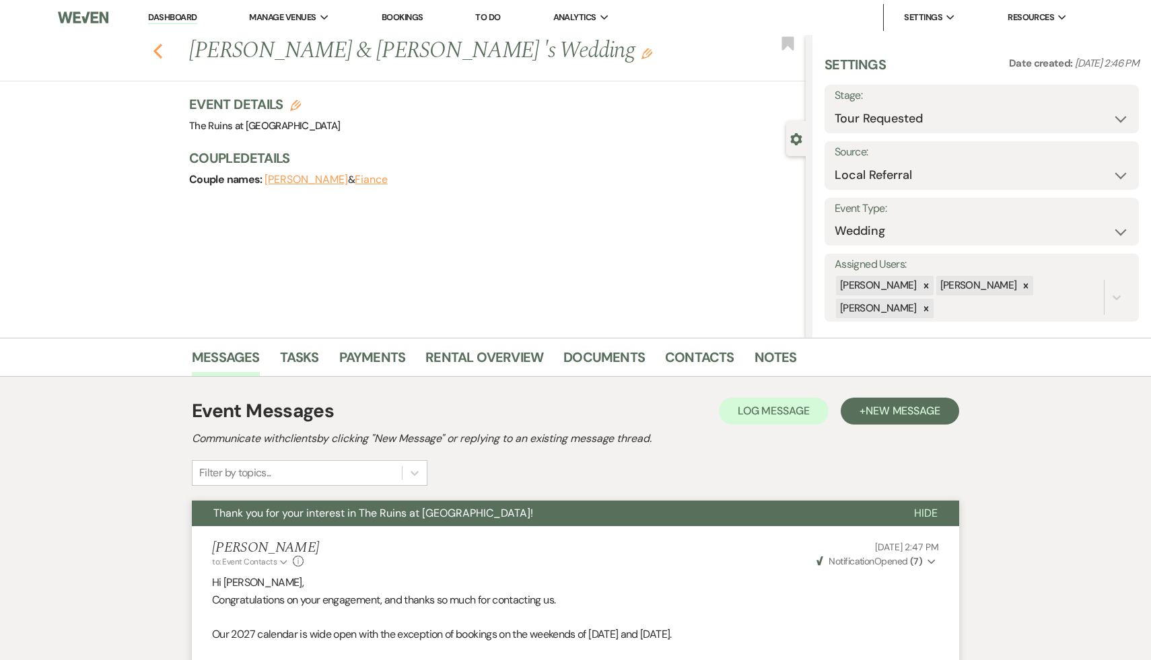
click at [153, 49] on icon "Previous" at bounding box center [158, 51] width 10 height 16
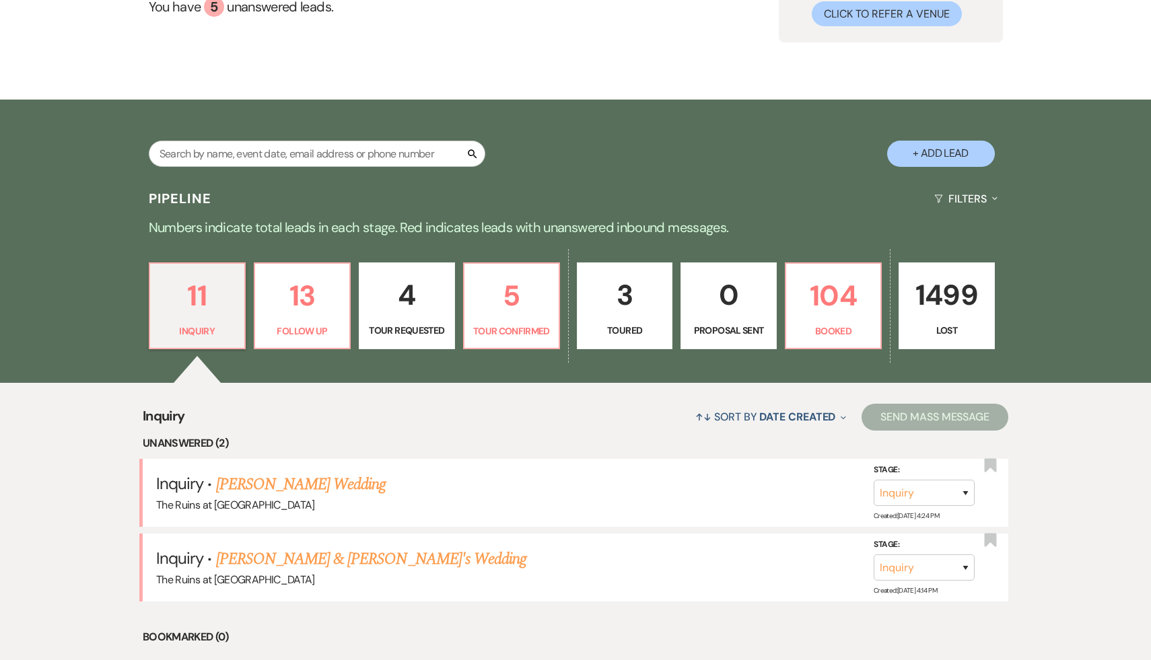
scroll to position [199, 0]
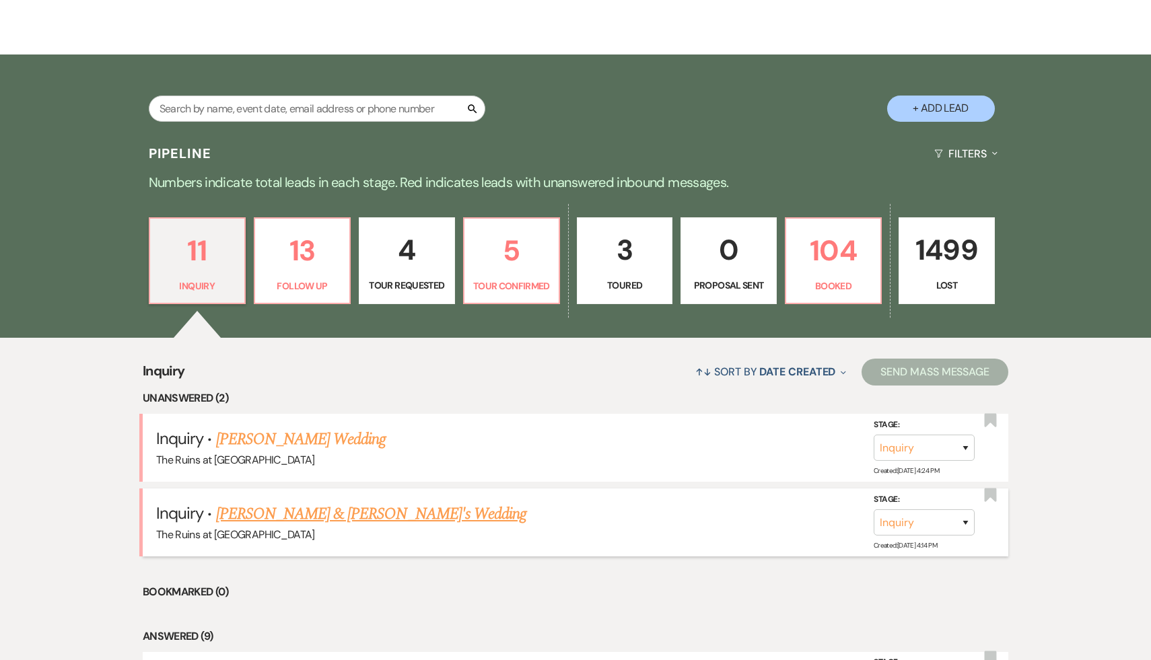
click at [380, 518] on link "Melessa Mott & Fiance's Wedding" at bounding box center [371, 514] width 311 height 24
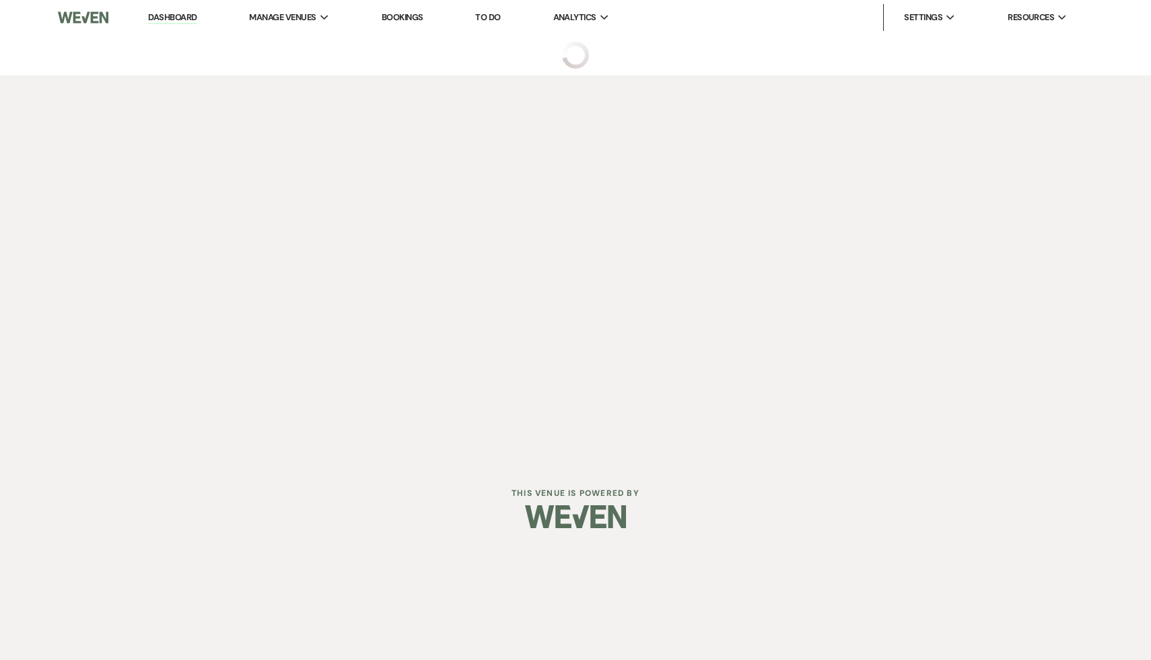
select select "6"
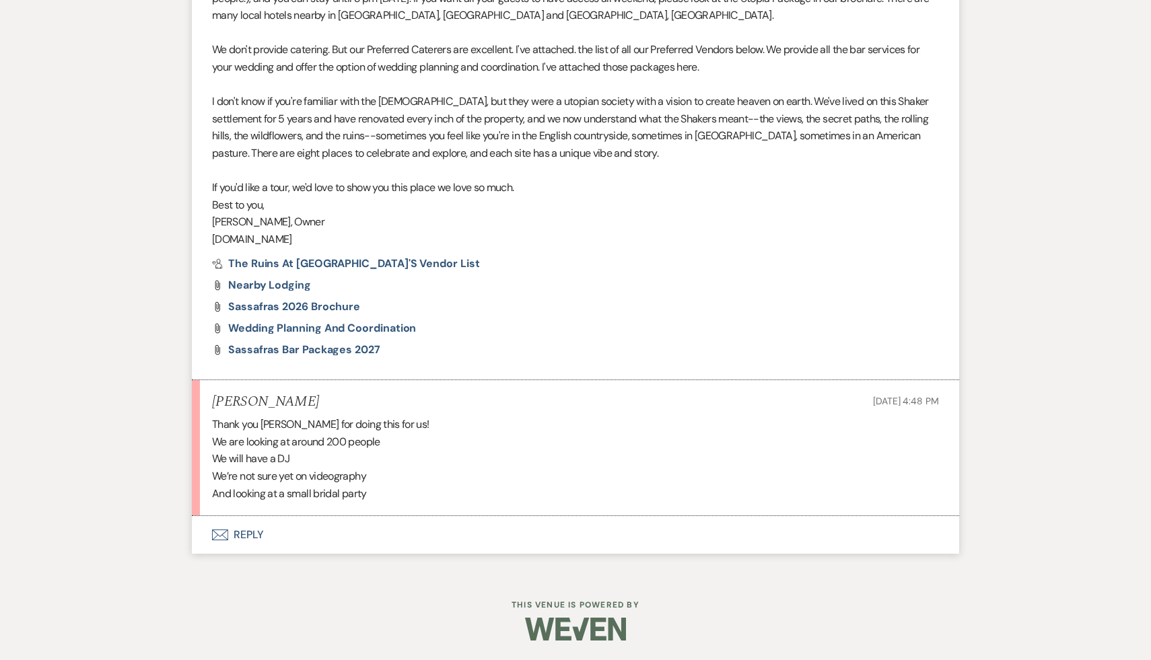
scroll to position [774, 0]
click at [248, 536] on button "Envelope Reply" at bounding box center [575, 534] width 767 height 38
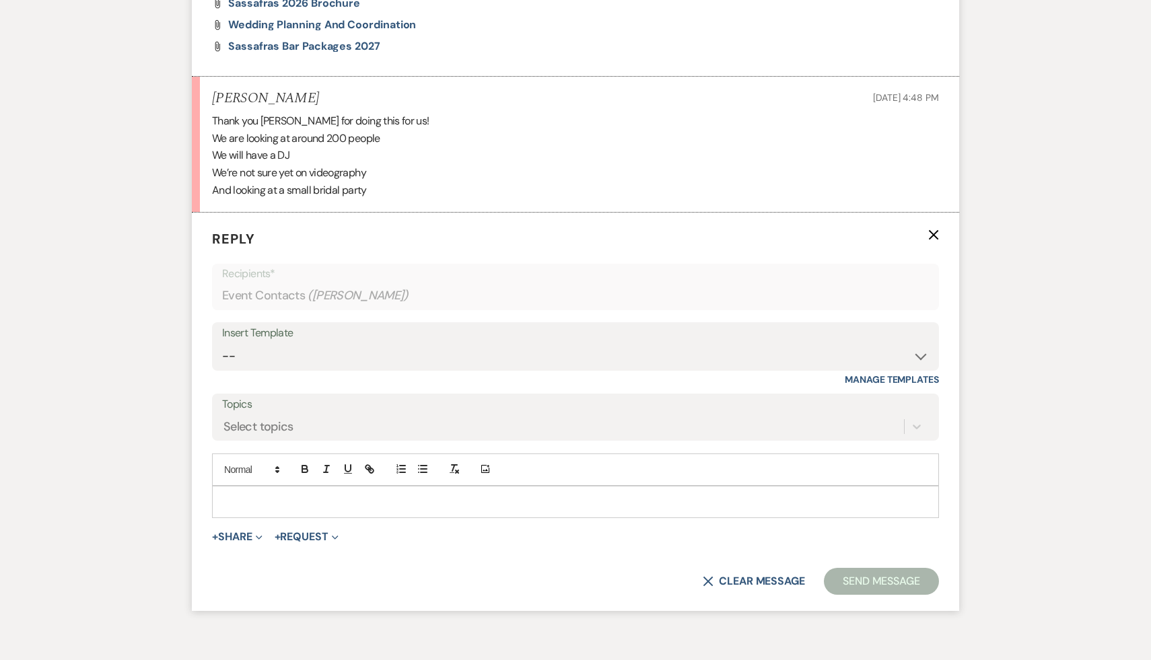
scroll to position [1151, 0]
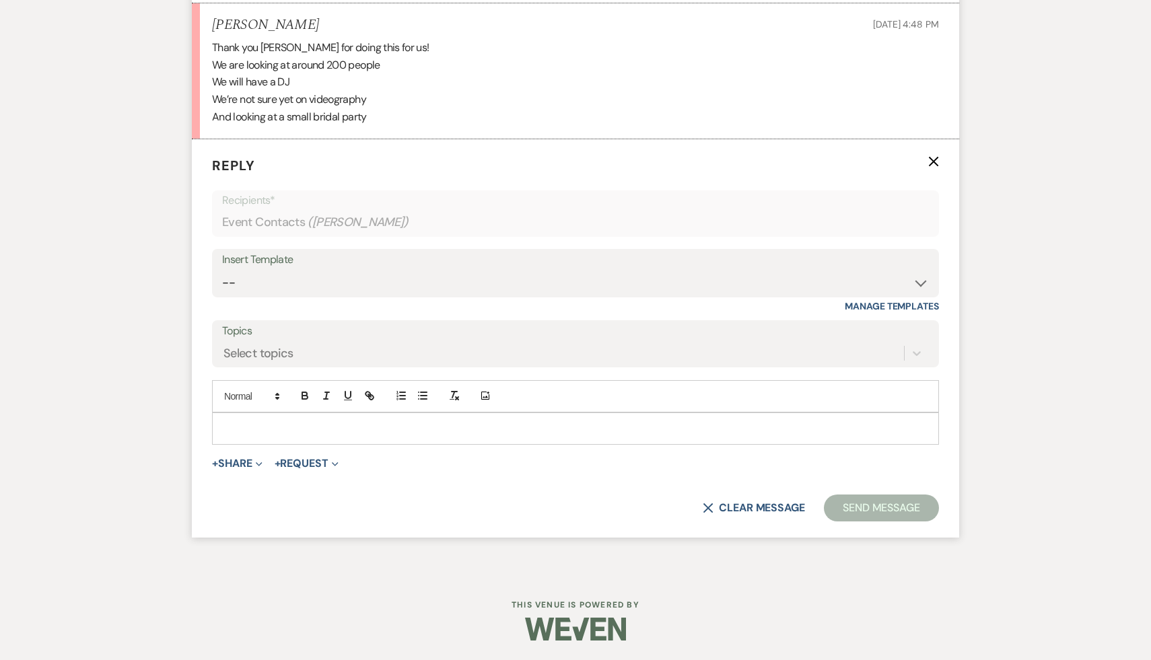
click at [328, 418] on div at bounding box center [575, 428] width 725 height 31
click at [891, 511] on button "Send Message" at bounding box center [881, 508] width 115 height 27
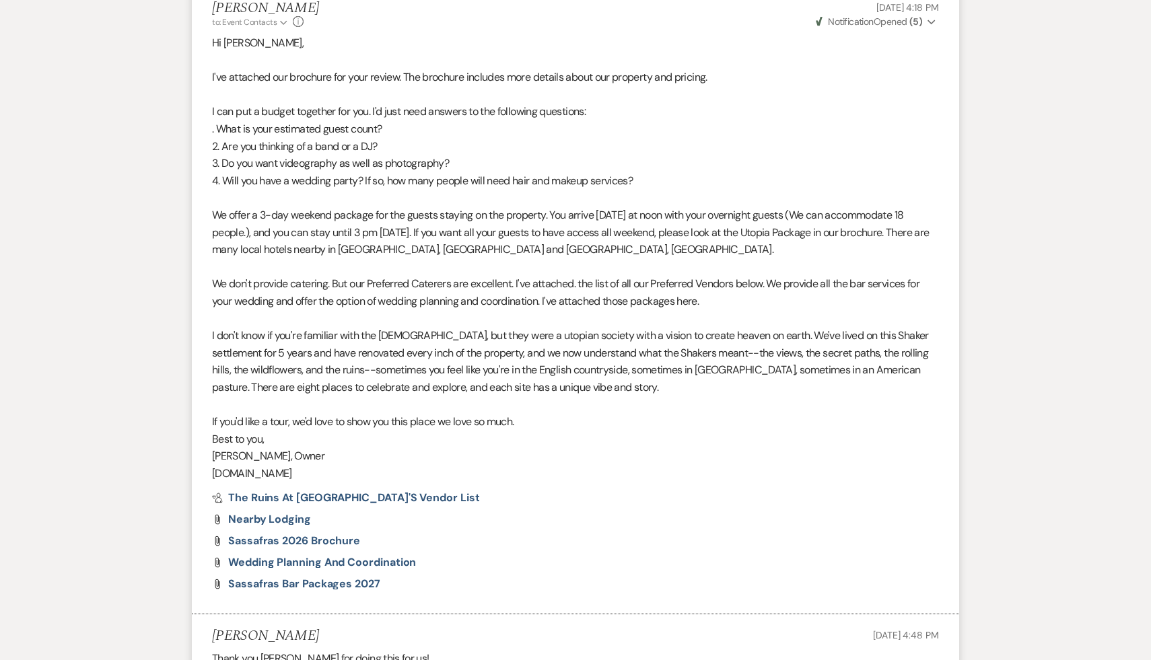
scroll to position [0, 0]
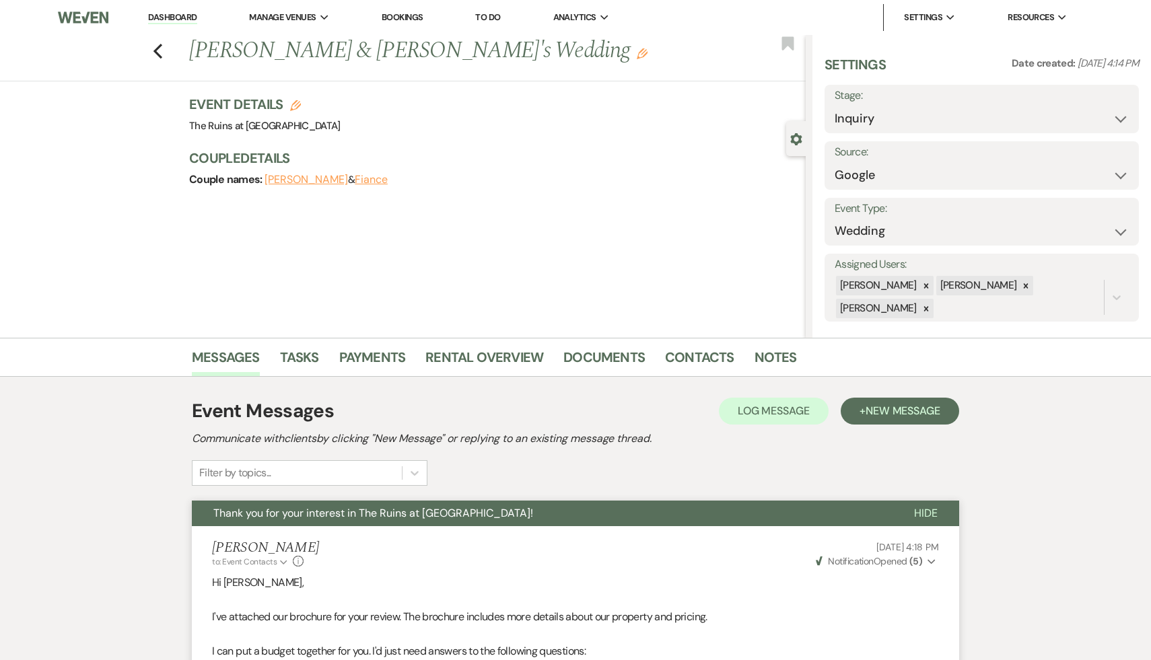
click at [178, 15] on link "Dashboard" at bounding box center [172, 17] width 48 height 13
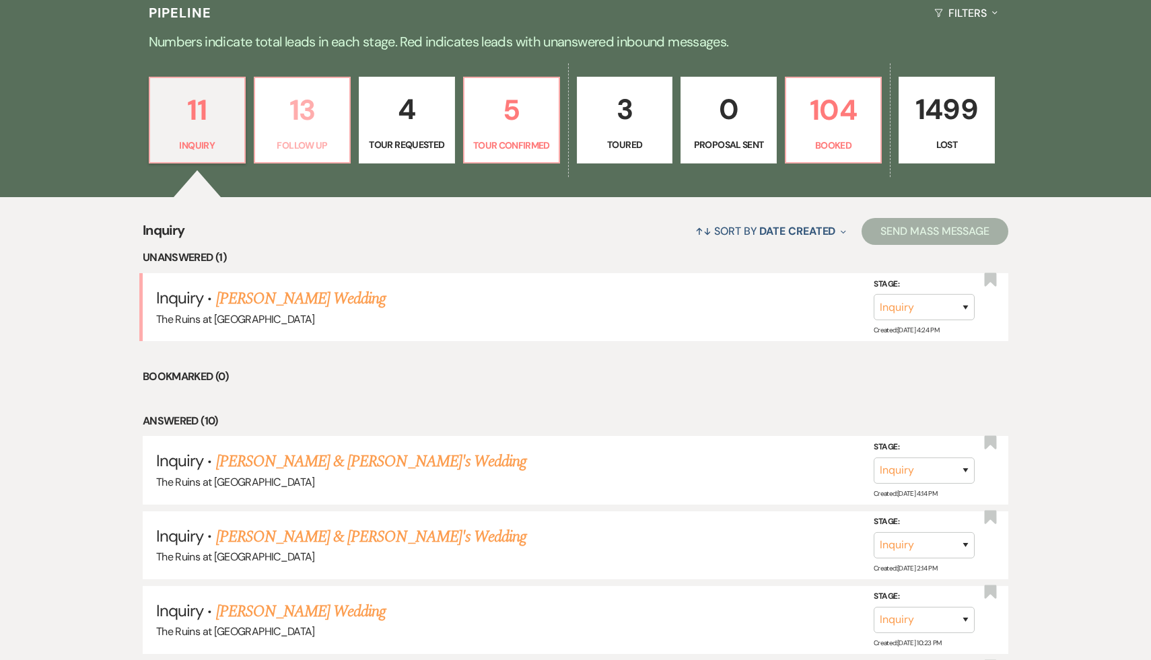
scroll to position [397, 0]
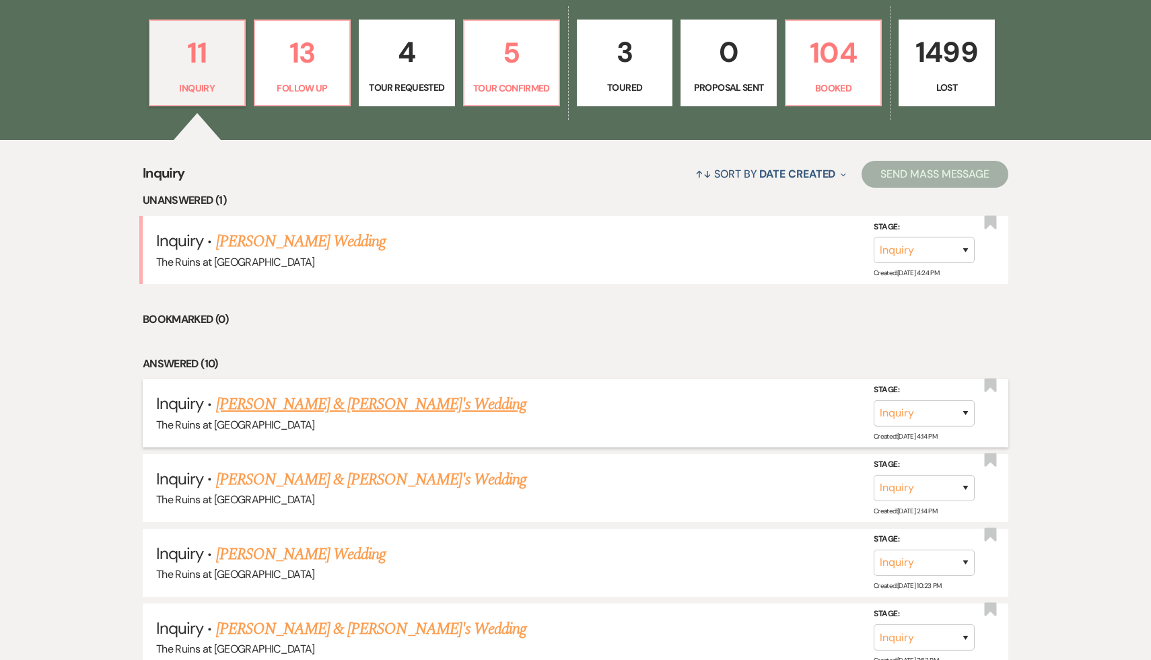
click at [322, 406] on link "[PERSON_NAME] & [PERSON_NAME]'s Wedding" at bounding box center [371, 404] width 311 height 24
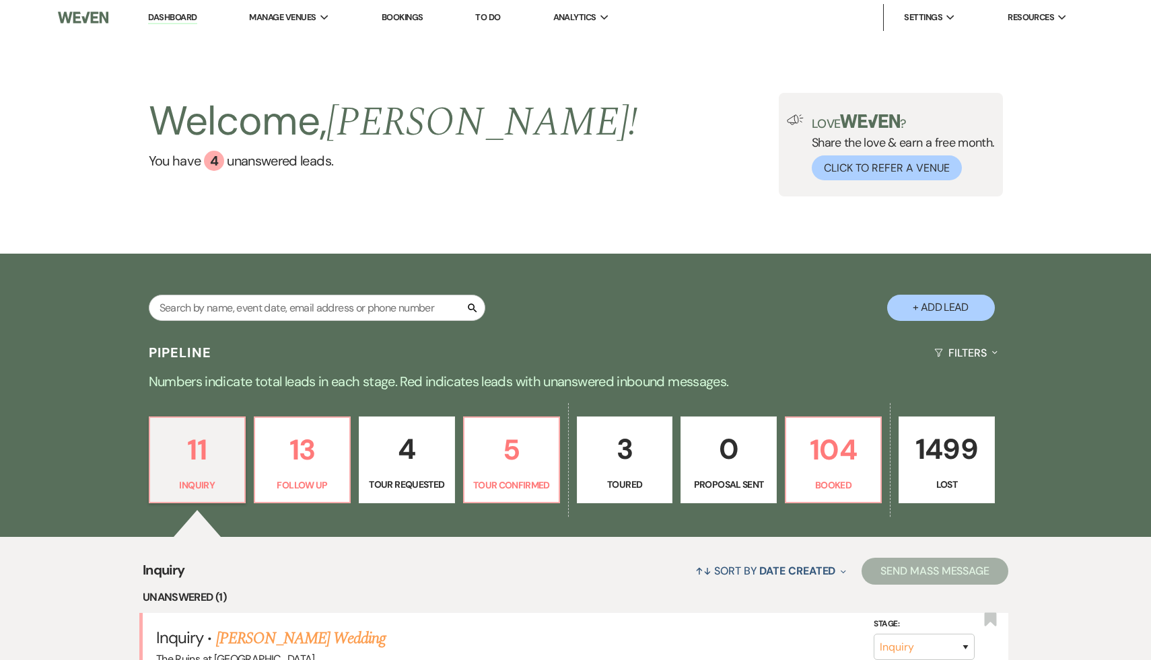
select select "6"
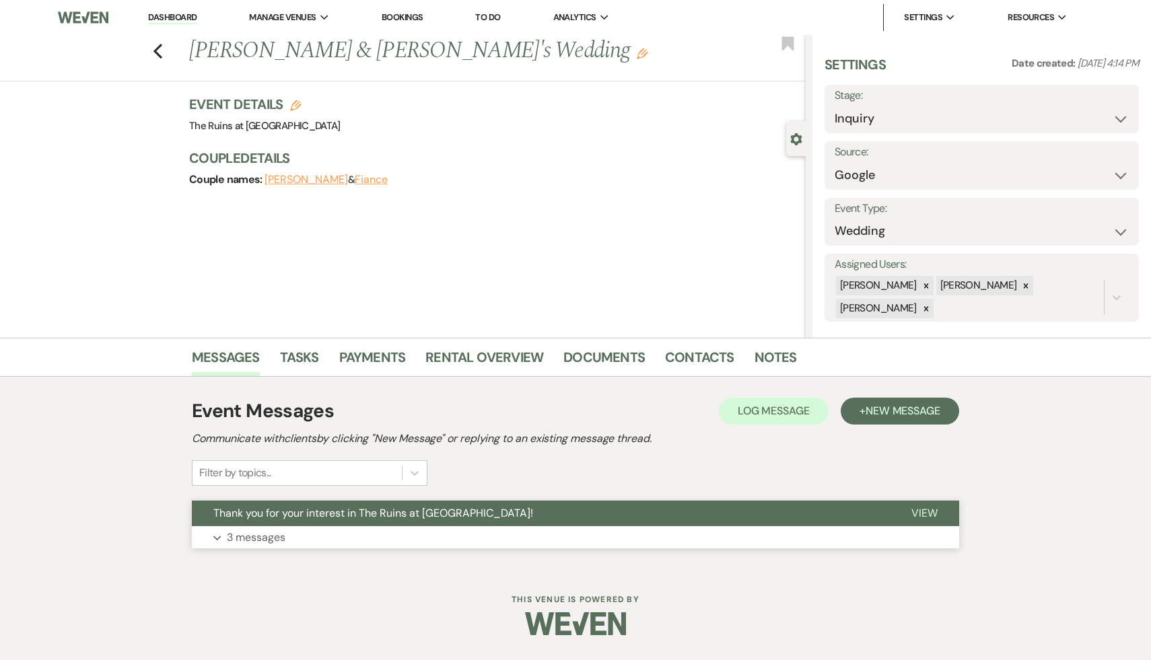
click at [330, 511] on span "Thank you for your interest in The Ruins at [GEOGRAPHIC_DATA]!" at bounding box center [373, 513] width 320 height 14
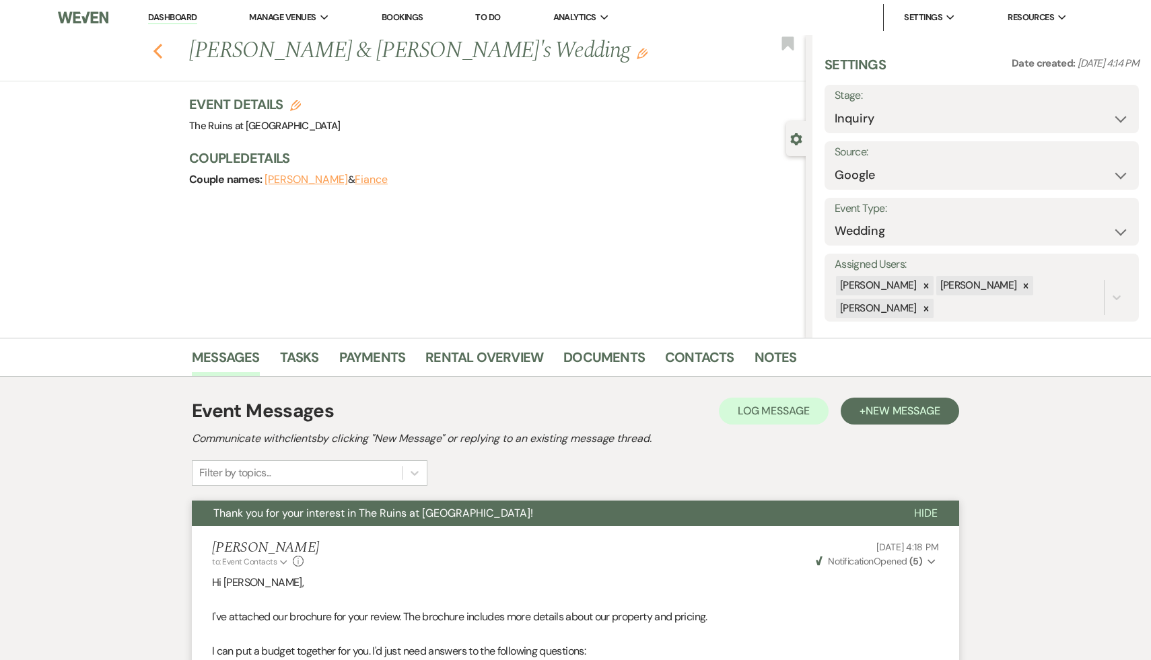
click at [159, 53] on icon "Previous" at bounding box center [158, 51] width 10 height 16
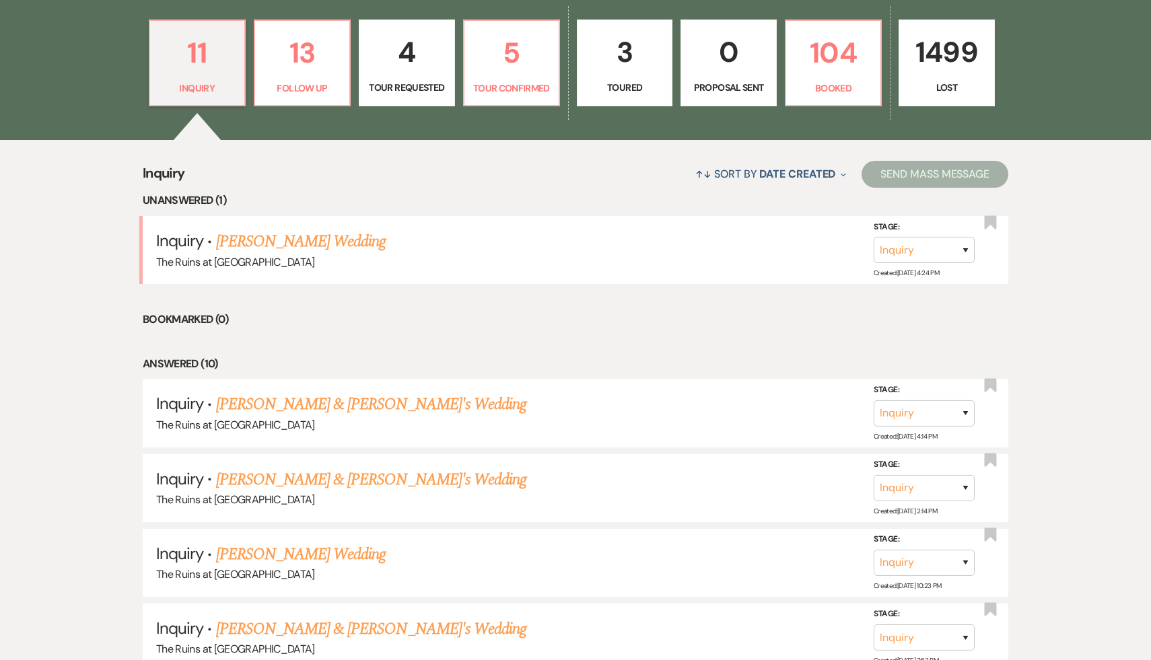
scroll to position [395, 0]
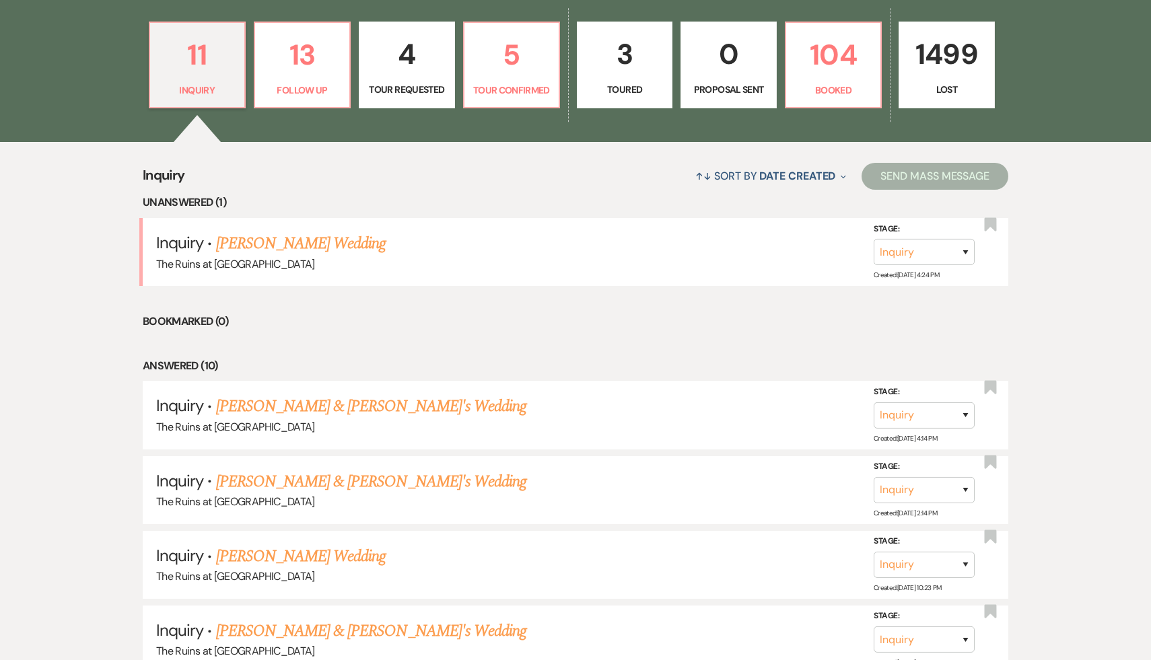
click at [1087, 284] on div "Inquiry ↑↓ Sort By Date Created Expand Send Mass Message Unanswered (1) Inquiry…" at bounding box center [575, 643] width 1151 height 1003
click at [373, 406] on link "[PERSON_NAME] & [PERSON_NAME]'s Wedding" at bounding box center [371, 406] width 311 height 24
select select "6"
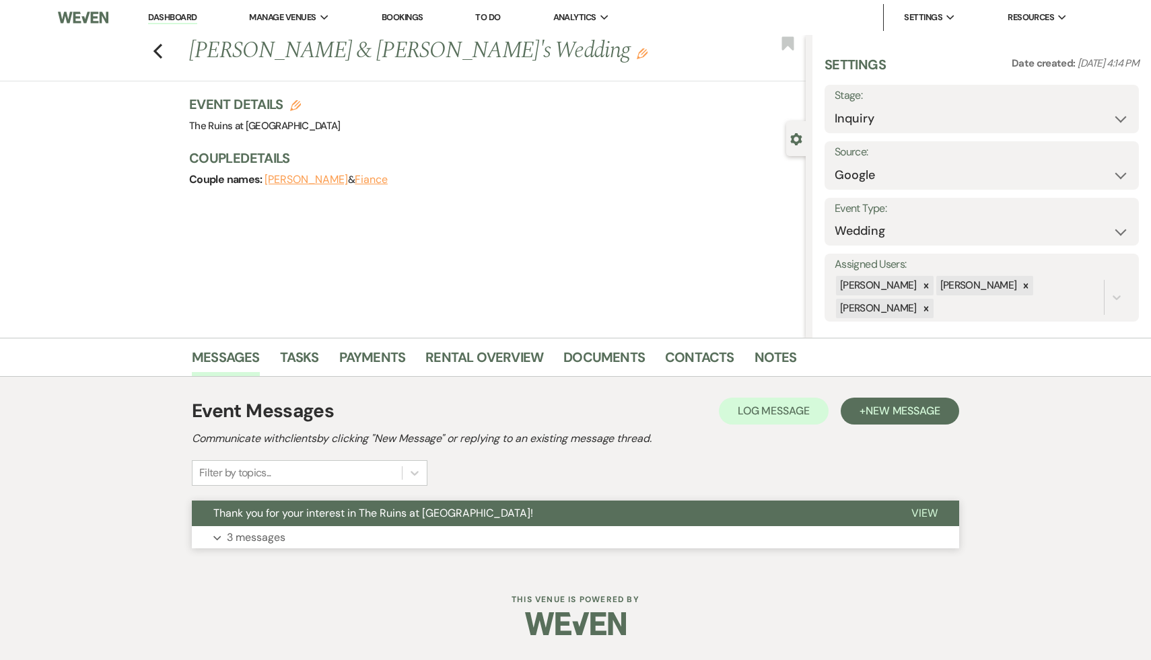
click at [367, 509] on span "Thank you for your interest in The Ruins at [GEOGRAPHIC_DATA]!" at bounding box center [373, 513] width 320 height 14
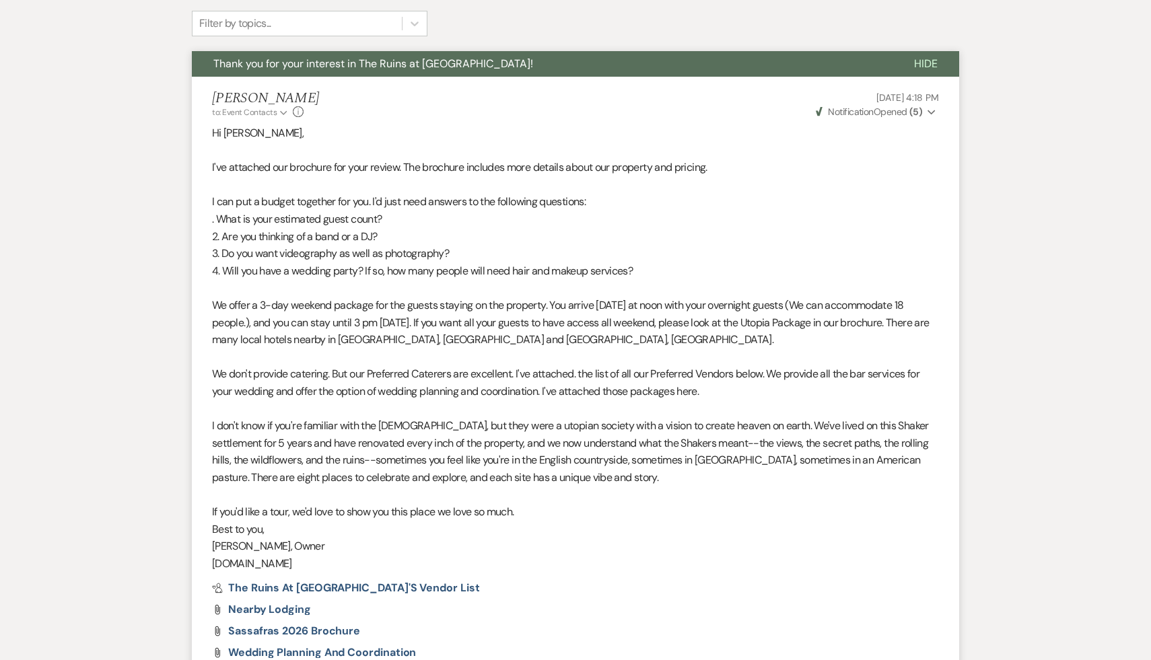
scroll to position [334, 0]
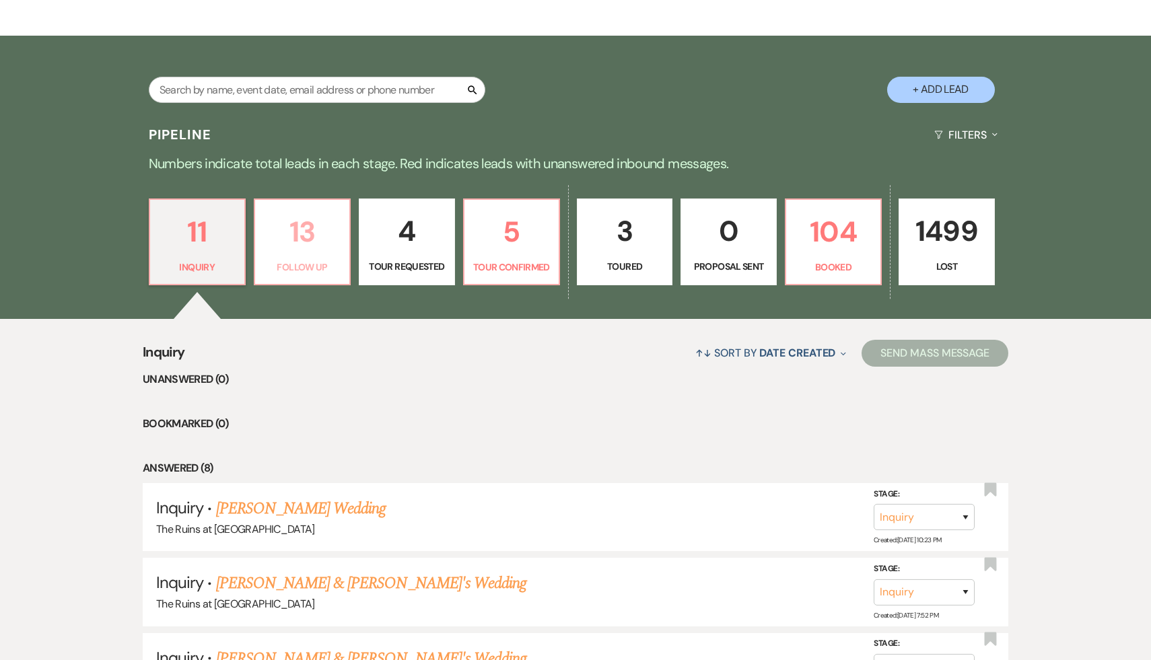
scroll to position [196, 0]
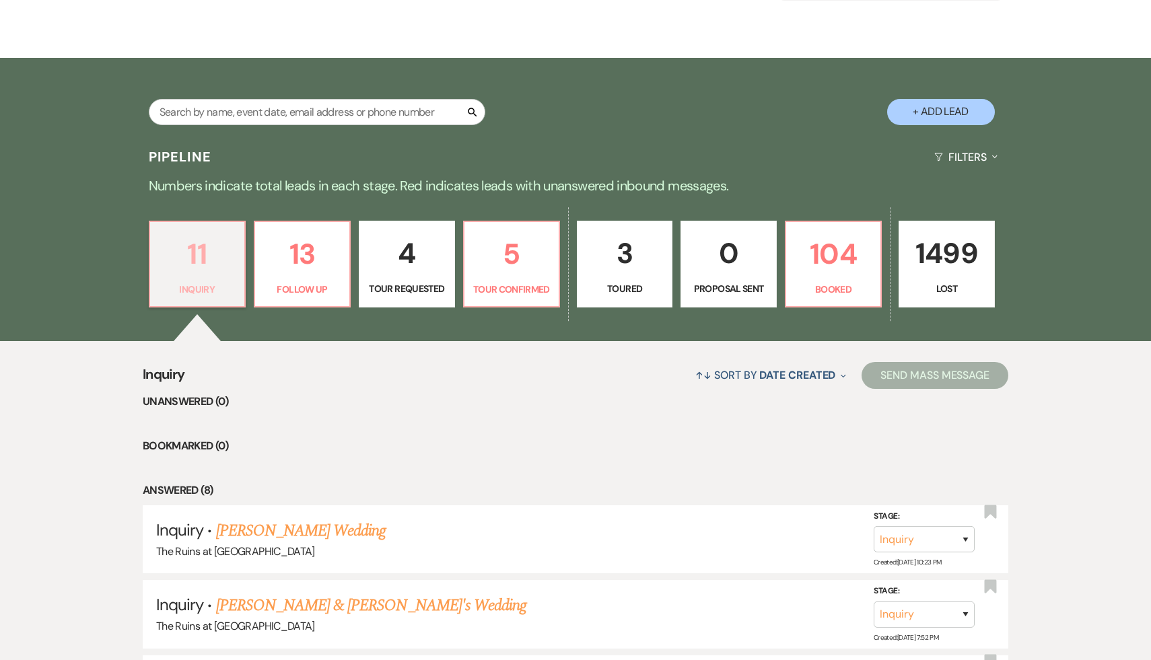
click at [196, 256] on p "11" at bounding box center [197, 253] width 78 height 45
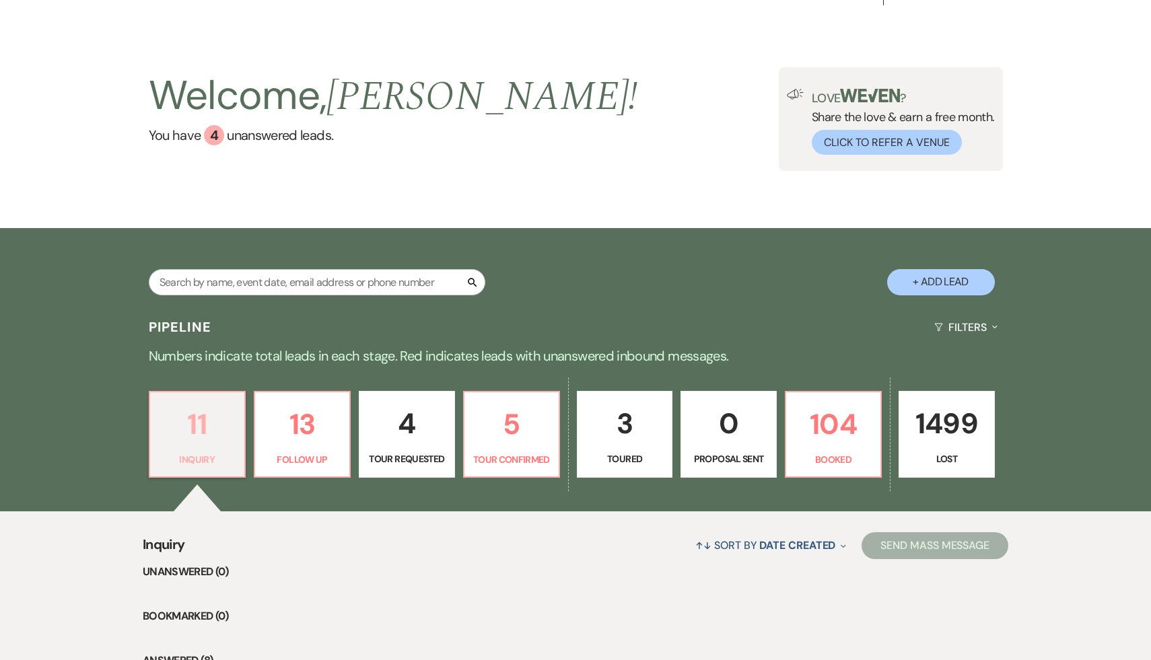
scroll to position [0, 0]
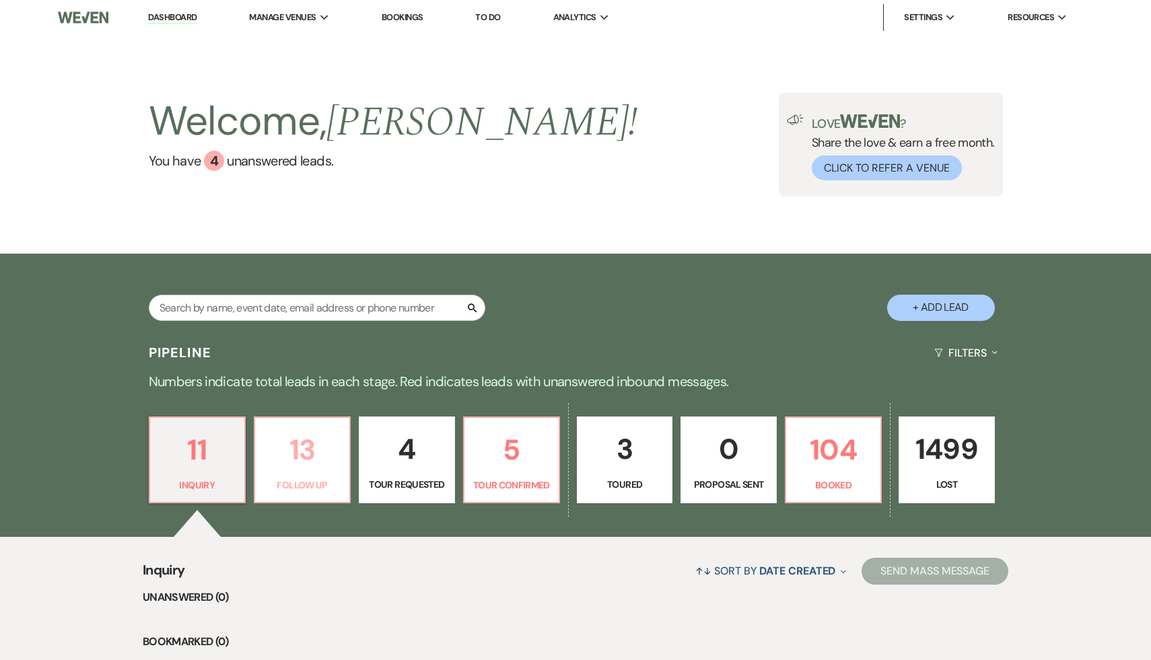
click at [316, 446] on p "13" at bounding box center [302, 449] width 78 height 45
select select "9"
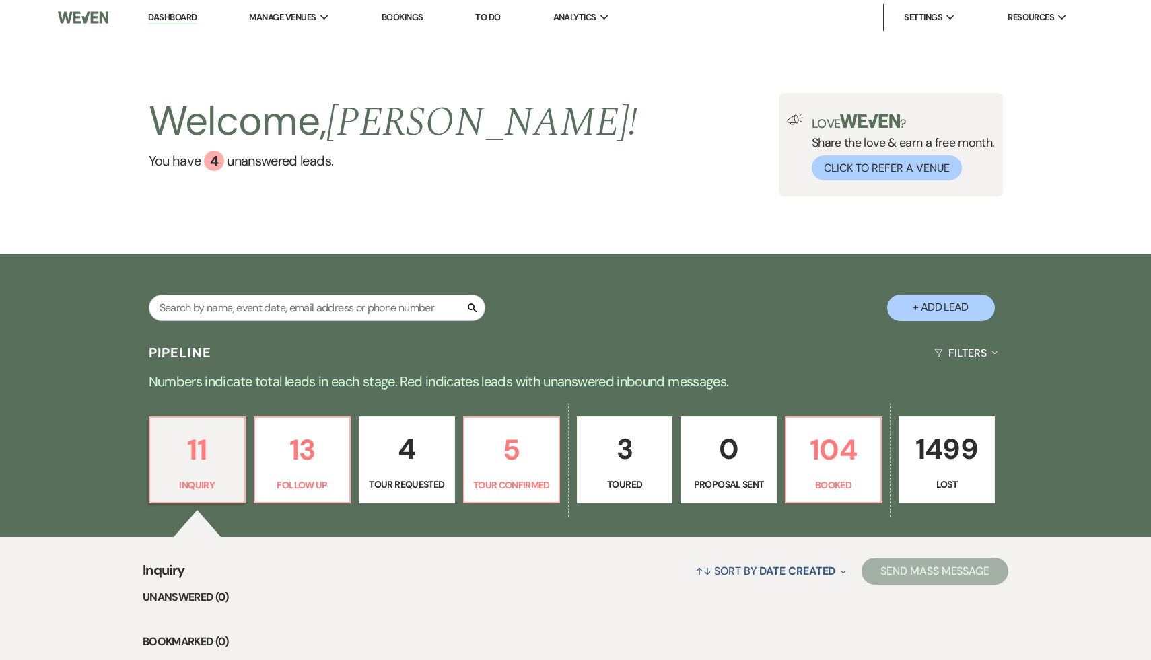
select select "9"
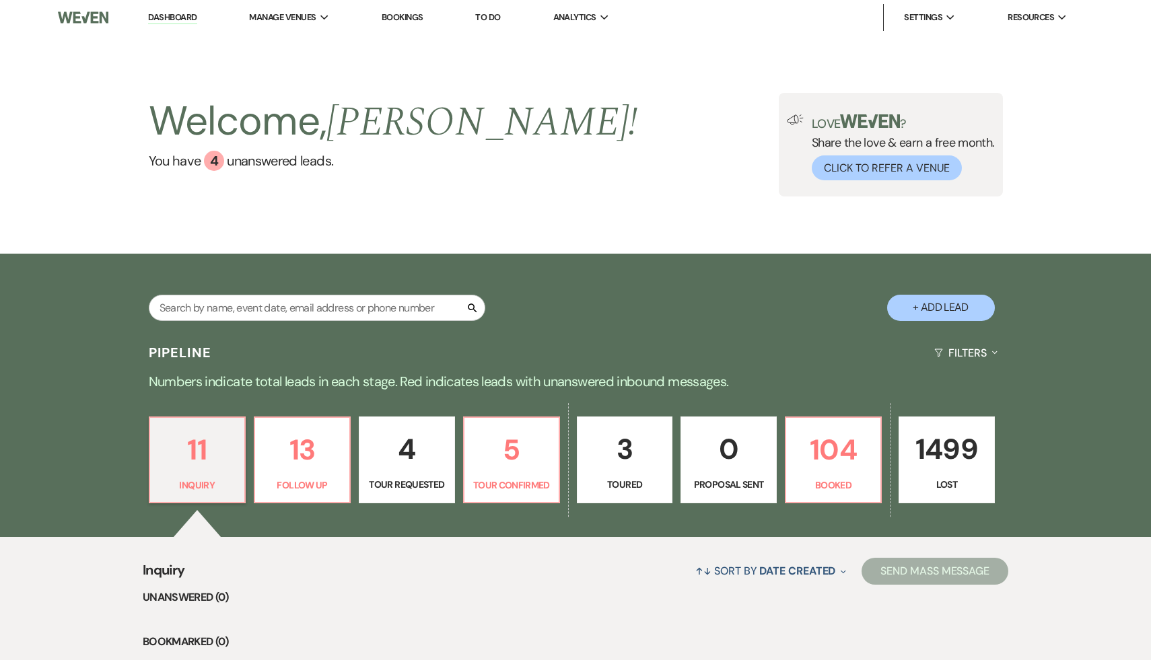
select select "9"
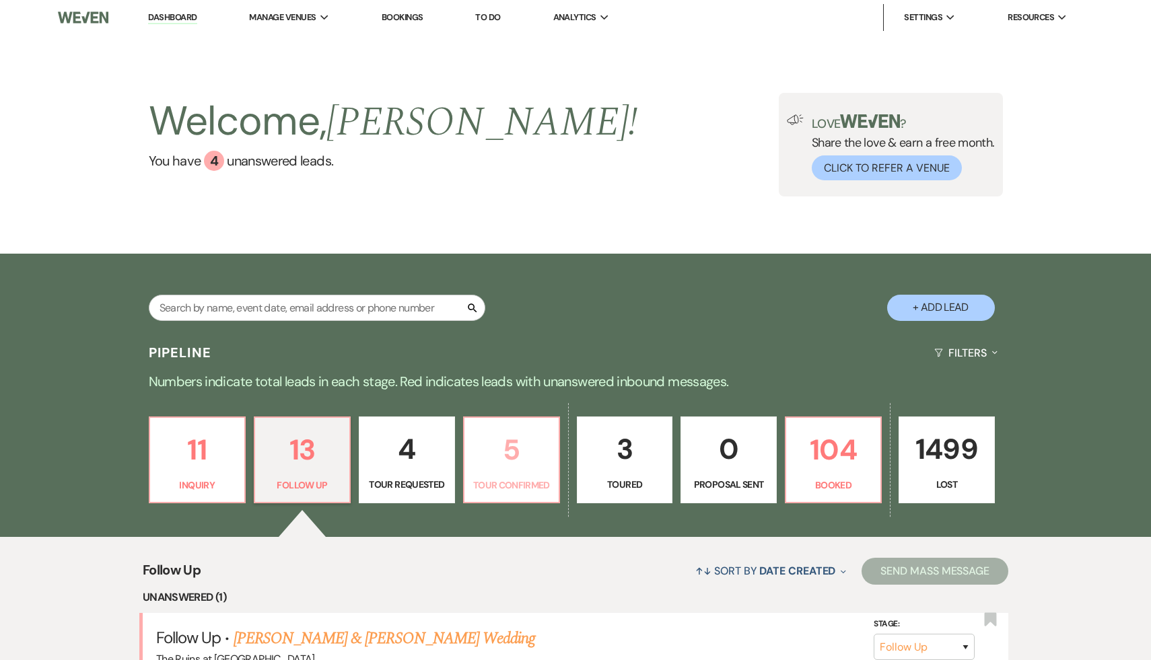
click at [500, 465] on p "5" at bounding box center [511, 449] width 78 height 45
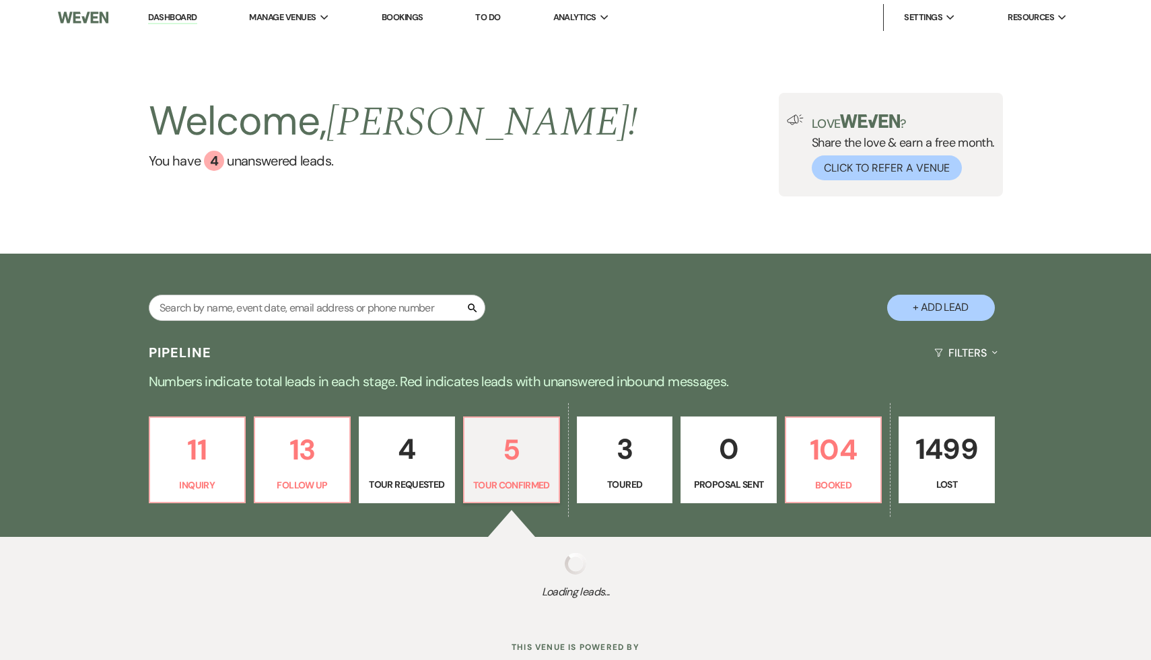
select select "4"
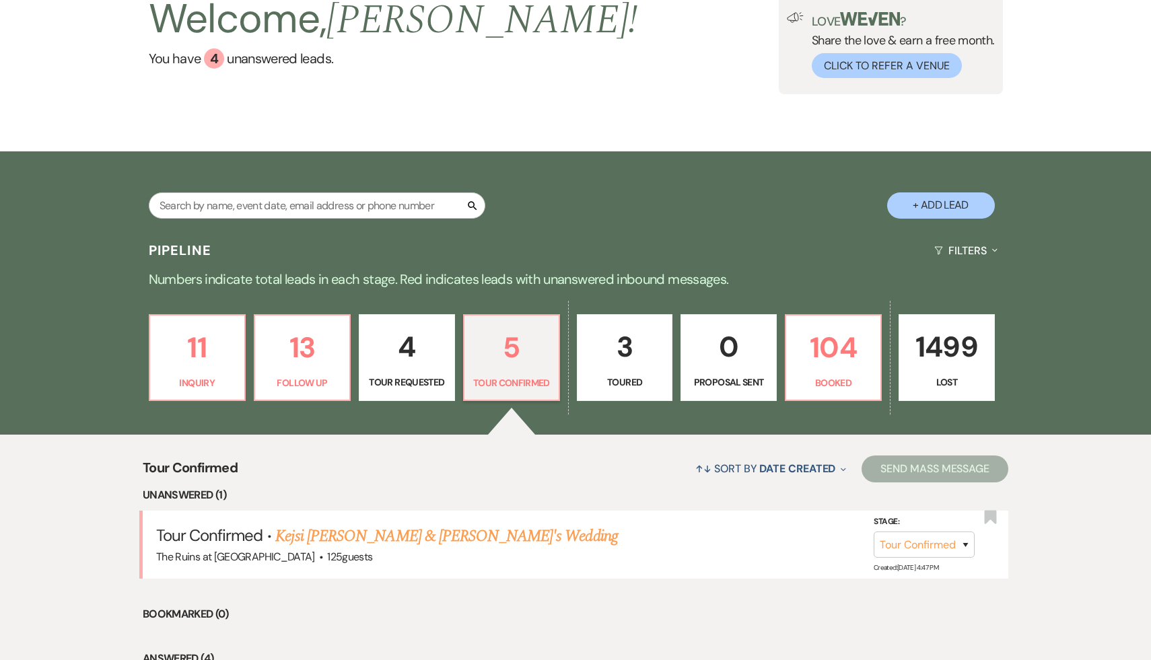
scroll to position [147, 0]
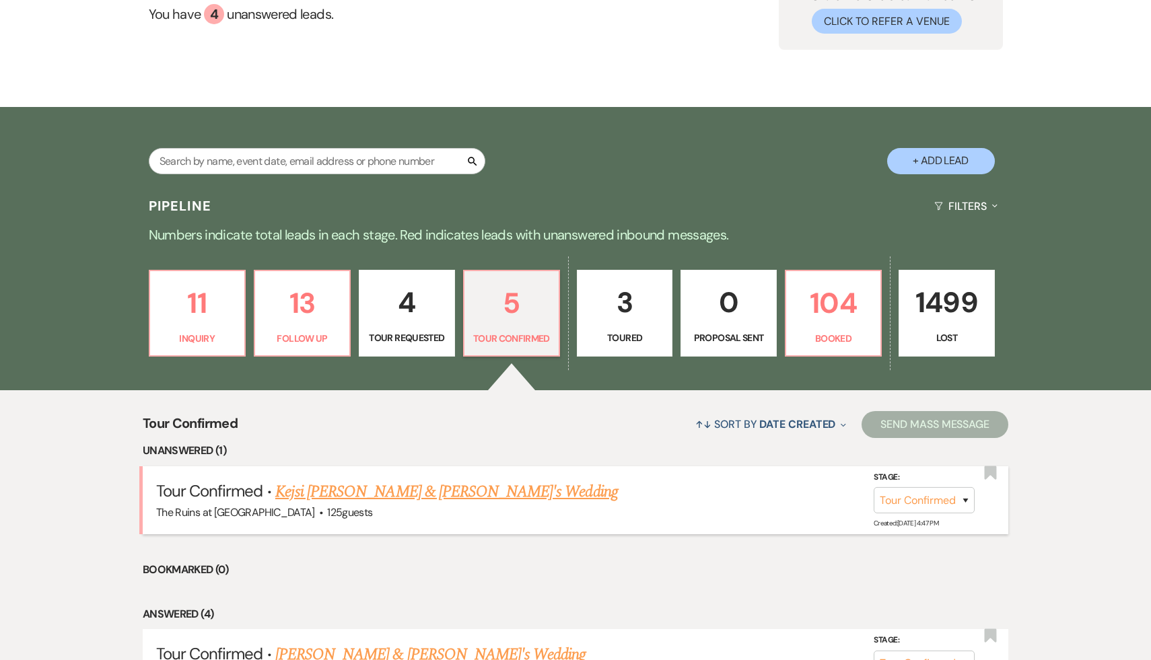
click at [469, 495] on link "Kejsi [PERSON_NAME] & [PERSON_NAME]'s Wedding" at bounding box center [446, 492] width 342 height 24
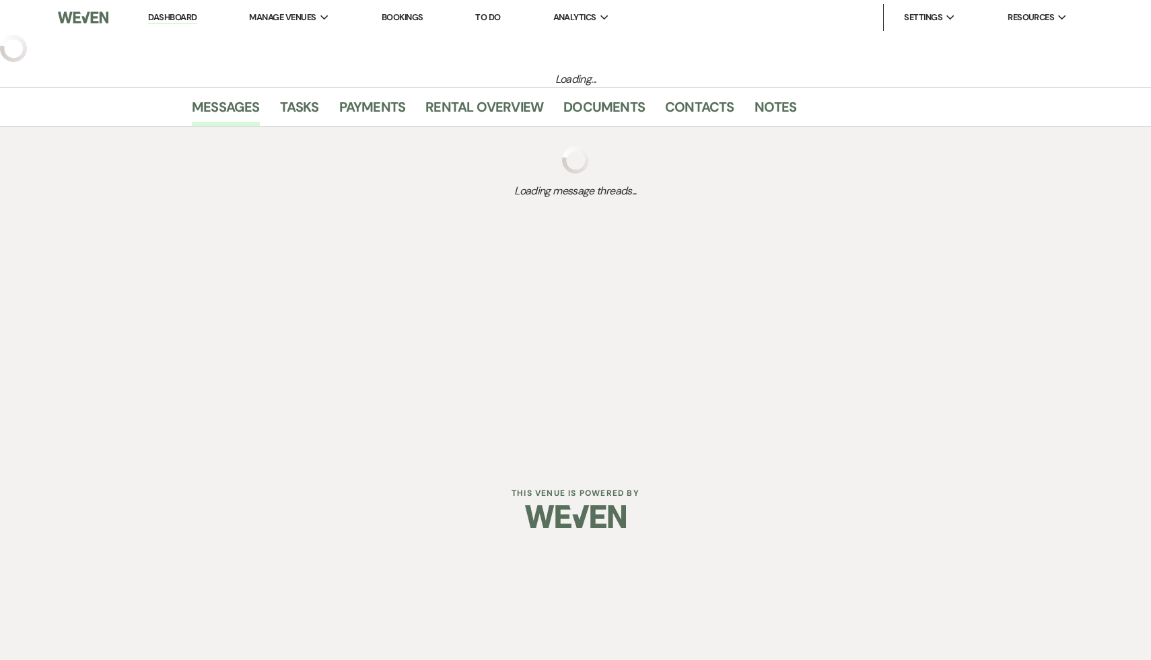
select select "4"
select select "6"
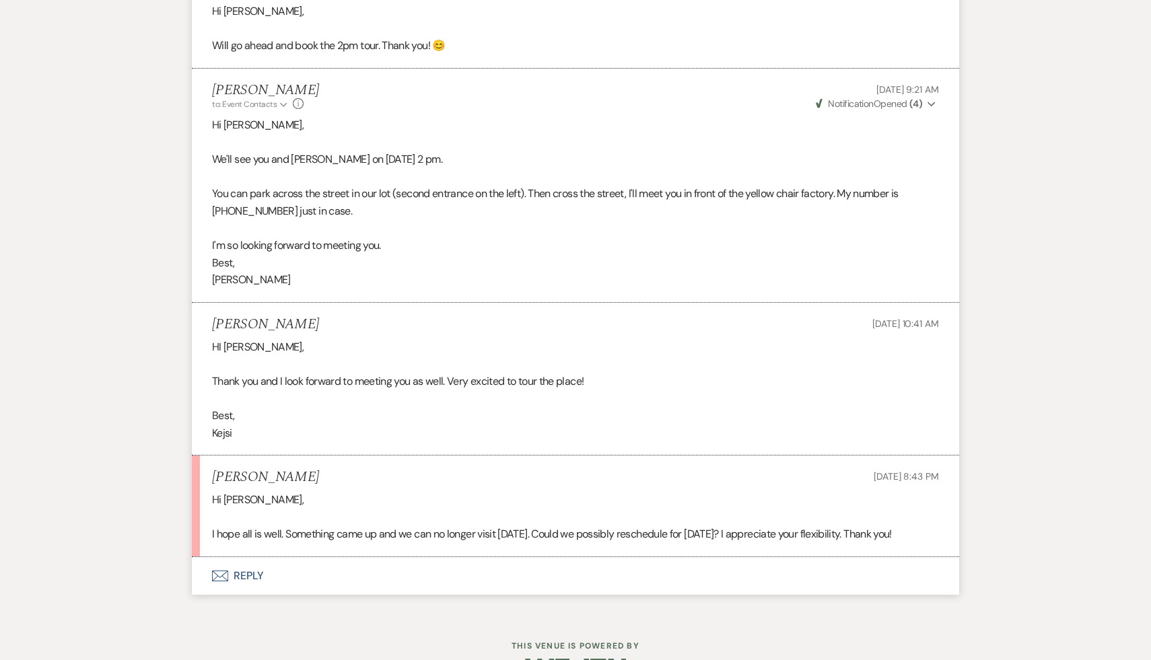
scroll to position [3146, 0]
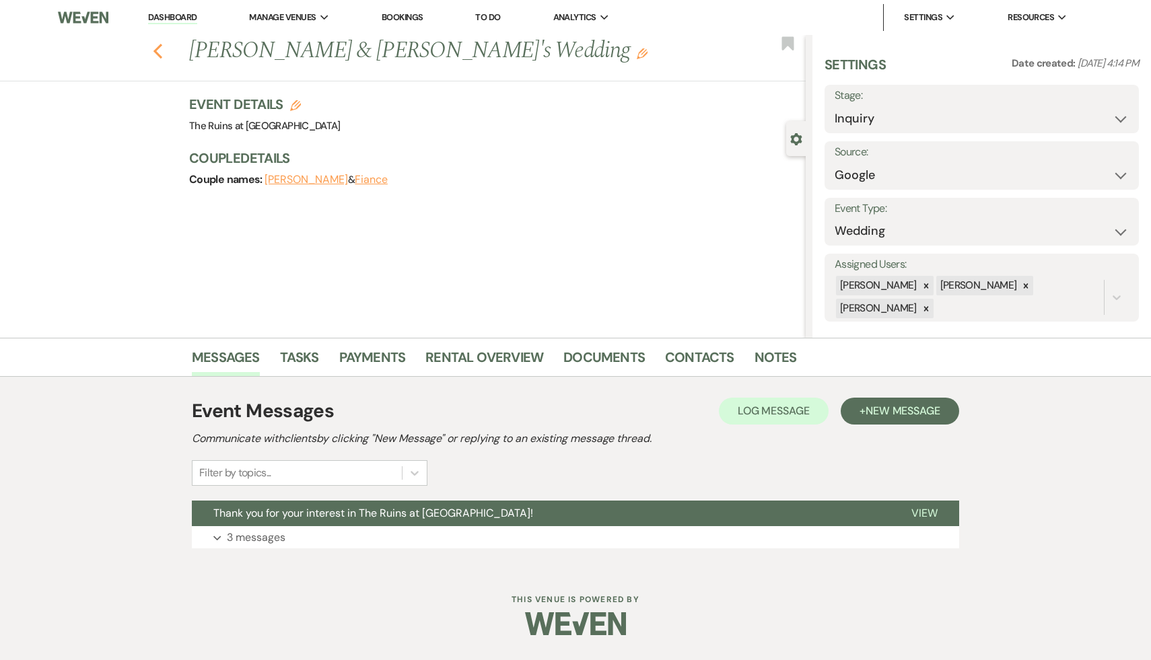
click at [157, 49] on icon "Previous" at bounding box center [158, 51] width 10 height 16
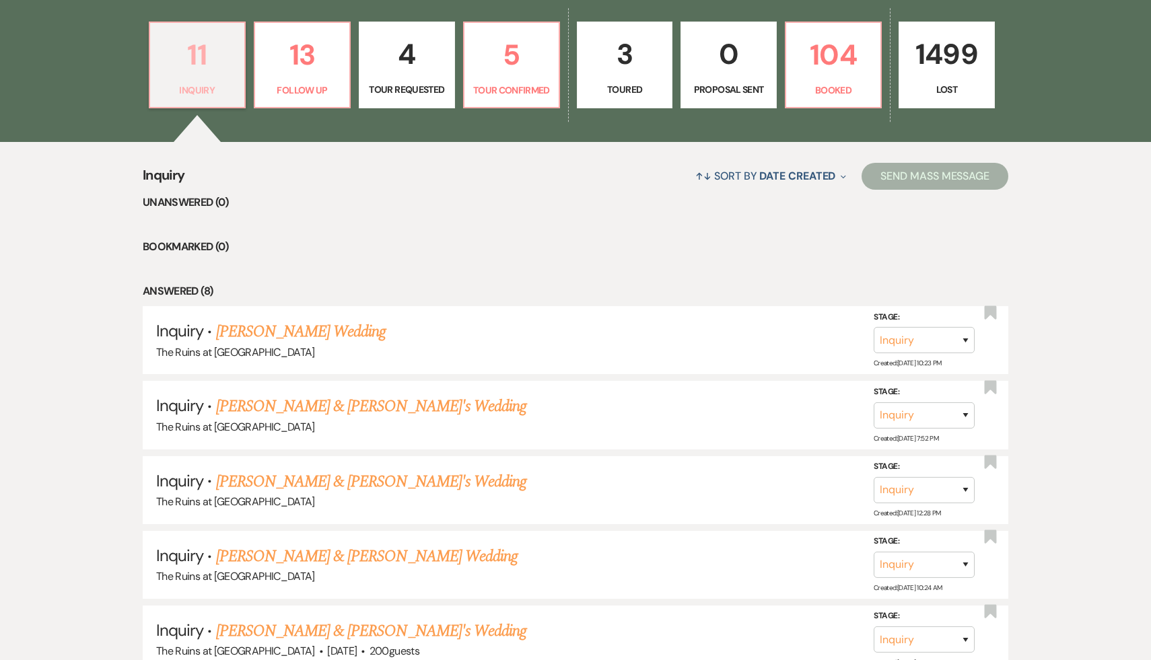
click at [197, 63] on p "11" at bounding box center [197, 54] width 78 height 45
click at [282, 333] on link "Melanie Dudek's Wedding" at bounding box center [301, 332] width 170 height 24
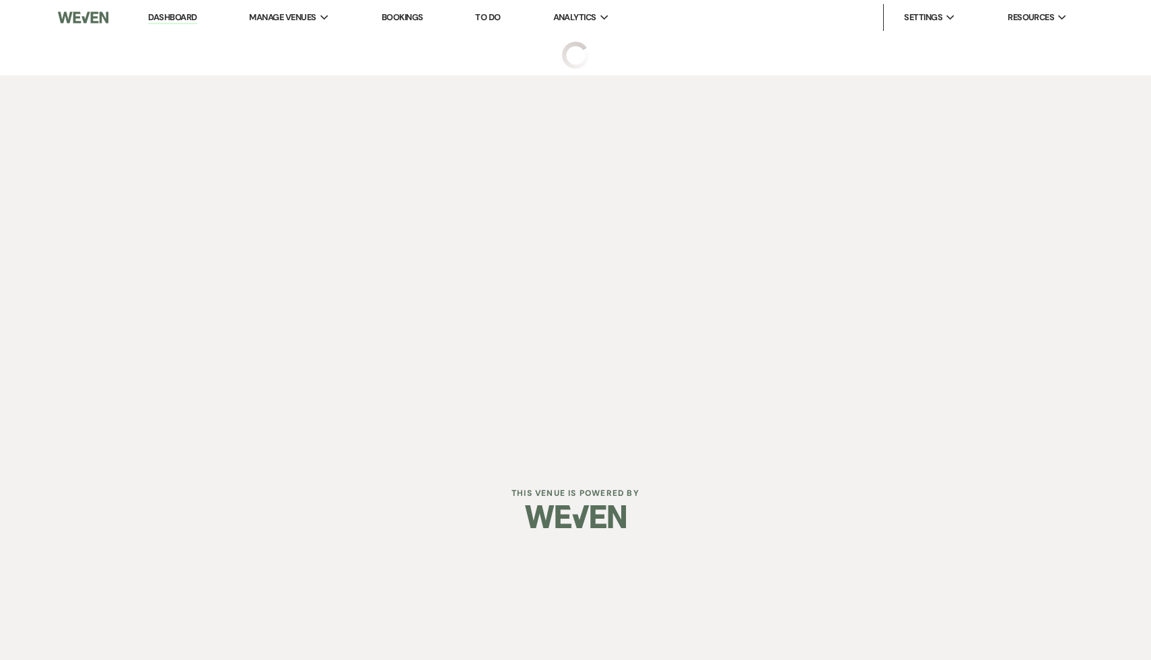
select select "12"
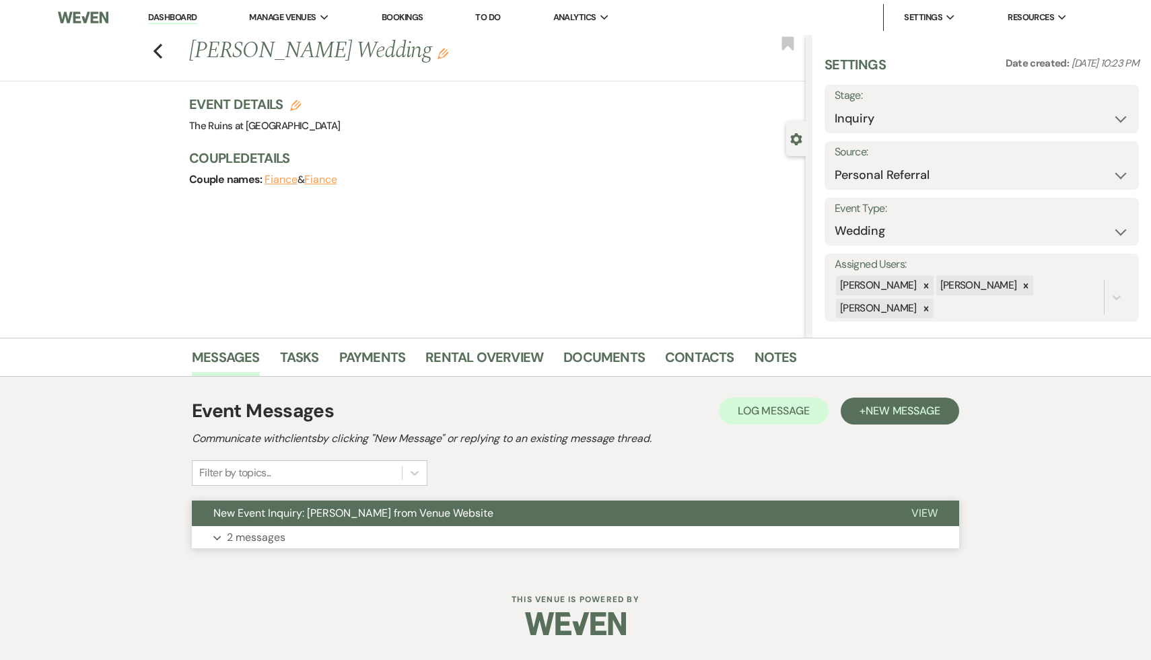
click at [270, 509] on span "New Event Inquiry: Melanie Dudek from Venue Website" at bounding box center [353, 513] width 280 height 14
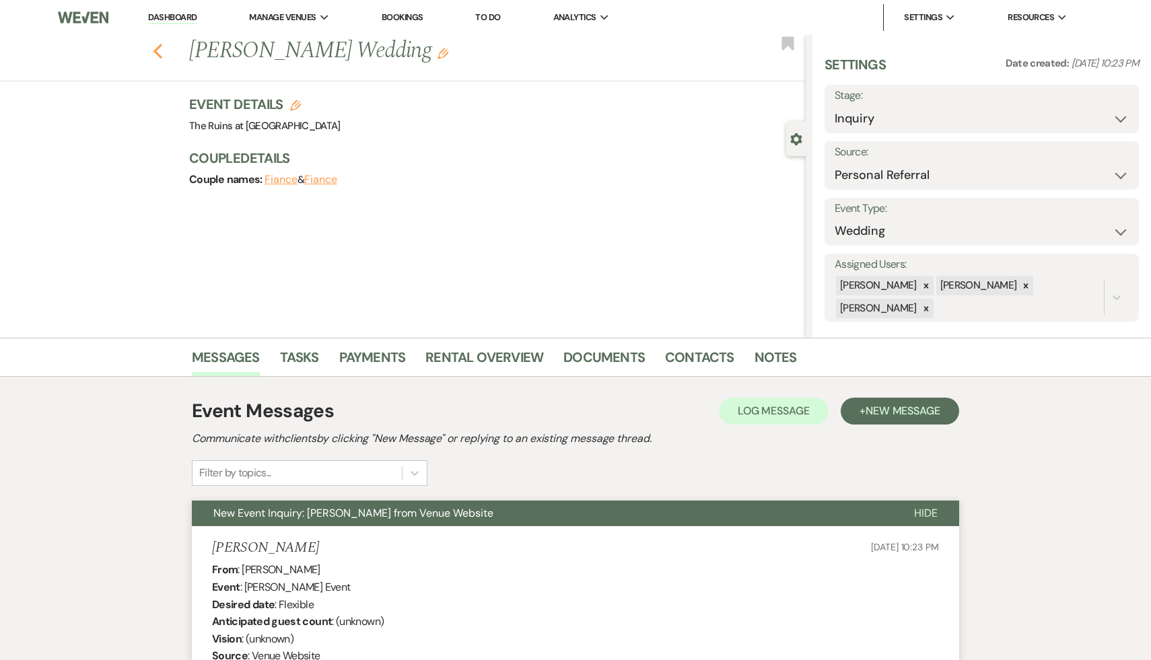
click at [155, 46] on icon "Previous" at bounding box center [158, 51] width 10 height 16
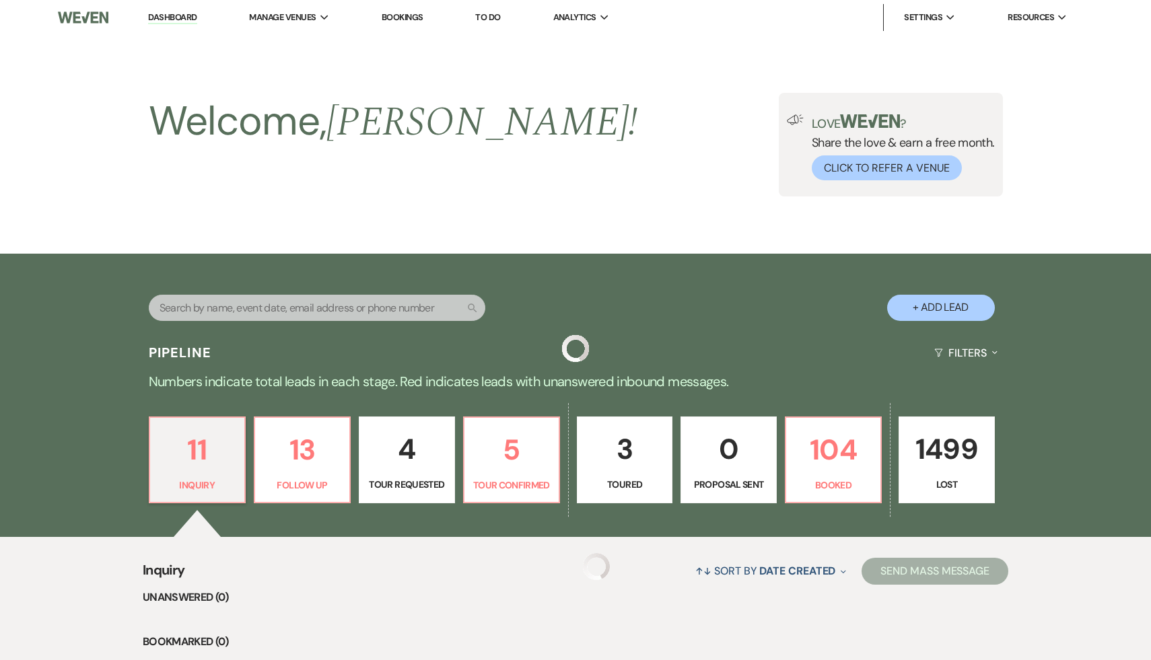
scroll to position [395, 0]
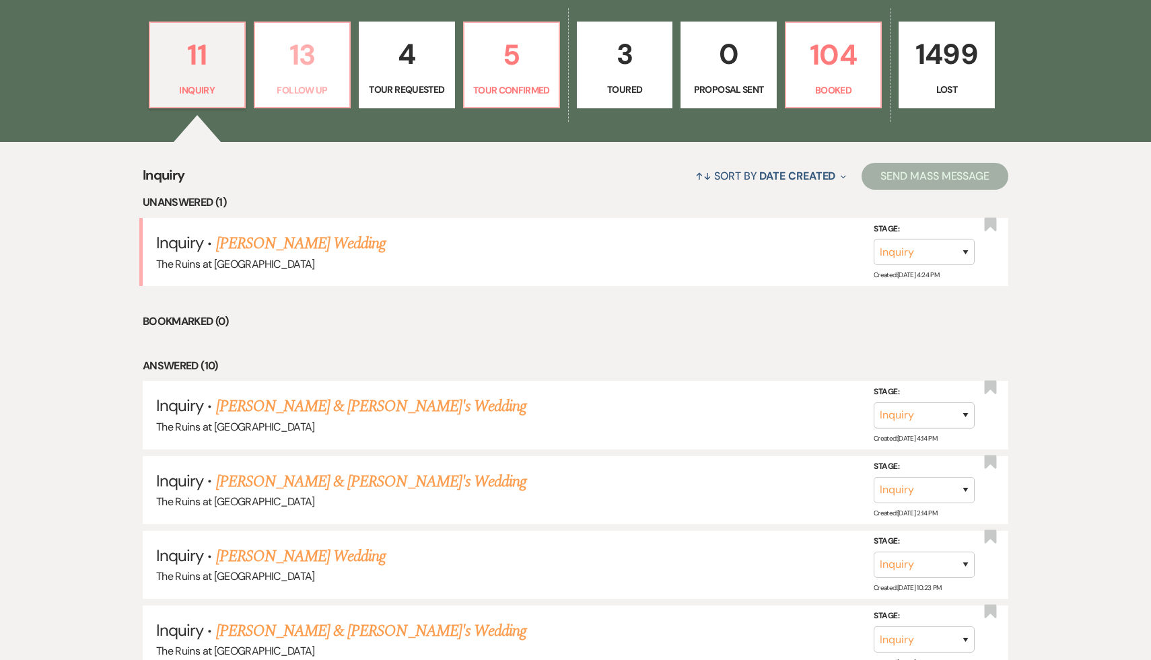
click at [308, 57] on p "13" at bounding box center [302, 54] width 78 height 45
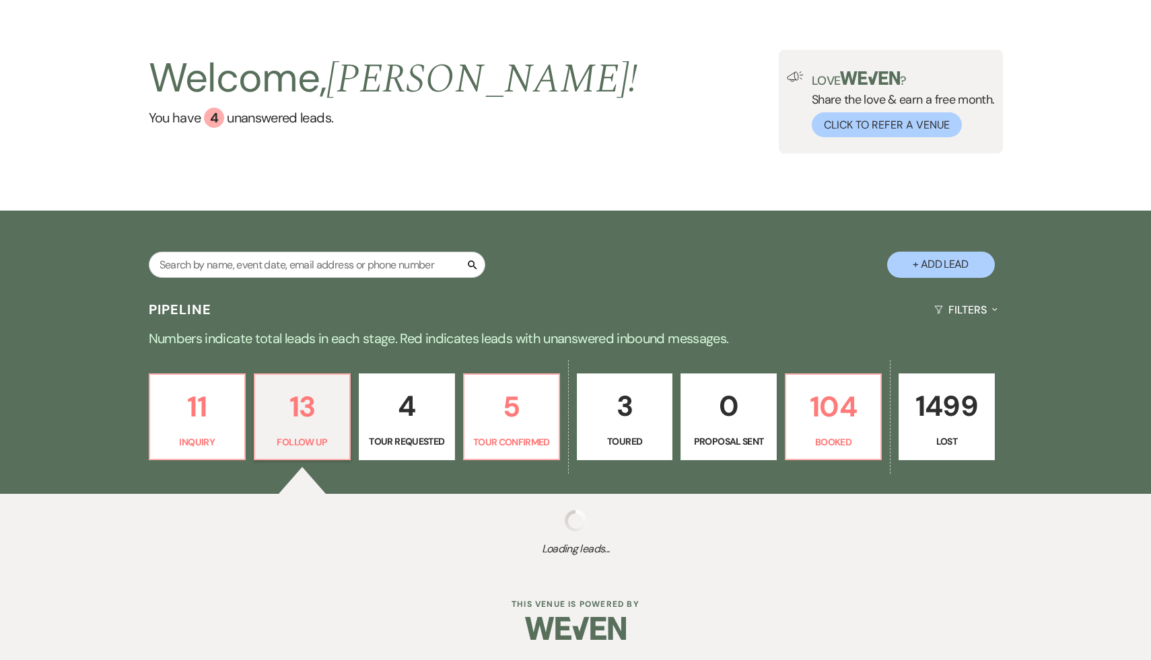
scroll to position [395, 0]
select select "9"
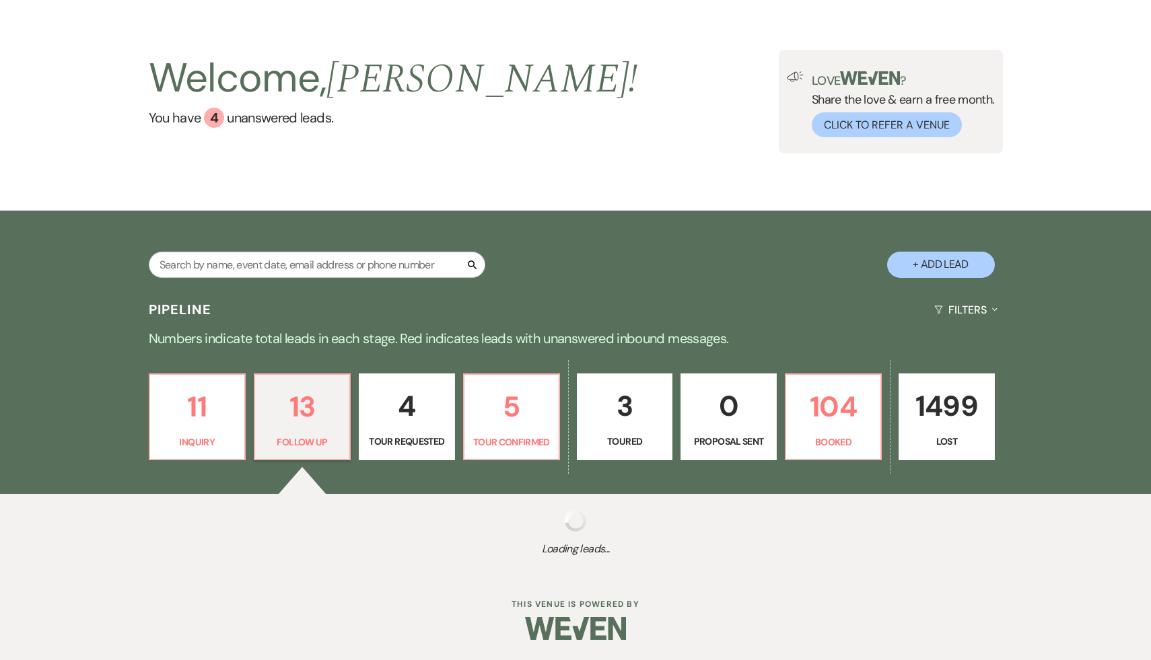
select select "9"
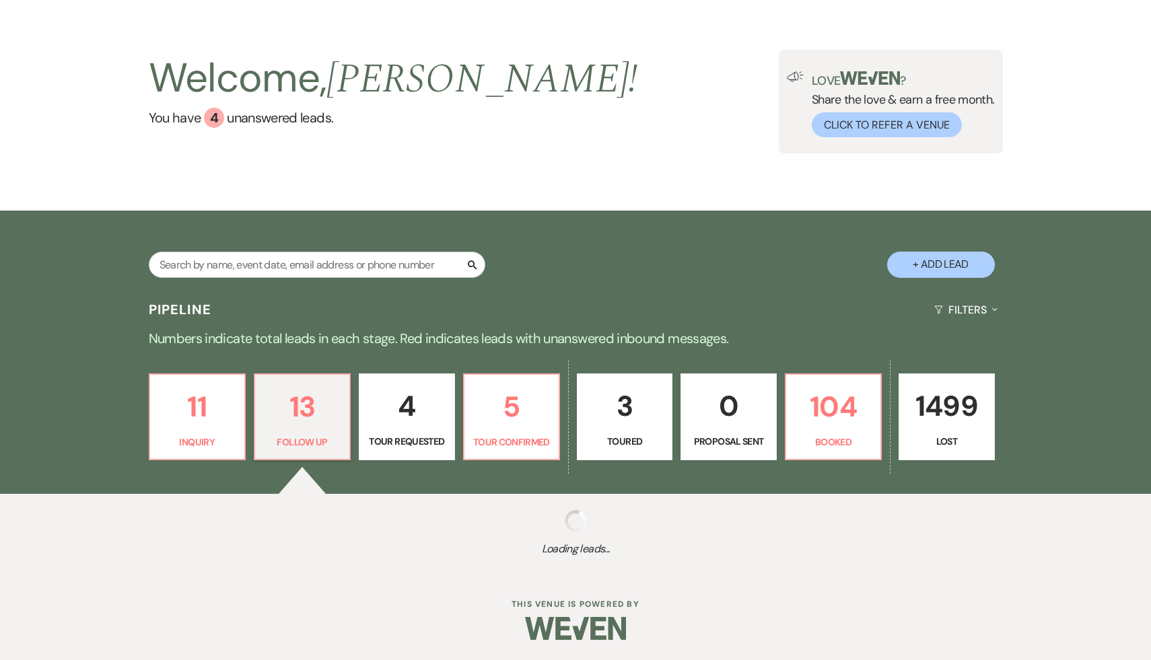
select select "9"
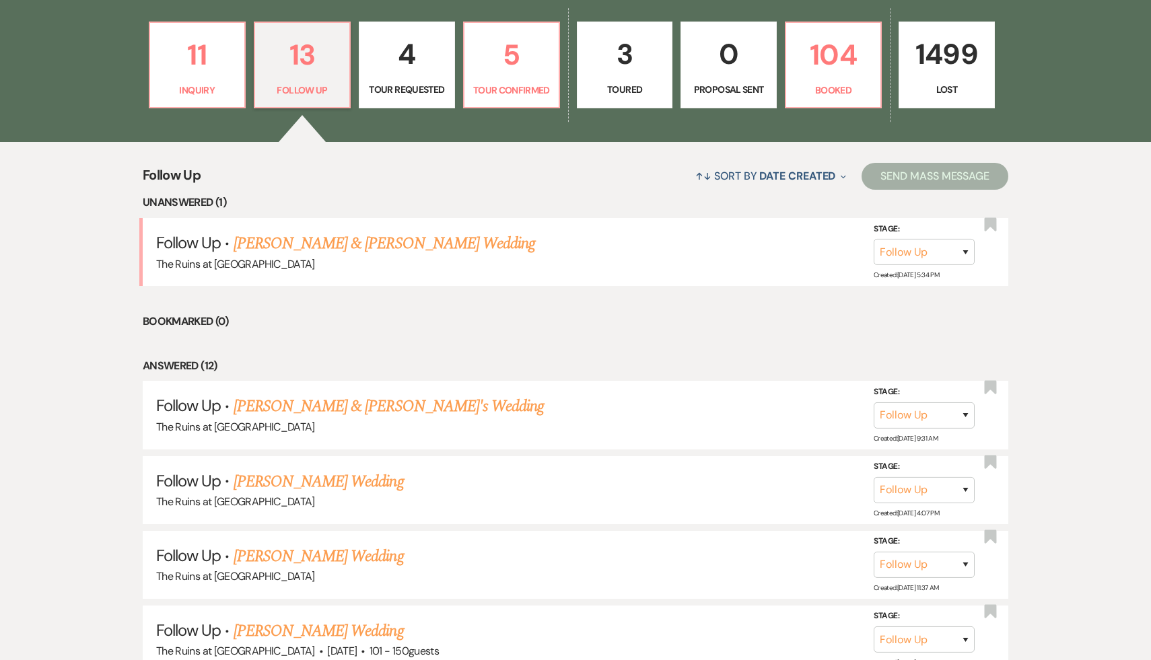
click at [420, 52] on p "4" at bounding box center [406, 54] width 78 height 45
select select "2"
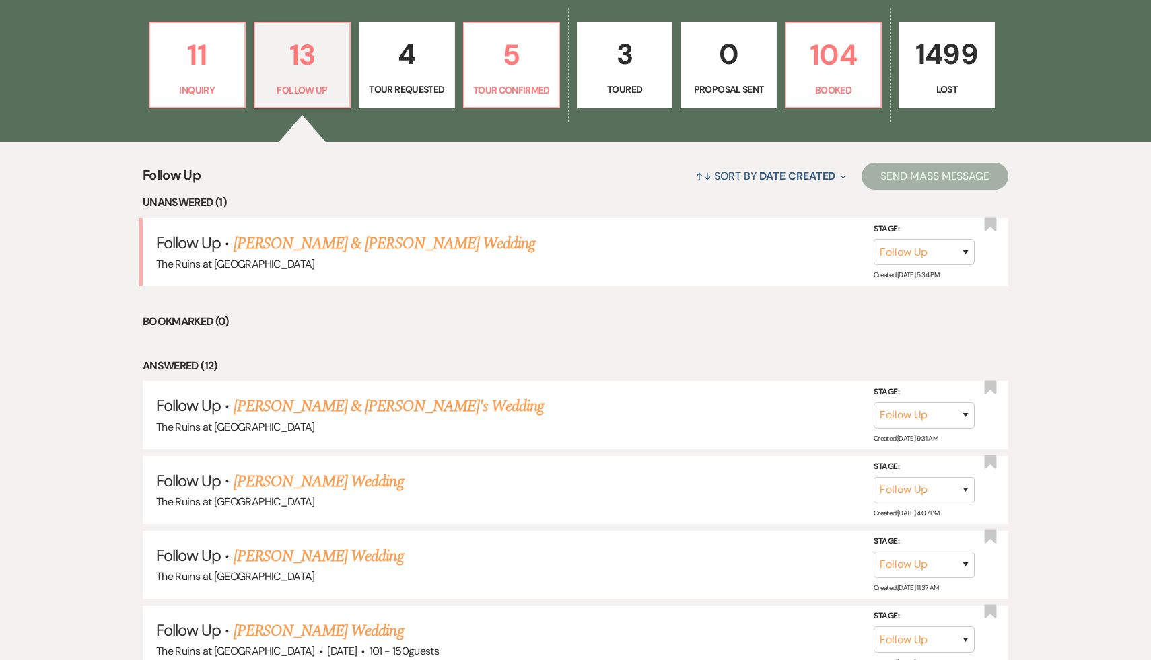
select select "2"
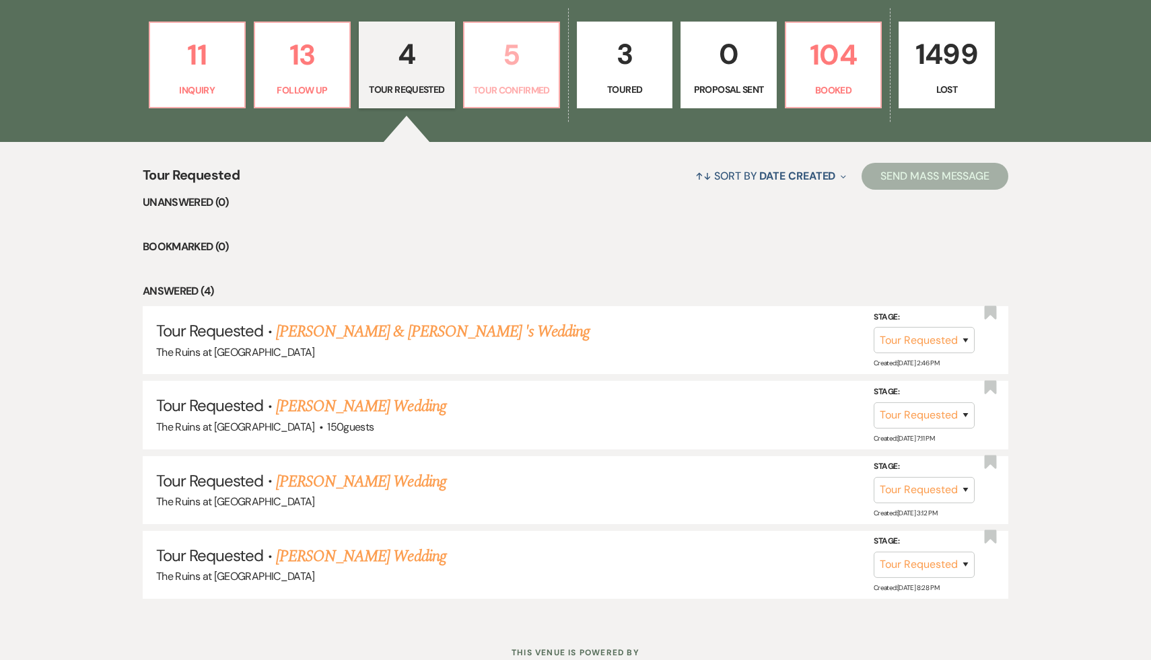
click at [513, 54] on p "5" at bounding box center [511, 54] width 78 height 45
select select "4"
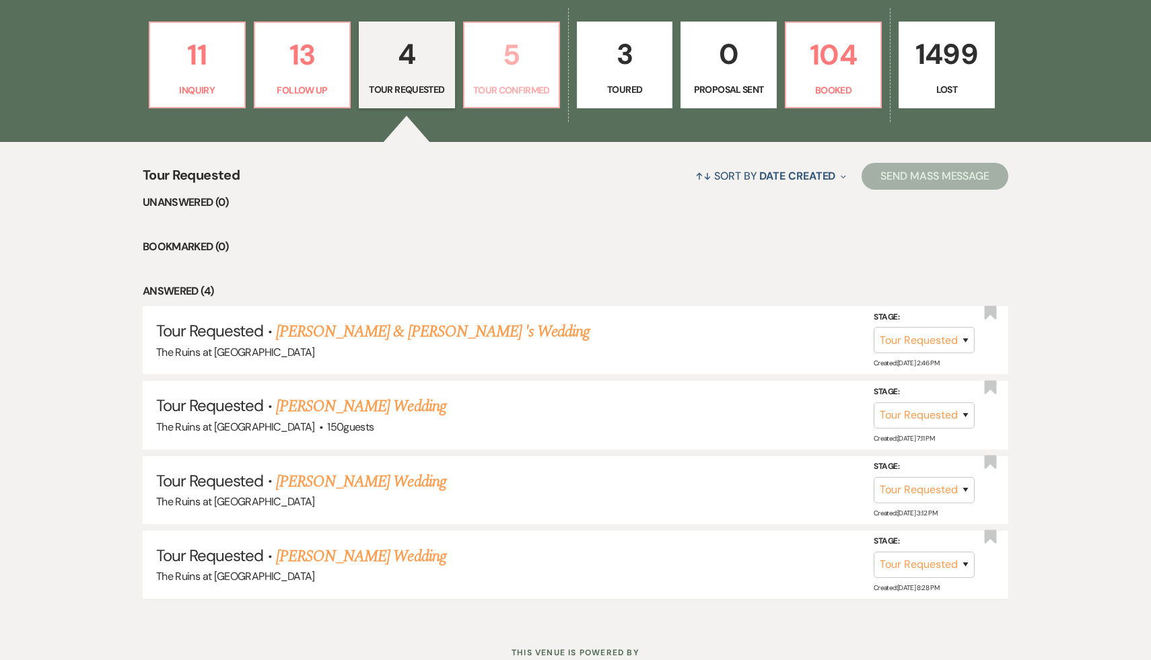
select select "4"
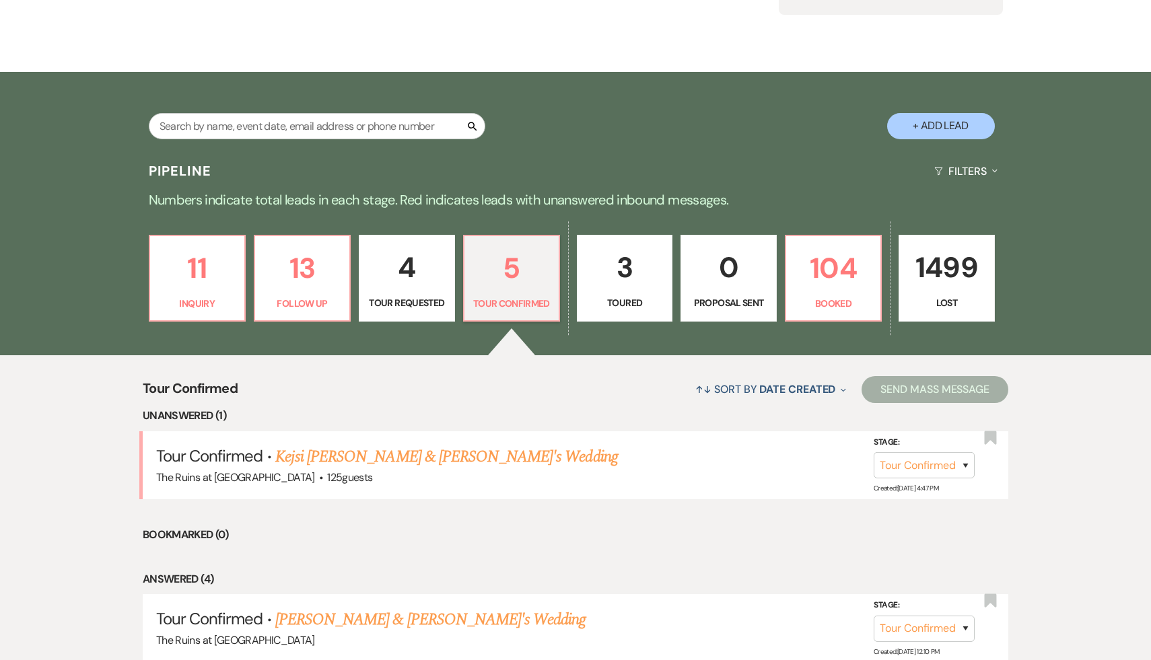
scroll to position [14, 0]
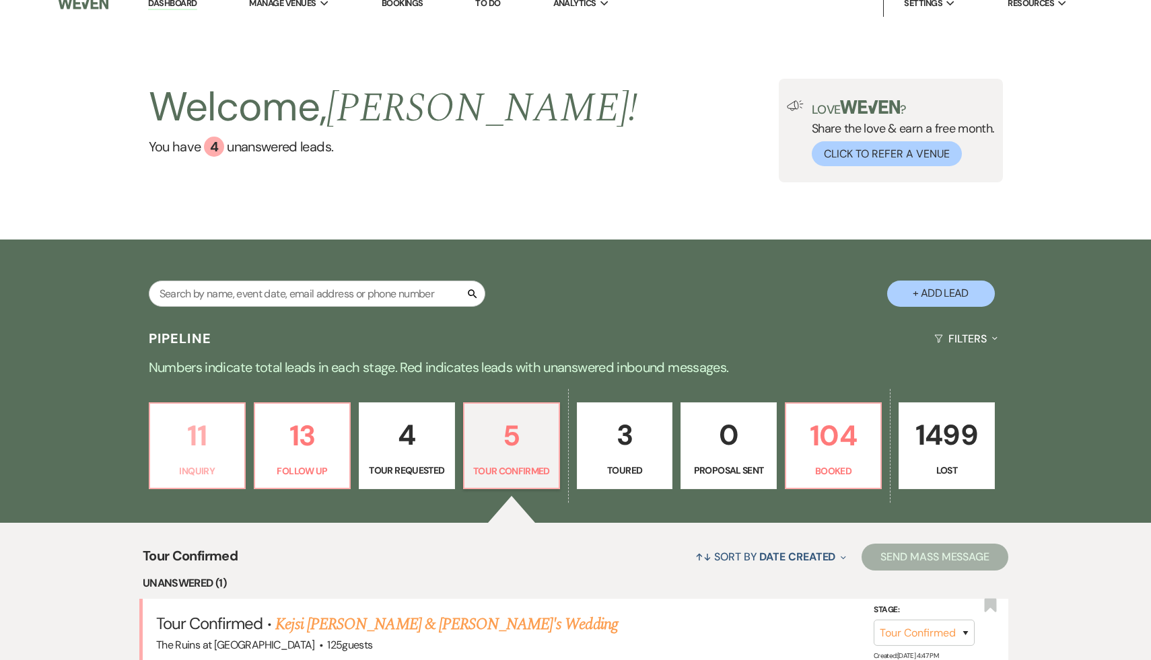
click at [205, 432] on p "11" at bounding box center [197, 435] width 78 height 45
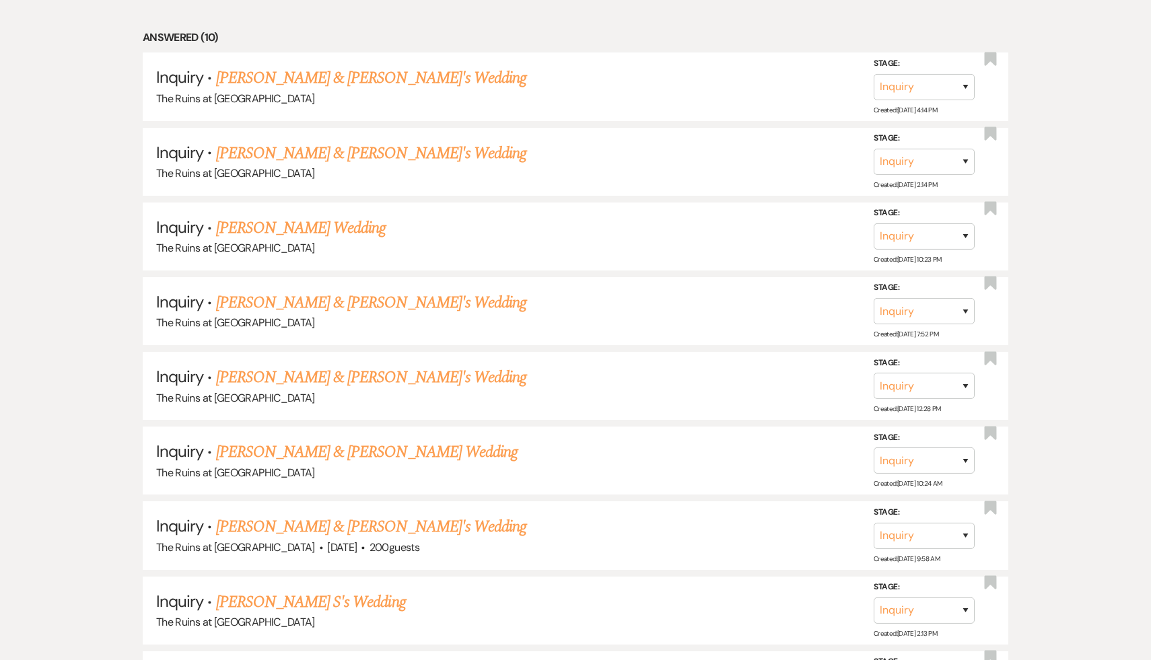
scroll to position [959, 0]
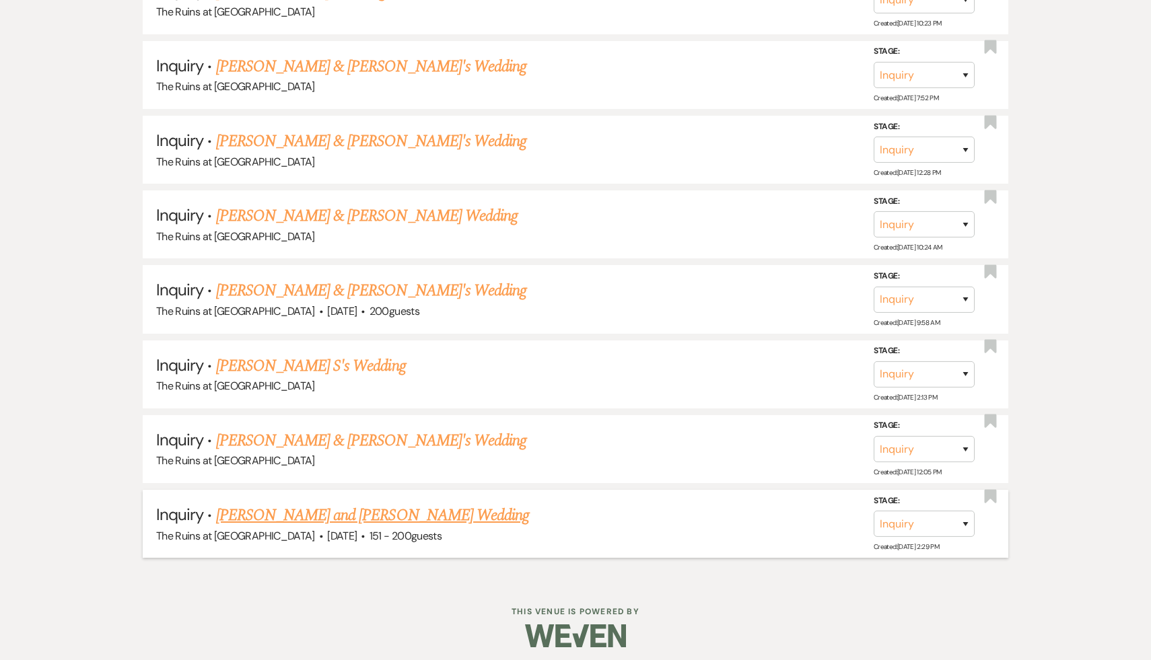
click at [314, 511] on link "[PERSON_NAME] and [PERSON_NAME] Wedding" at bounding box center [373, 515] width 314 height 24
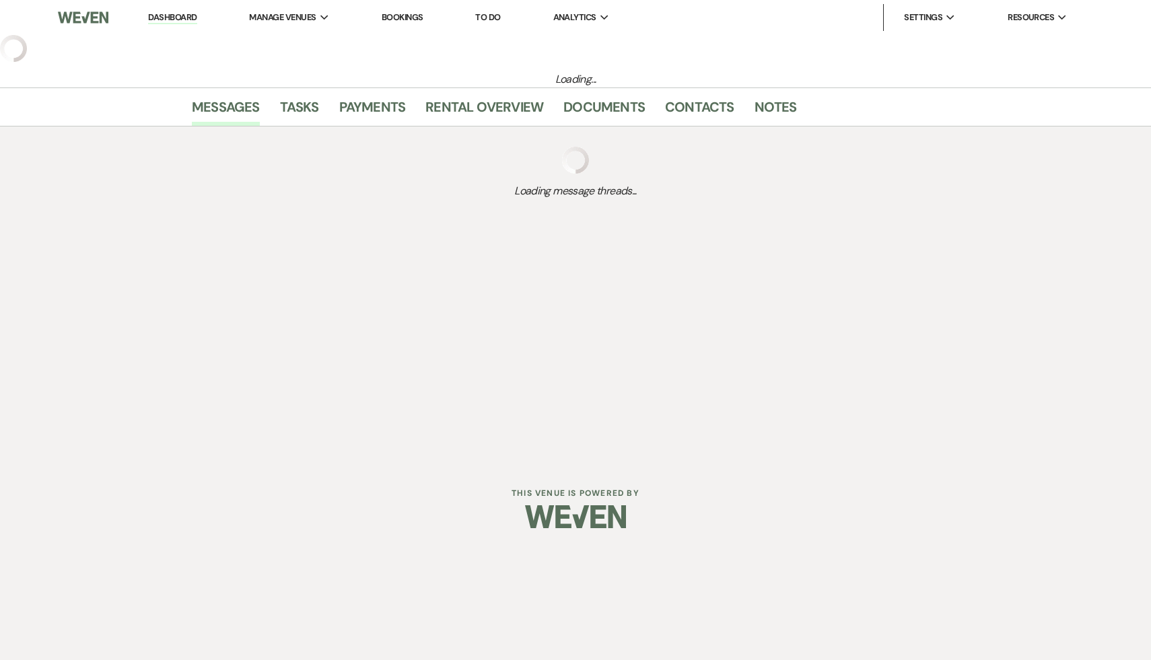
select select "2"
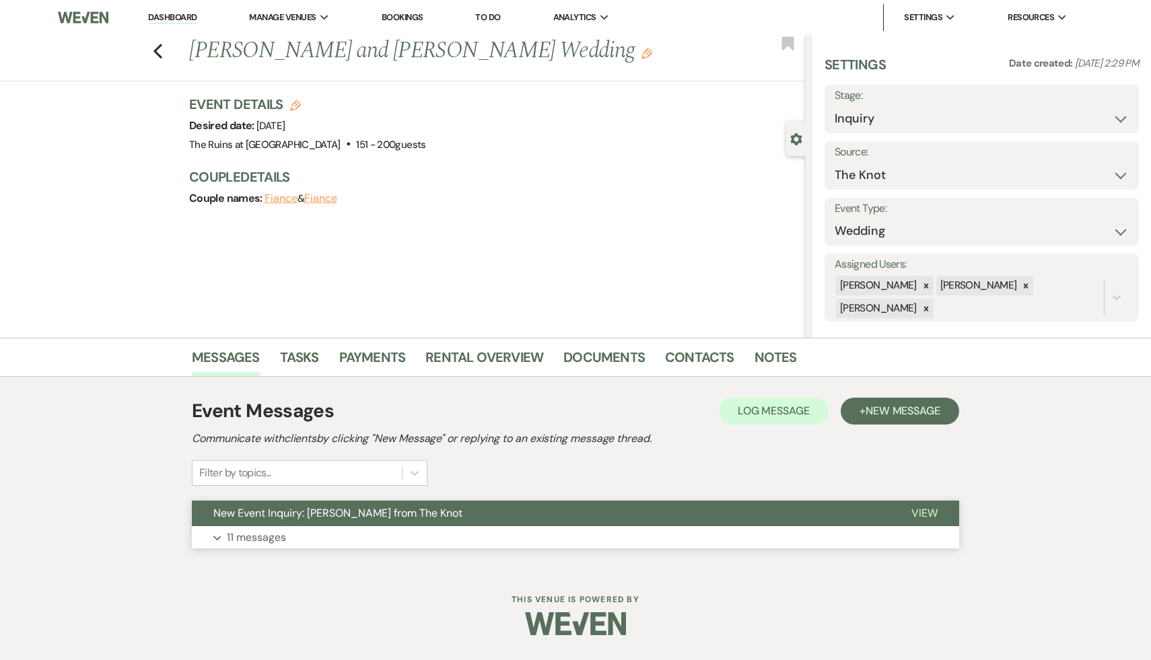
click at [312, 517] on span "New Event Inquiry: Claire Fitzpatrick from The Knot" at bounding box center [337, 513] width 249 height 14
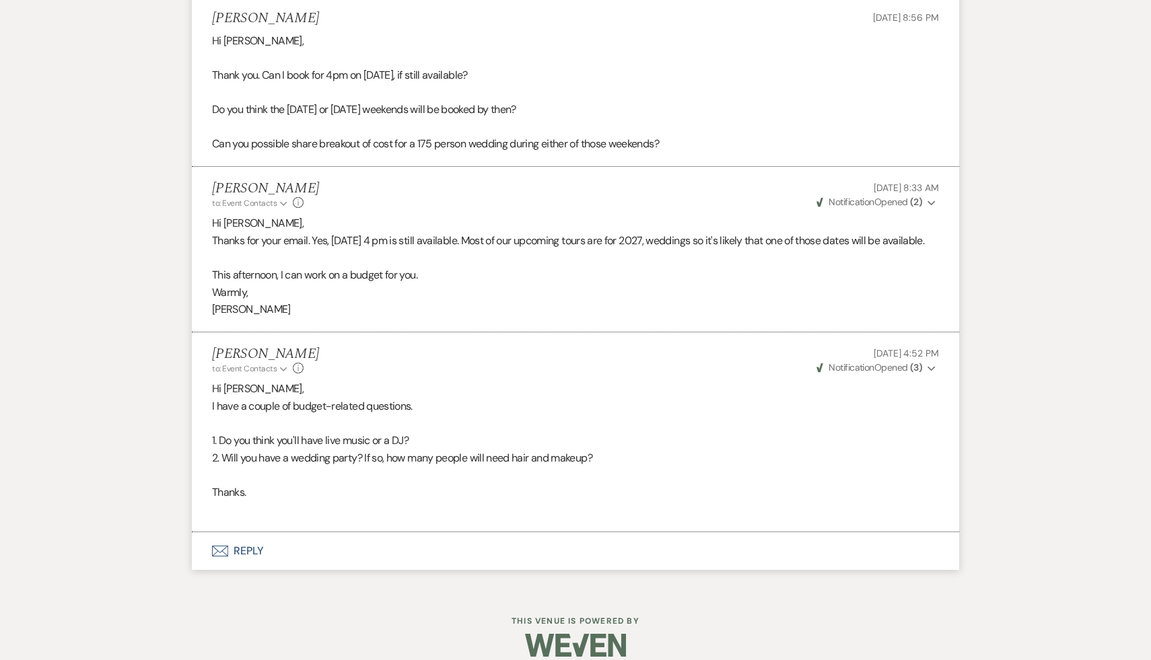
scroll to position [3285, 0]
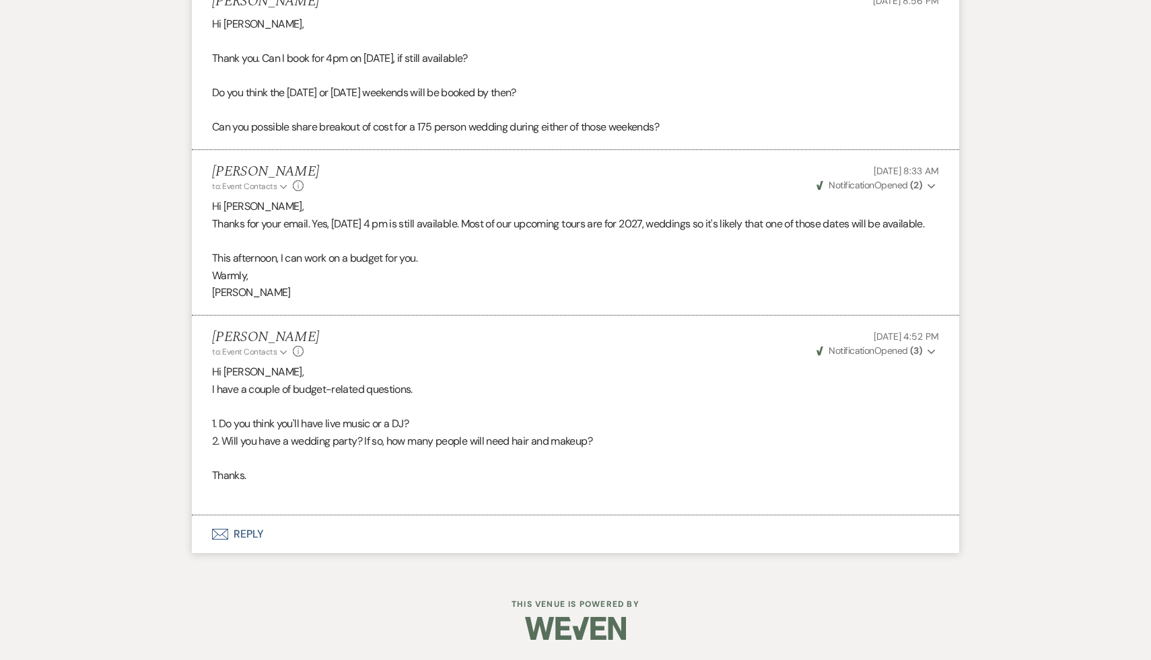
click at [248, 538] on button "Envelope Reply" at bounding box center [575, 534] width 767 height 38
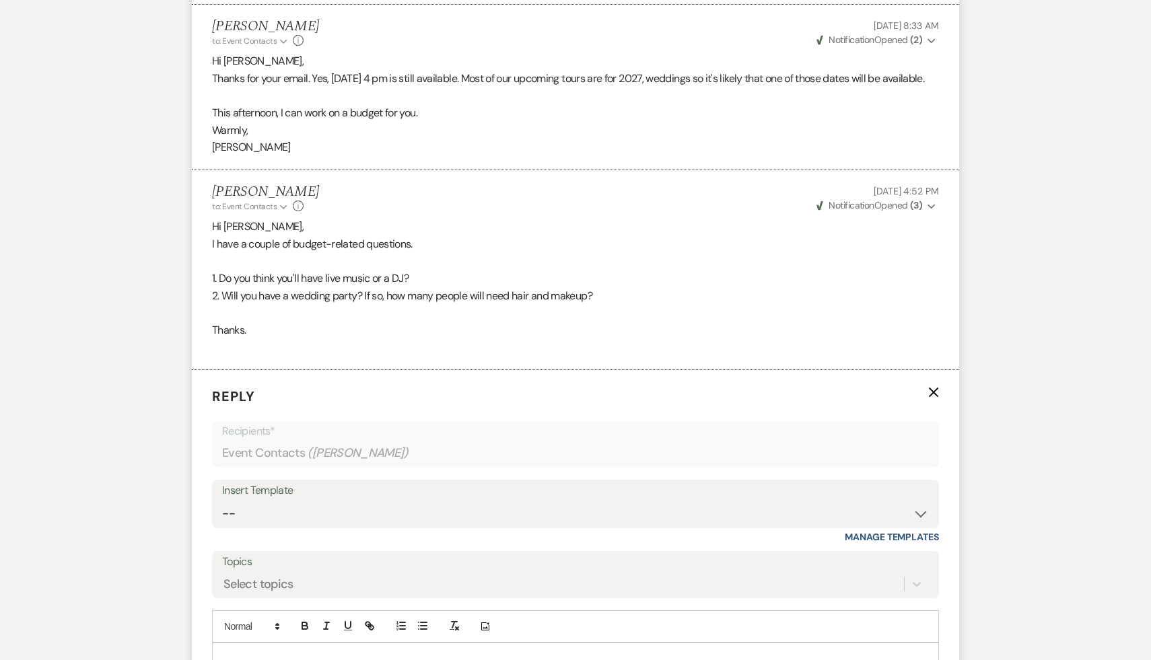
scroll to position [3544, 0]
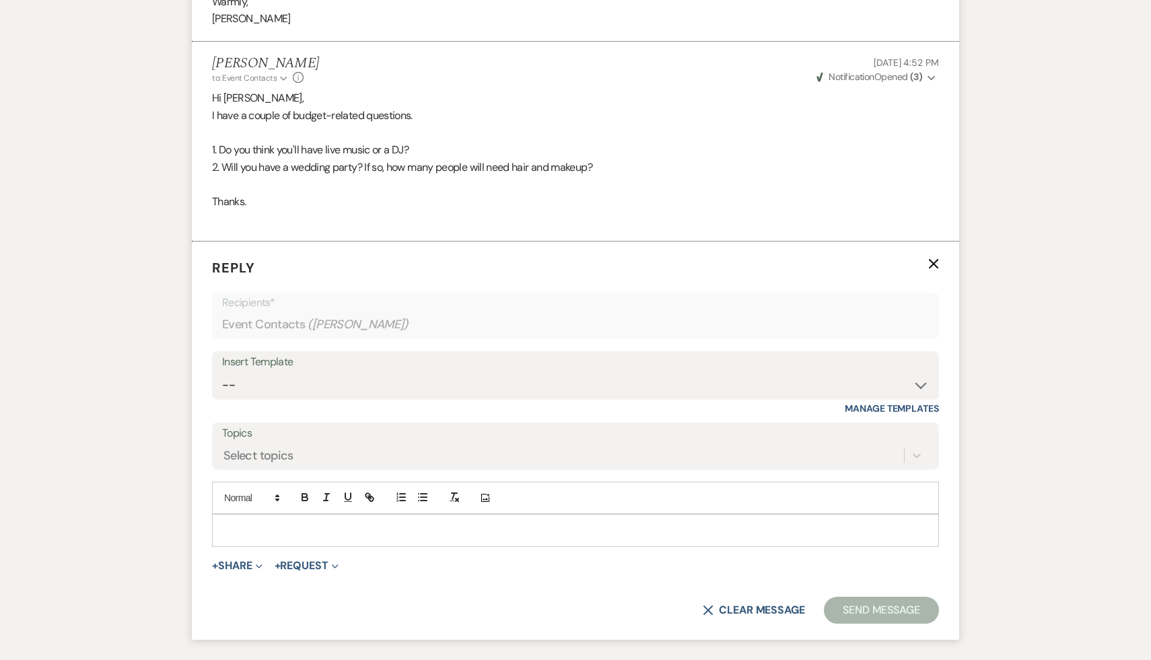
click at [252, 538] on p at bounding box center [575, 530] width 705 height 15
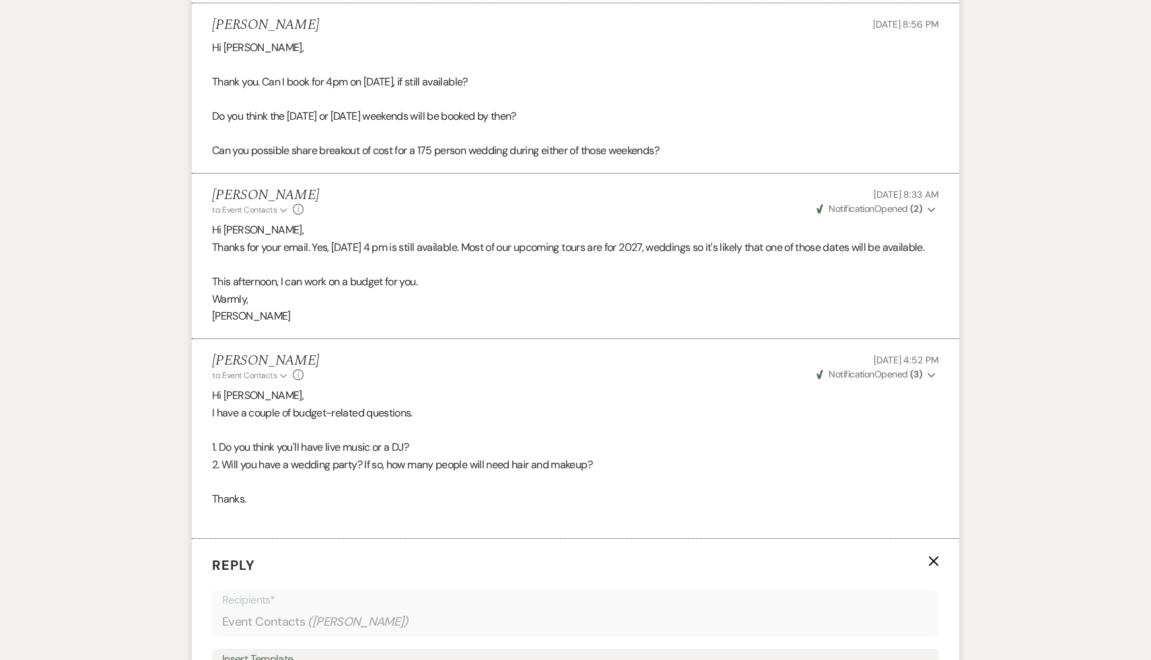
scroll to position [3259, 0]
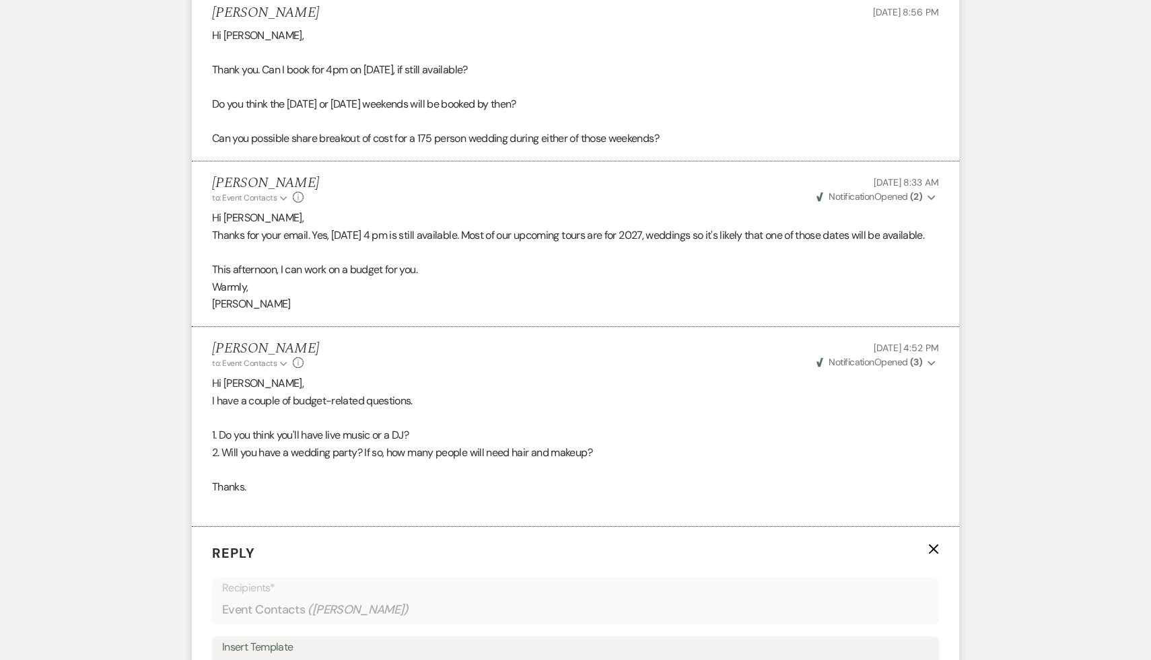
click at [865, 444] on p "1. Do you think you'll have live music or a DJ?" at bounding box center [575, 435] width 727 height 17
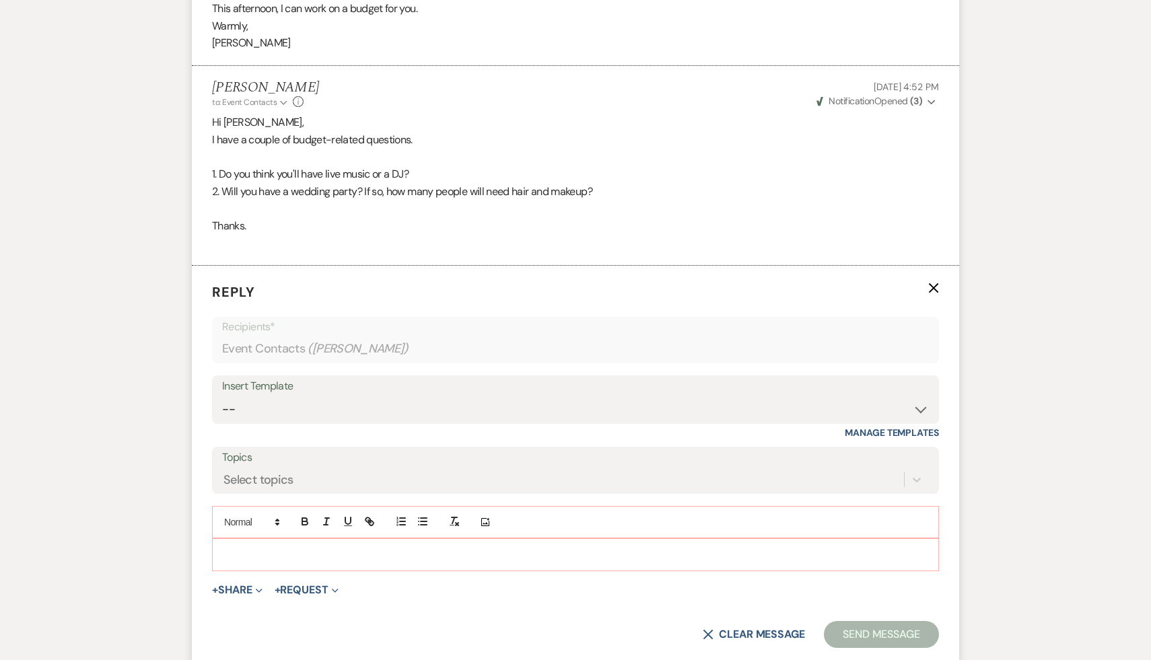
scroll to position [3592, 0]
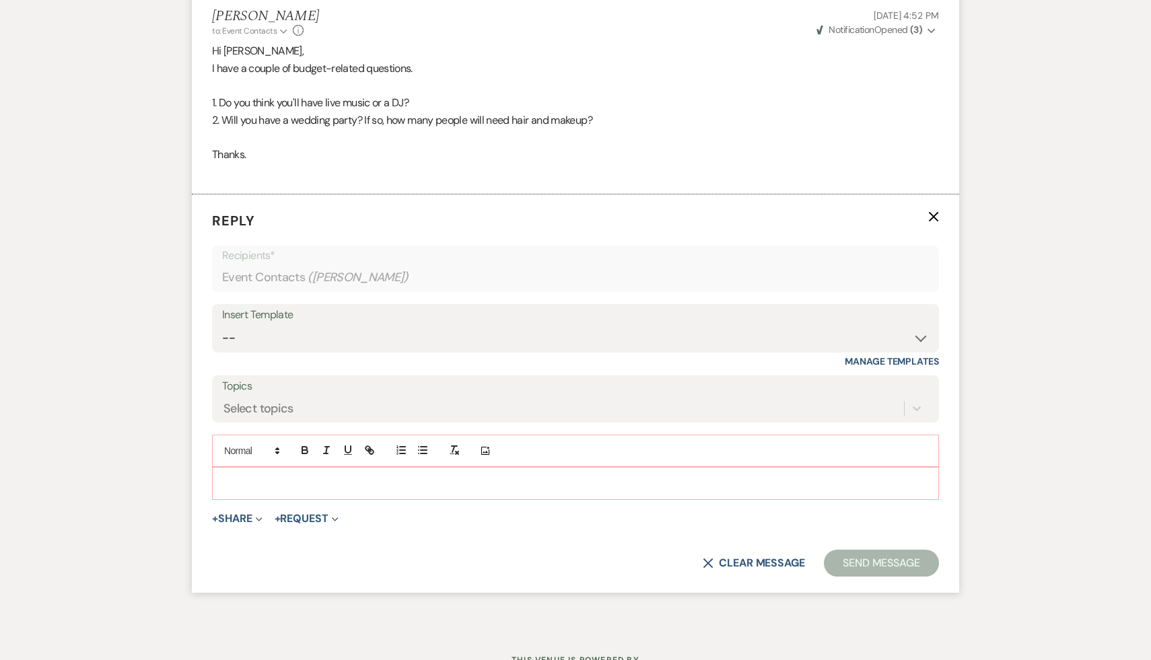
click at [388, 490] on p at bounding box center [575, 483] width 705 height 15
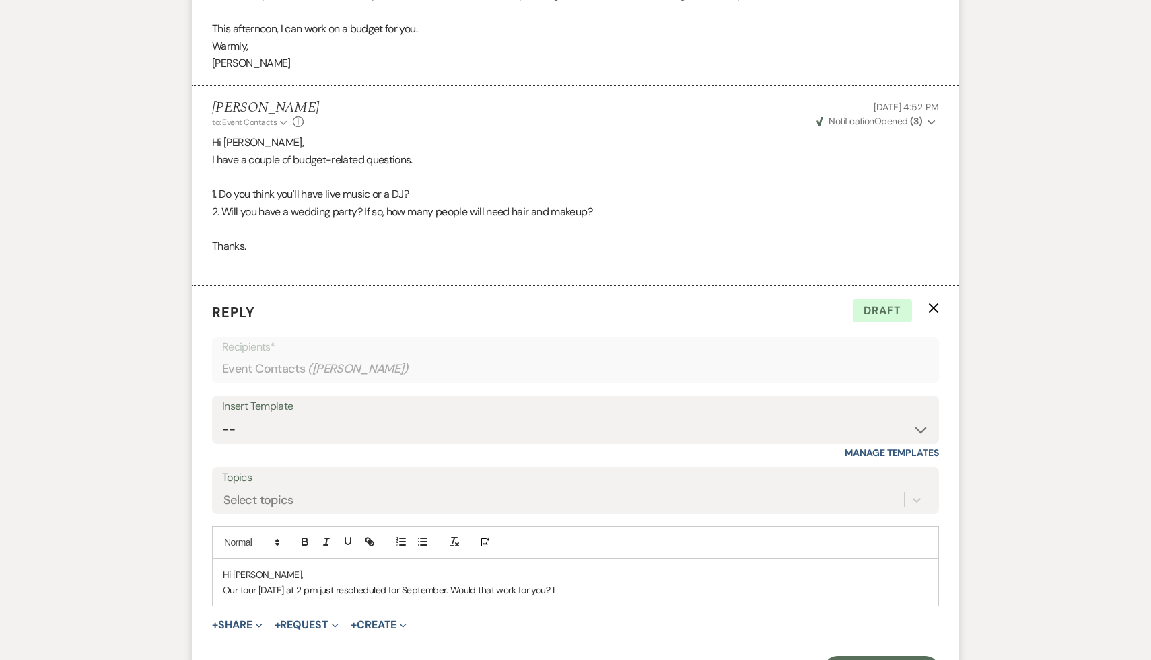
scroll to position [3521, 0]
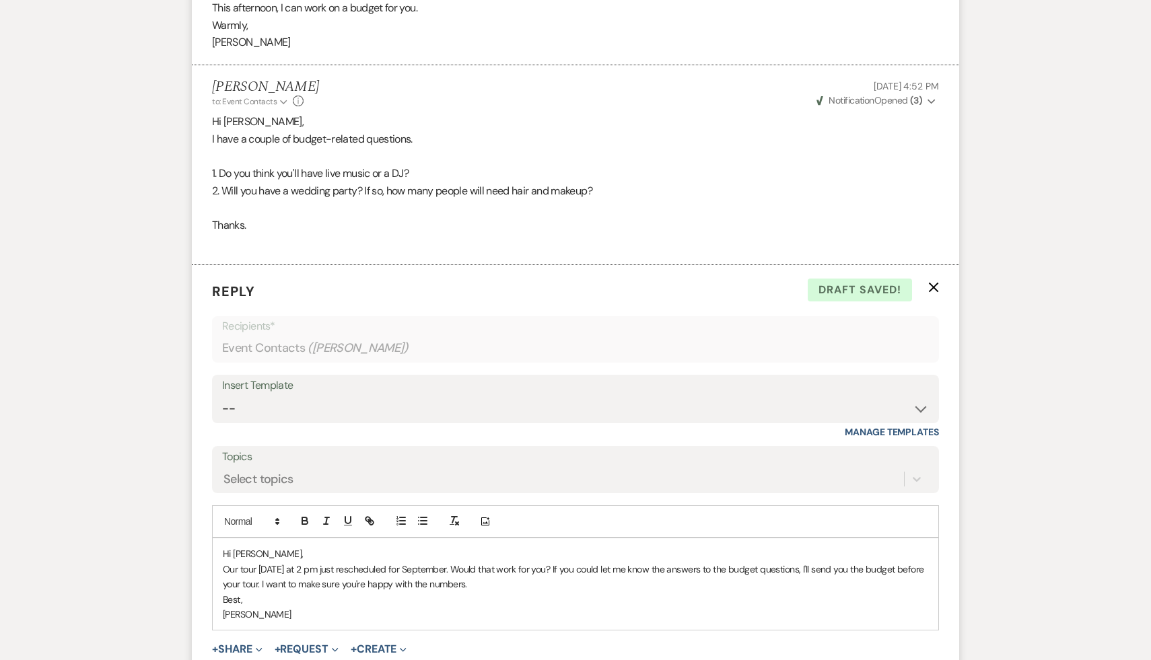
click at [516, 585] on p "Our tour this Sunday at 2 pm just rescheduled for September. Would that work fo…" at bounding box center [575, 577] width 705 height 30
click at [592, 622] on p "[PERSON_NAME]" at bounding box center [575, 614] width 705 height 15
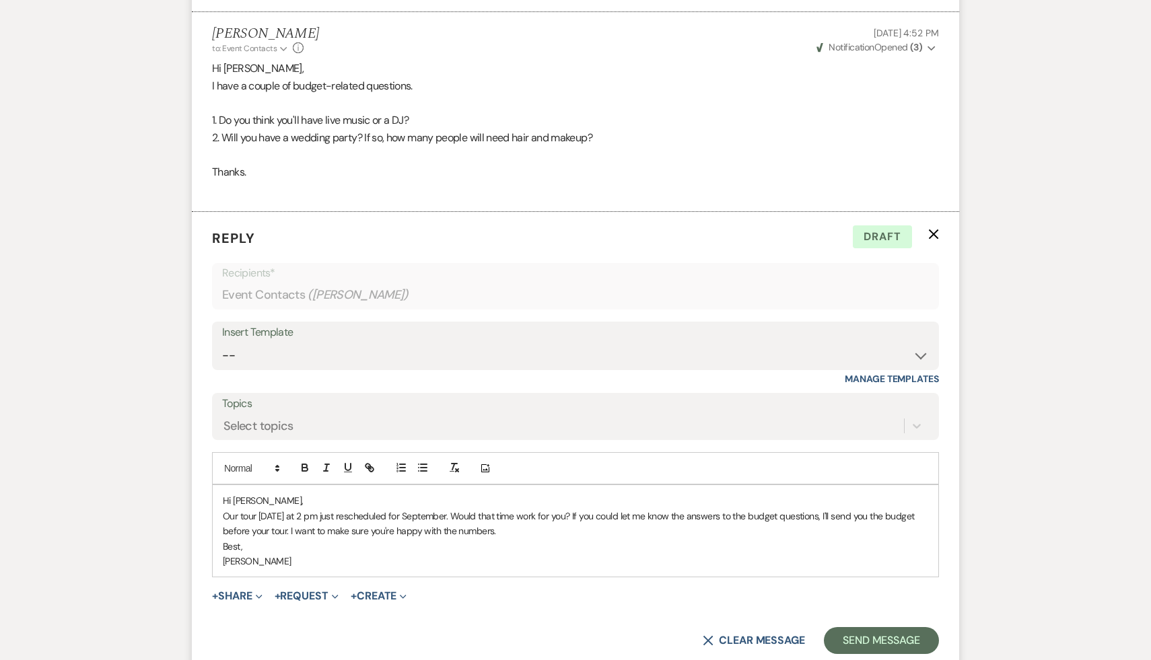
scroll to position [3580, 0]
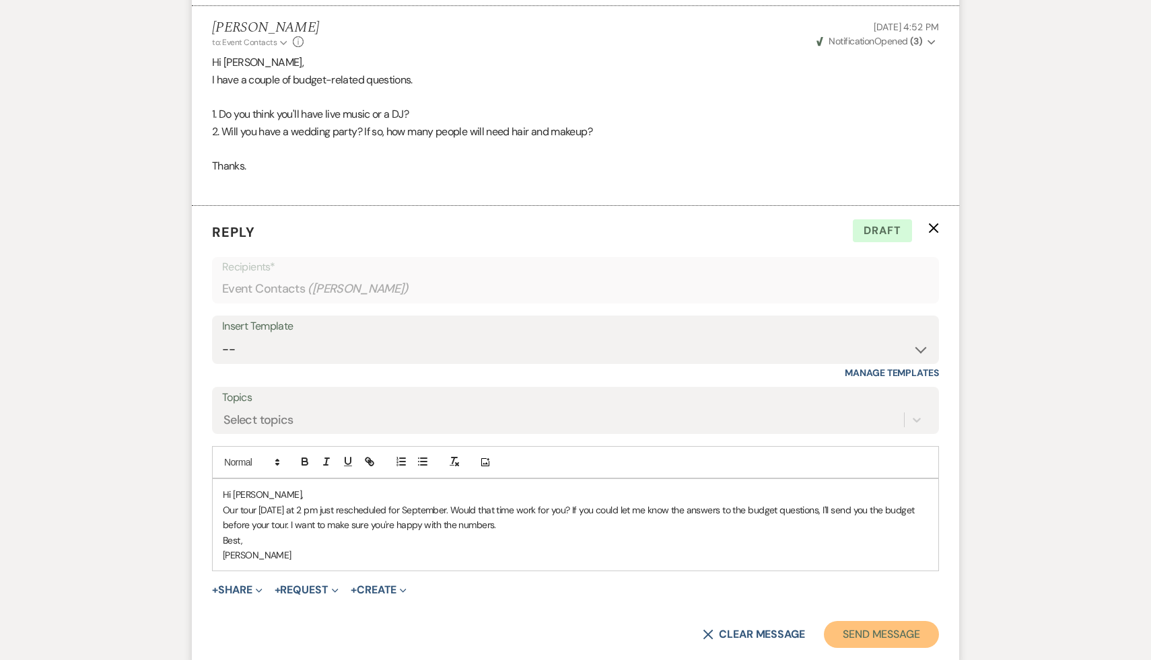
click at [856, 648] on button "Send Message" at bounding box center [881, 634] width 115 height 27
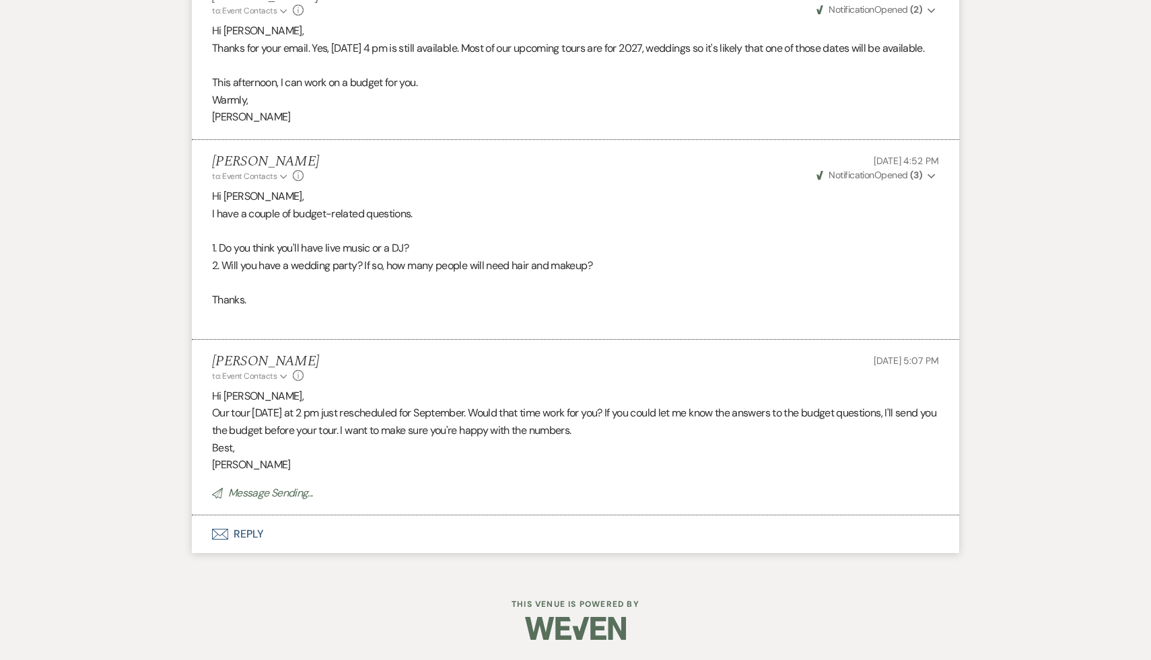
scroll to position [3464, 0]
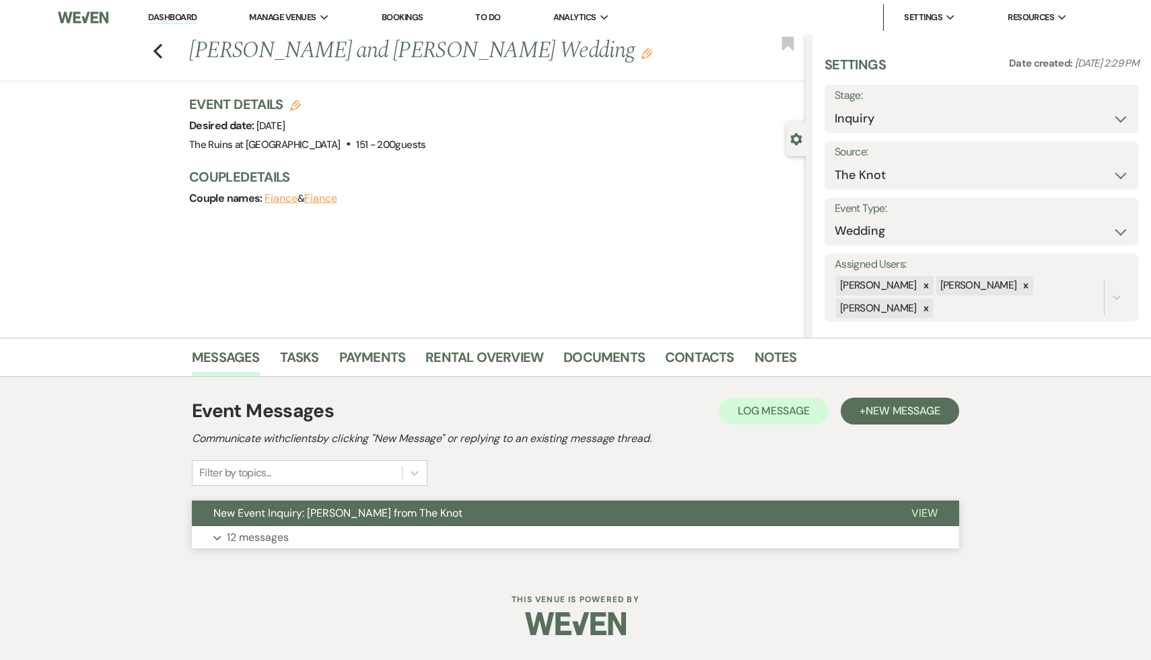
click at [354, 513] on span "New Event Inquiry: [PERSON_NAME] from The Knot" at bounding box center [337, 513] width 249 height 14
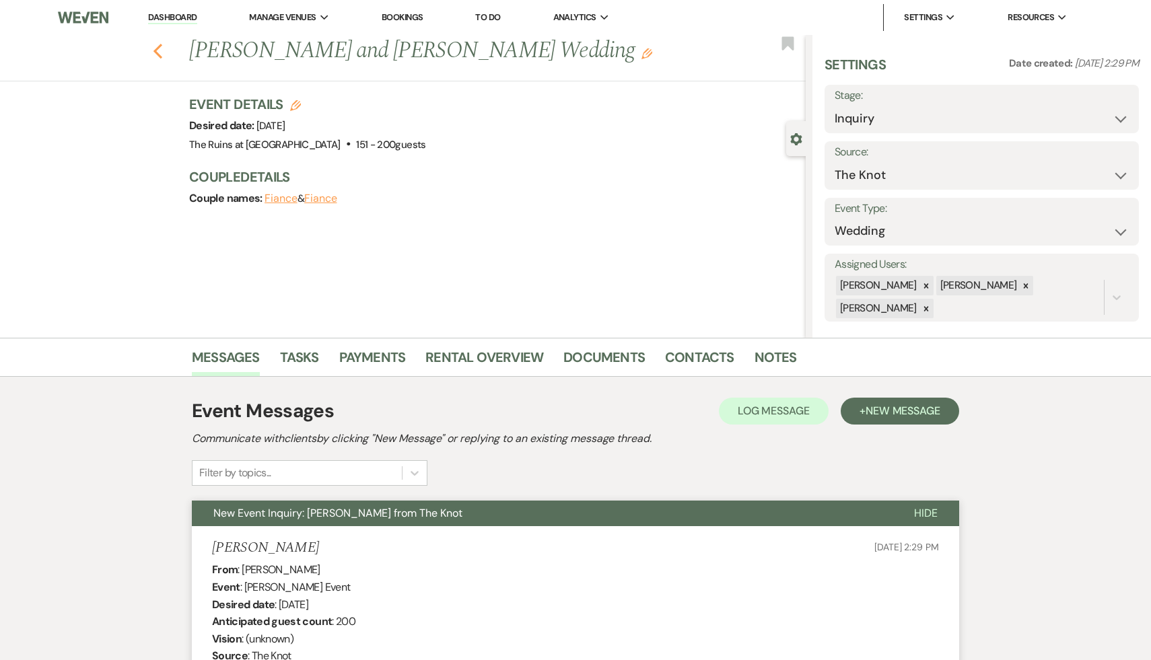
click at [157, 48] on use "button" at bounding box center [157, 51] width 9 height 15
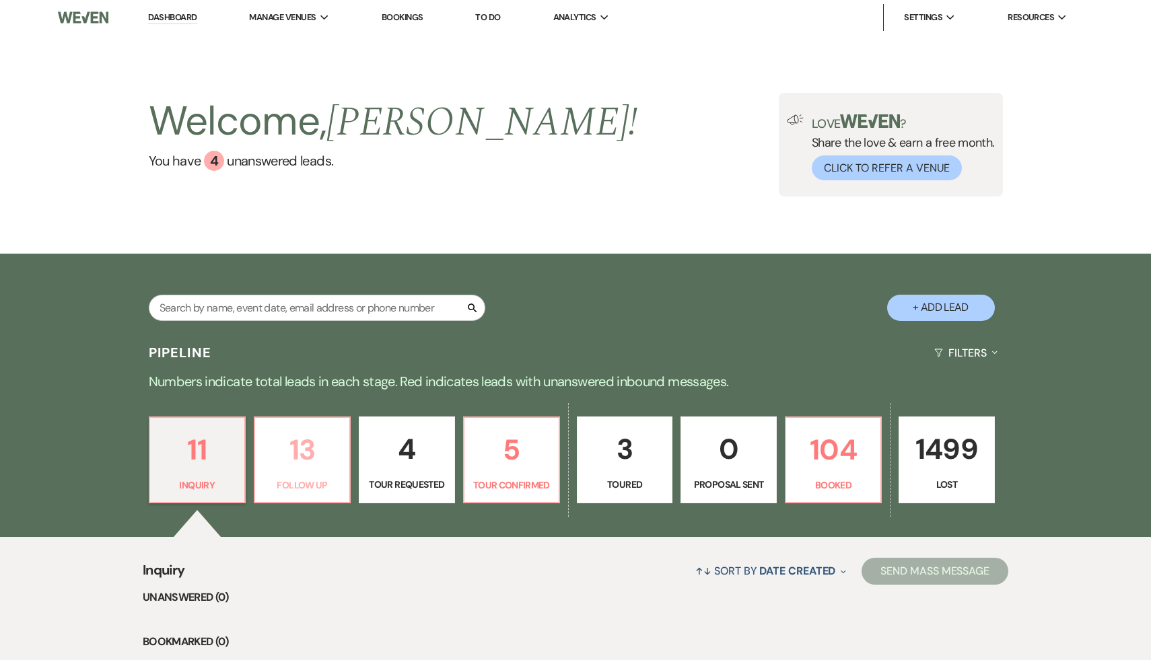
click at [300, 467] on p "13" at bounding box center [302, 449] width 78 height 45
select select "9"
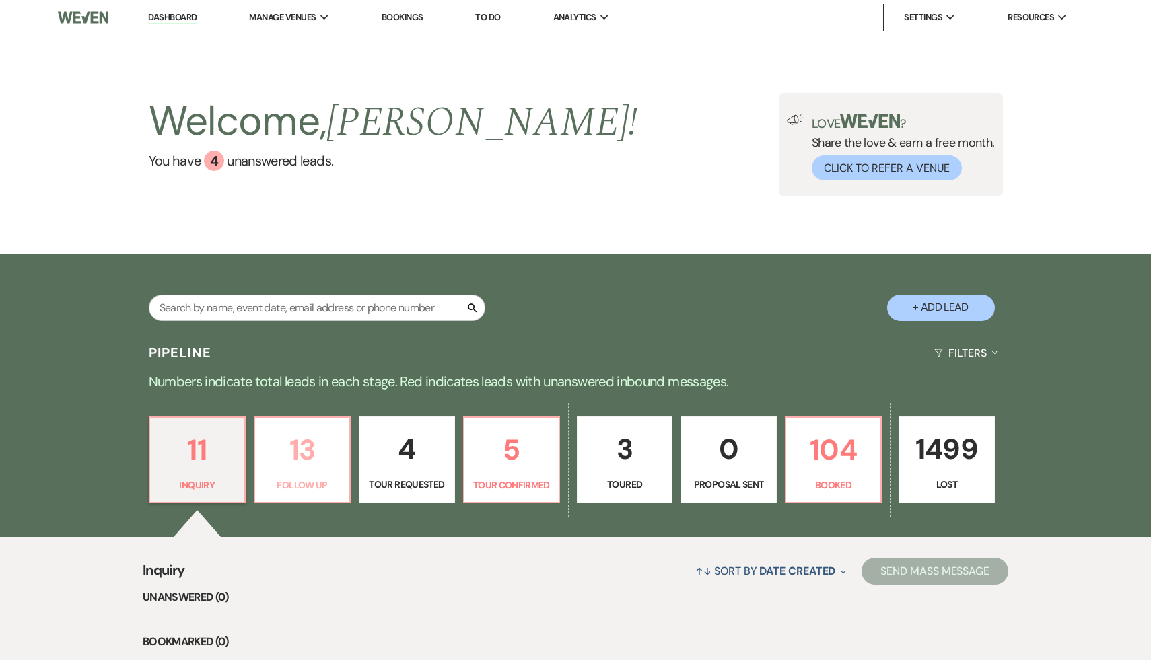
select select "9"
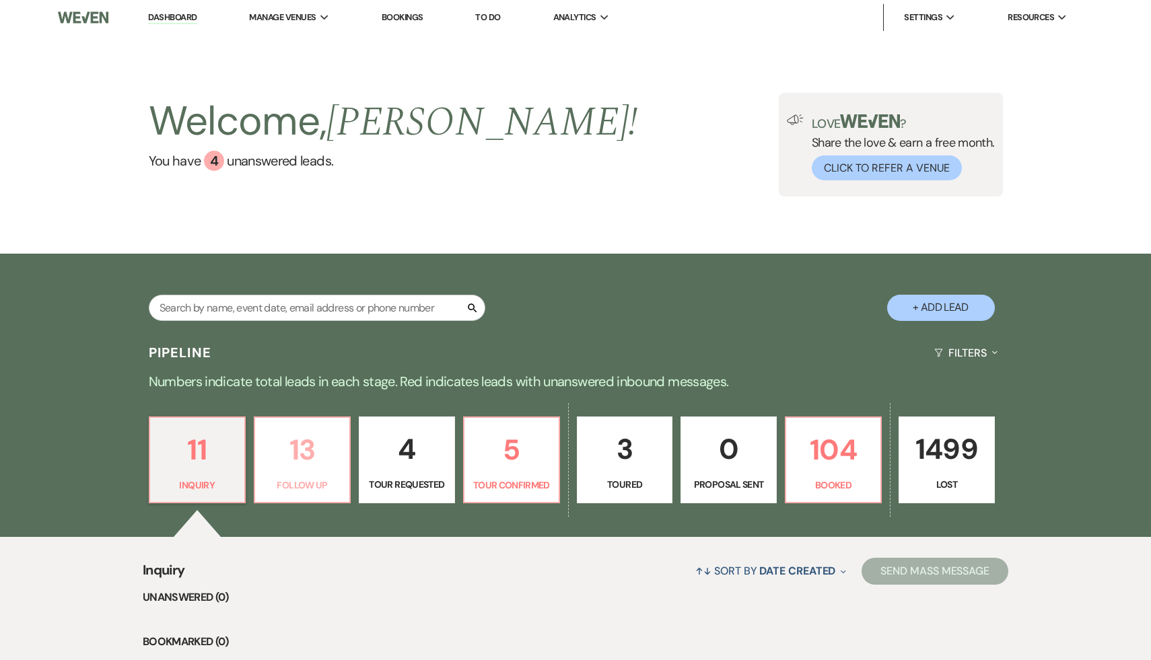
select select "9"
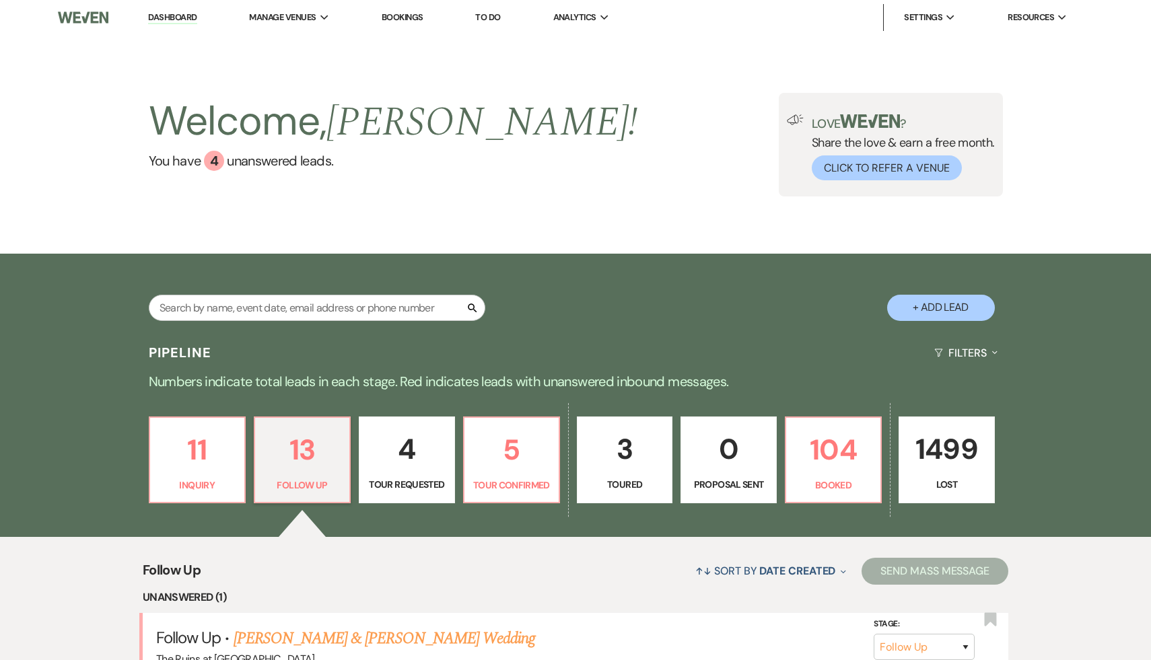
click at [410, 460] on p "4" at bounding box center [406, 449] width 78 height 45
select select "2"
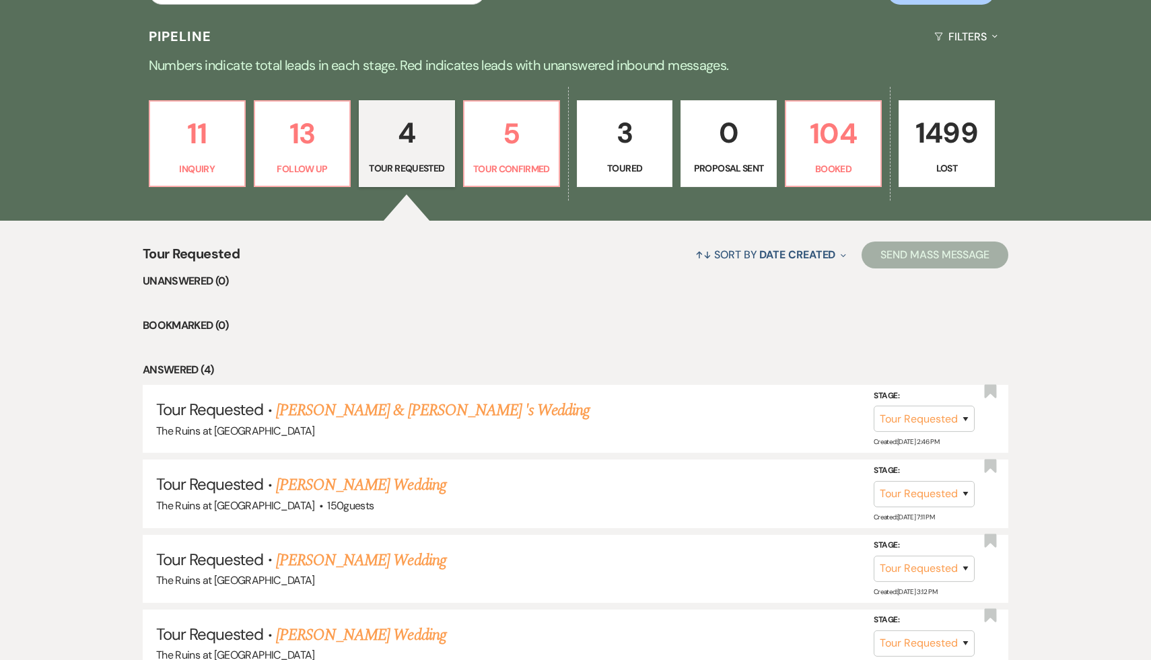
scroll to position [347, 0]
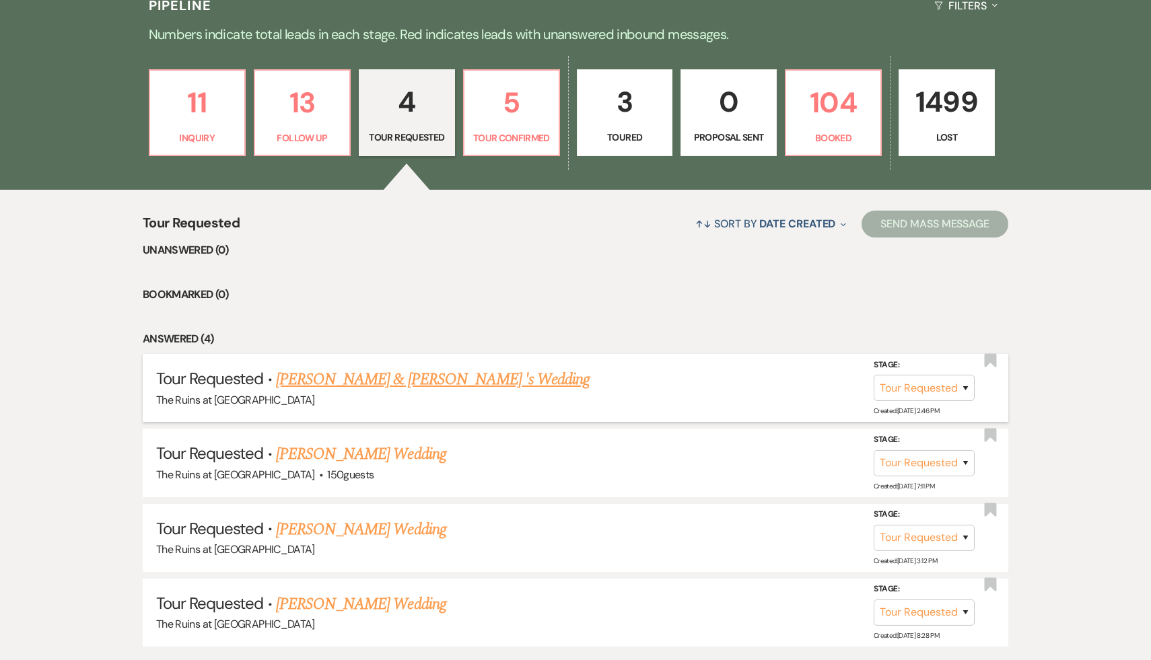
click at [456, 379] on link "[PERSON_NAME] & [PERSON_NAME] 's Wedding" at bounding box center [433, 379] width 314 height 24
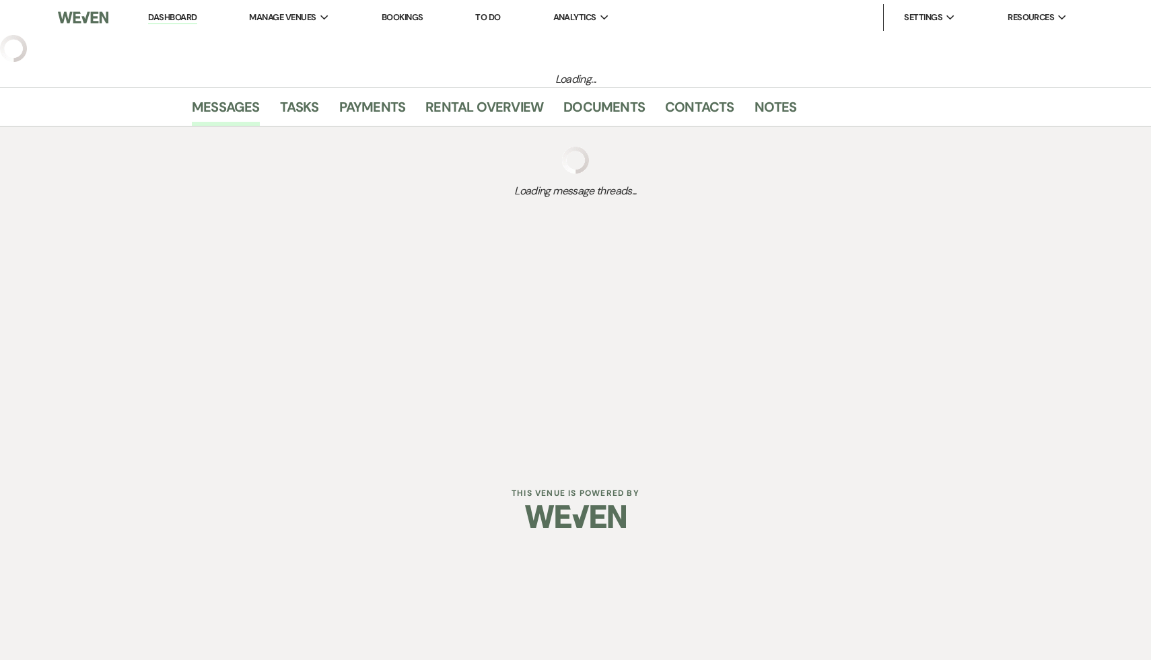
select select "2"
select select "20"
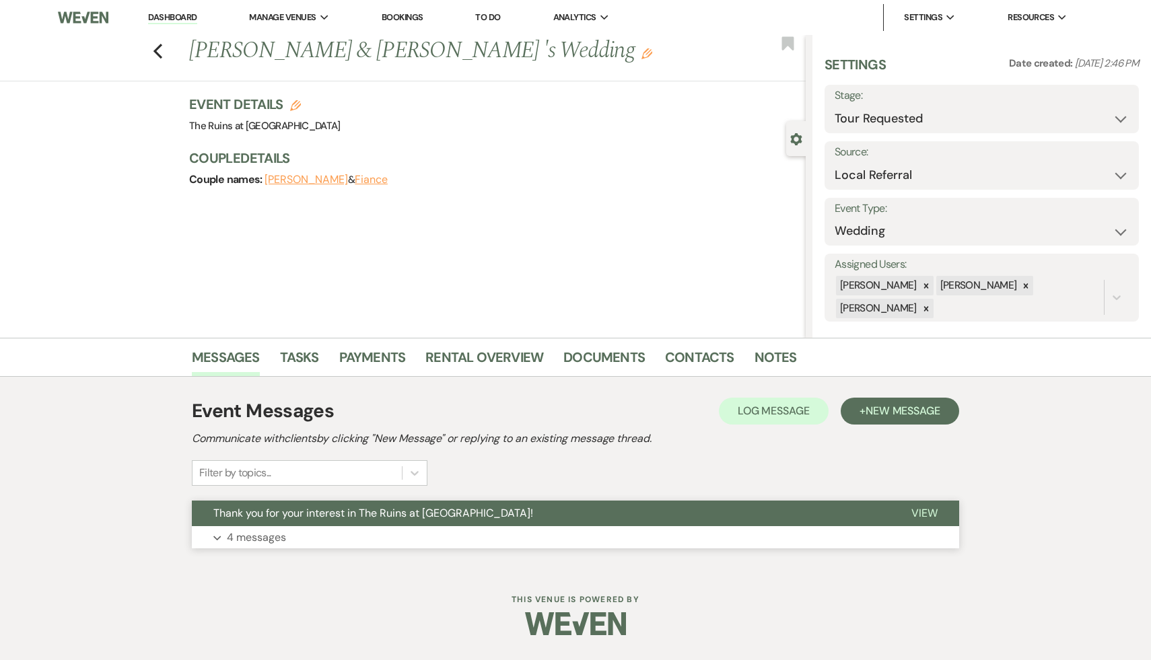
click at [400, 511] on span "Thank you for your interest in The Ruins at [GEOGRAPHIC_DATA]!" at bounding box center [373, 513] width 320 height 14
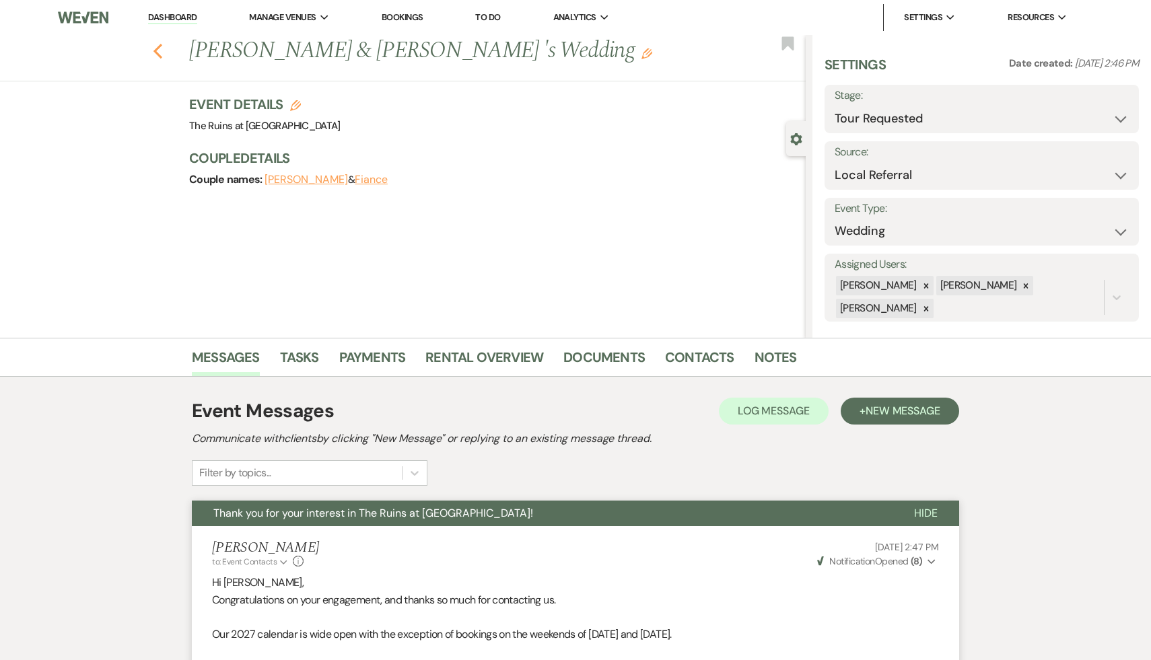
click at [157, 46] on icon "Previous" at bounding box center [158, 51] width 10 height 16
select select "2"
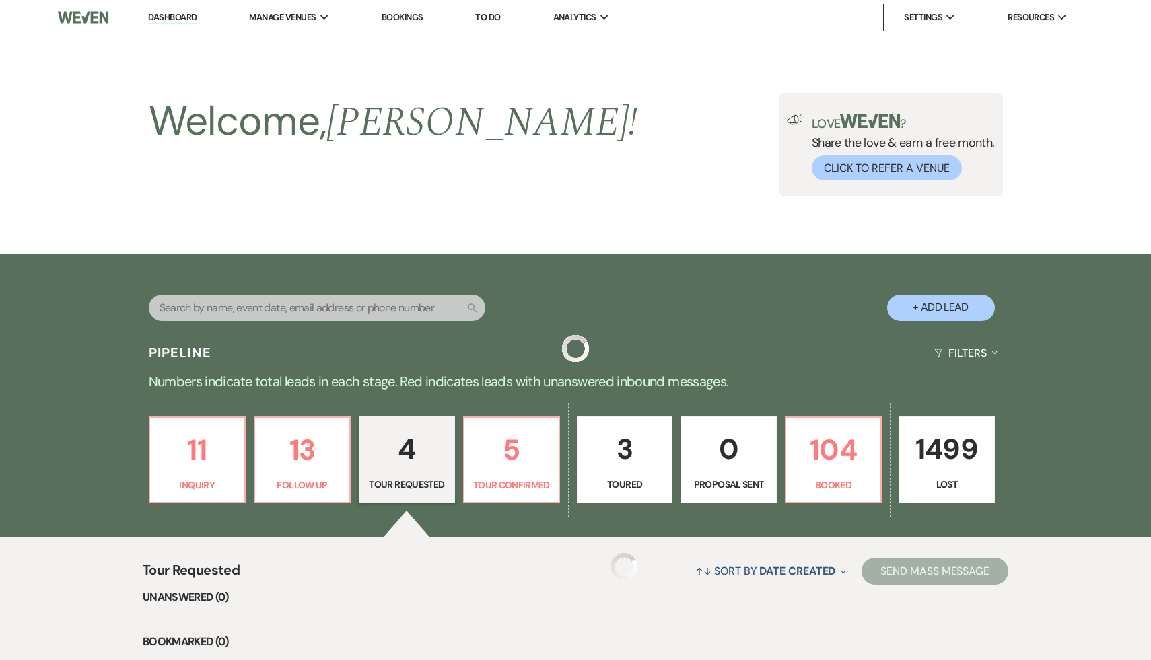
scroll to position [347, 0]
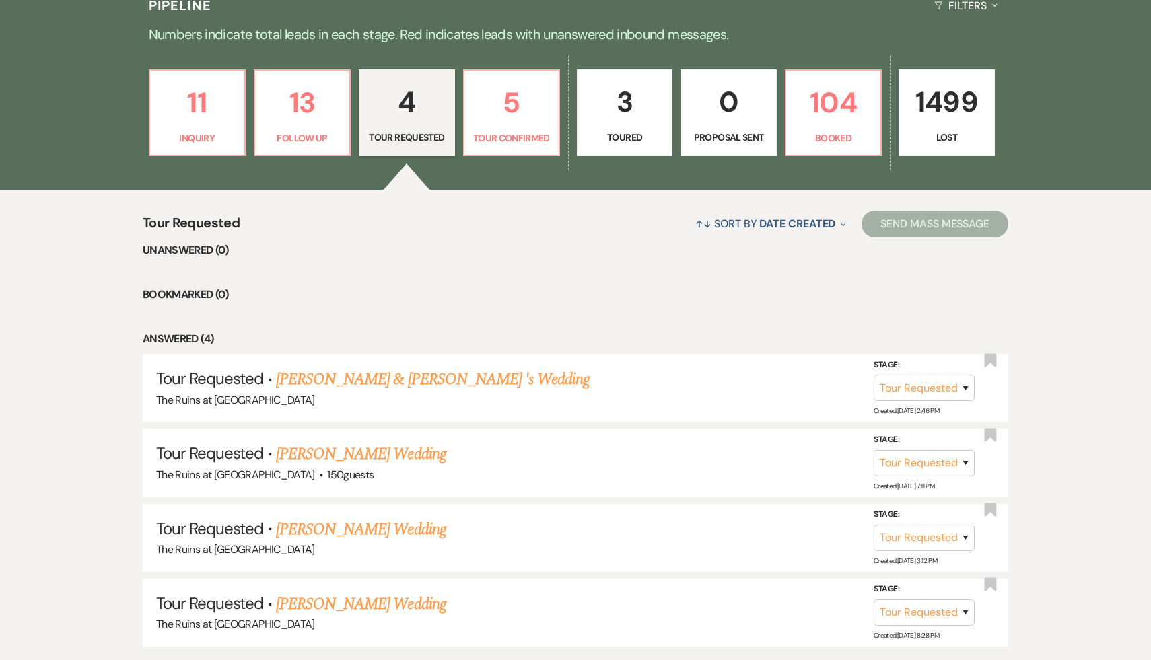
click at [402, 137] on p "Tour Requested" at bounding box center [406, 137] width 78 height 15
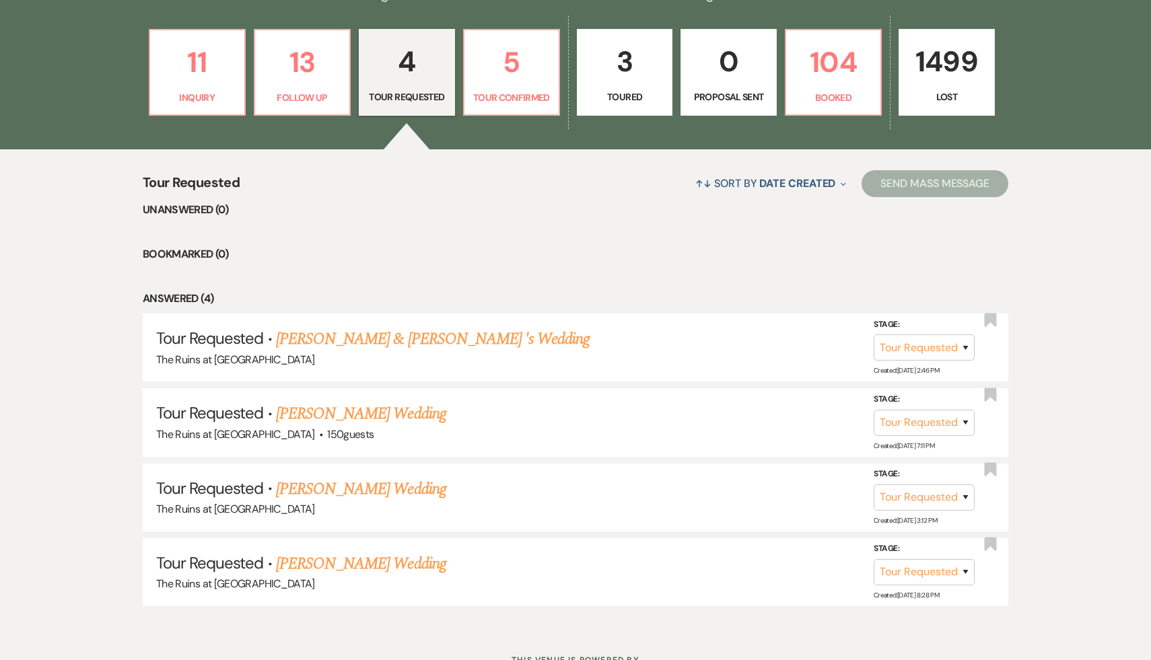
scroll to position [392, 0]
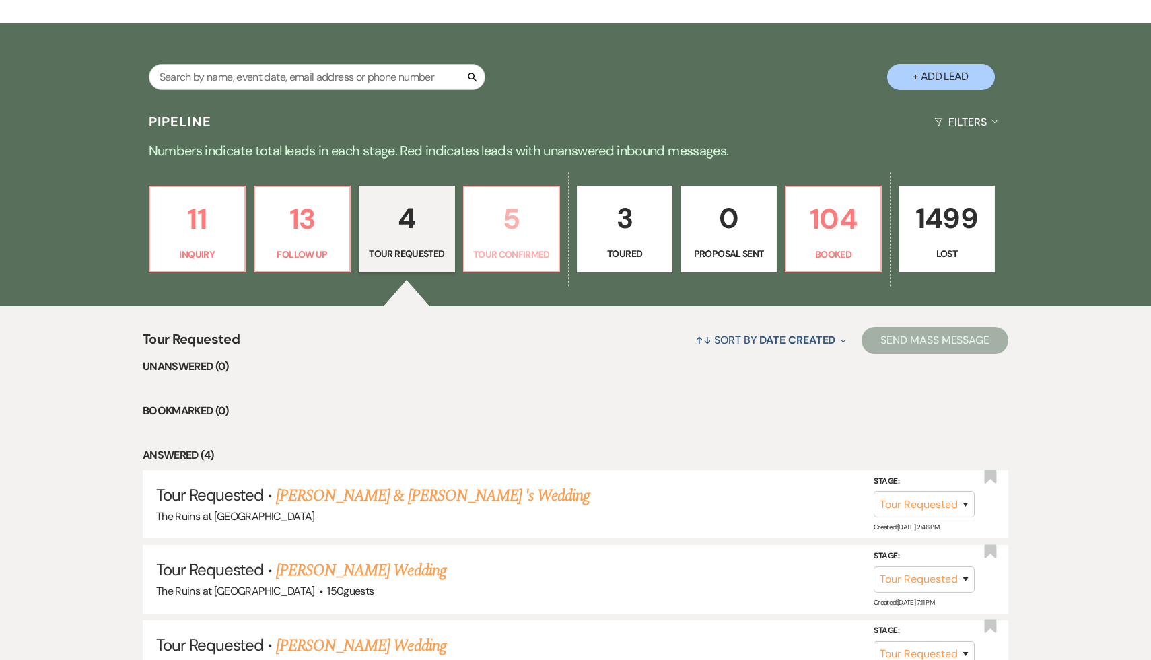
click at [510, 221] on p "5" at bounding box center [511, 218] width 78 height 45
select select "4"
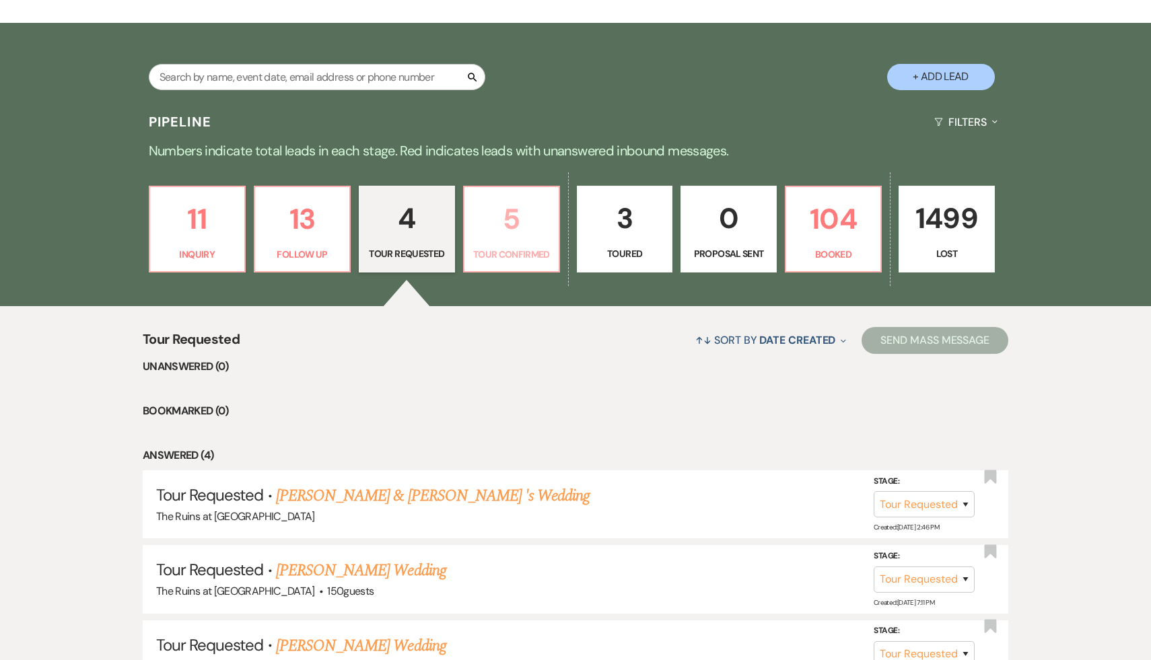
select select "4"
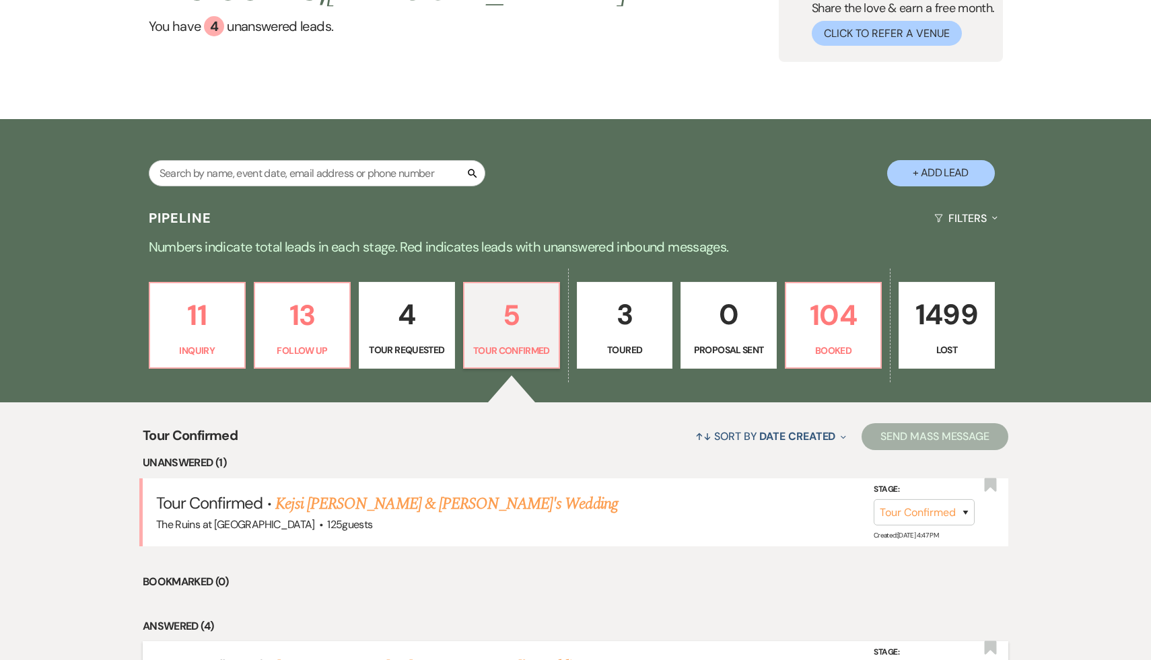
scroll to position [0, 0]
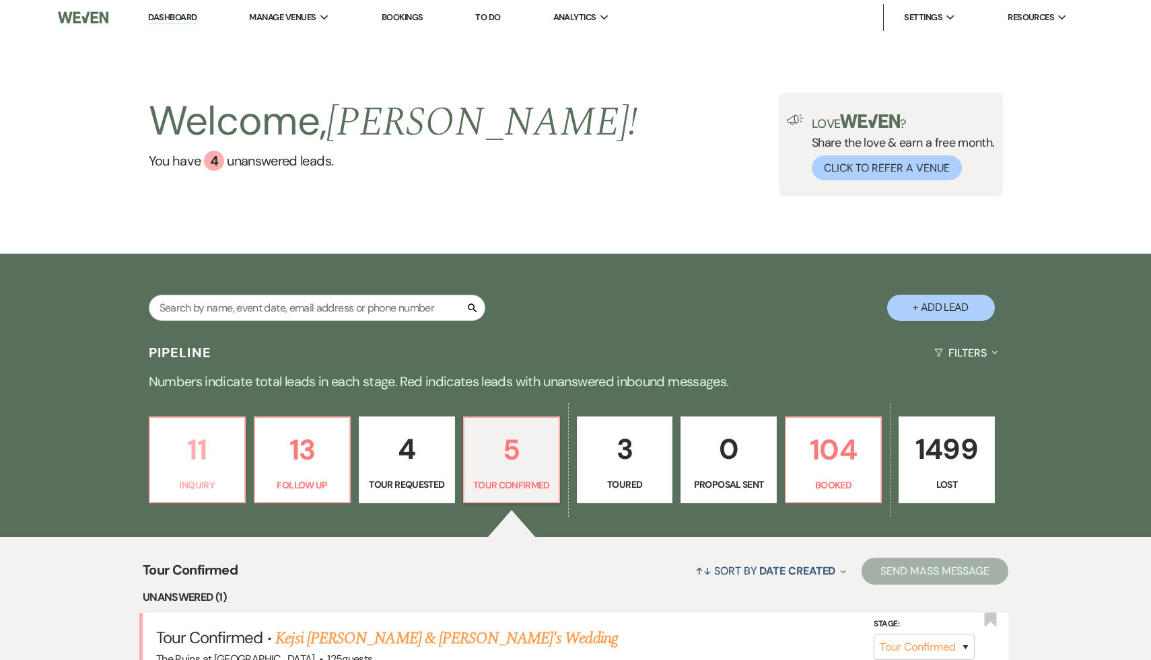
click at [193, 454] on p "11" at bounding box center [197, 449] width 78 height 45
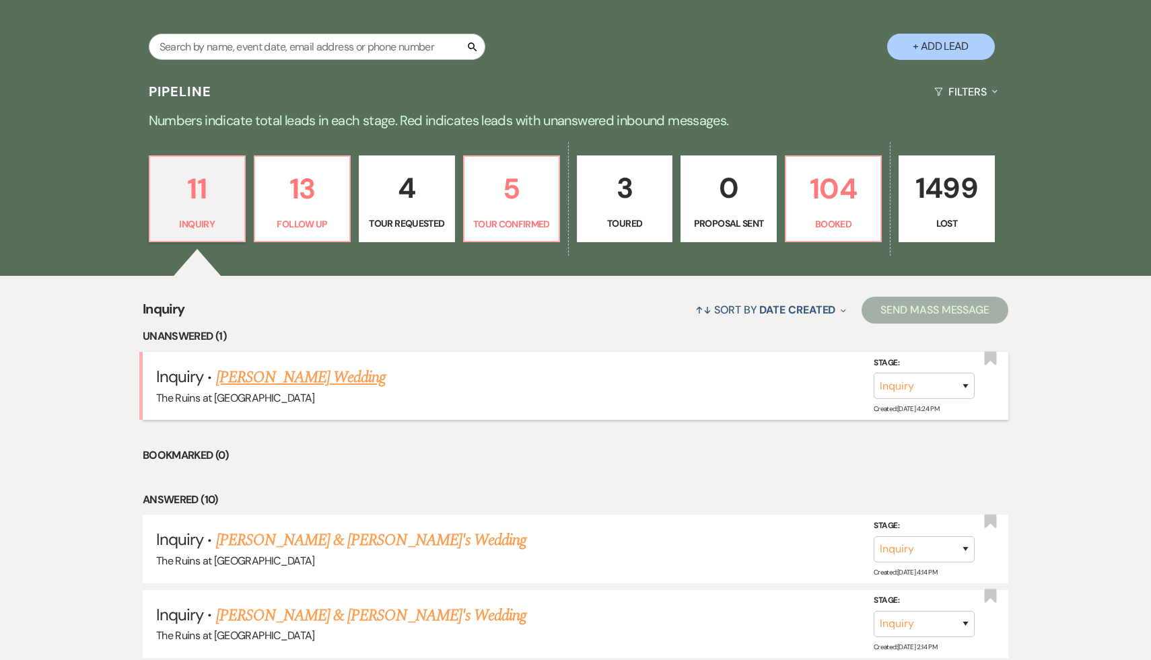
scroll to position [334, 0]
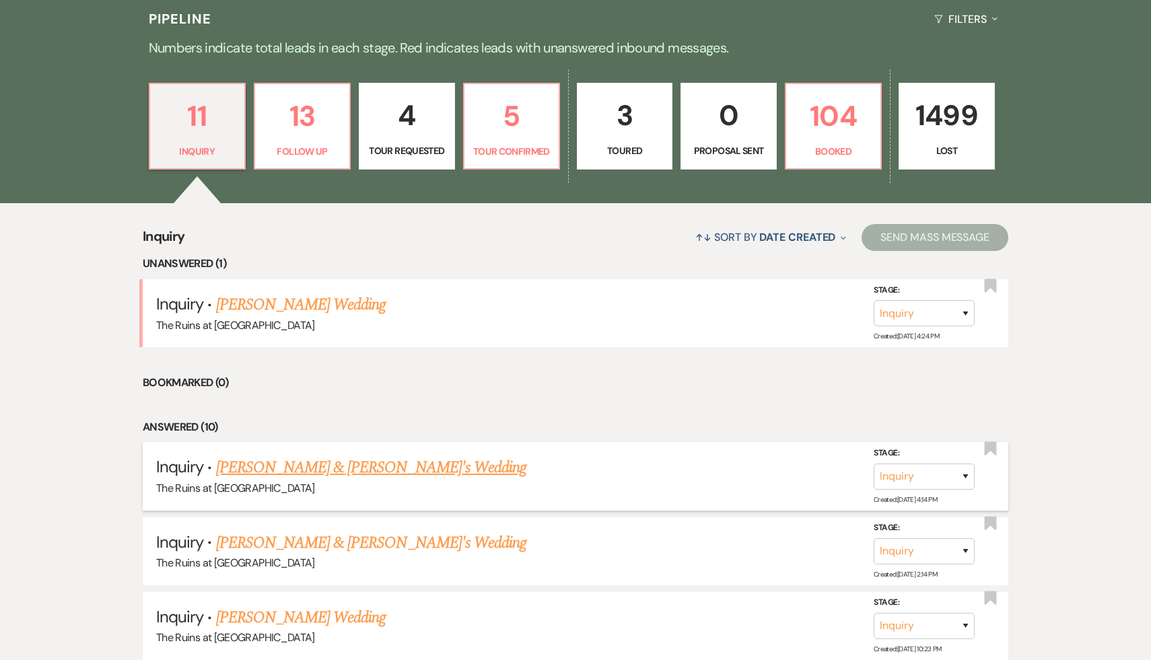
click at [342, 465] on link "[PERSON_NAME] & [PERSON_NAME]'s Wedding" at bounding box center [371, 468] width 311 height 24
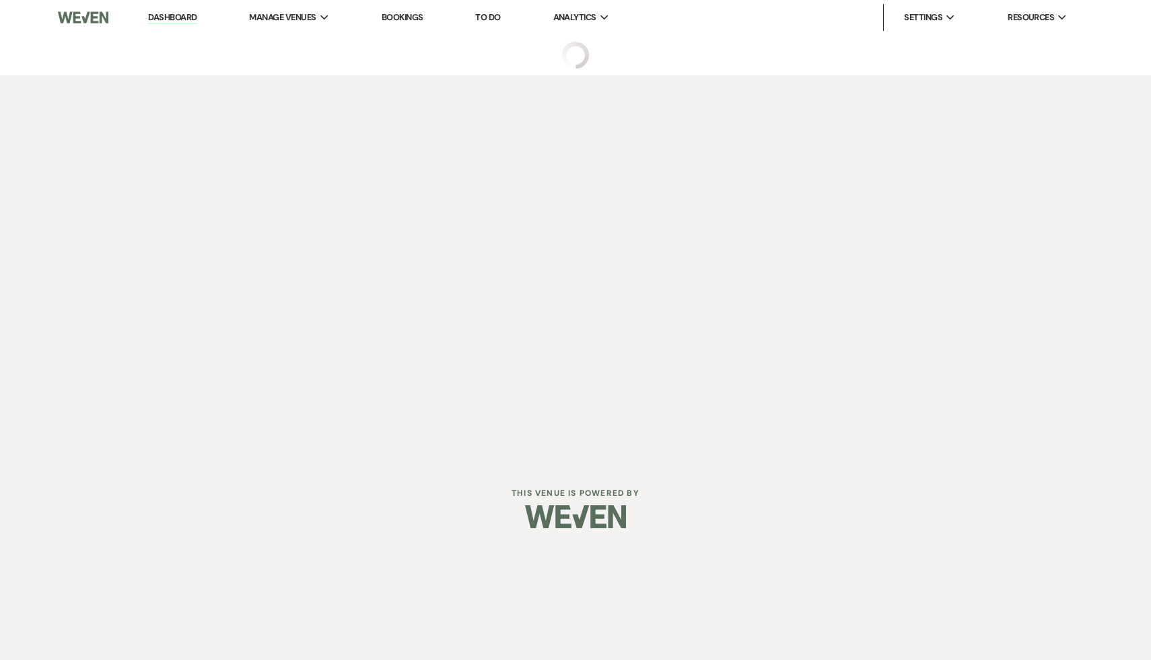
select select "6"
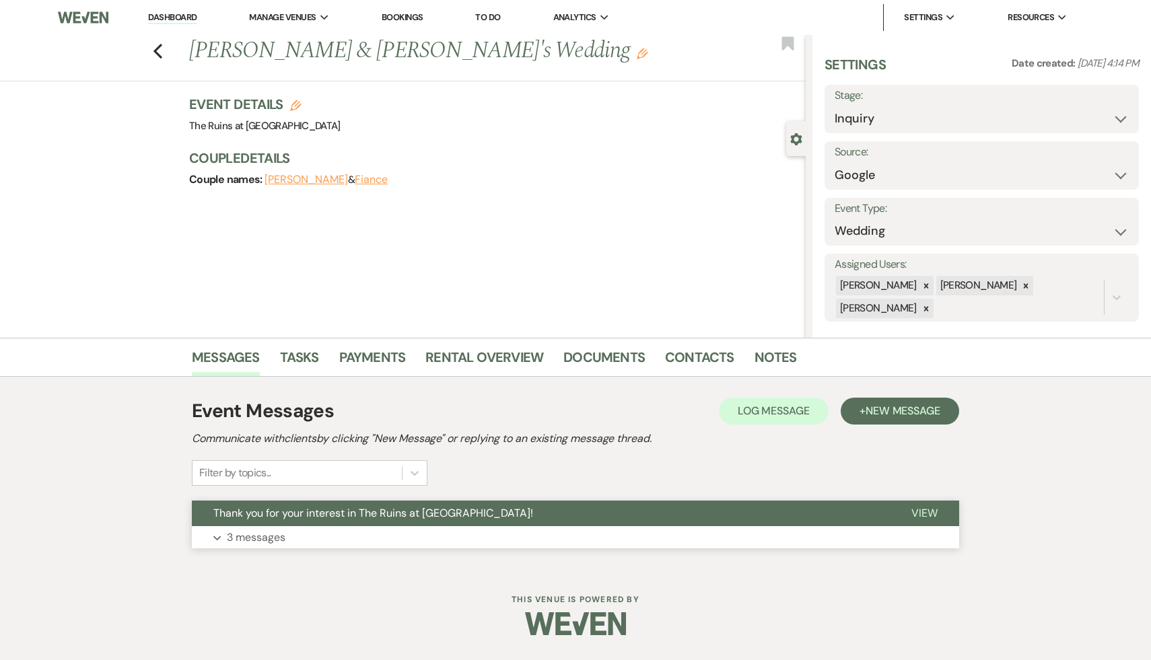
click at [338, 515] on span "Thank you for your interest in The Ruins at [GEOGRAPHIC_DATA]!" at bounding box center [373, 513] width 320 height 14
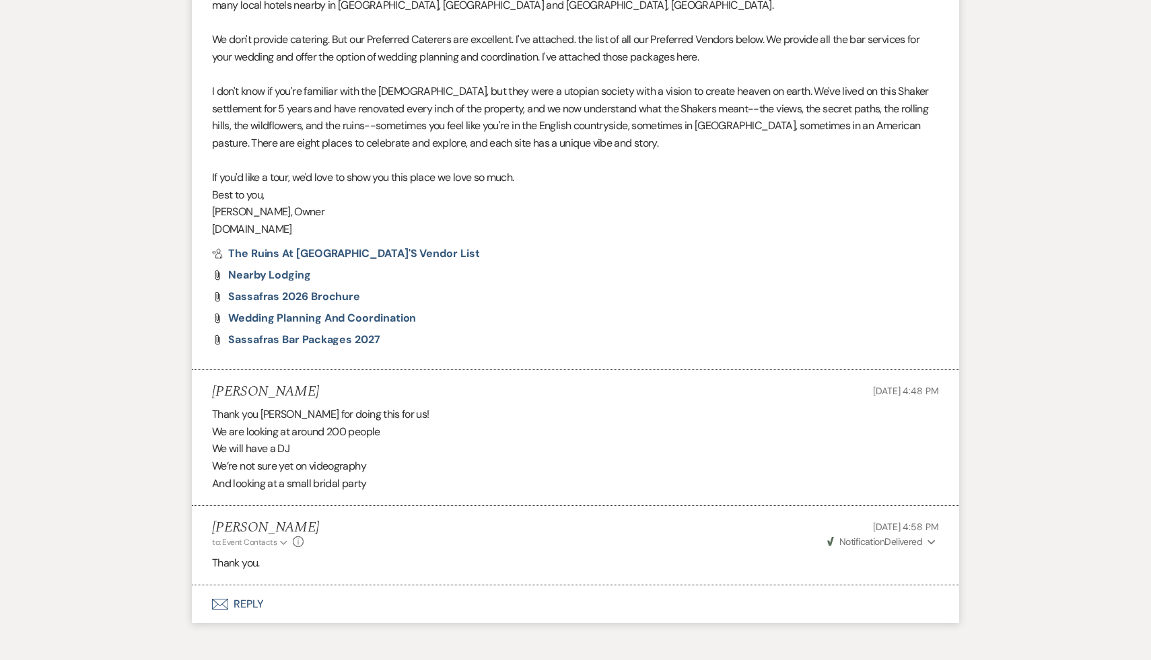
scroll to position [854, 0]
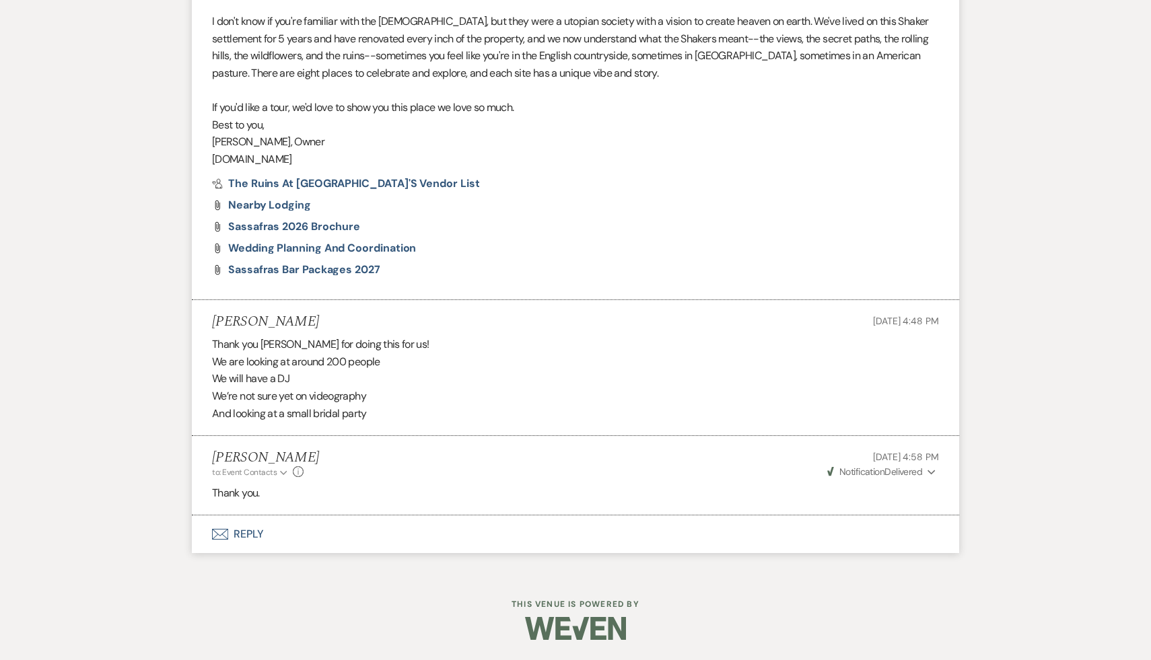
click at [244, 533] on button "Envelope Reply" at bounding box center [575, 534] width 767 height 38
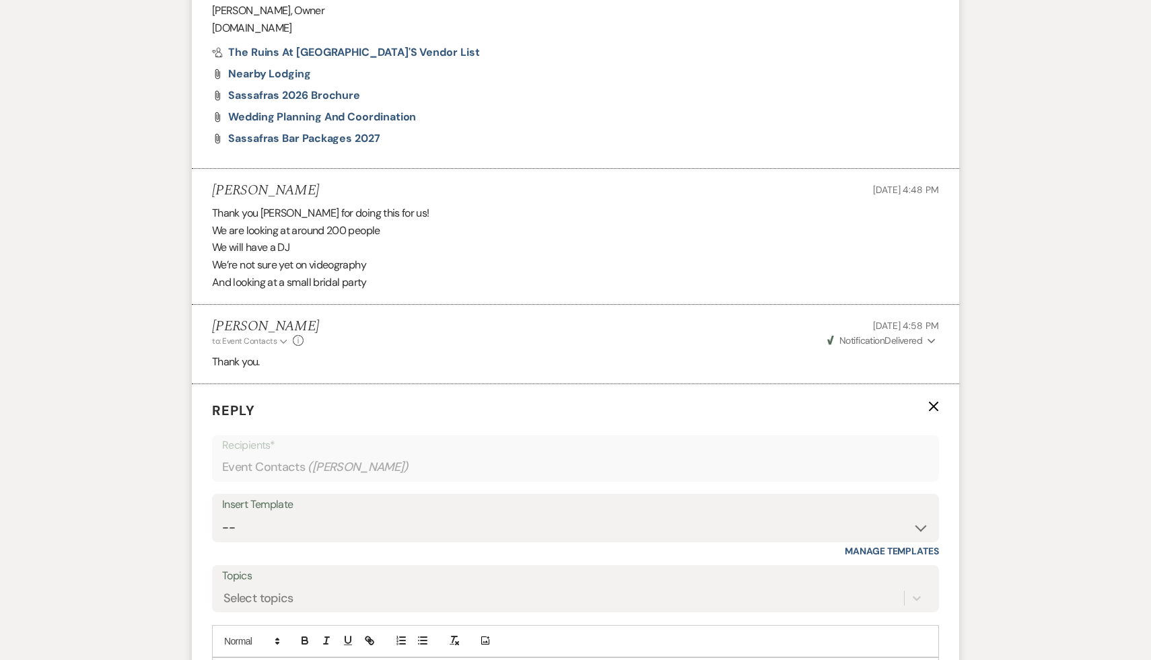
scroll to position [1110, 0]
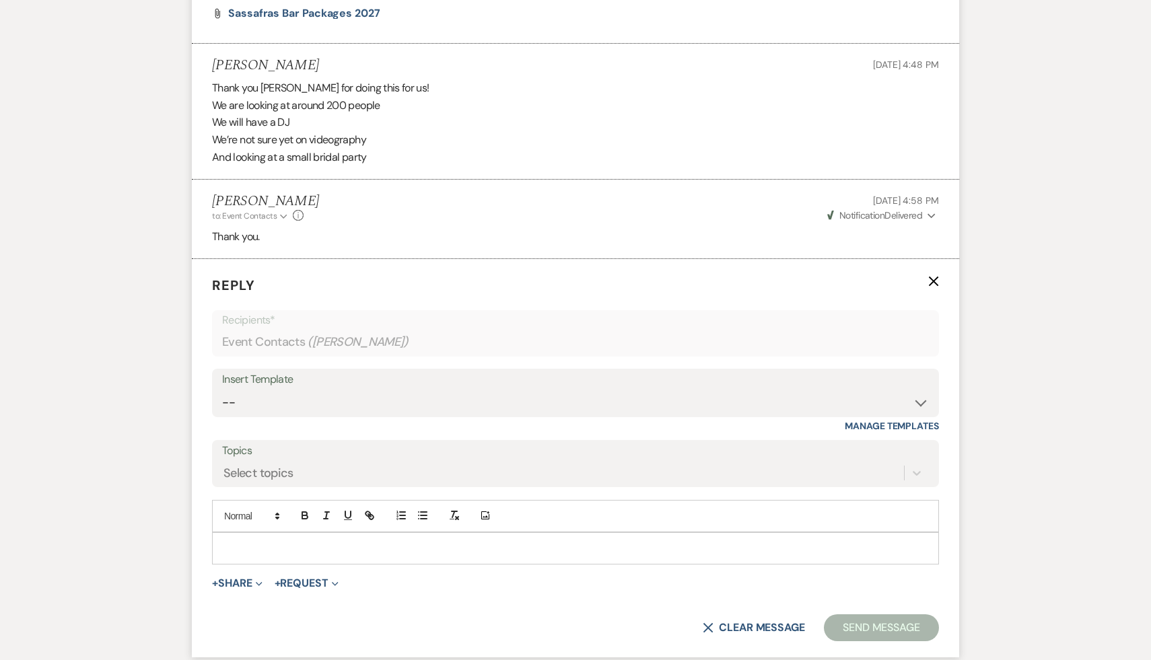
click at [280, 544] on p at bounding box center [575, 548] width 705 height 15
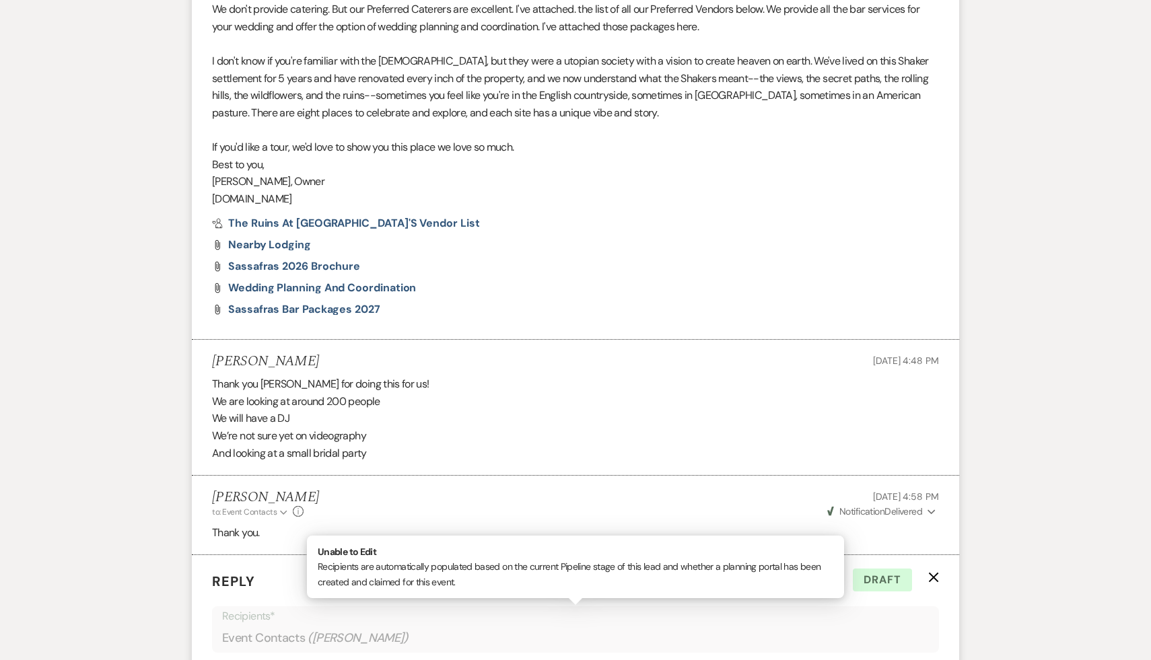
scroll to position [815, 0]
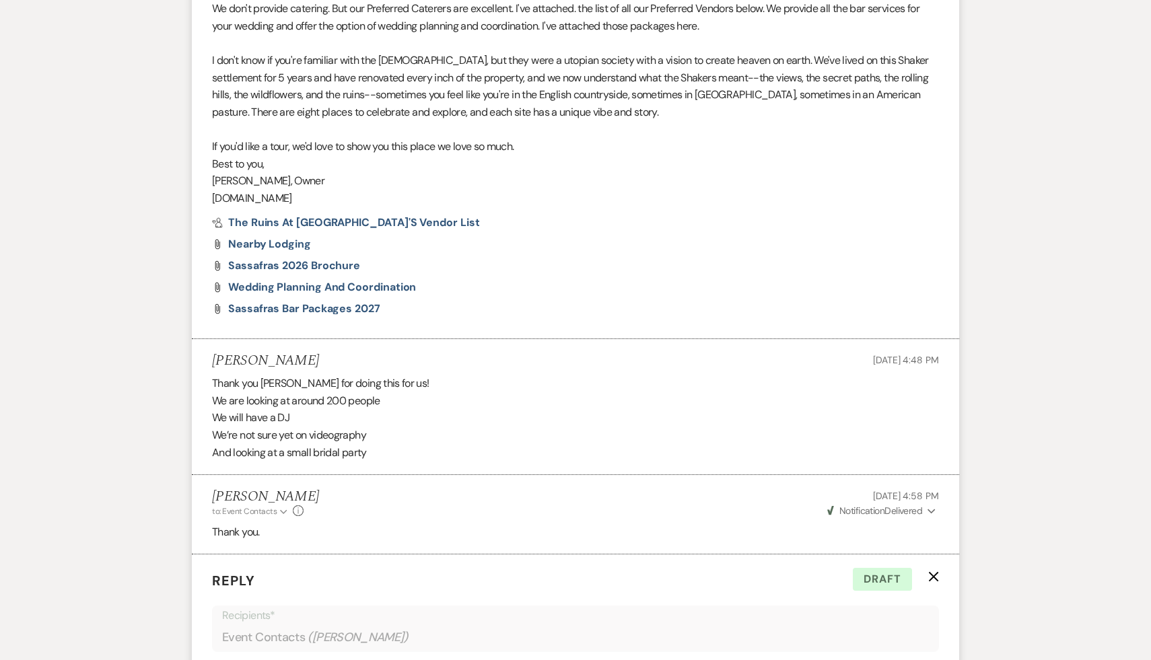
click at [1001, 474] on div "Messages Tasks Payments Rental Overview Documents Contacts Notes Event Messages…" at bounding box center [575, 263] width 1151 height 1481
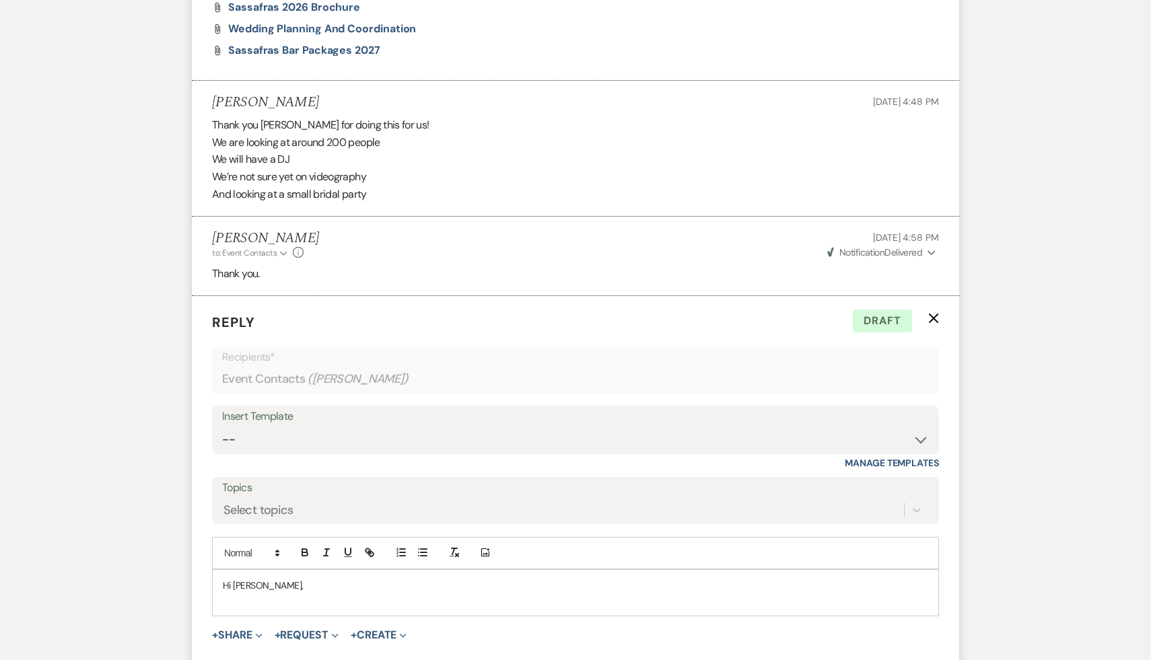
scroll to position [1105, 0]
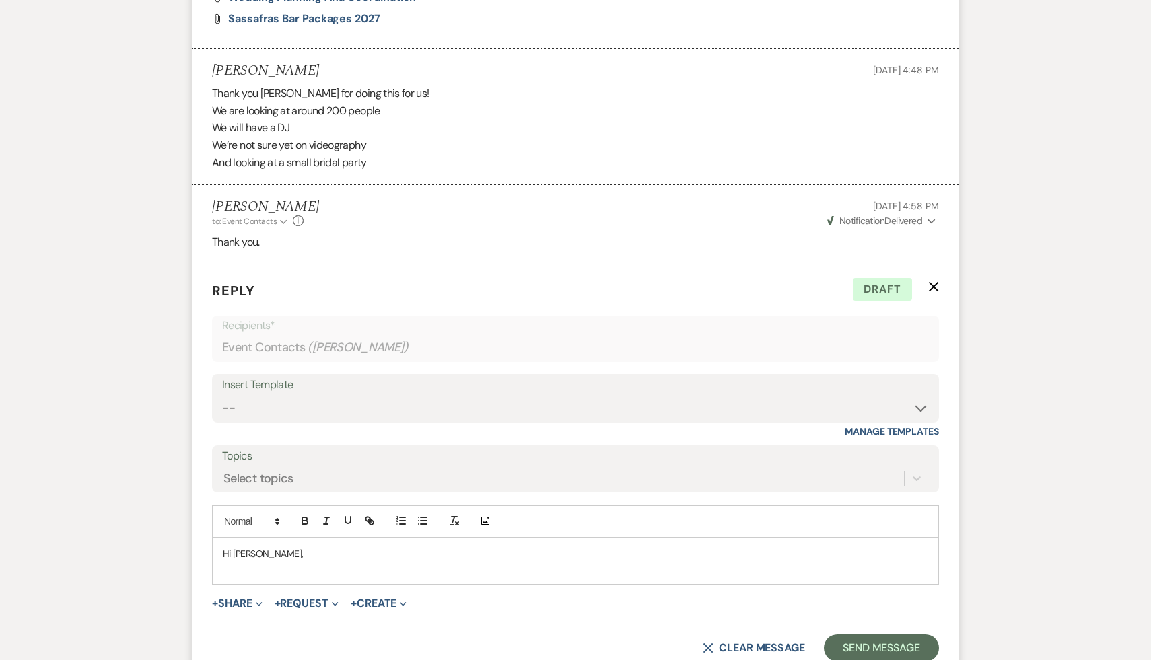
click at [458, 564] on p at bounding box center [575, 568] width 705 height 15
